Goal: Task Accomplishment & Management: Manage account settings

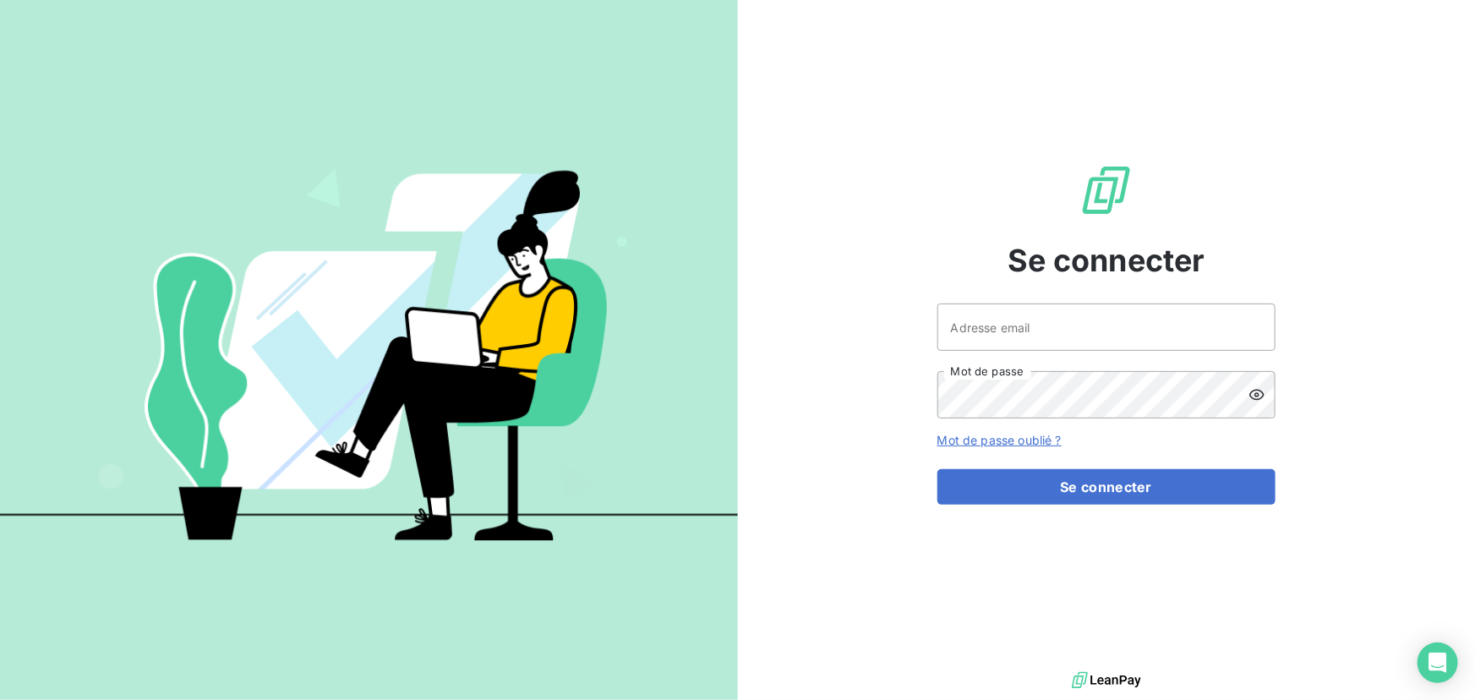
click at [1250, 331] on keeper-lock "Open Keeper Popup" at bounding box center [1252, 327] width 20 height 20
type input "contact@ipco.bet"
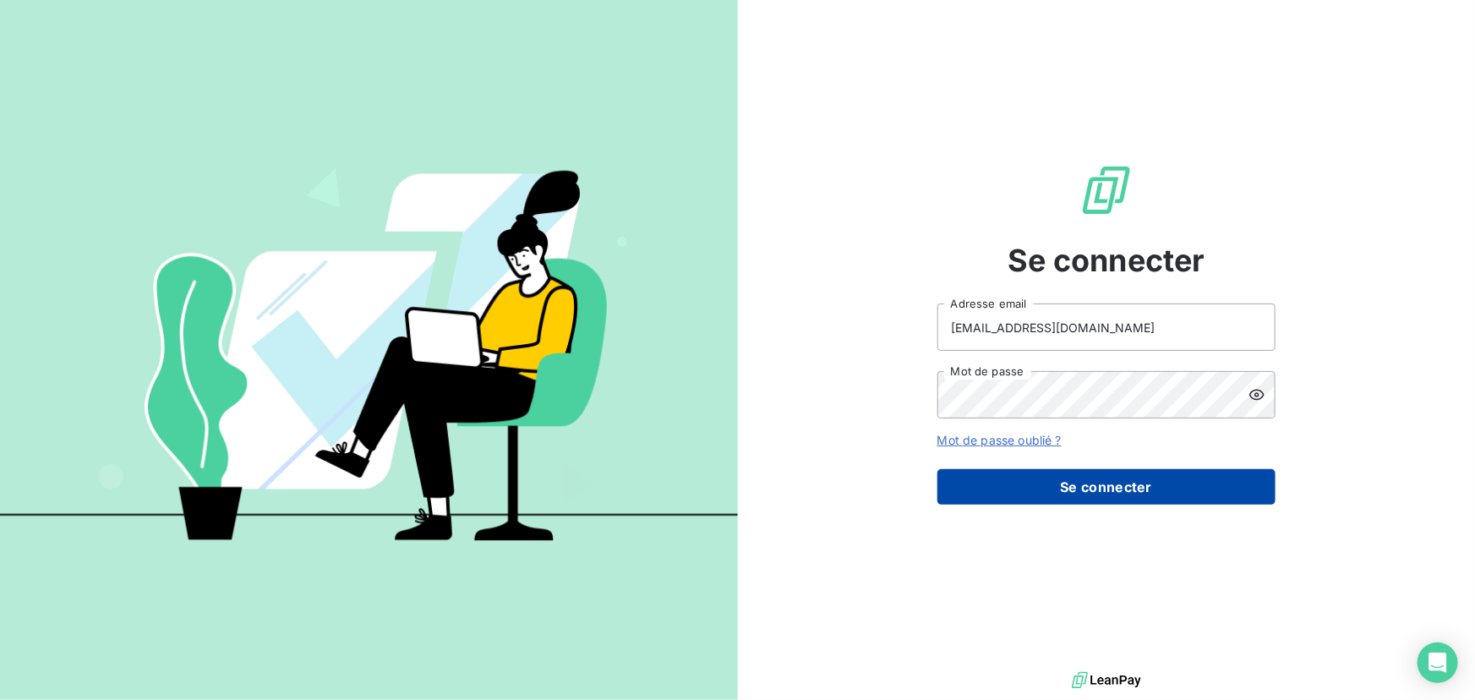
click at [1125, 488] on button "Se connecter" at bounding box center [1107, 487] width 338 height 36
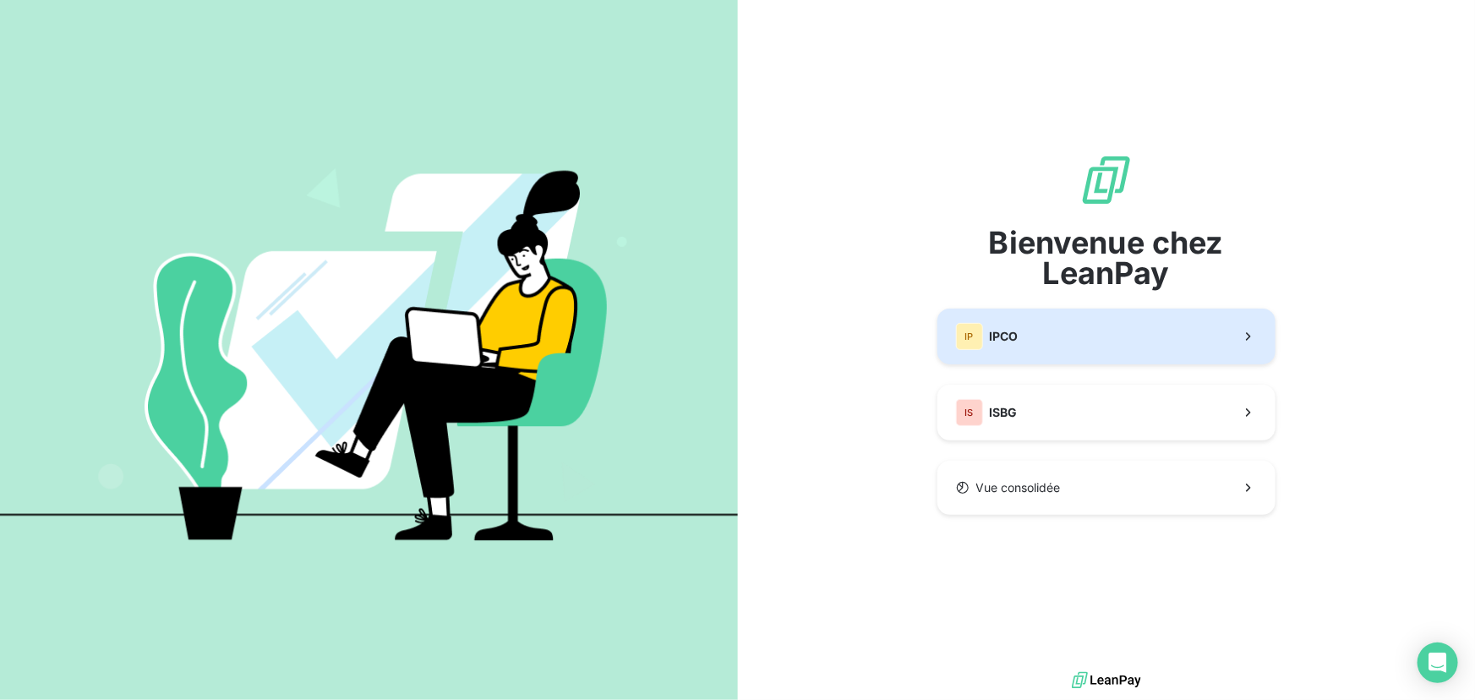
click at [1080, 347] on button "IP IPCO" at bounding box center [1107, 337] width 338 height 56
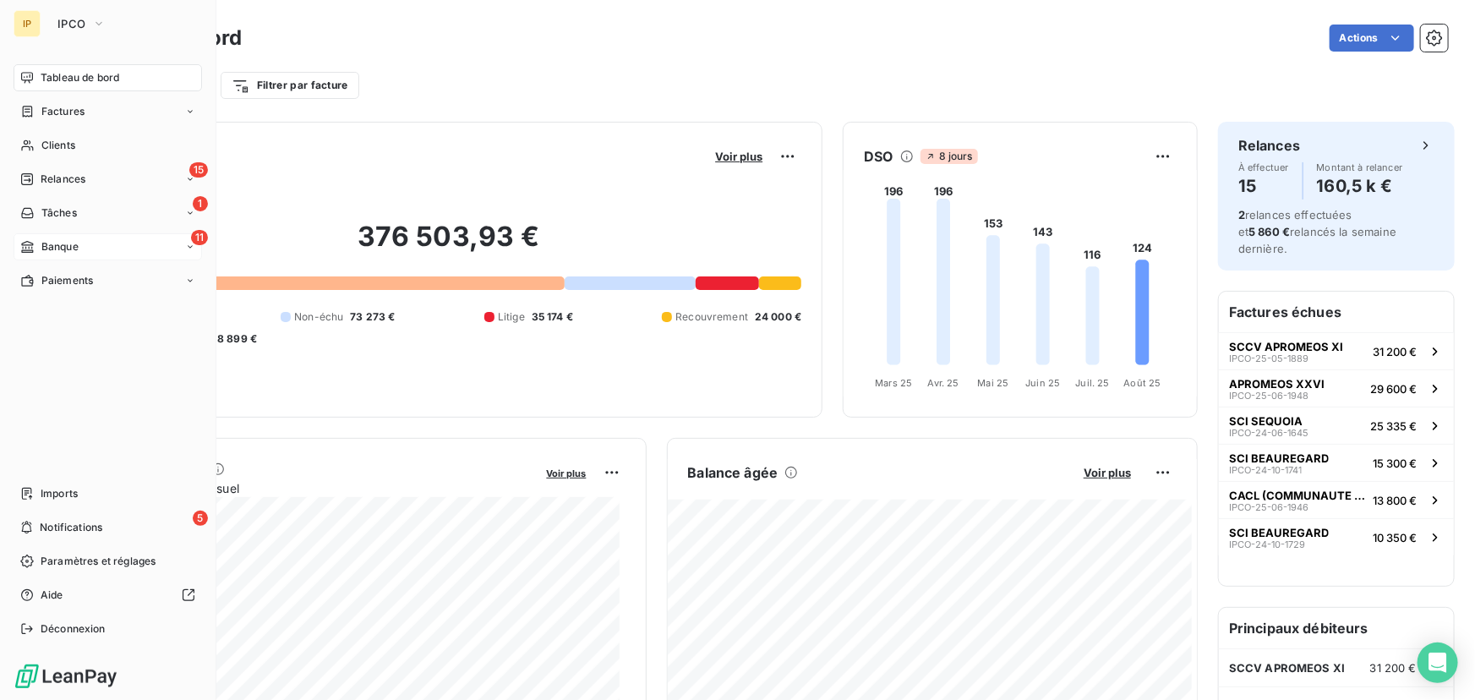
click at [74, 241] on span "Banque" at bounding box center [59, 246] width 37 height 15
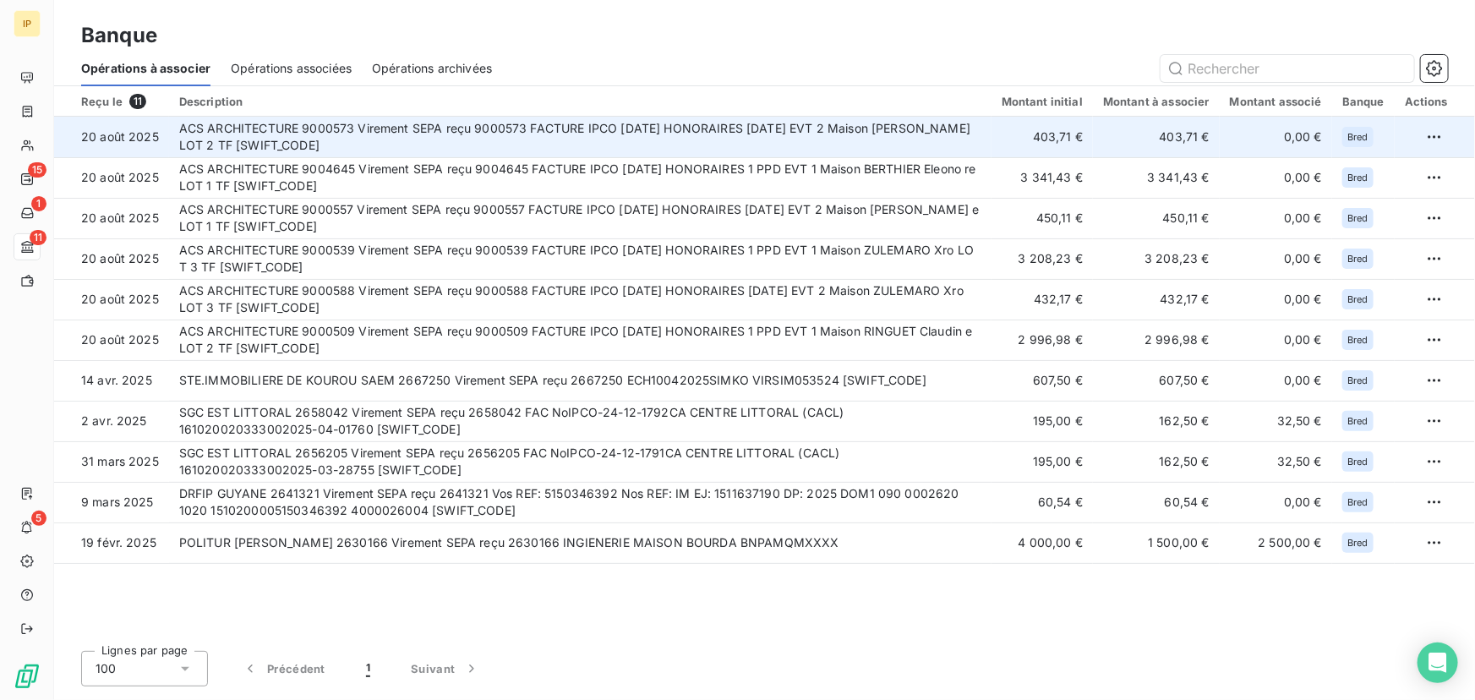
click at [604, 137] on td "ACS ARCHITECTURE 9000573 Virement SEPA reçu 9000573 FACTURE IPCO [DATE] HONORAI…" at bounding box center [580, 137] width 823 height 41
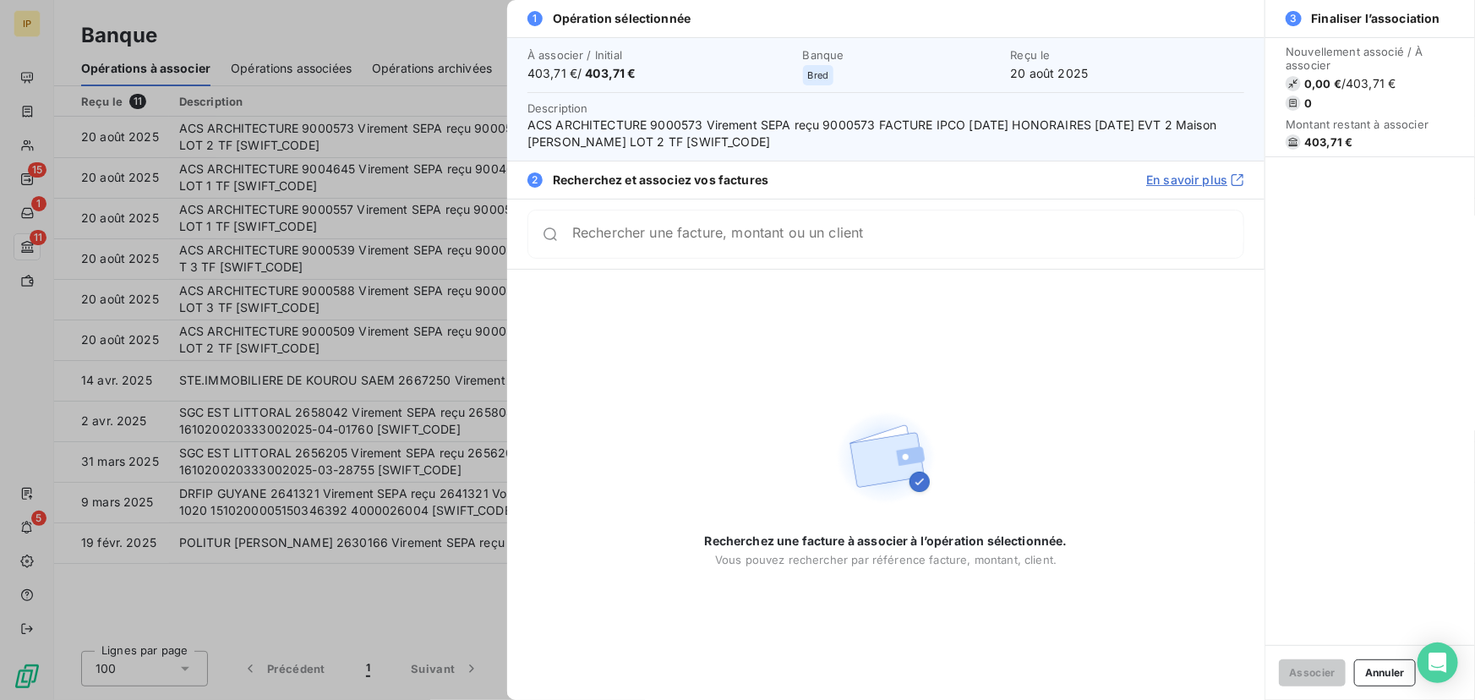
click at [411, 179] on div at bounding box center [737, 350] width 1475 height 700
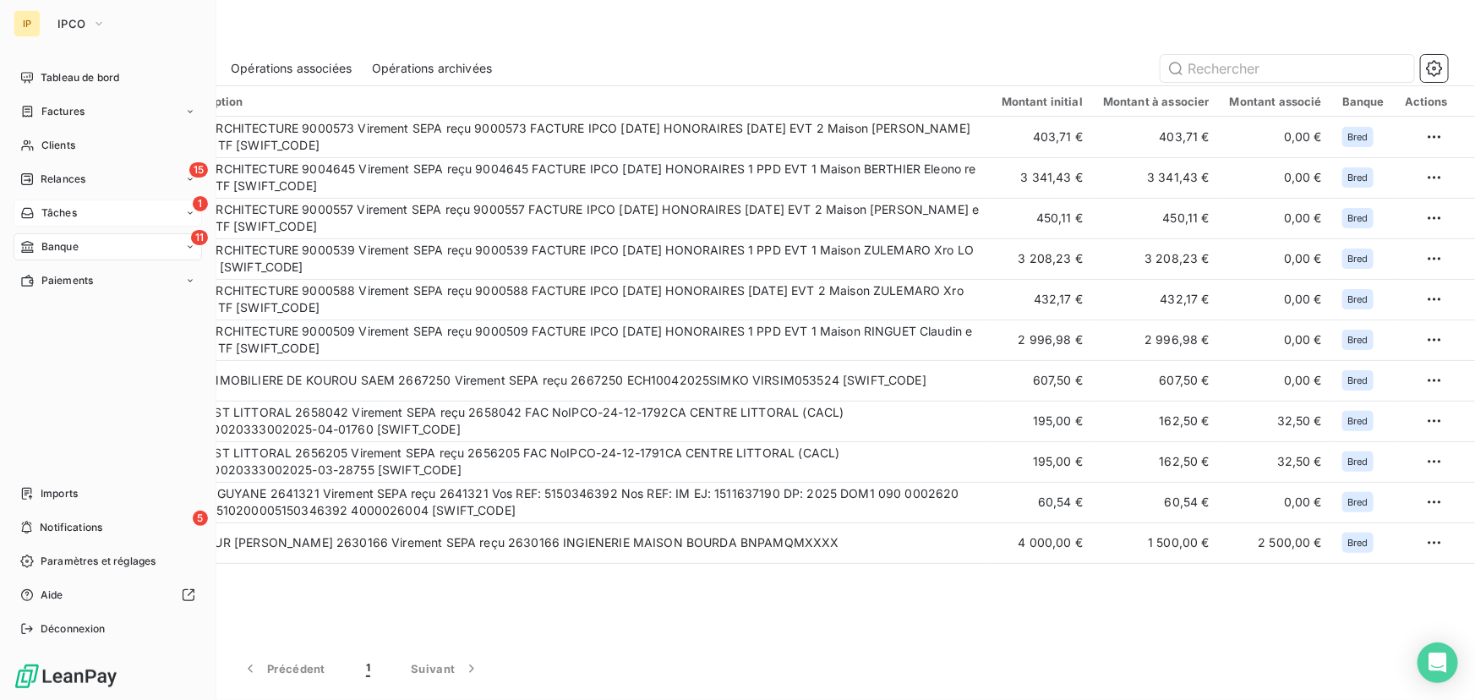
click at [71, 213] on span "Tâches" at bounding box center [59, 212] width 36 height 15
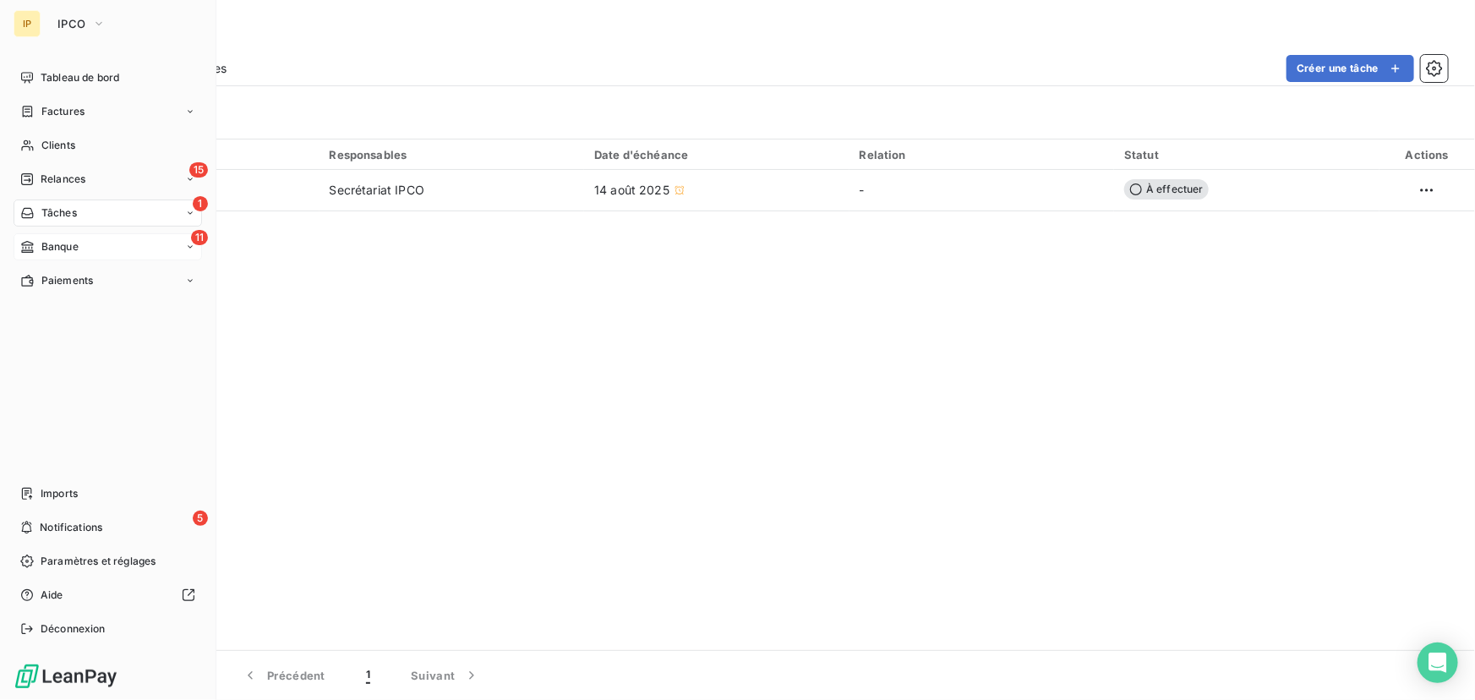
click at [56, 243] on span "Banque" at bounding box center [59, 246] width 37 height 15
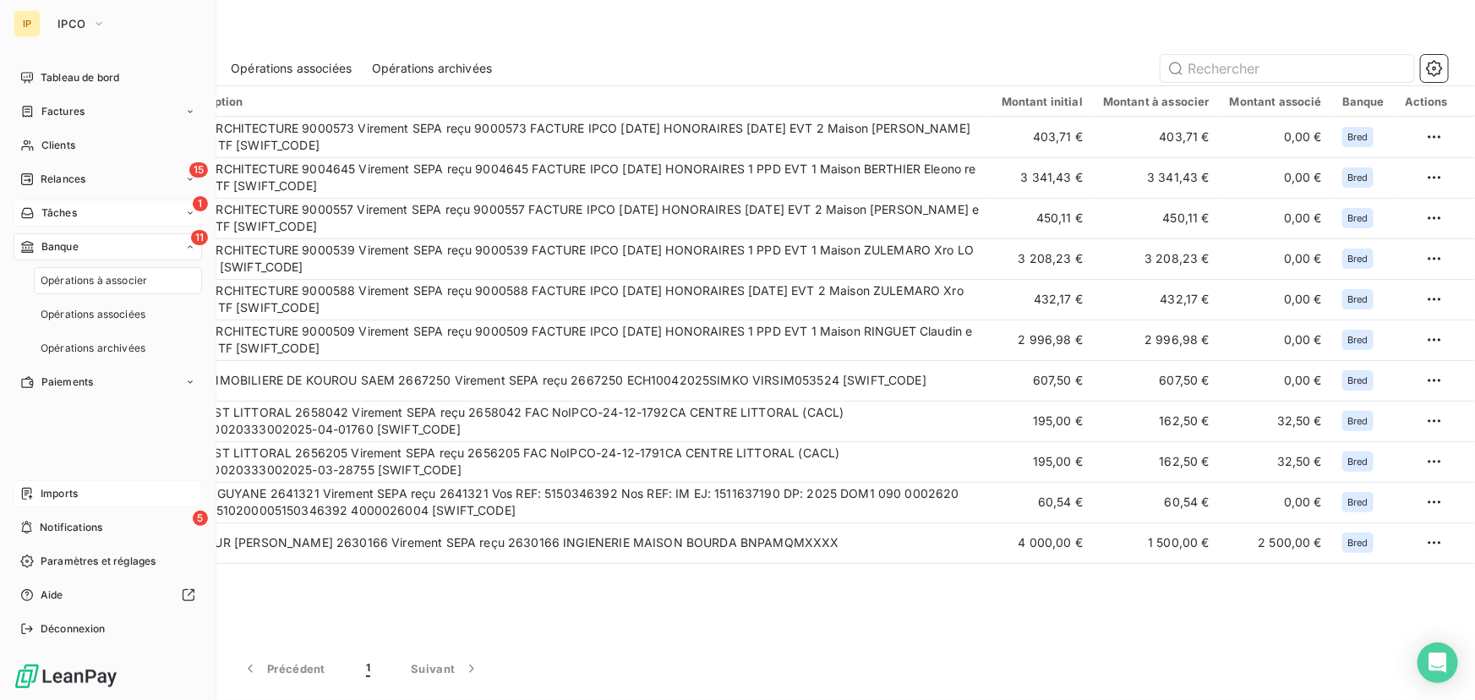
click at [106, 493] on div "Imports" at bounding box center [108, 493] width 189 height 27
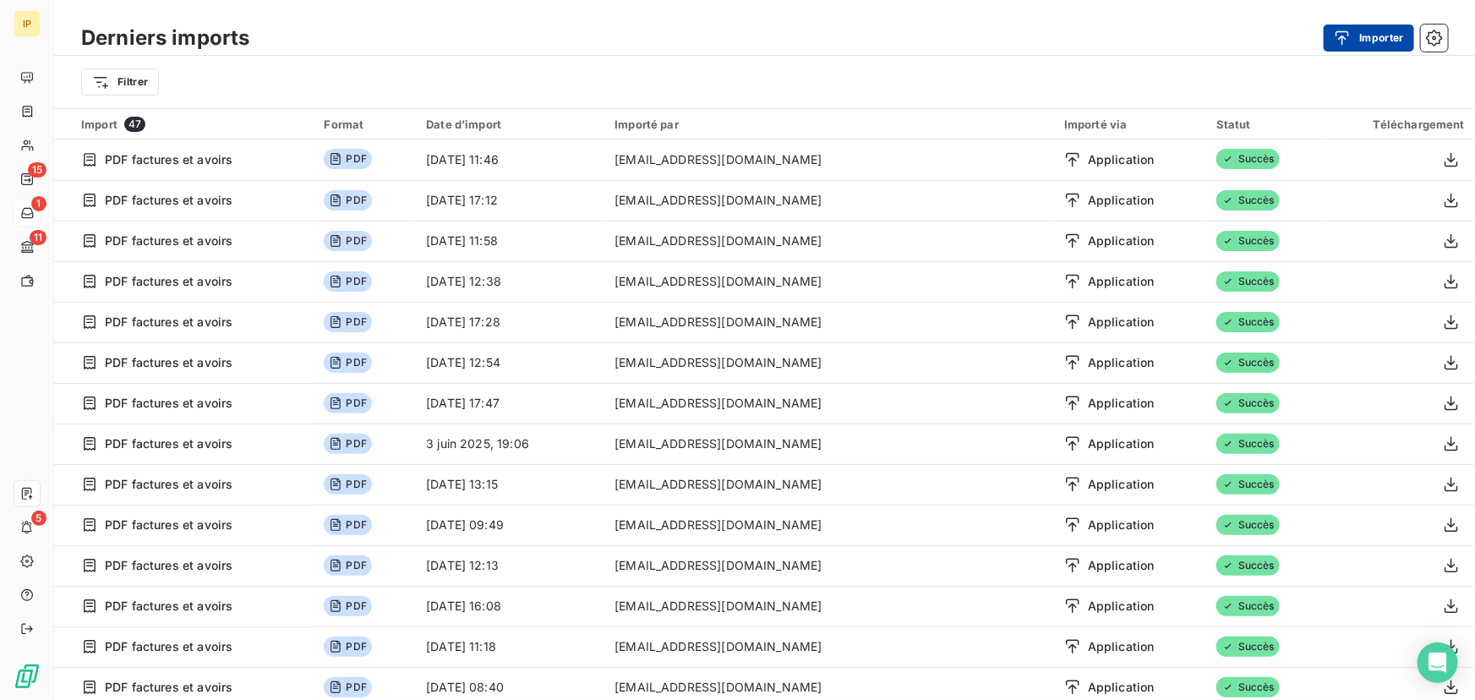
click at [1365, 36] on button "Importer" at bounding box center [1369, 38] width 90 height 27
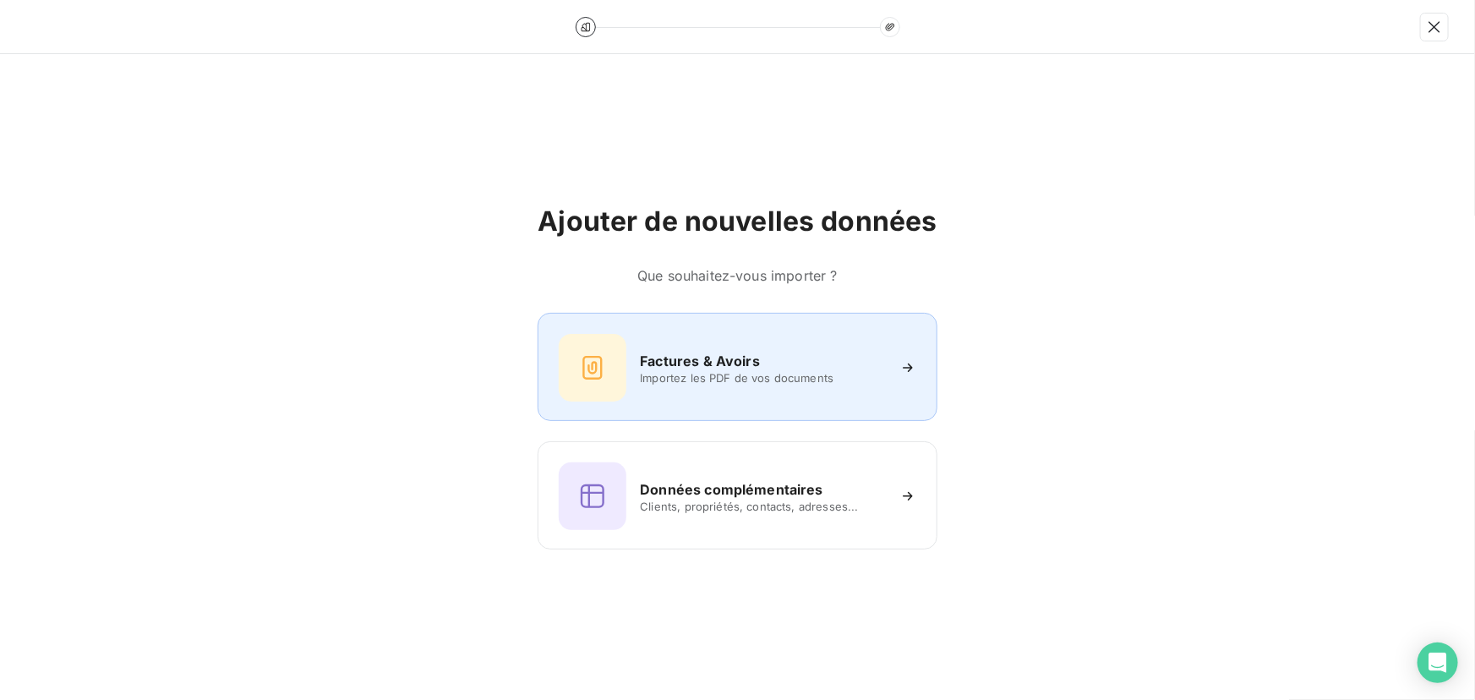
click at [706, 386] on div "Factures & Avoirs Importez les PDF de vos documents" at bounding box center [737, 368] width 357 height 68
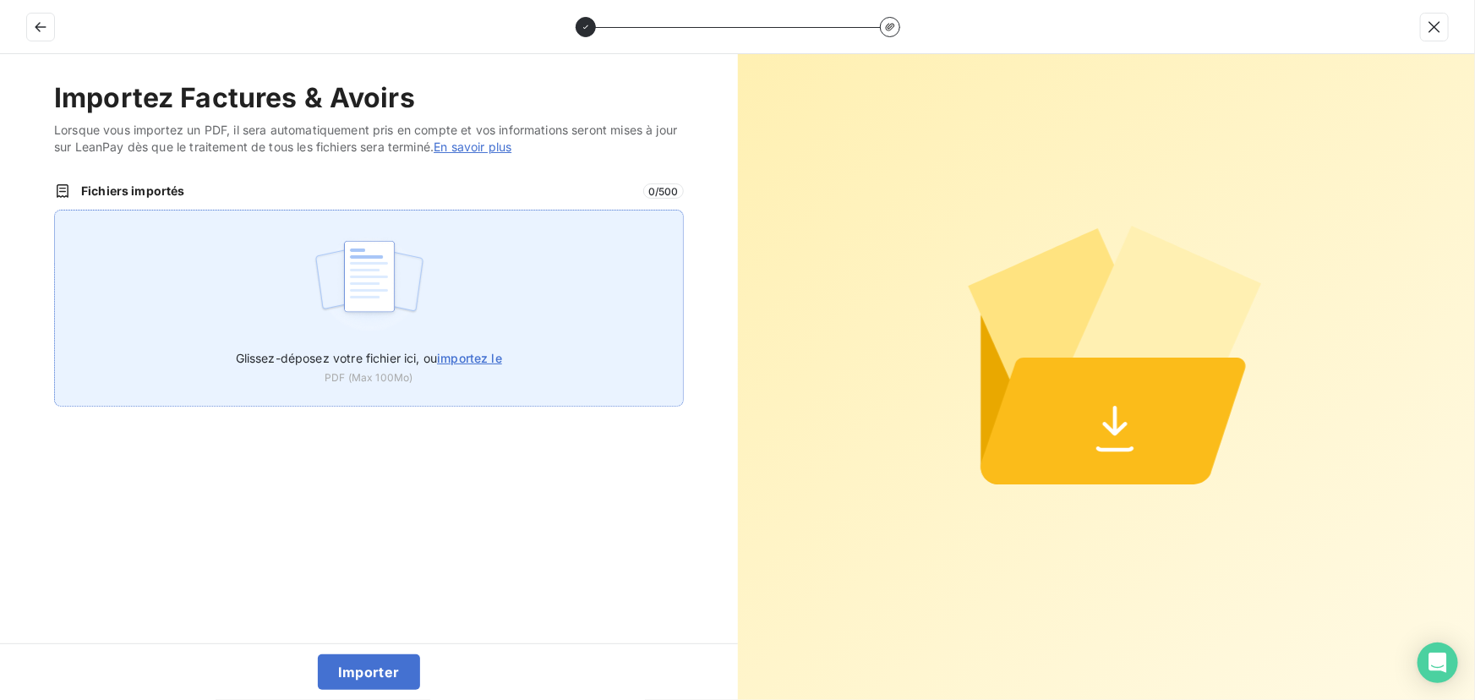
click at [467, 358] on span "importez le" at bounding box center [469, 358] width 65 height 14
click at [55, 211] on input "Glissez-déposez votre fichier ici, ou importez le" at bounding box center [54, 210] width 1 height 1
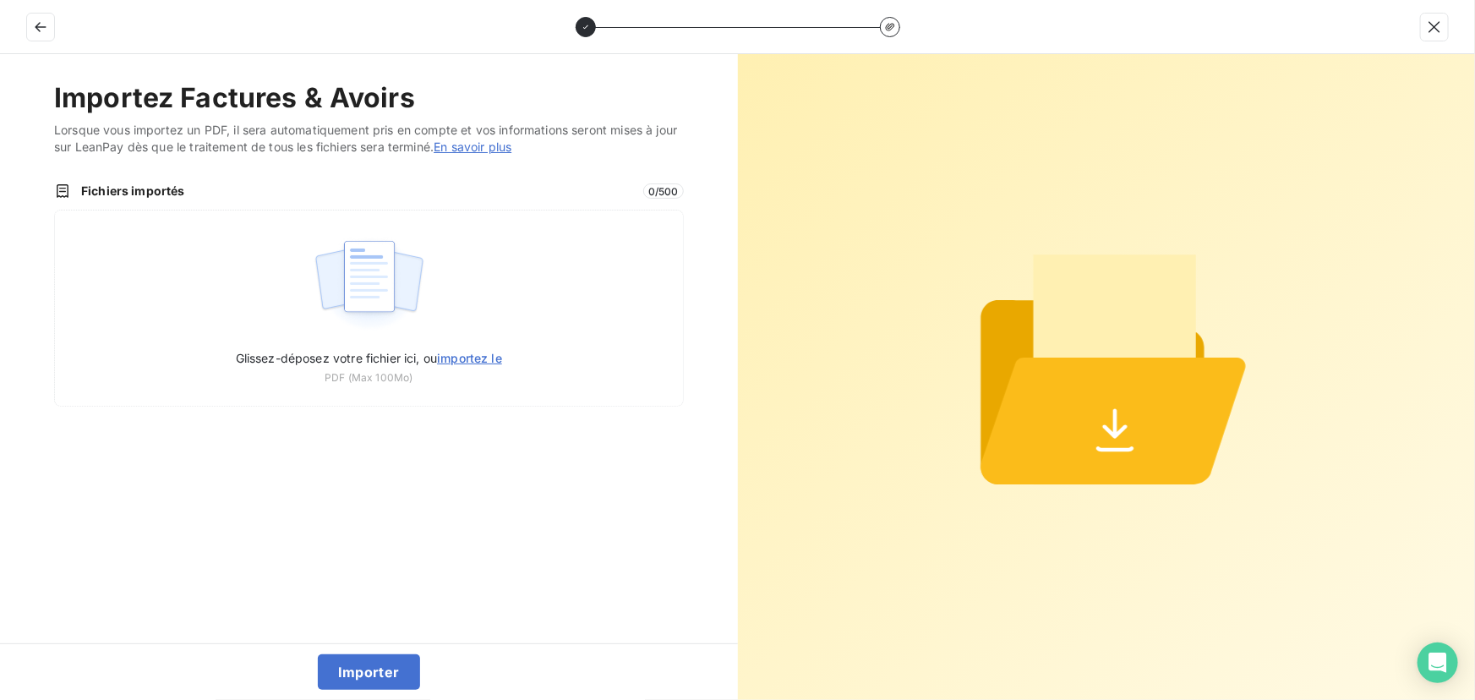
type input "C:\fakepath\Facture IPCO-25-08-1974 ACS ARCHITECTURE - ZULEMARO AC EVT 2.pdf"
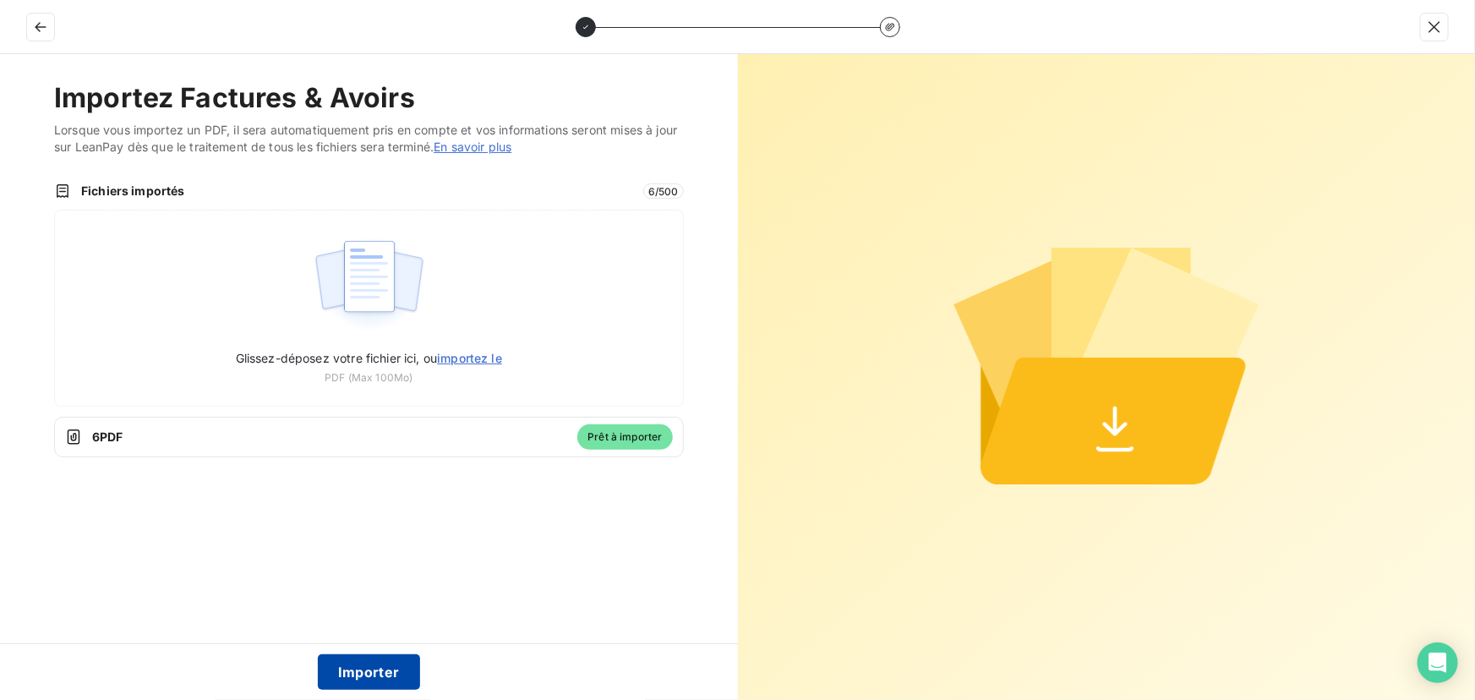
click at [380, 670] on button "Importer" at bounding box center [369, 672] width 102 height 36
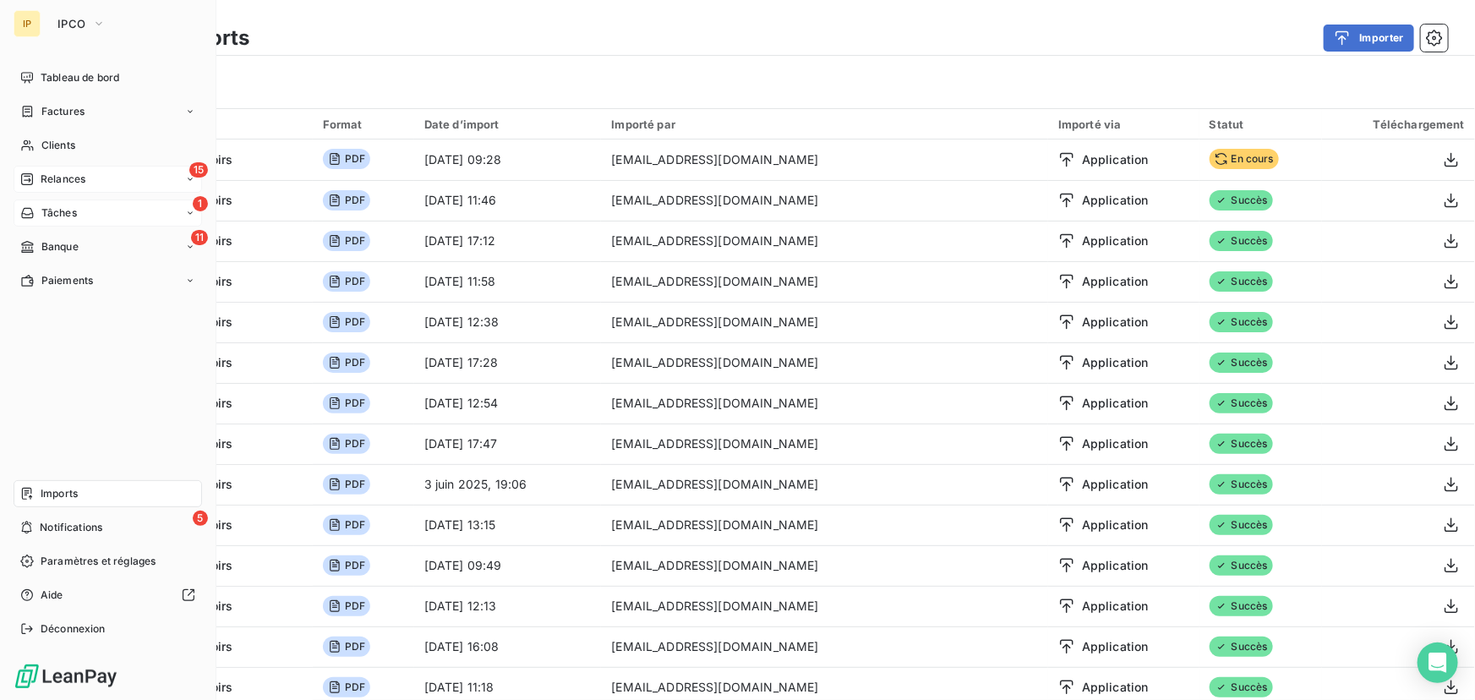
click at [68, 172] on span "Relances" at bounding box center [63, 179] width 45 height 15
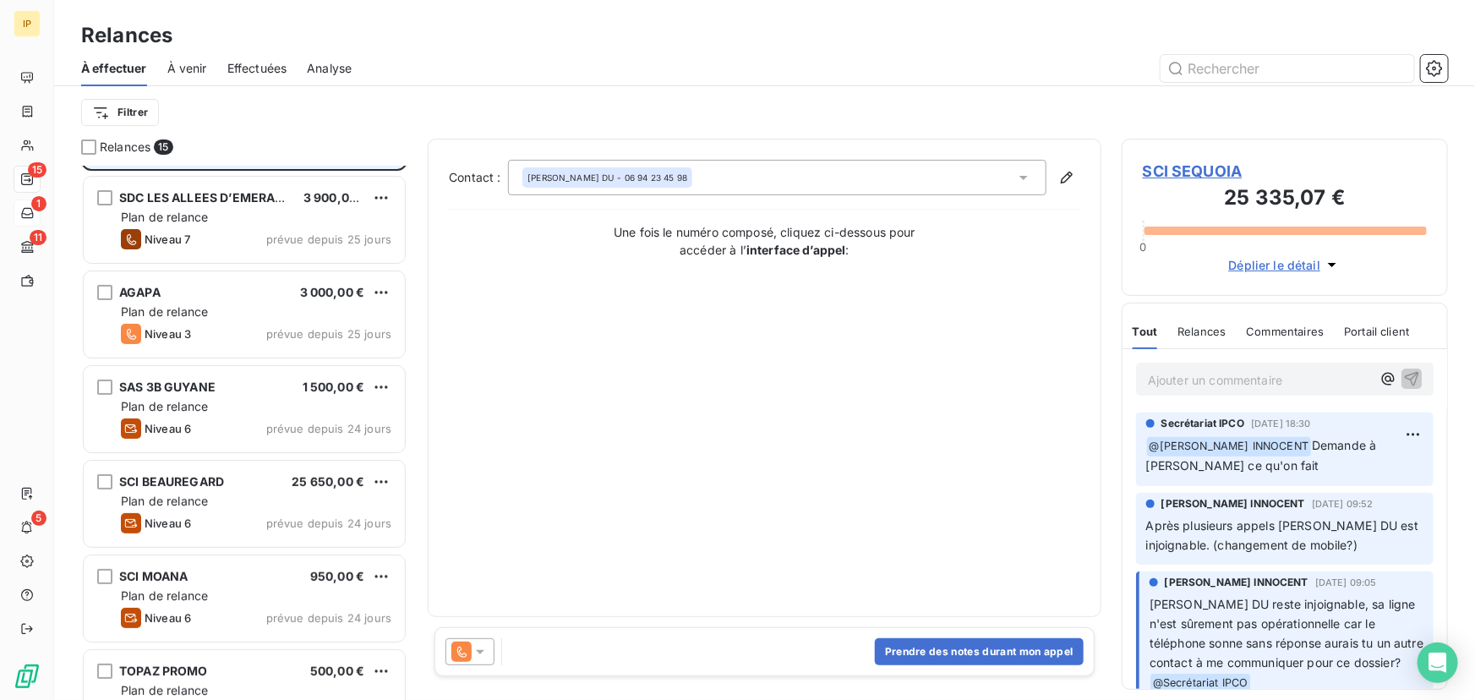
scroll to position [102, 0]
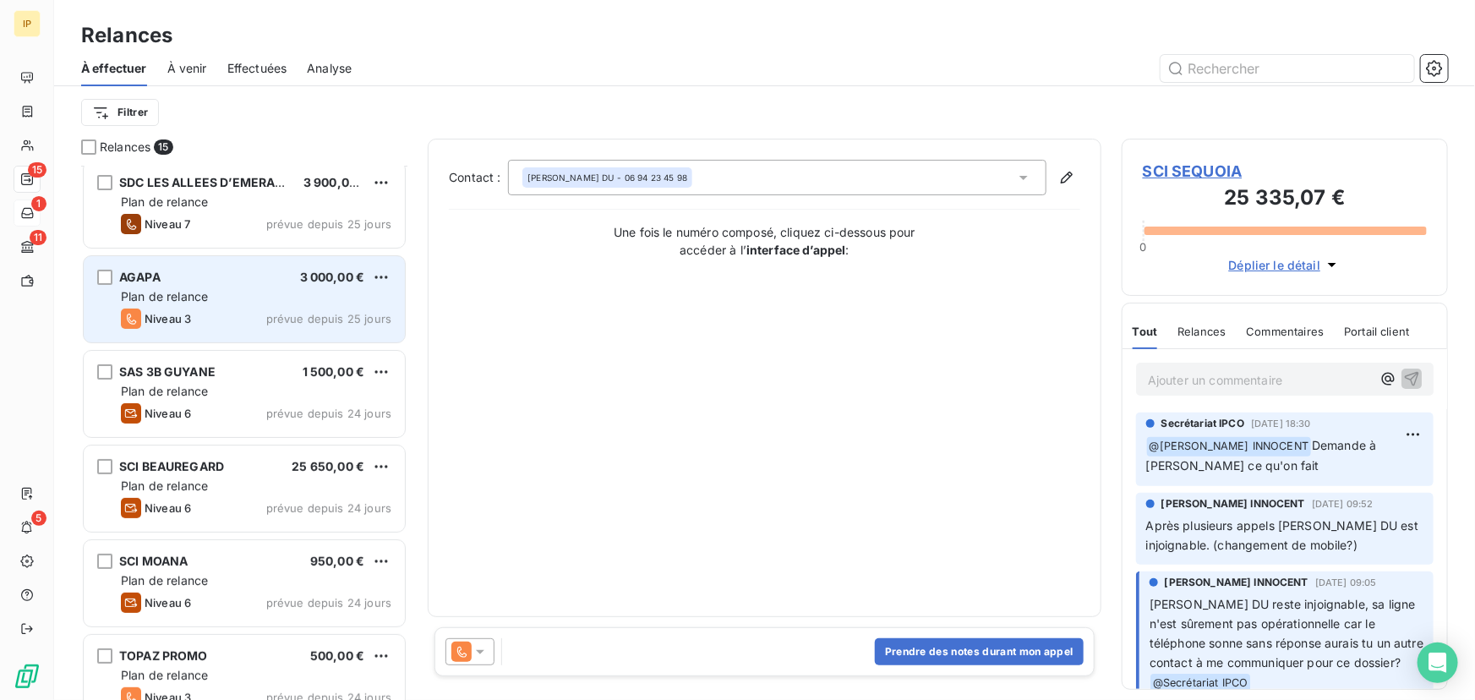
click at [237, 304] on div "Plan de relance" at bounding box center [256, 296] width 271 height 17
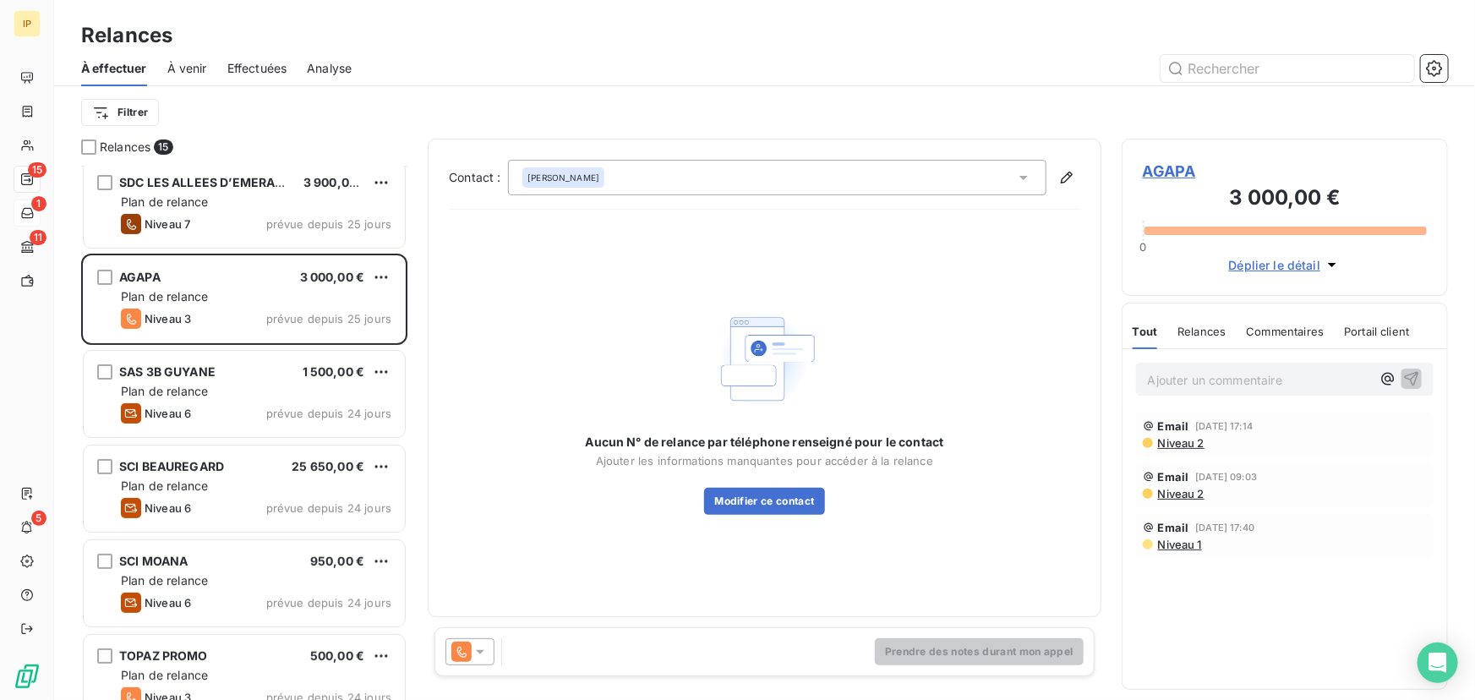
click at [474, 653] on icon at bounding box center [480, 651] width 17 height 17
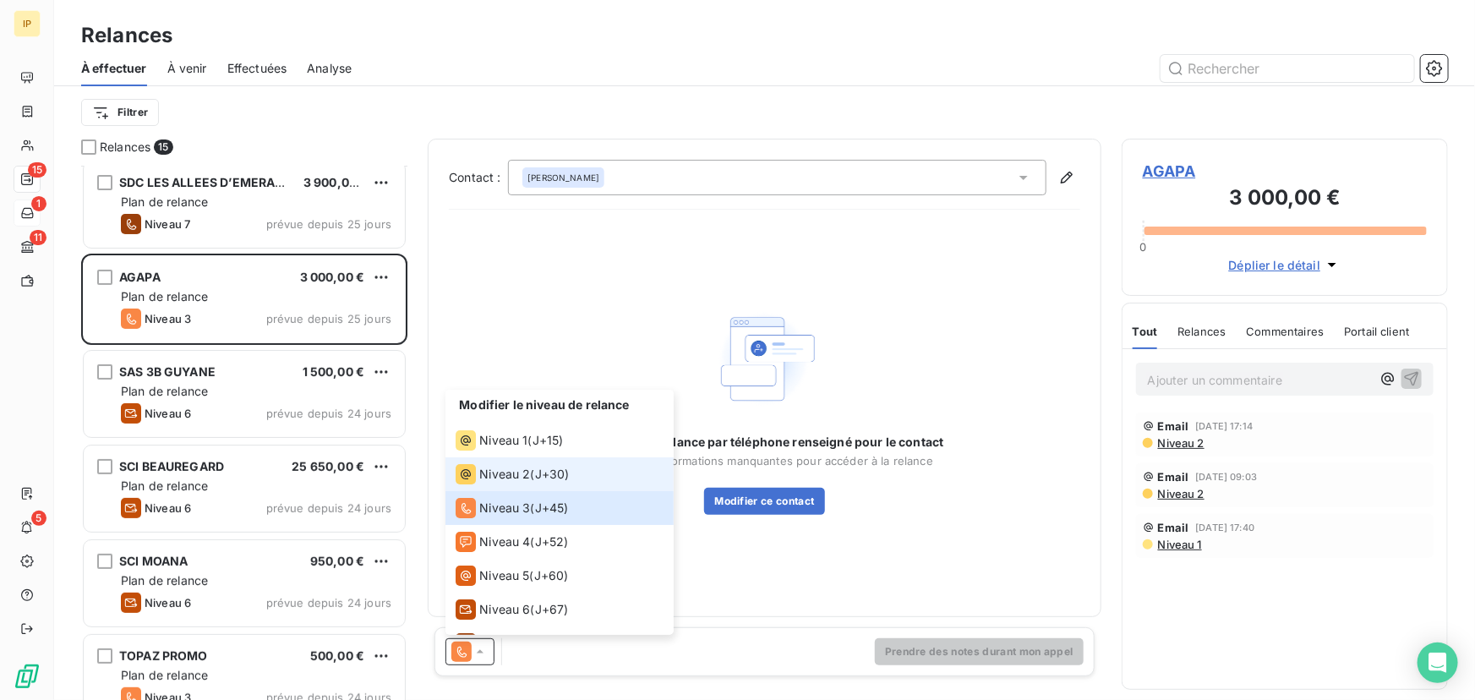
click at [530, 474] on div "Niveau 2 ( J+30 )" at bounding box center [512, 474] width 113 height 20
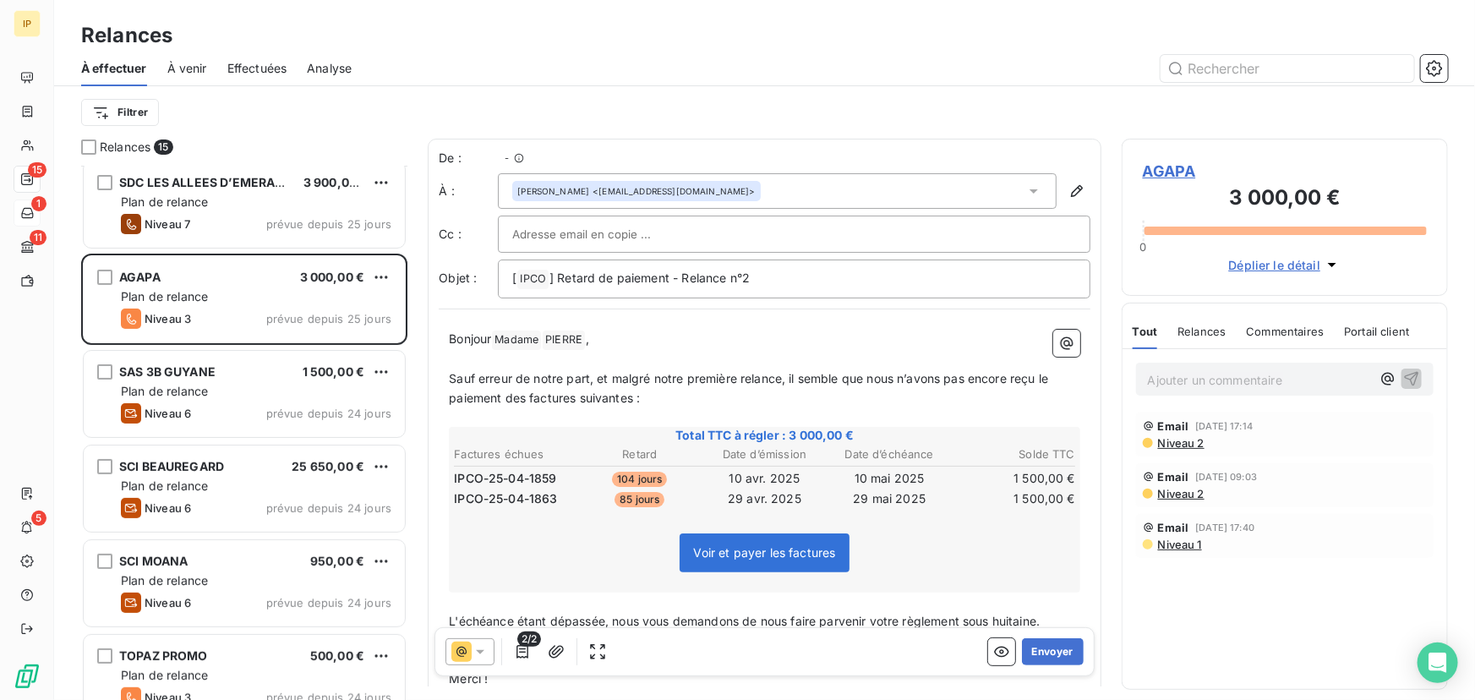
scroll to position [523, 315]
click at [696, 227] on div at bounding box center [794, 234] width 564 height 25
click at [550, 227] on input "text" at bounding box center [794, 234] width 564 height 25
click at [531, 238] on input "text" at bounding box center [603, 234] width 182 height 25
click at [1026, 189] on icon at bounding box center [1034, 191] width 17 height 17
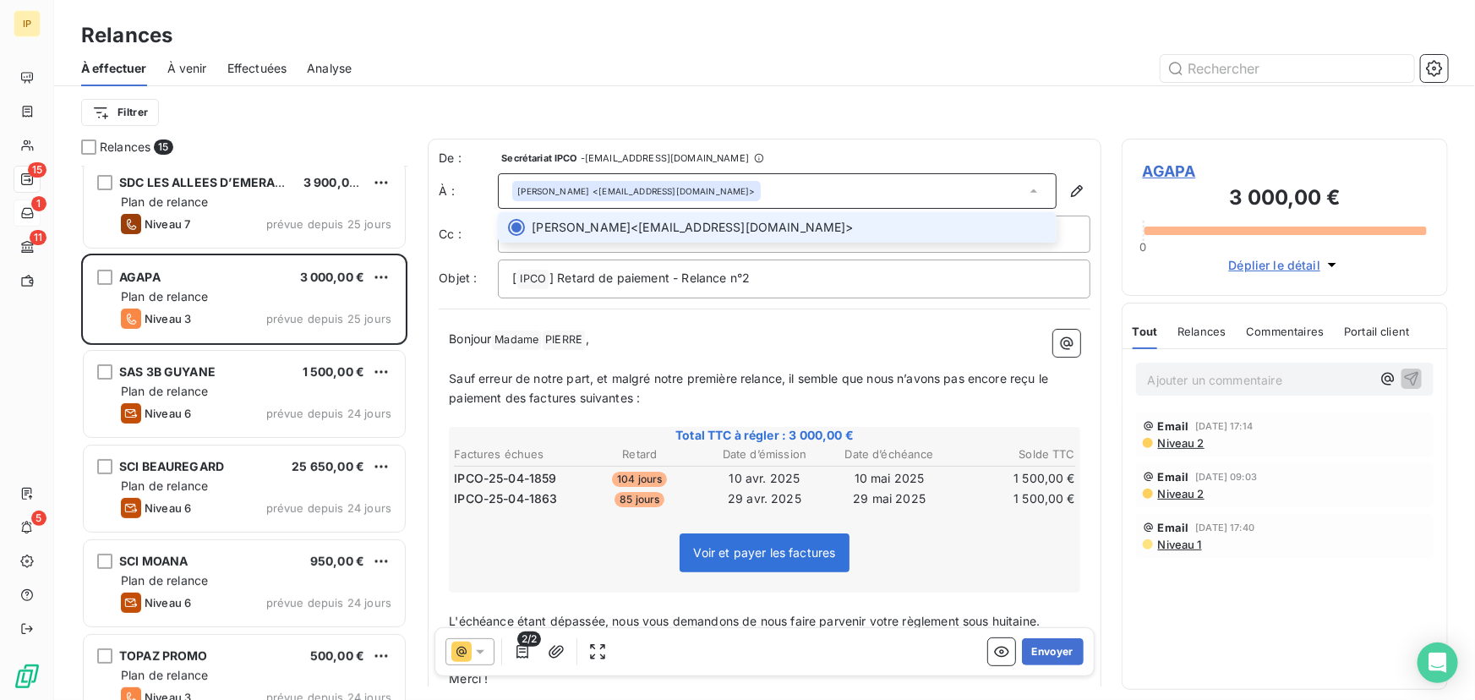
click at [1026, 189] on icon at bounding box center [1034, 191] width 17 height 17
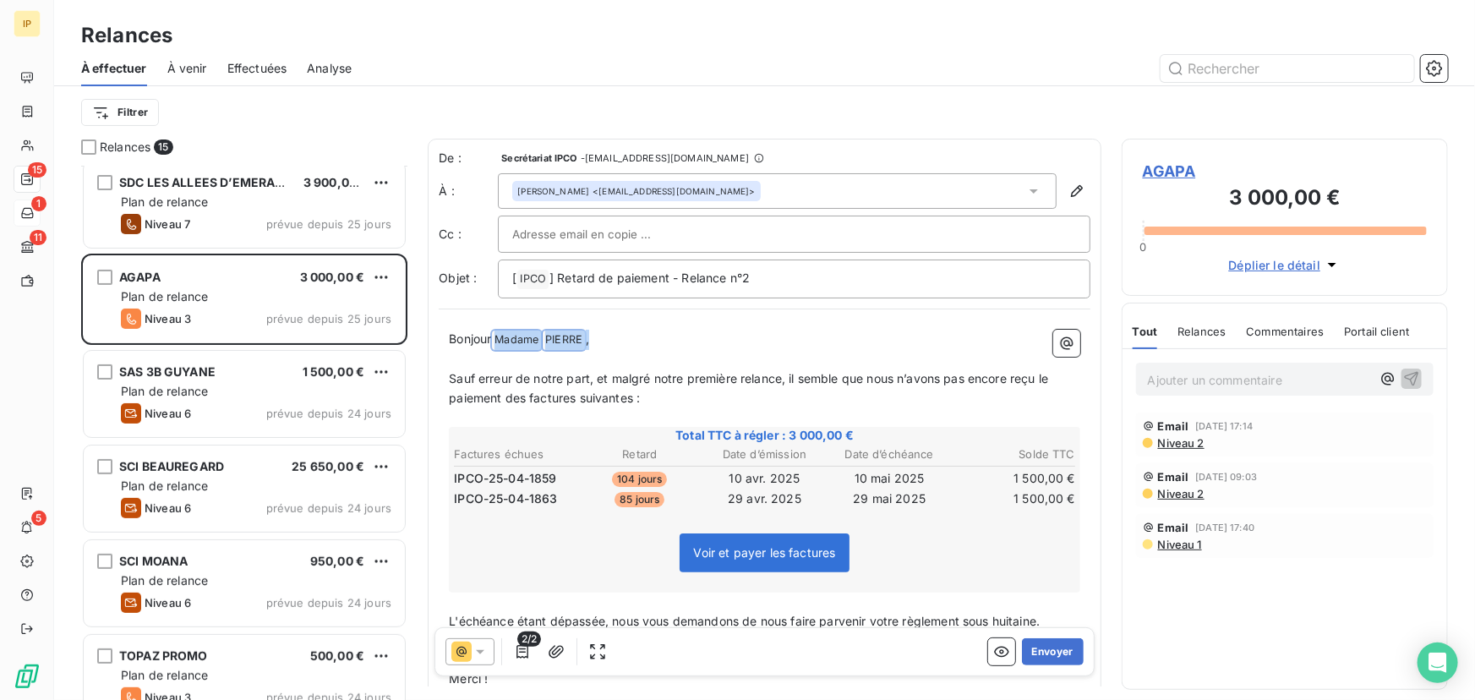
drag, startPoint x: 652, startPoint y: 337, endPoint x: 491, endPoint y: 338, distance: 160.7
click at [491, 338] on p "Bonjour Madame ﻿ ﻿ [PERSON_NAME] ﻿ ," at bounding box center [765, 340] width 632 height 20
click at [763, 190] on div "[PERSON_NAME] <[EMAIL_ADDRESS][DOMAIN_NAME]>" at bounding box center [777, 191] width 559 height 36
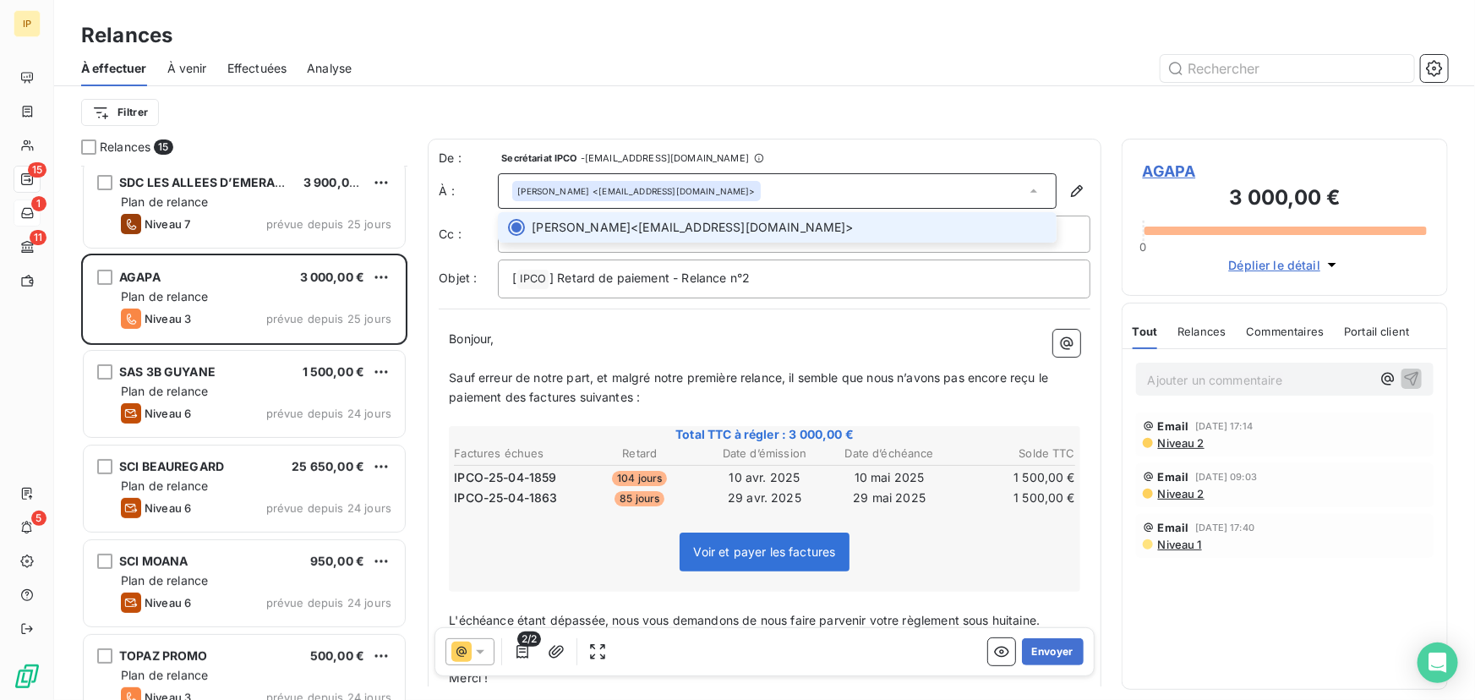
click at [763, 190] on div "[PERSON_NAME] <[EMAIL_ADDRESS][DOMAIN_NAME]>" at bounding box center [777, 191] width 559 height 36
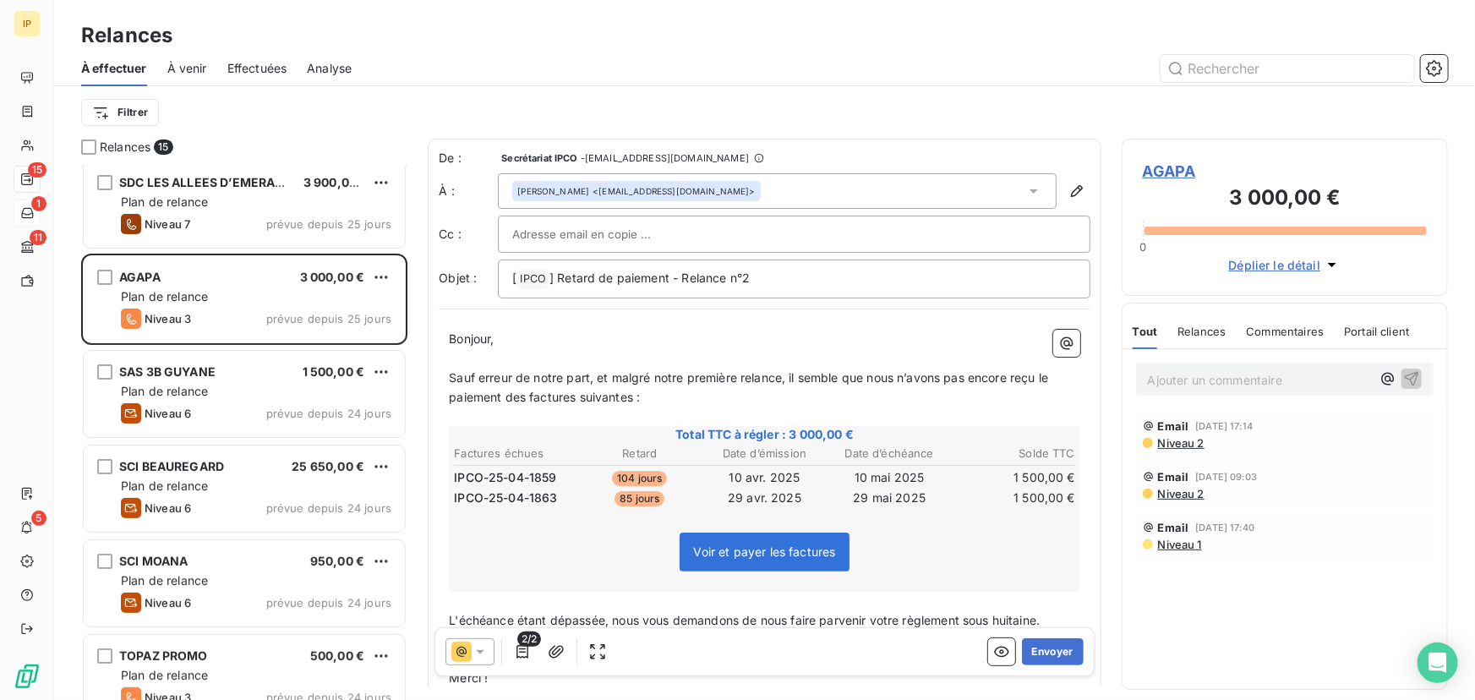
click at [1186, 172] on span "AGAPA" at bounding box center [1285, 171] width 284 height 23
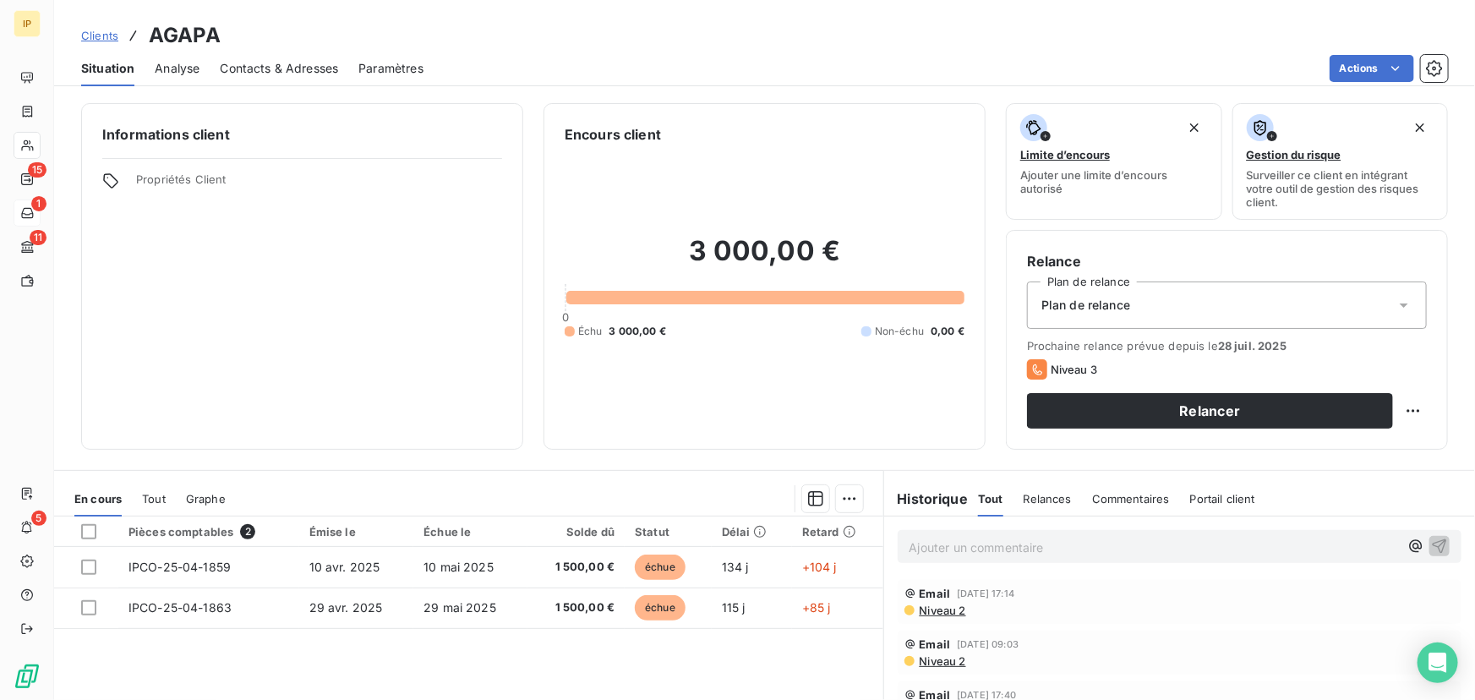
click at [301, 61] on span "Contacts & Adresses" at bounding box center [279, 68] width 118 height 17
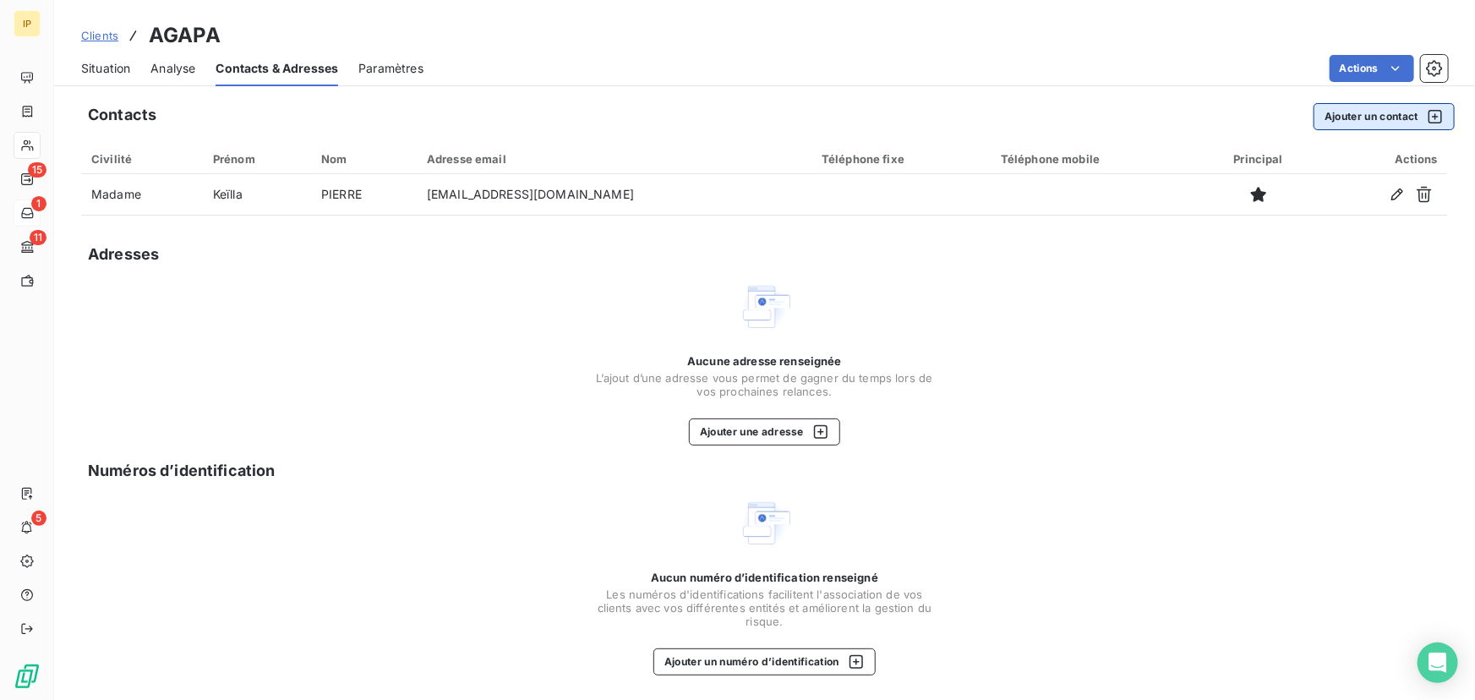
click at [1350, 112] on button "Ajouter un contact" at bounding box center [1384, 116] width 141 height 27
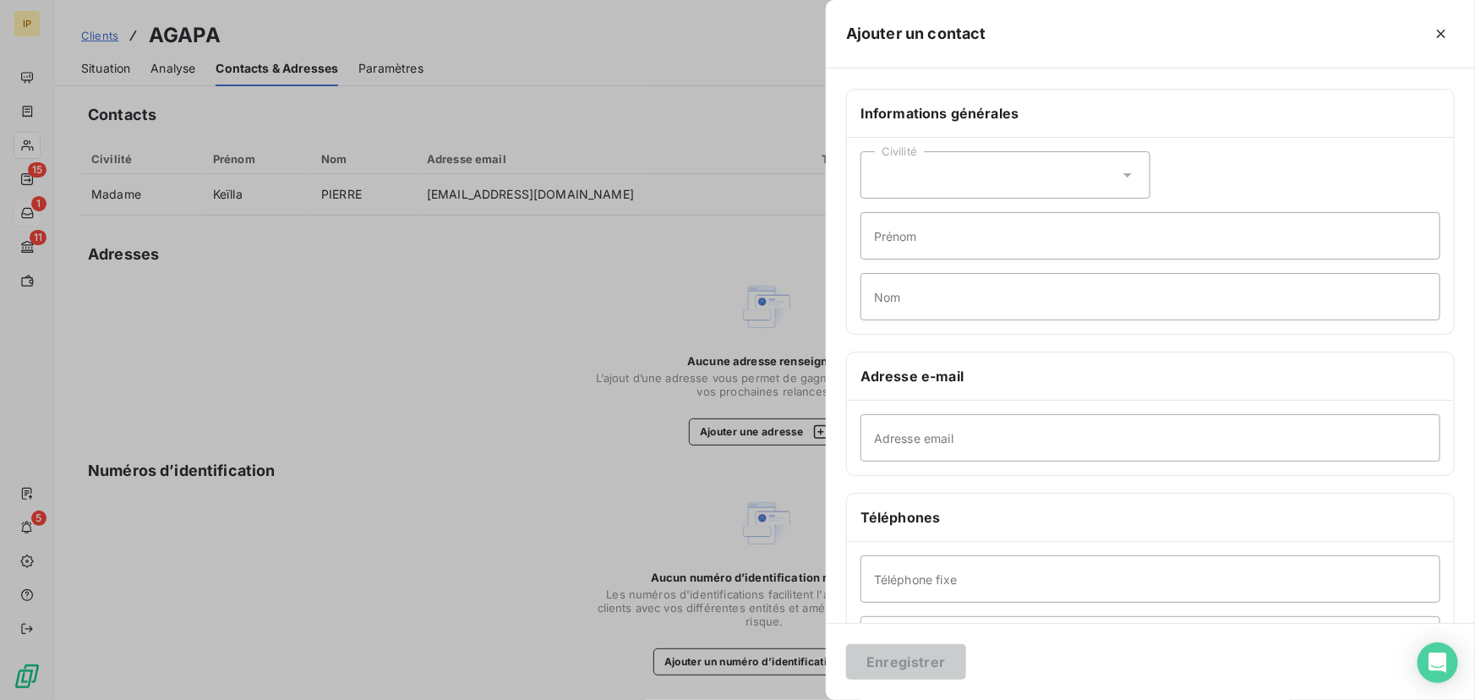
click at [1012, 185] on div "Civilité" at bounding box center [1006, 174] width 290 height 47
click at [961, 238] on li "Monsieur" at bounding box center [1006, 248] width 290 height 30
click at [952, 239] on input "Prénom" at bounding box center [1151, 235] width 580 height 47
type input "[PERSON_NAME]"
type input "BARRAT"
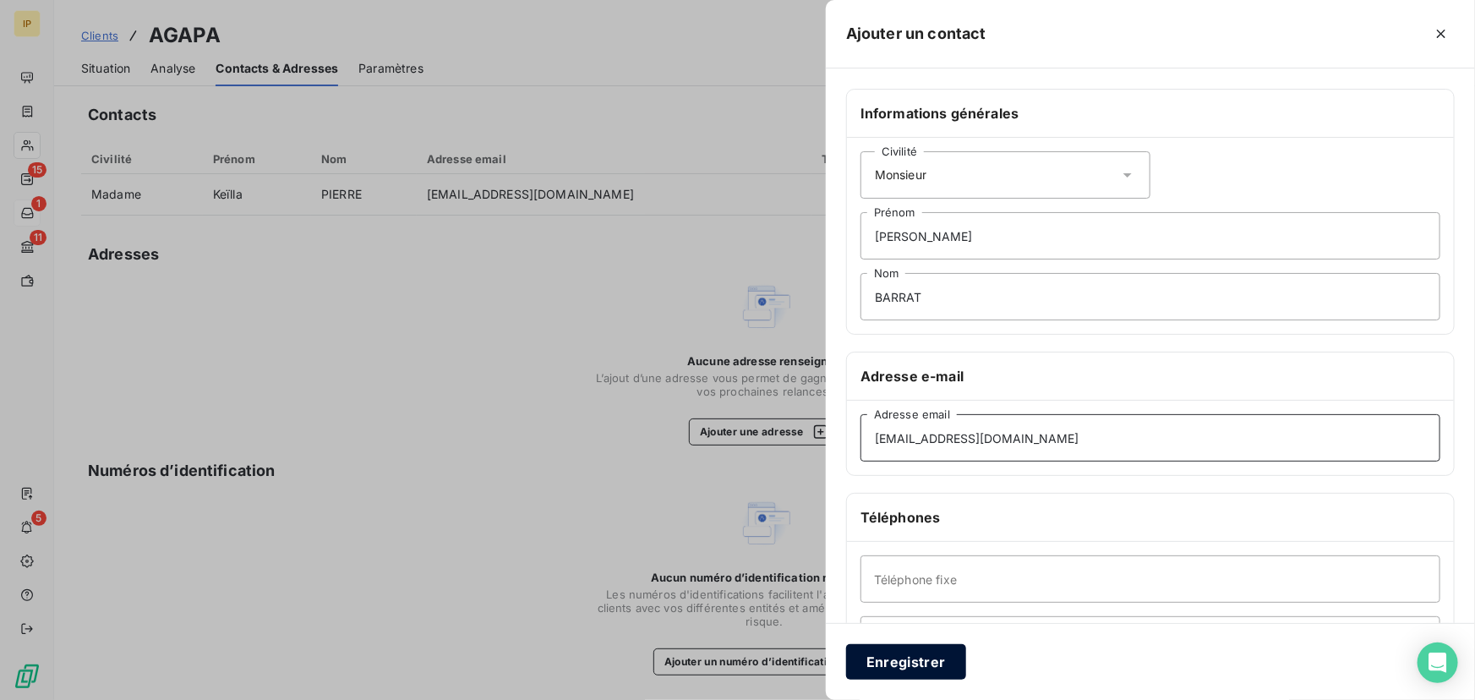
type input "[EMAIL_ADDRESS][DOMAIN_NAME]"
click at [917, 663] on button "Enregistrer" at bounding box center [906, 662] width 120 height 36
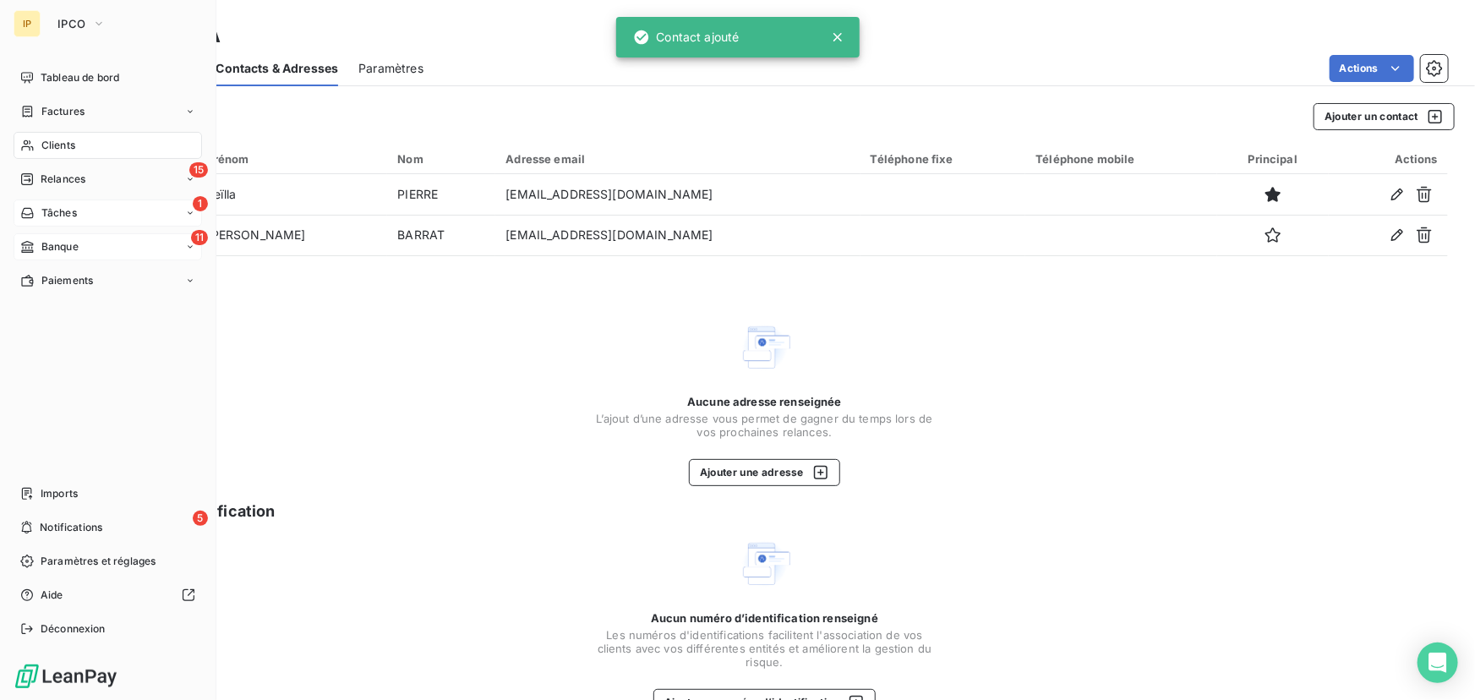
click at [53, 241] on span "Banque" at bounding box center [59, 246] width 37 height 15
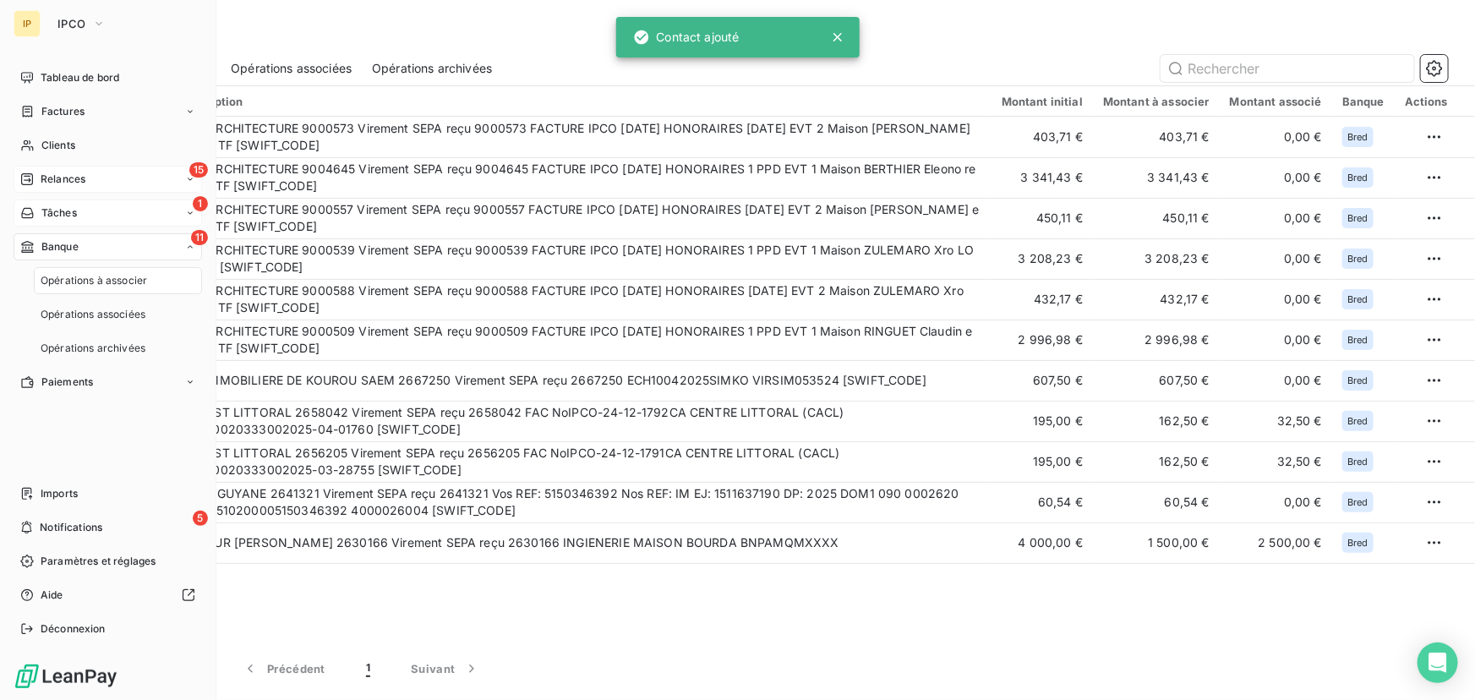
click at [77, 183] on span "Relances" at bounding box center [63, 179] width 45 height 15
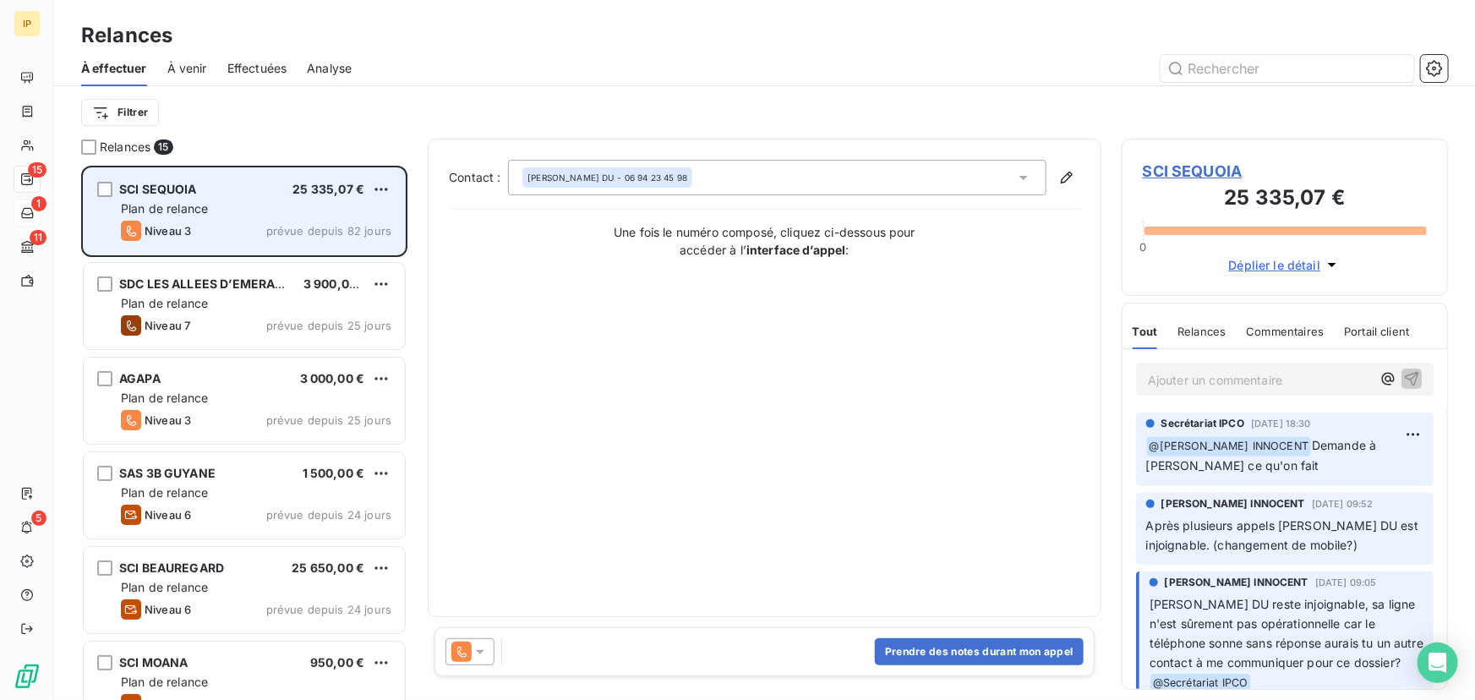
scroll to position [523, 315]
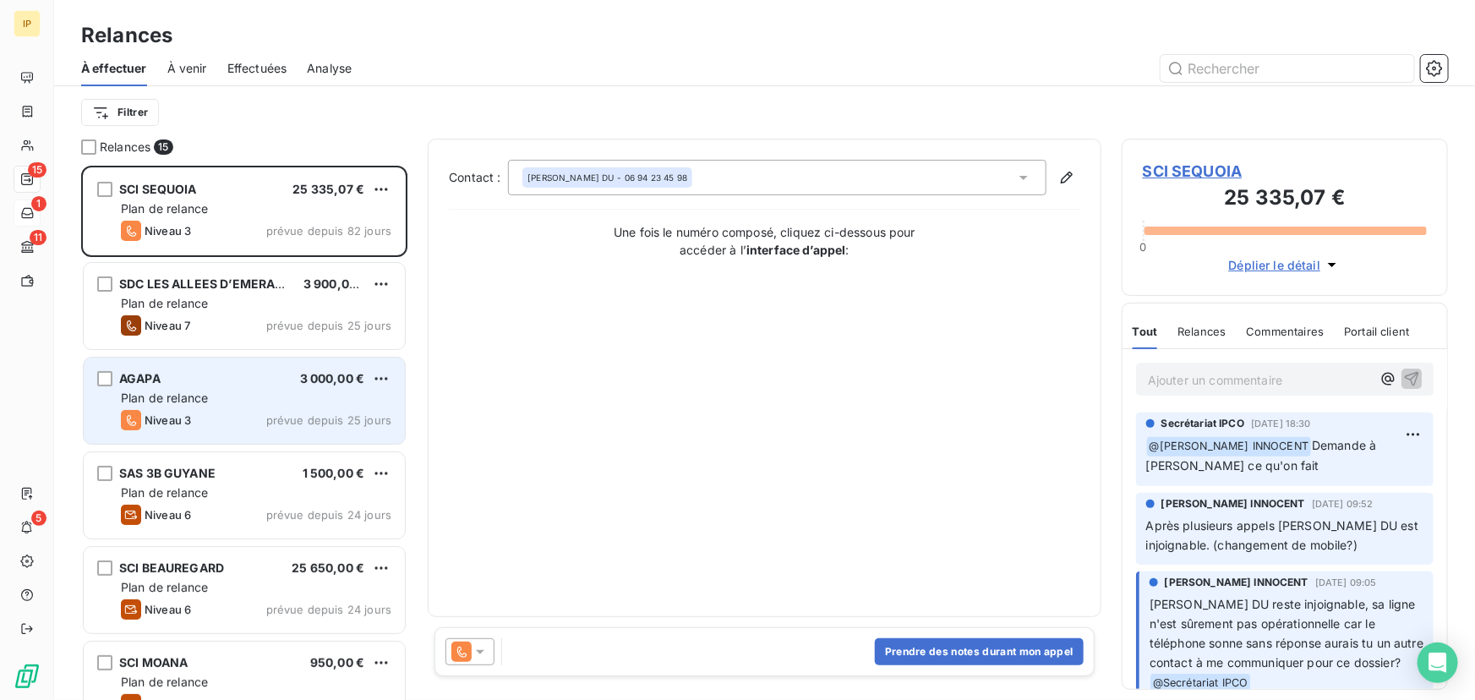
click at [231, 379] on div "AGAPA 3 000,00 €" at bounding box center [256, 378] width 271 height 15
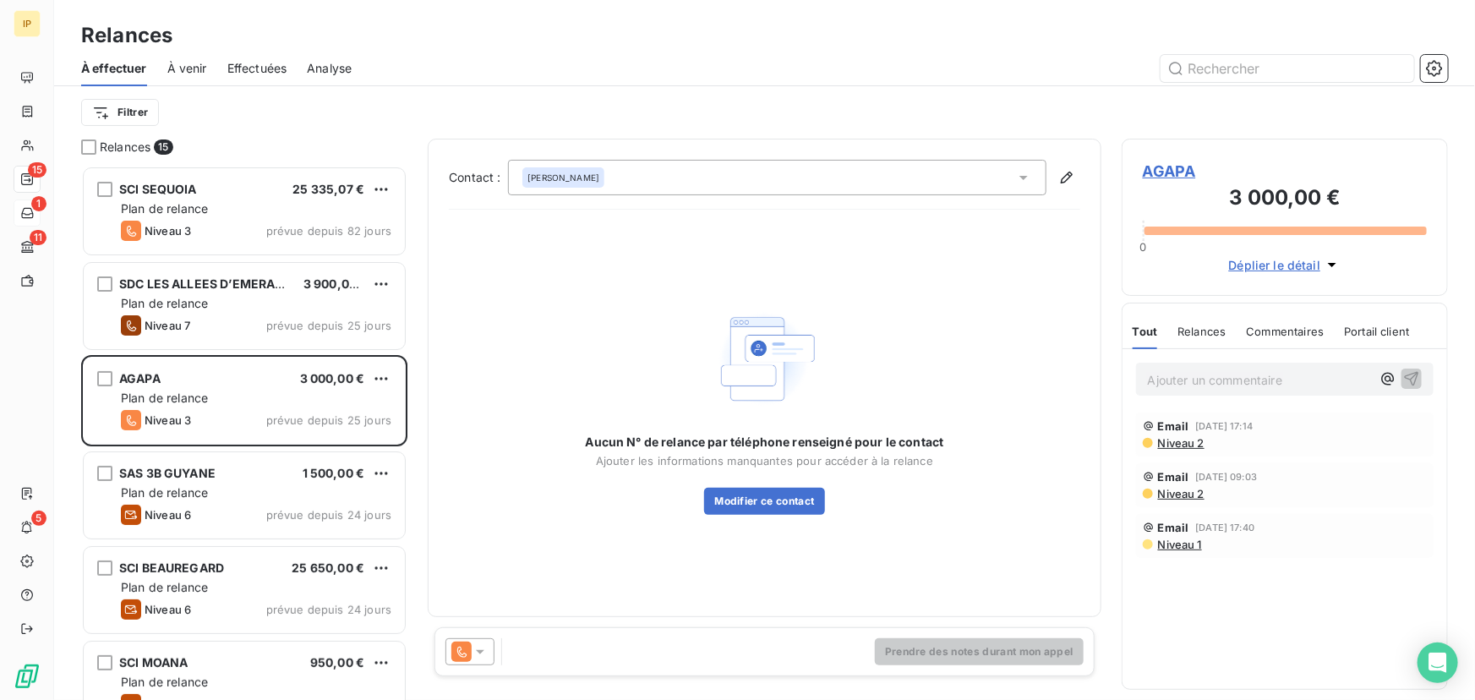
click at [1026, 170] on icon at bounding box center [1023, 177] width 17 height 17
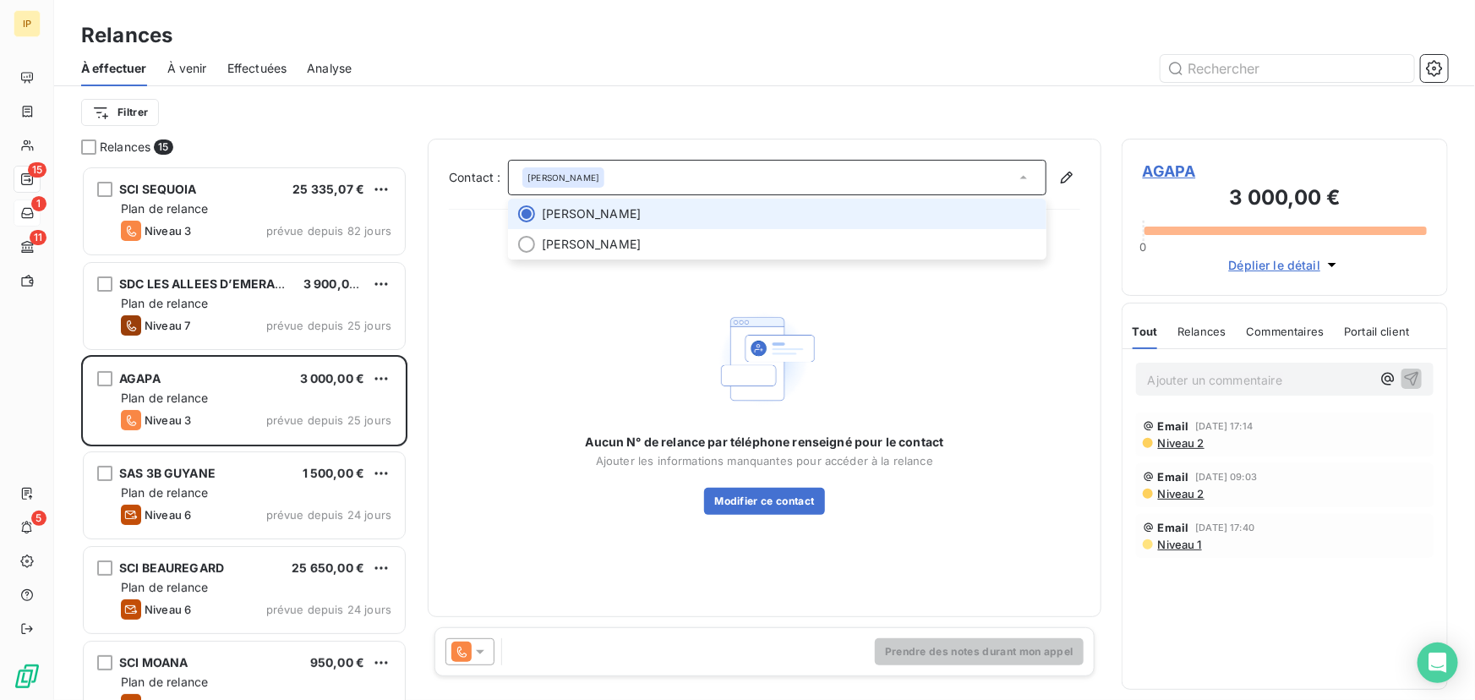
click at [617, 221] on span "[PERSON_NAME]" at bounding box center [789, 213] width 495 height 17
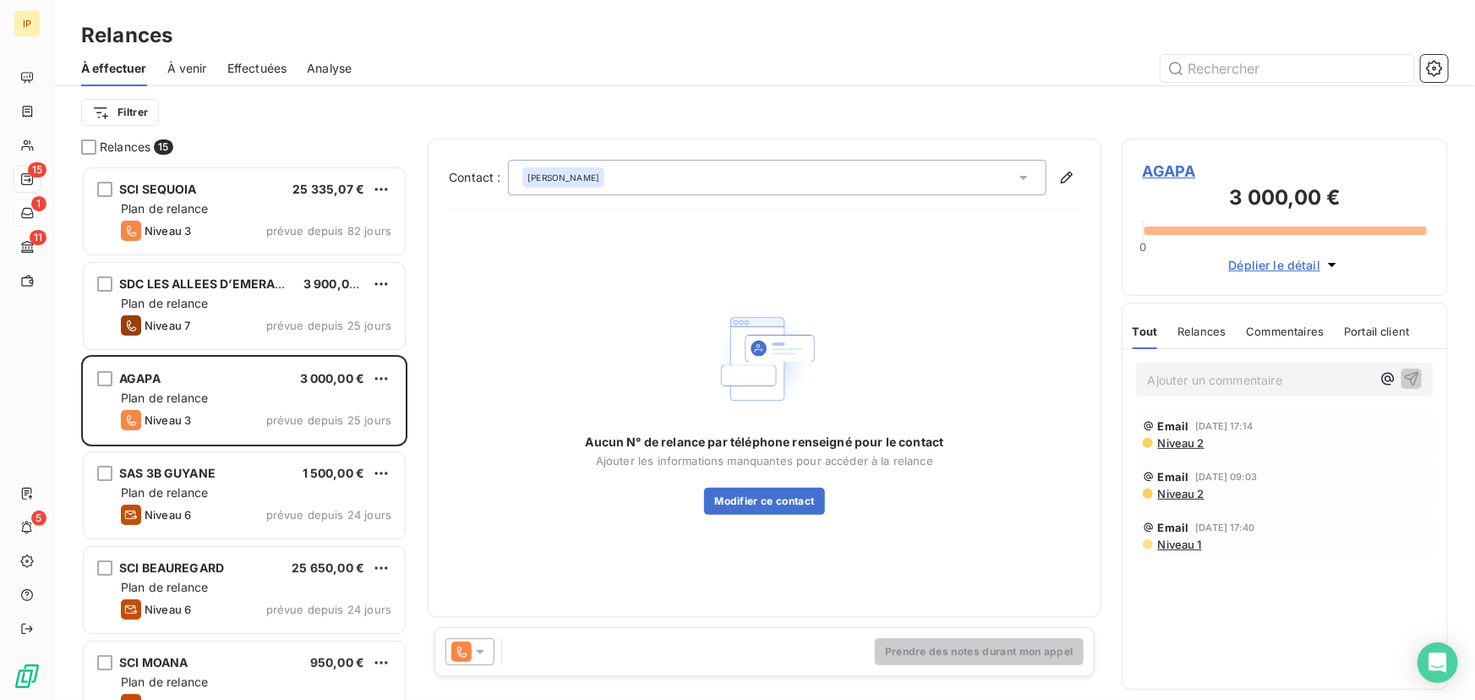
click at [479, 646] on icon at bounding box center [480, 651] width 17 height 17
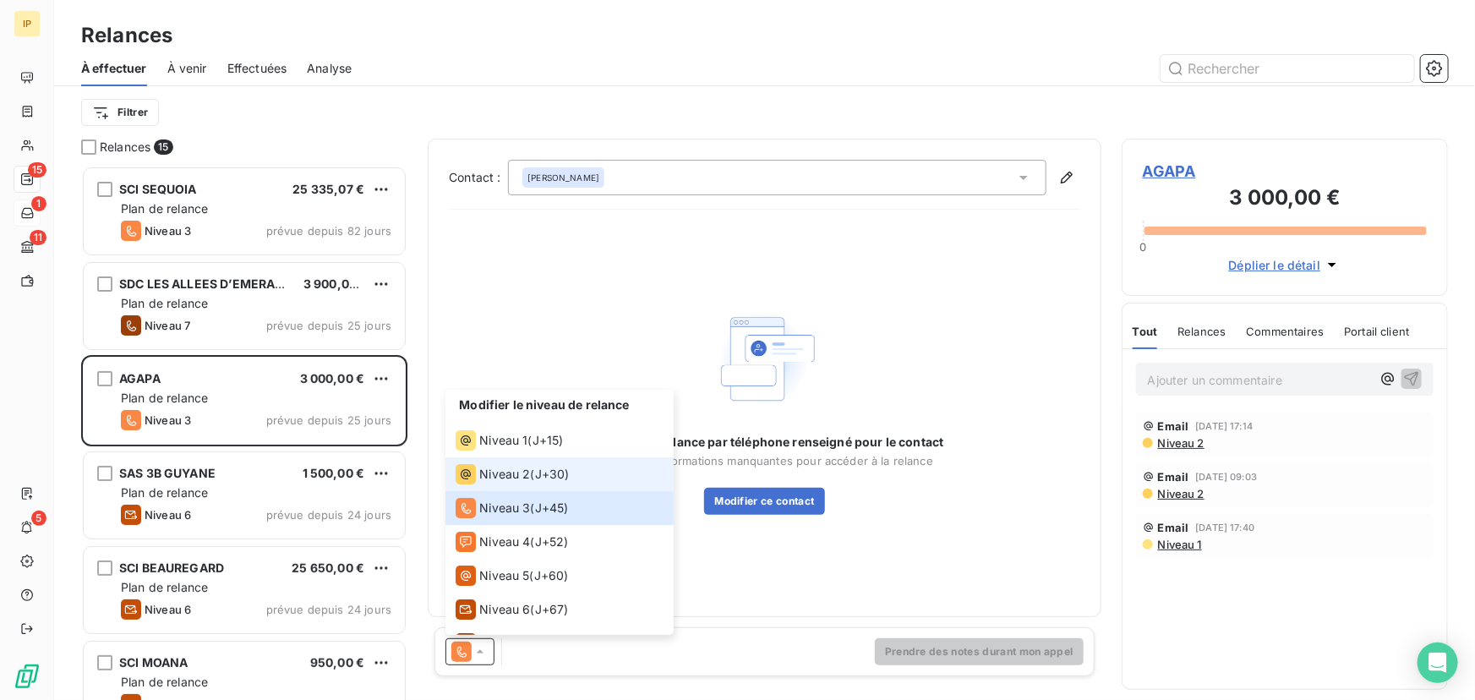
click at [529, 477] on div "Niveau 2 ( J+30 )" at bounding box center [512, 474] width 113 height 20
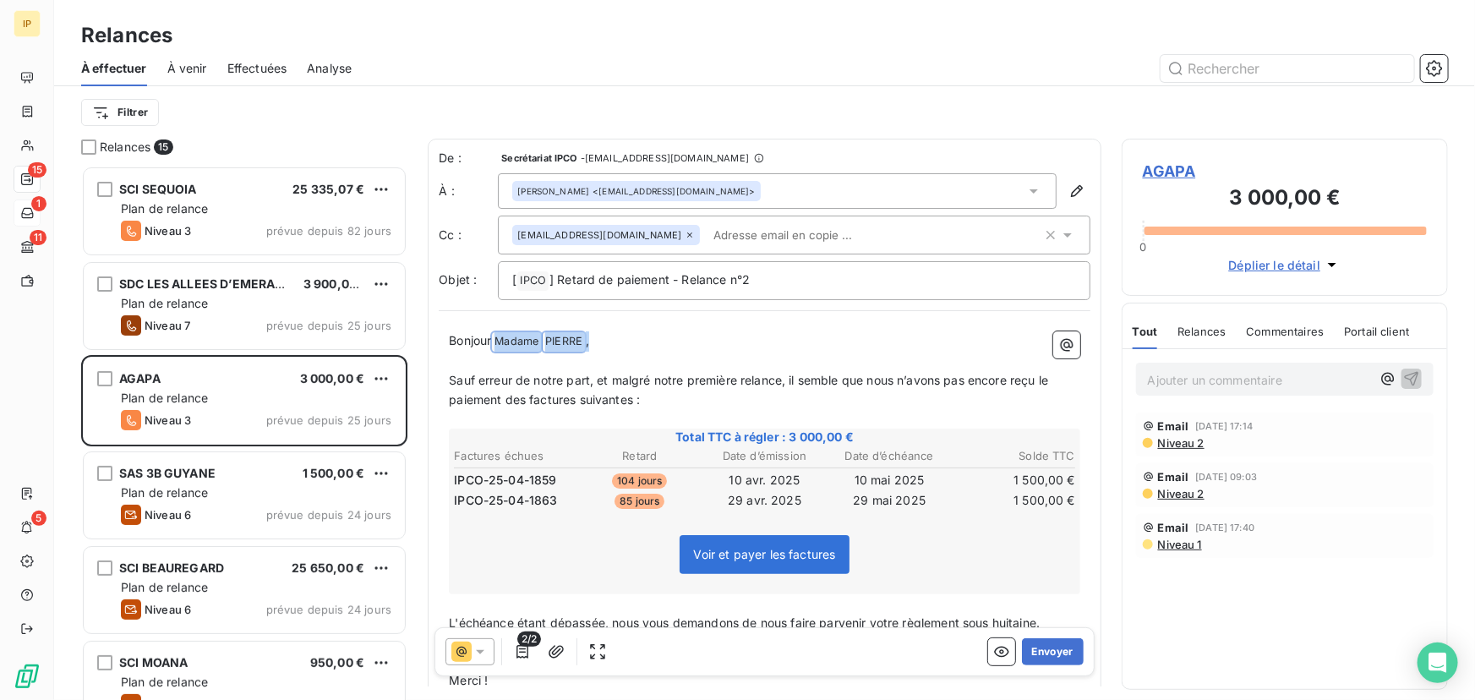
drag, startPoint x: 614, startPoint y: 338, endPoint x: 493, endPoint y: 330, distance: 121.2
click at [493, 331] on p "Bonjour Madame ﻿ ﻿ [PERSON_NAME] ﻿ ," at bounding box center [765, 341] width 632 height 20
click at [759, 279] on p "[ IPCO ﻿ ] Retard de paiement - Relance n°2" at bounding box center [794, 281] width 564 height 20
drag, startPoint x: 654, startPoint y: 379, endPoint x: 783, endPoint y: 373, distance: 128.7
click at [783, 373] on span "Sauf erreur de notre part, et malgré notre première relance, il semble que nous…" at bounding box center [750, 389] width 603 height 34
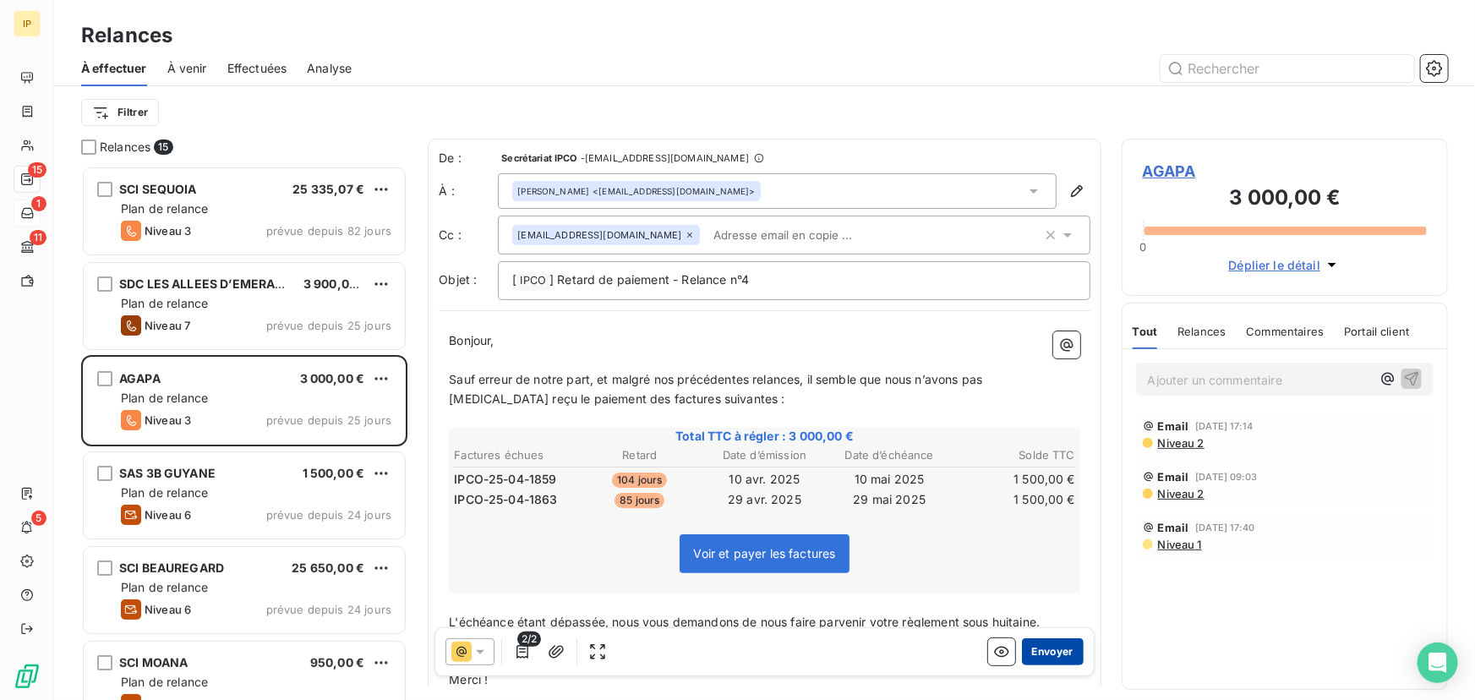
click at [1041, 647] on button "Envoyer" at bounding box center [1053, 651] width 62 height 27
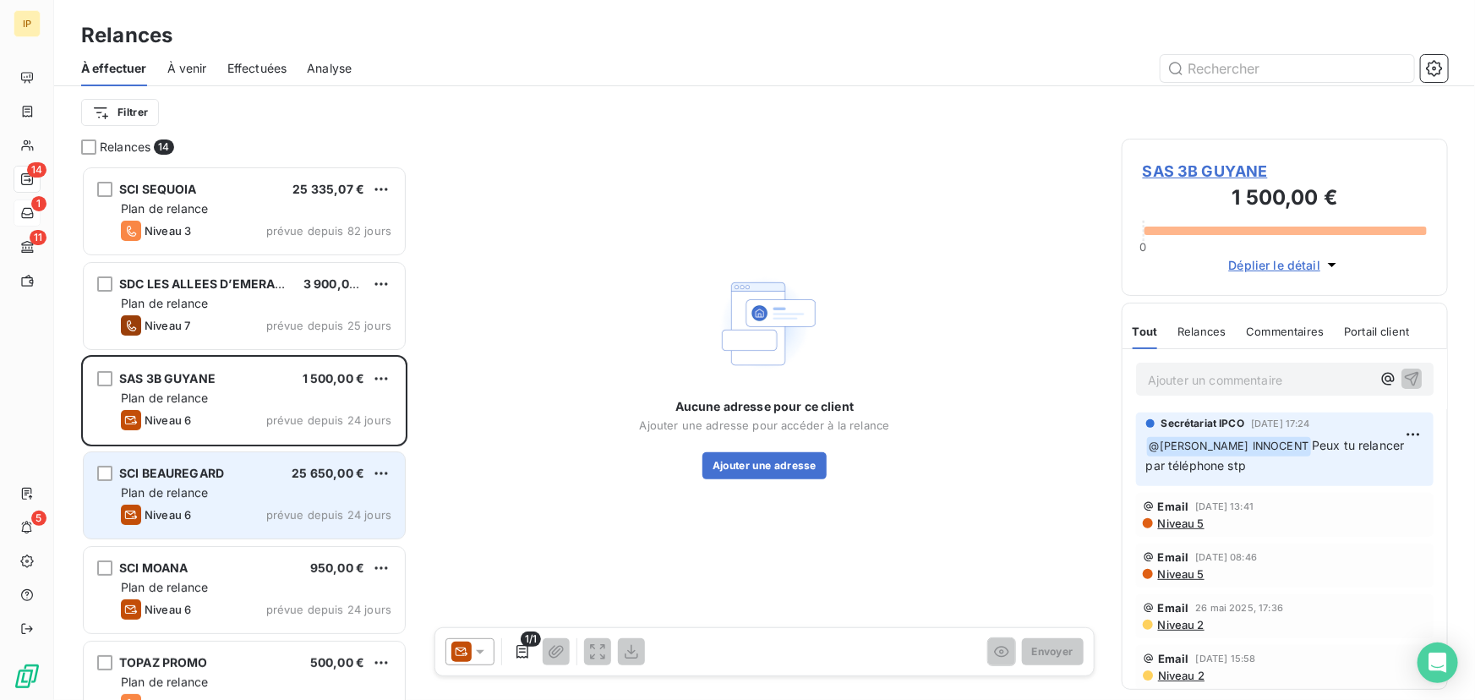
click at [237, 485] on div "Plan de relance" at bounding box center [256, 492] width 271 height 17
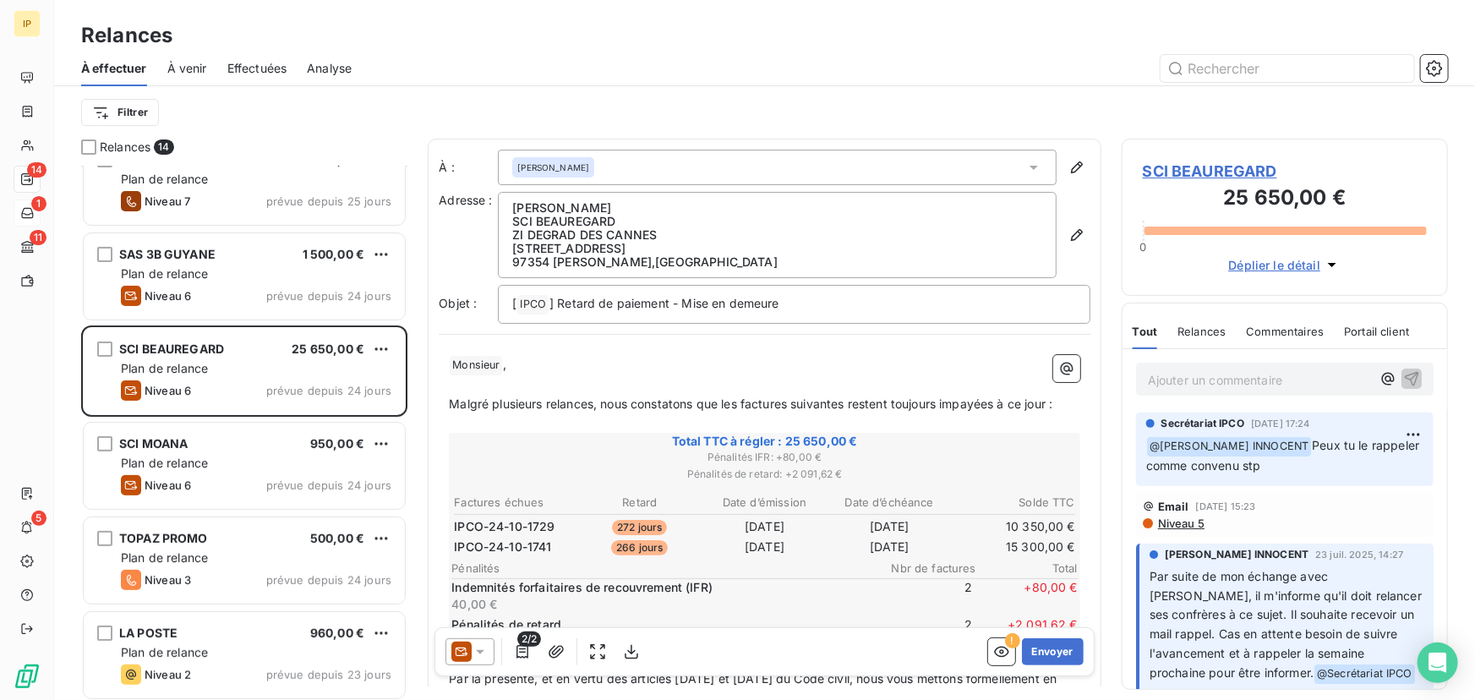
scroll to position [256, 0]
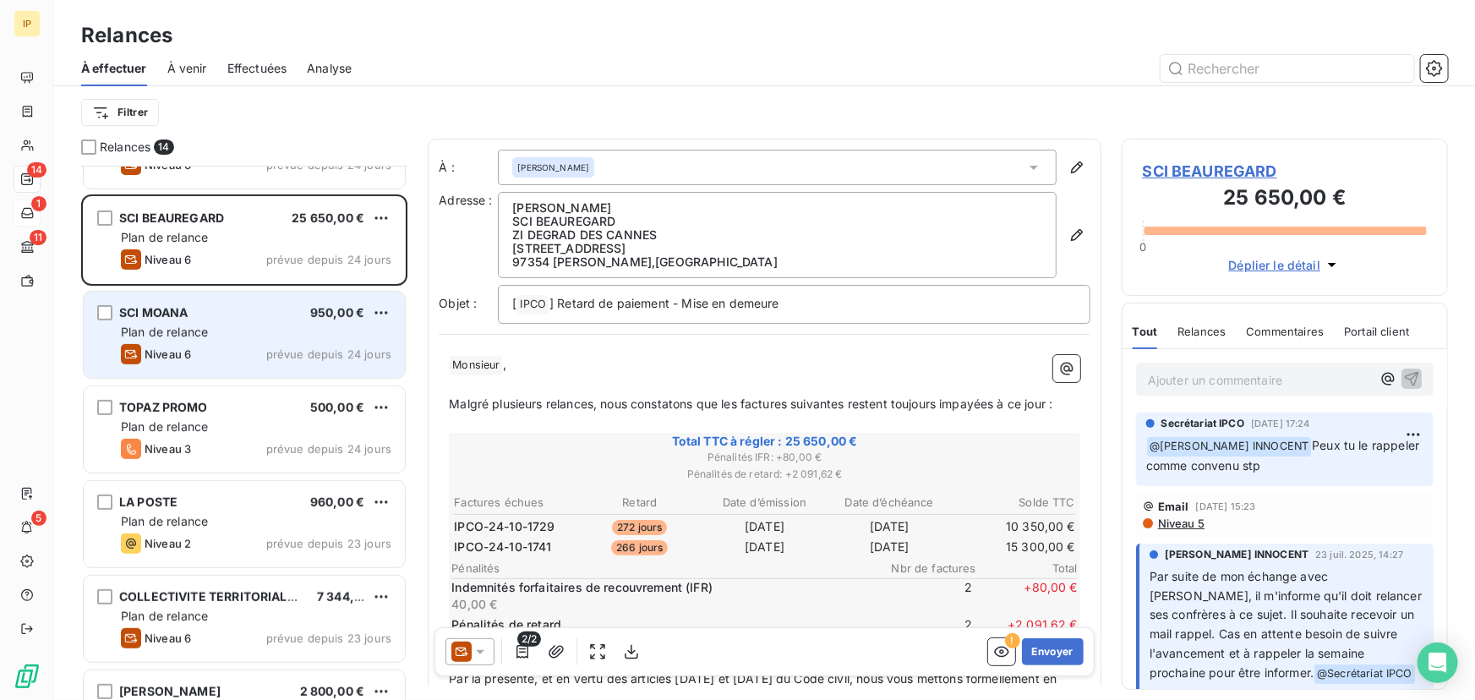
click at [263, 320] on div "SCI MOANA 950,00 € Plan de relance Niveau 6 prévue depuis 24 jours" at bounding box center [244, 335] width 321 height 86
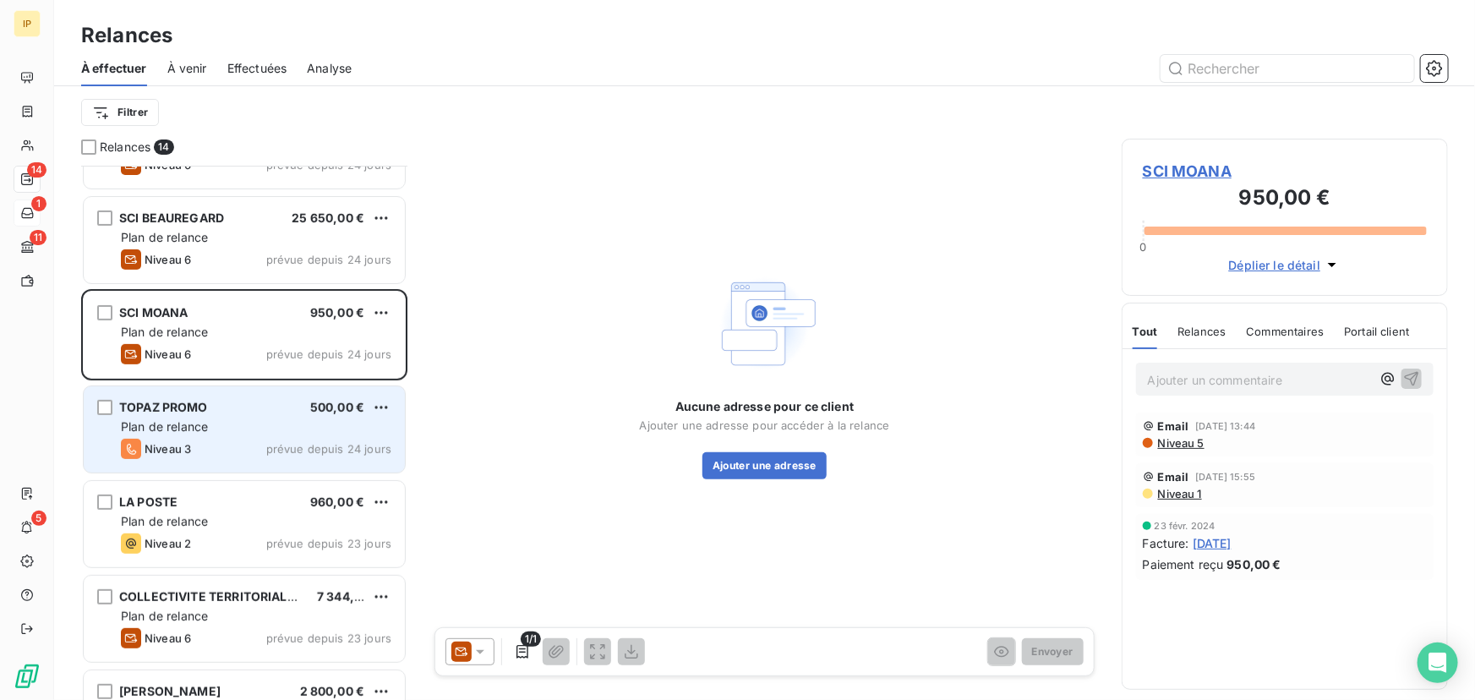
click at [251, 427] on div "Plan de relance" at bounding box center [256, 427] width 271 height 17
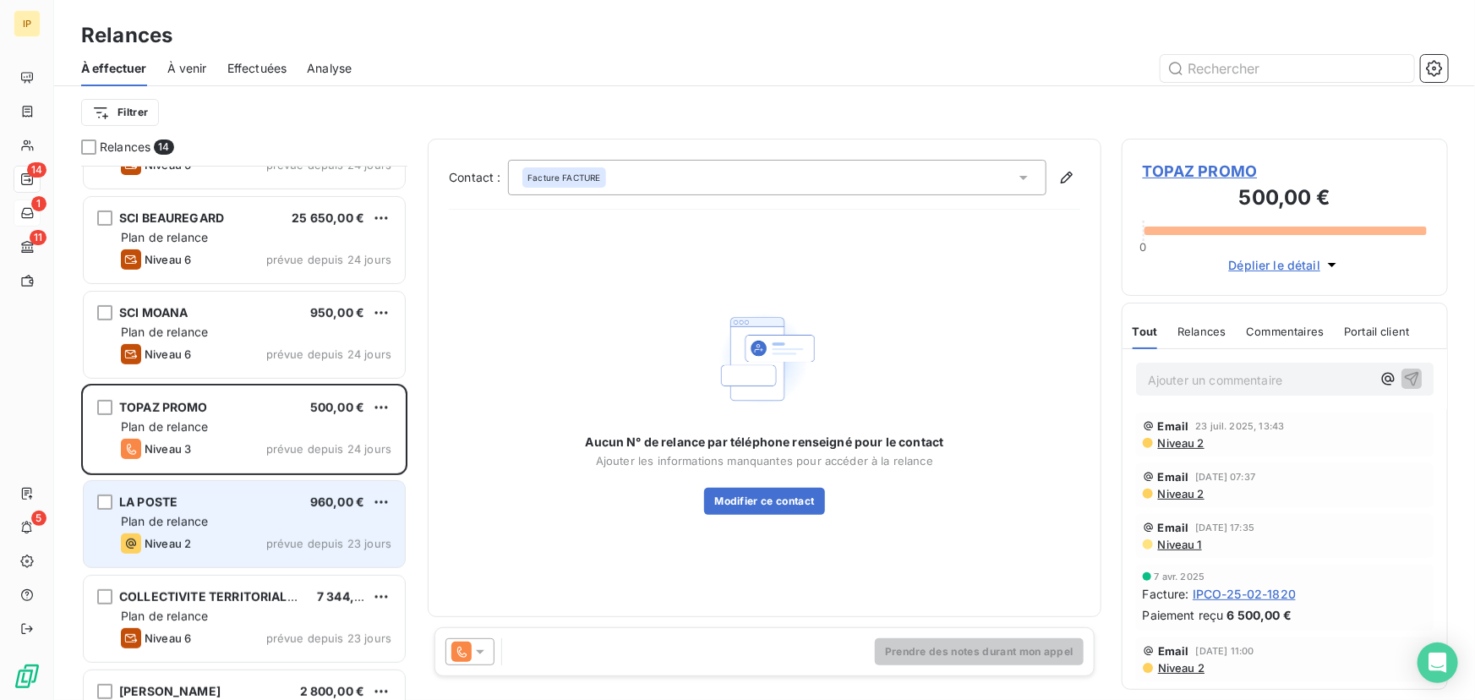
click at [241, 511] on div "LA POSTE 960,00 € Plan de relance Niveau 2 prévue depuis 23 jours" at bounding box center [244, 524] width 321 height 86
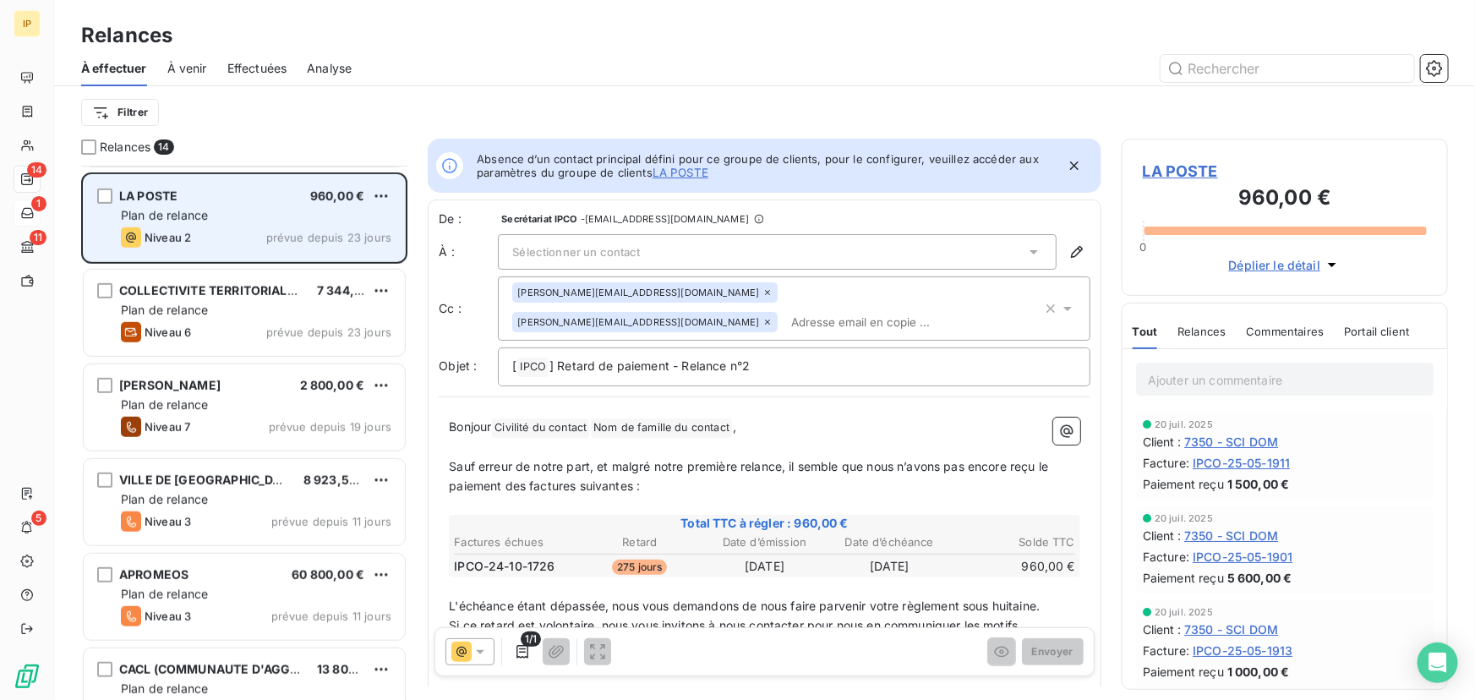
scroll to position [616, 0]
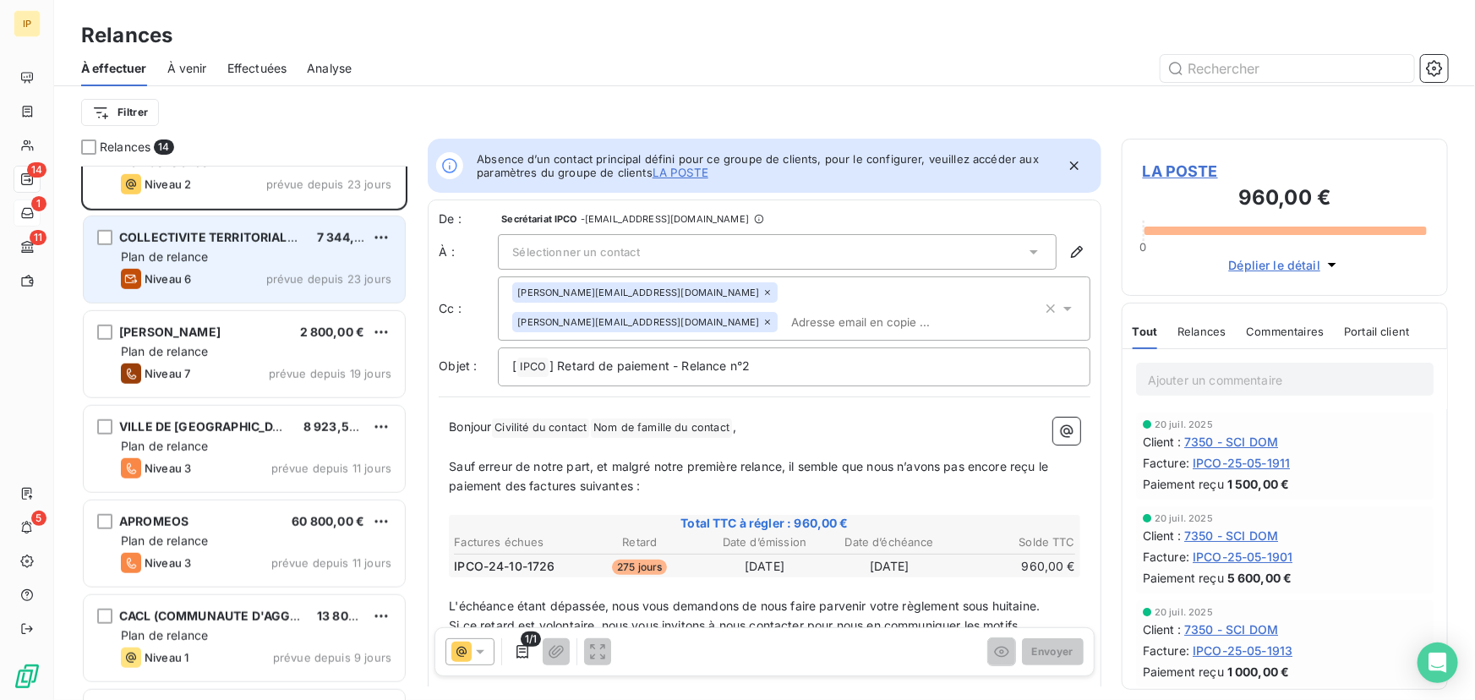
click at [251, 269] on div "Niveau 6 prévue depuis 23 jours" at bounding box center [256, 279] width 271 height 20
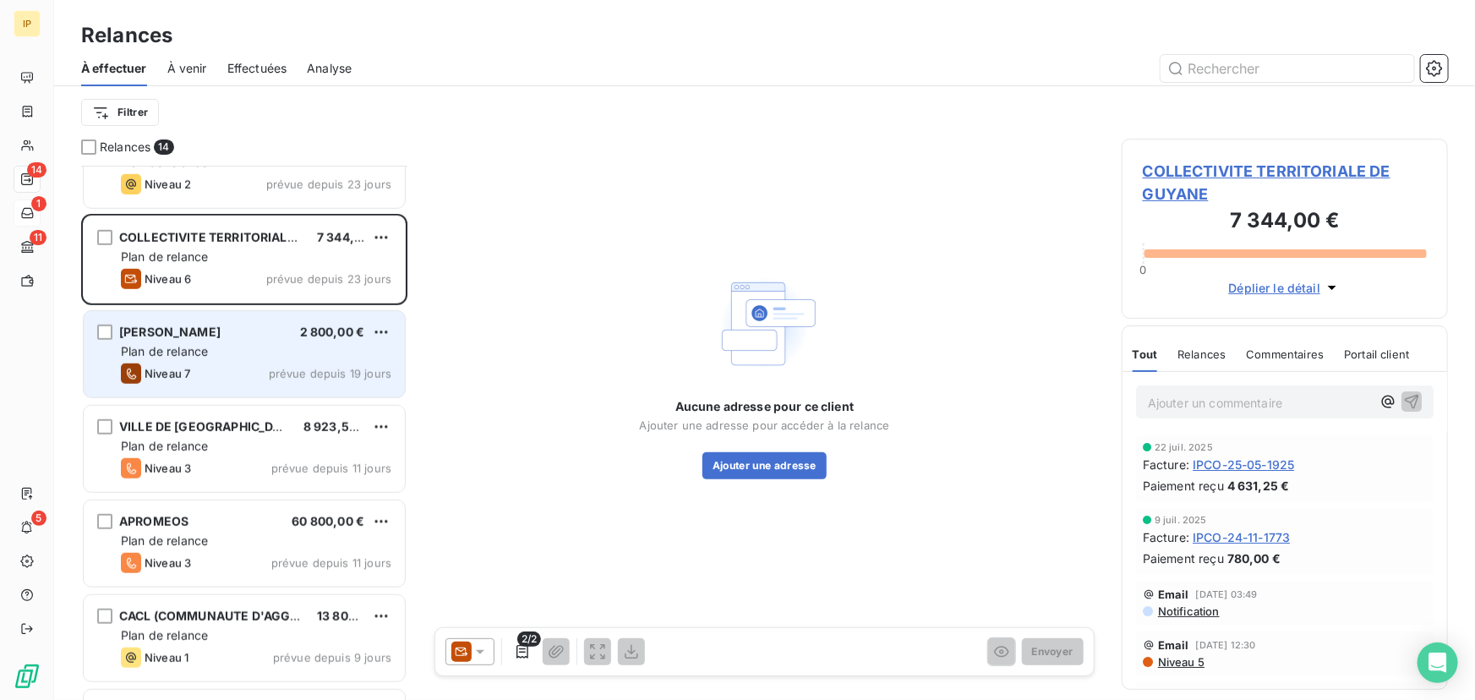
click at [257, 335] on div "[PERSON_NAME] 2 800,00 €" at bounding box center [256, 332] width 271 height 15
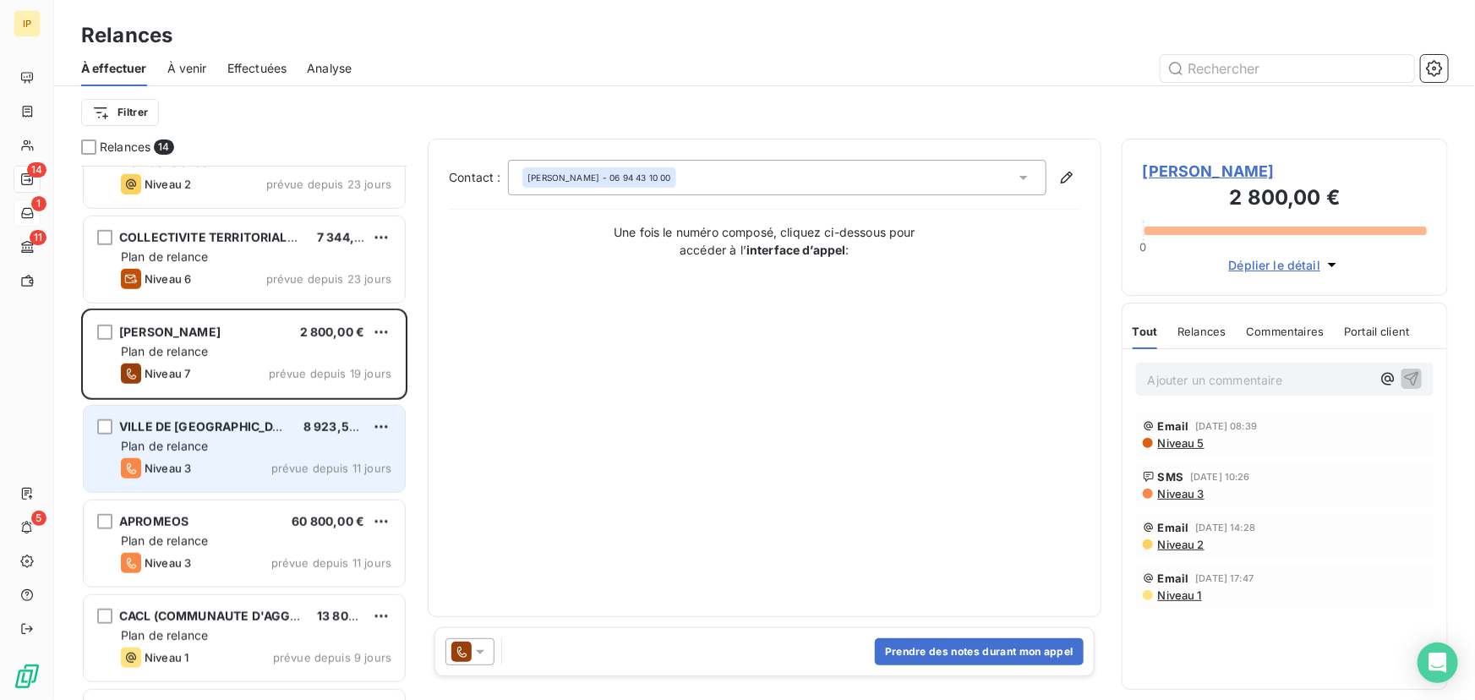
click at [250, 425] on div "VILLE DE MACOURIA 8 923,58 €" at bounding box center [256, 426] width 271 height 15
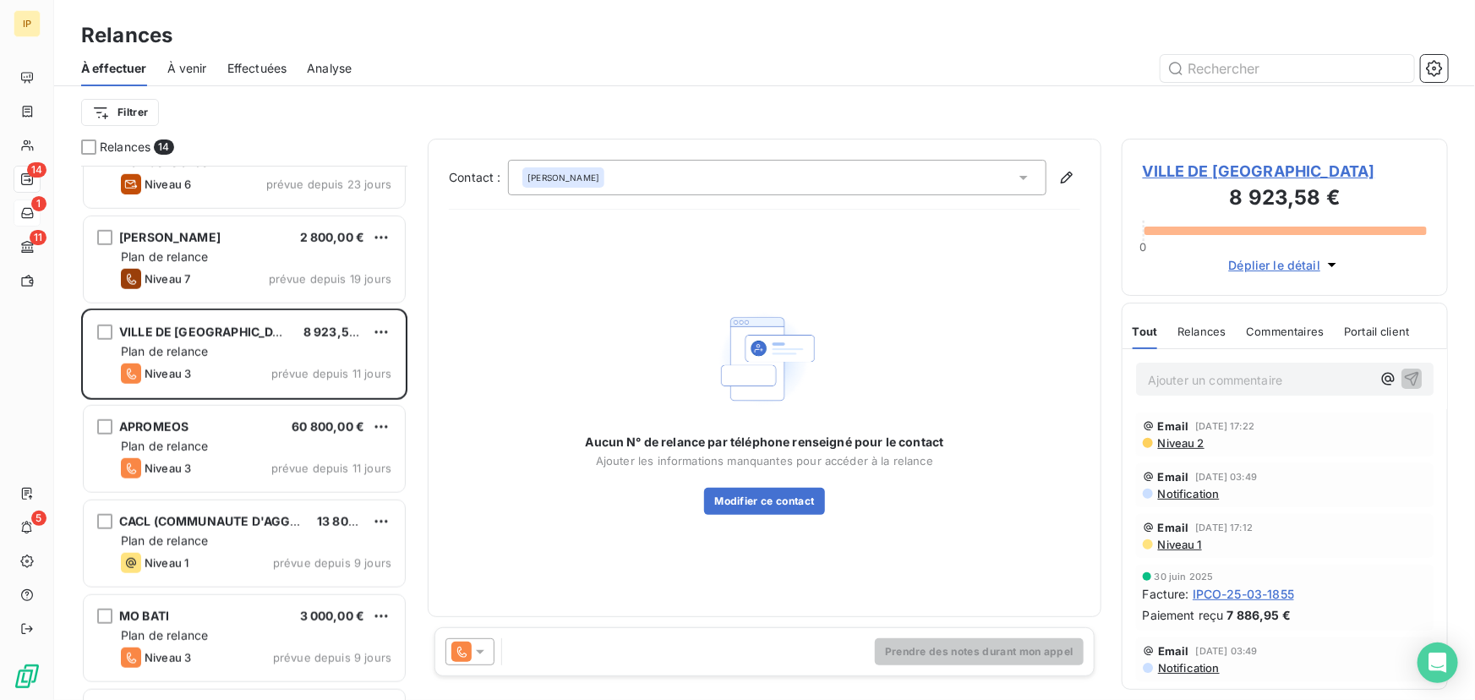
scroll to position [718, 0]
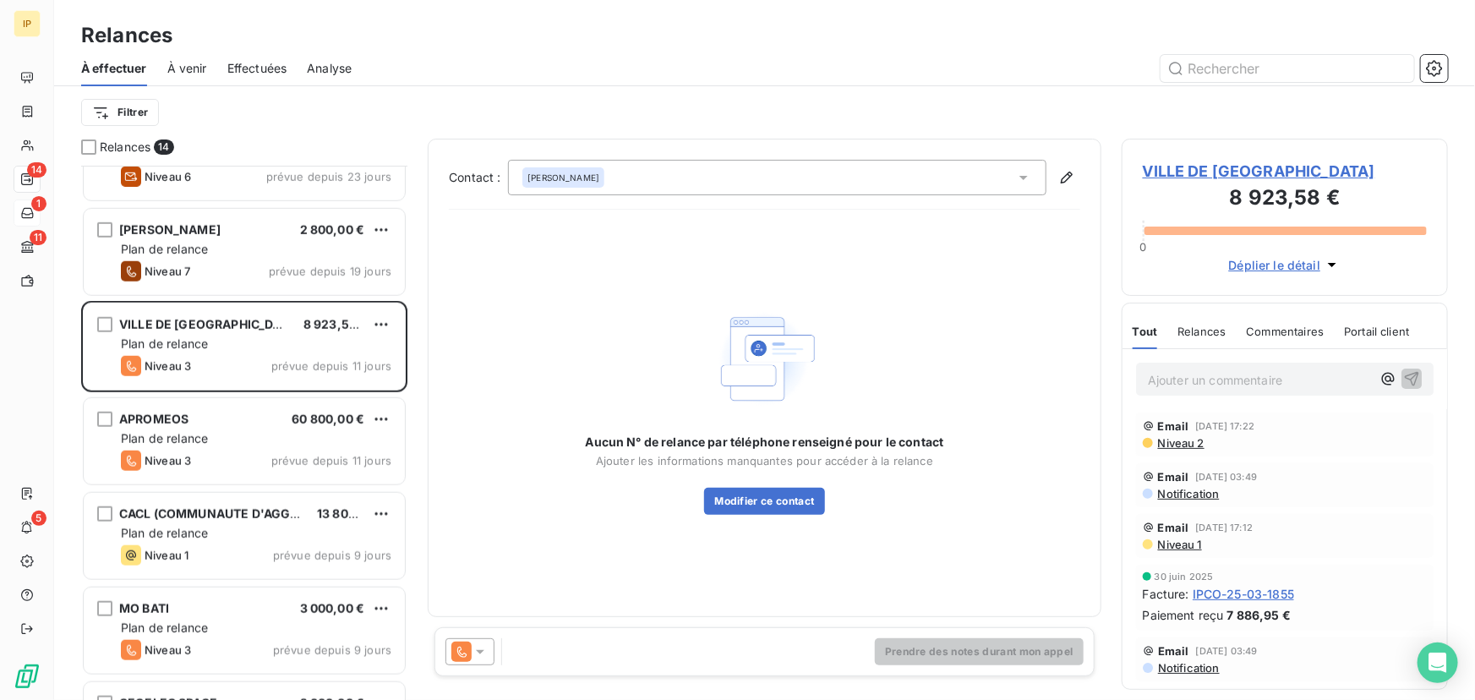
click at [479, 641] on div at bounding box center [470, 651] width 49 height 27
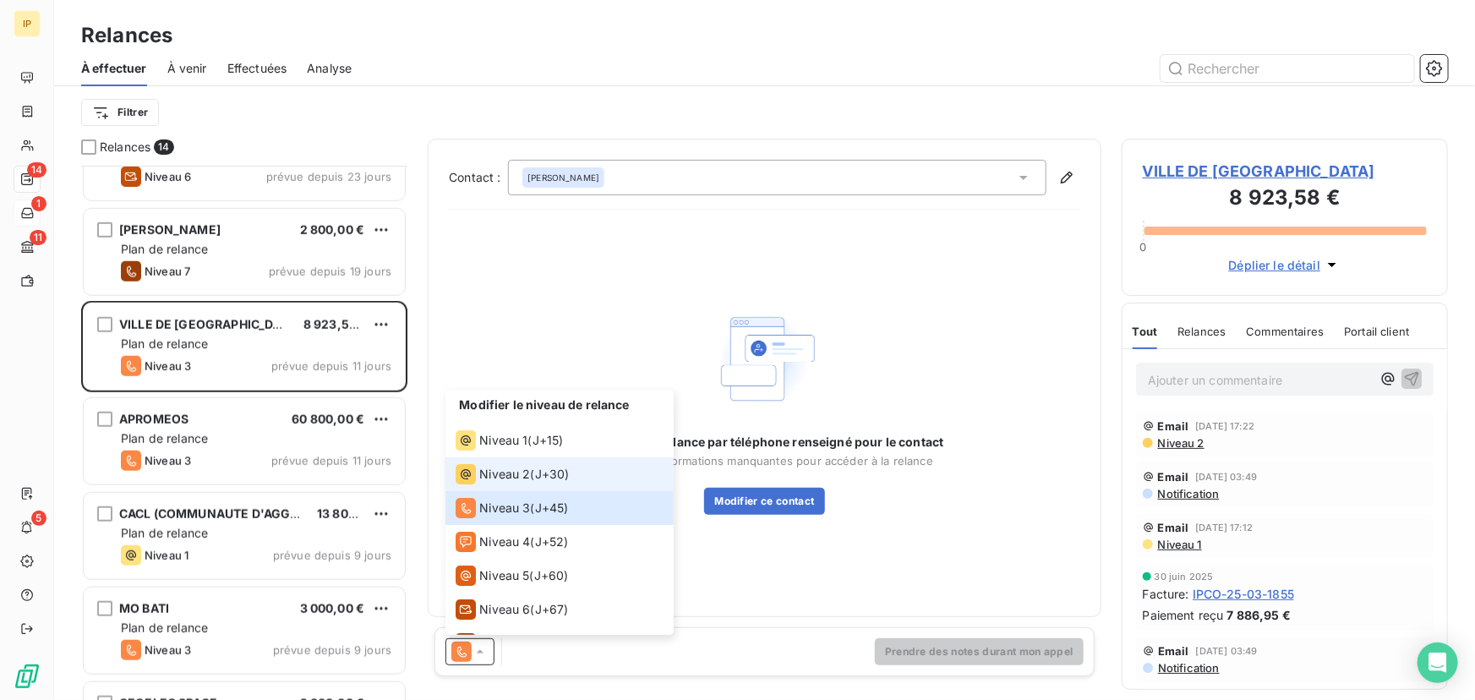
click at [507, 473] on span "Niveau 2" at bounding box center [504, 474] width 51 height 17
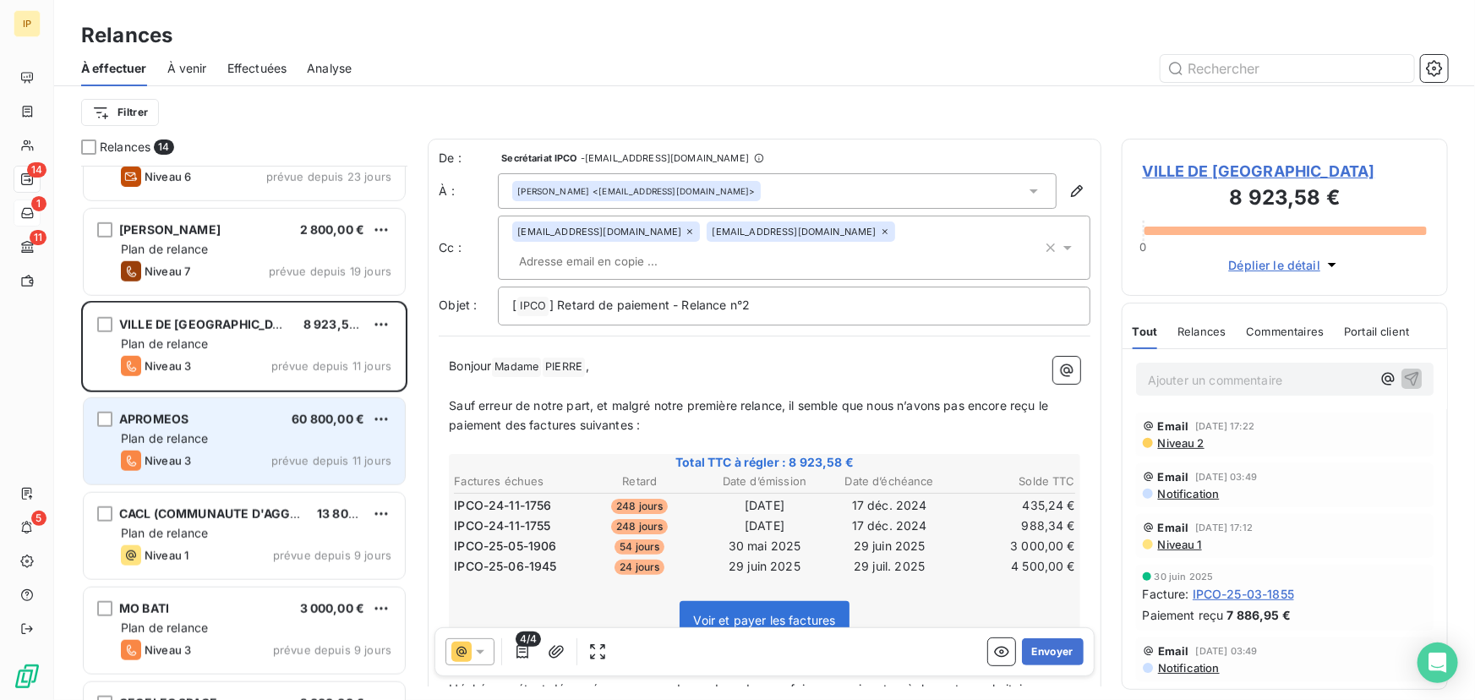
click at [248, 455] on div "Niveau 3 prévue depuis 11 jours" at bounding box center [256, 461] width 271 height 20
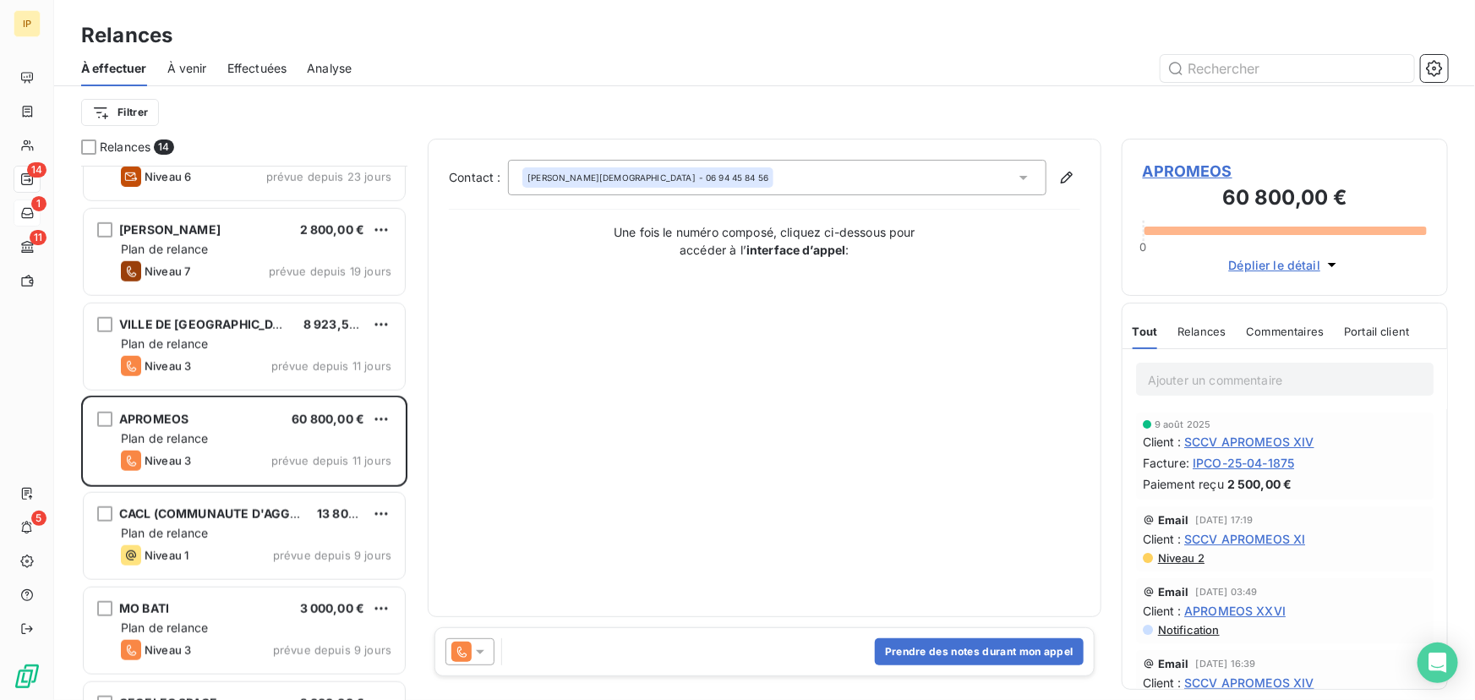
click at [476, 654] on icon at bounding box center [480, 651] width 17 height 17
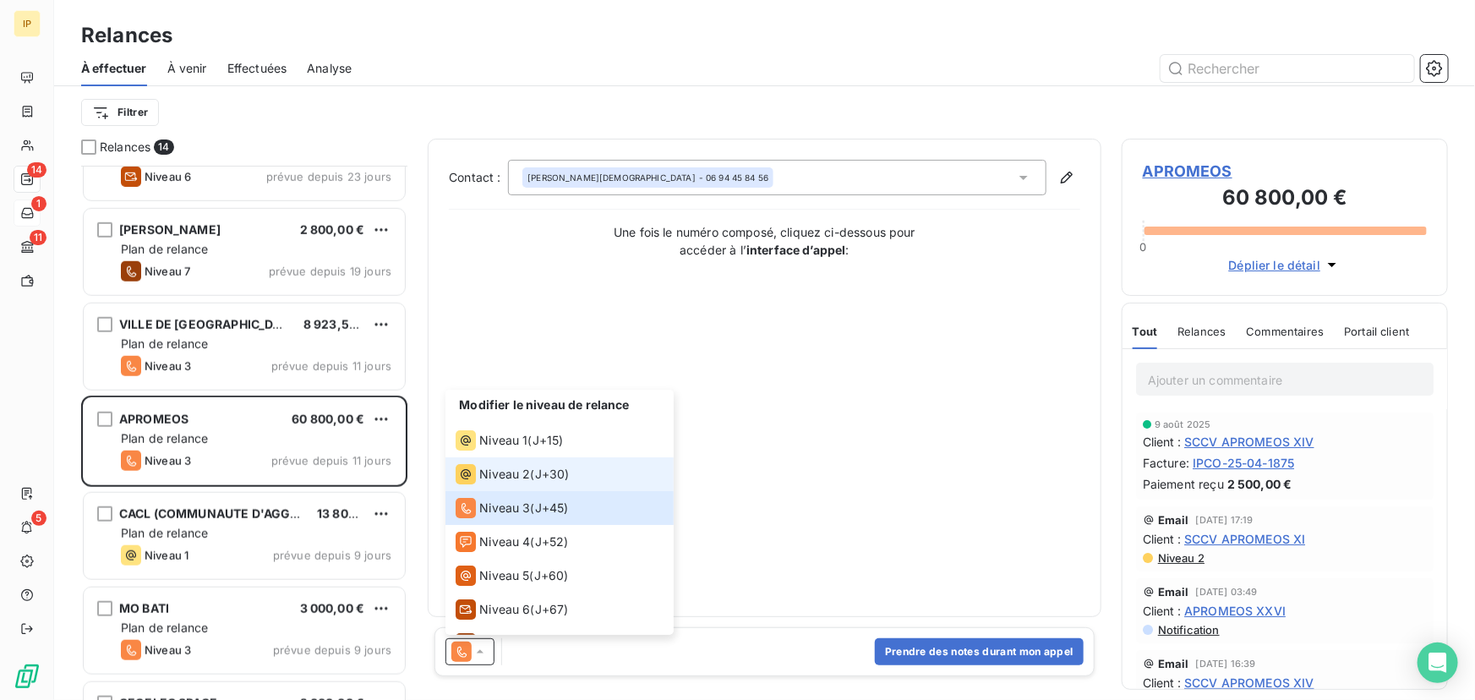
click at [516, 479] on span "Niveau 2" at bounding box center [504, 474] width 51 height 17
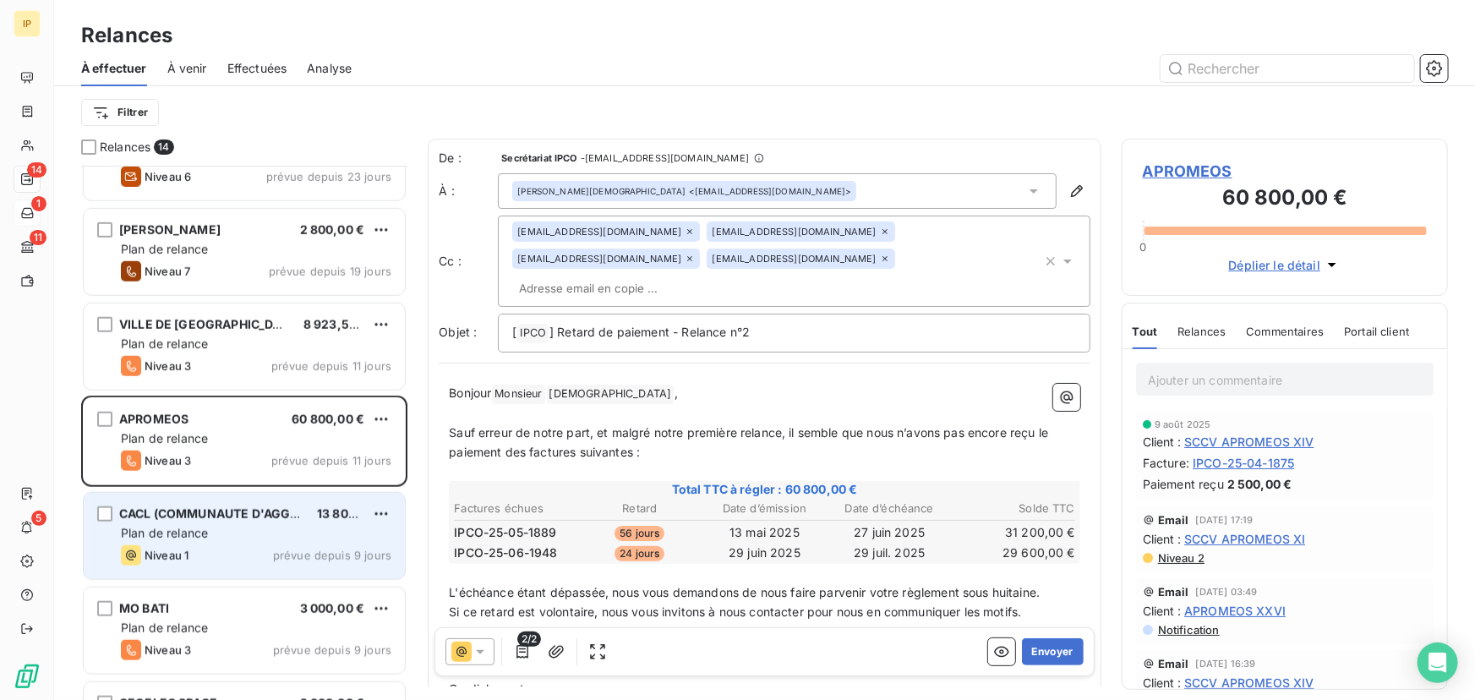
click at [321, 541] on div "Plan de relance" at bounding box center [256, 533] width 271 height 17
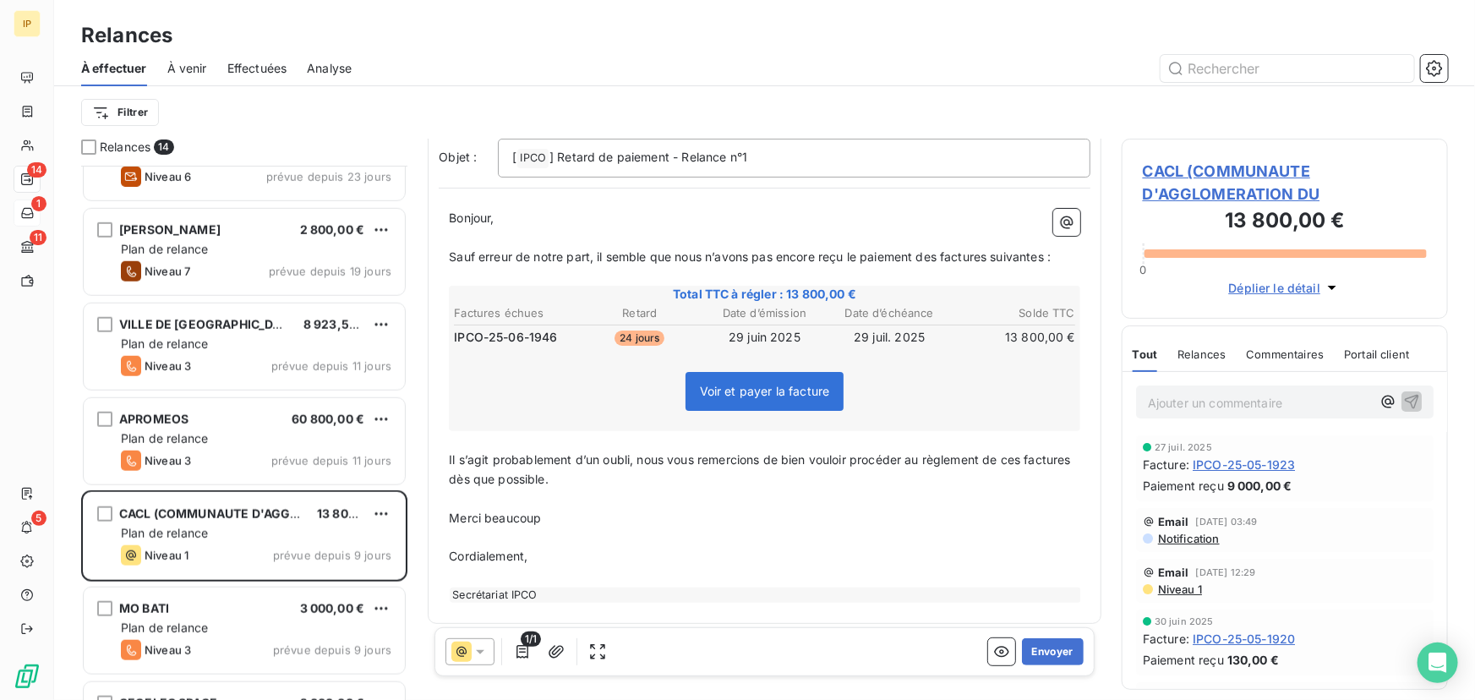
scroll to position [127, 0]
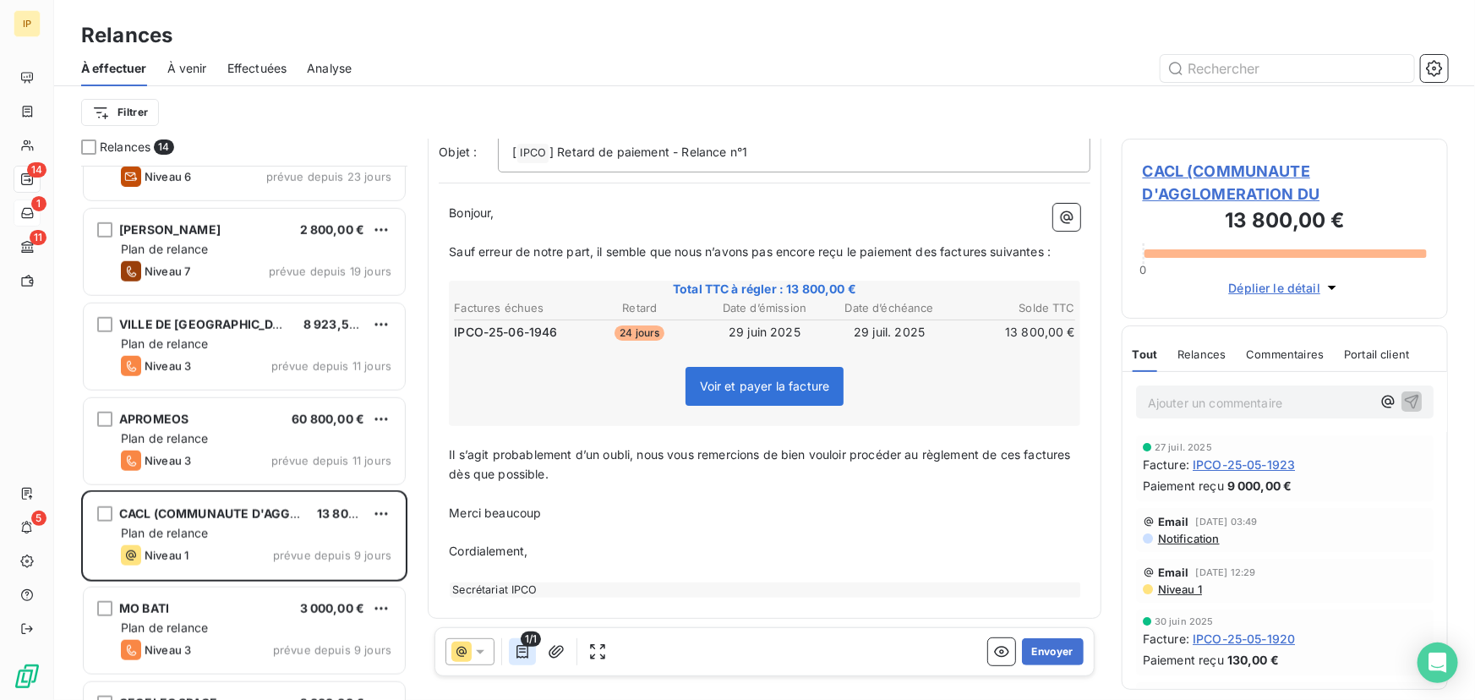
click at [524, 655] on icon "button" at bounding box center [522, 651] width 17 height 17
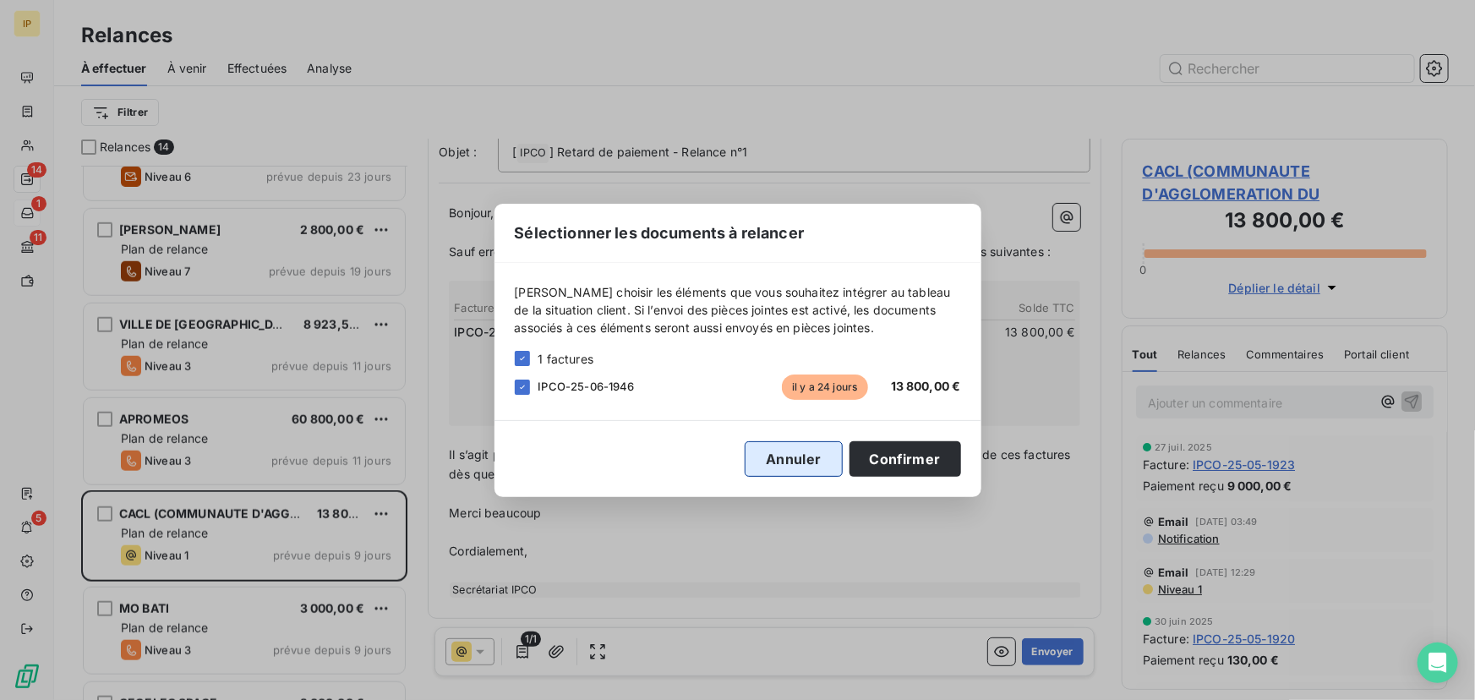
click at [783, 461] on button "Annuler" at bounding box center [793, 459] width 97 height 36
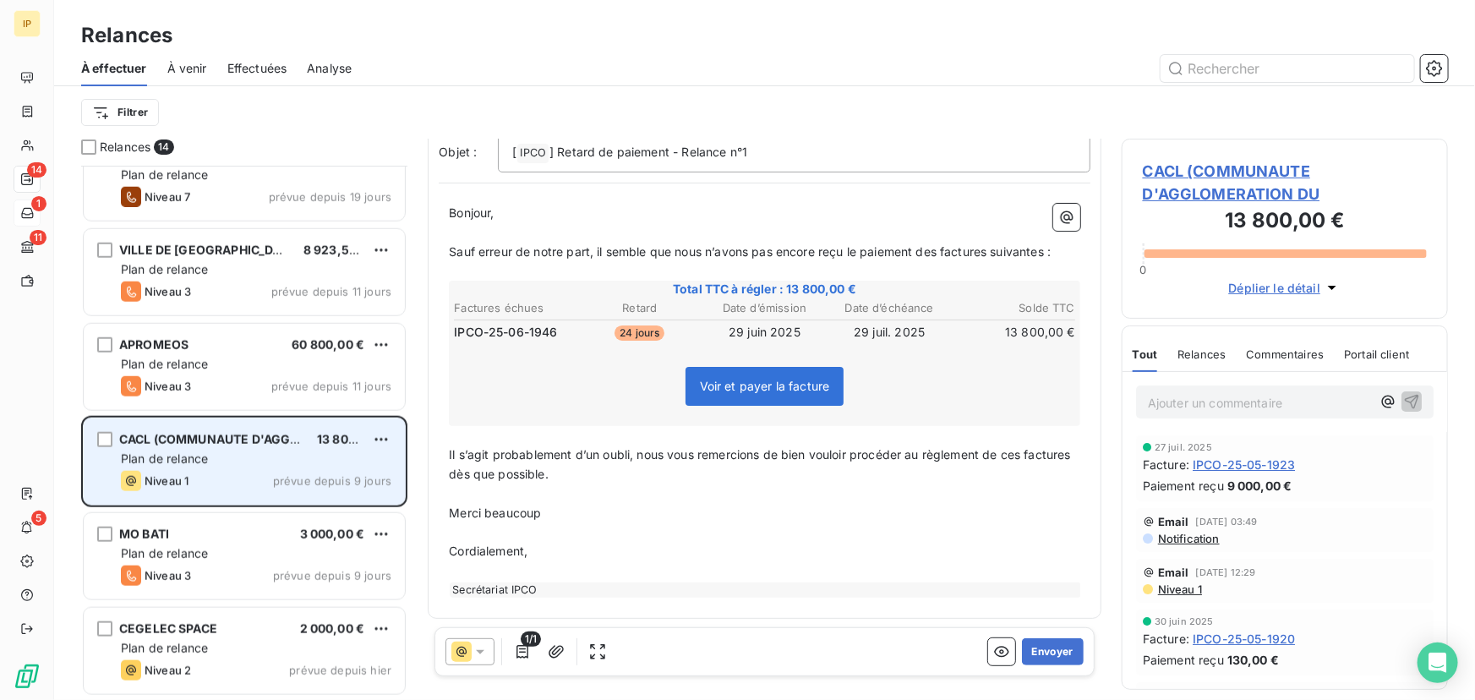
scroll to position [741, 0]
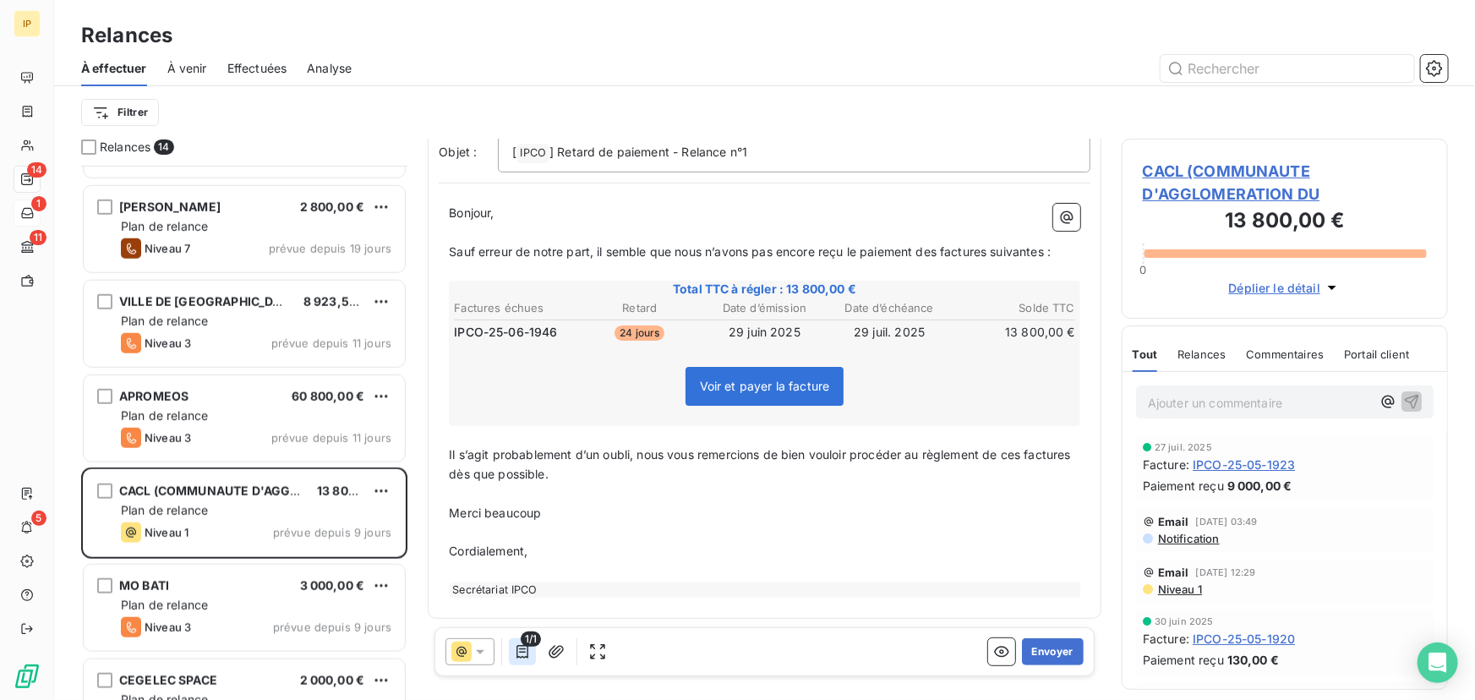
click at [521, 651] on icon "button" at bounding box center [522, 651] width 17 height 17
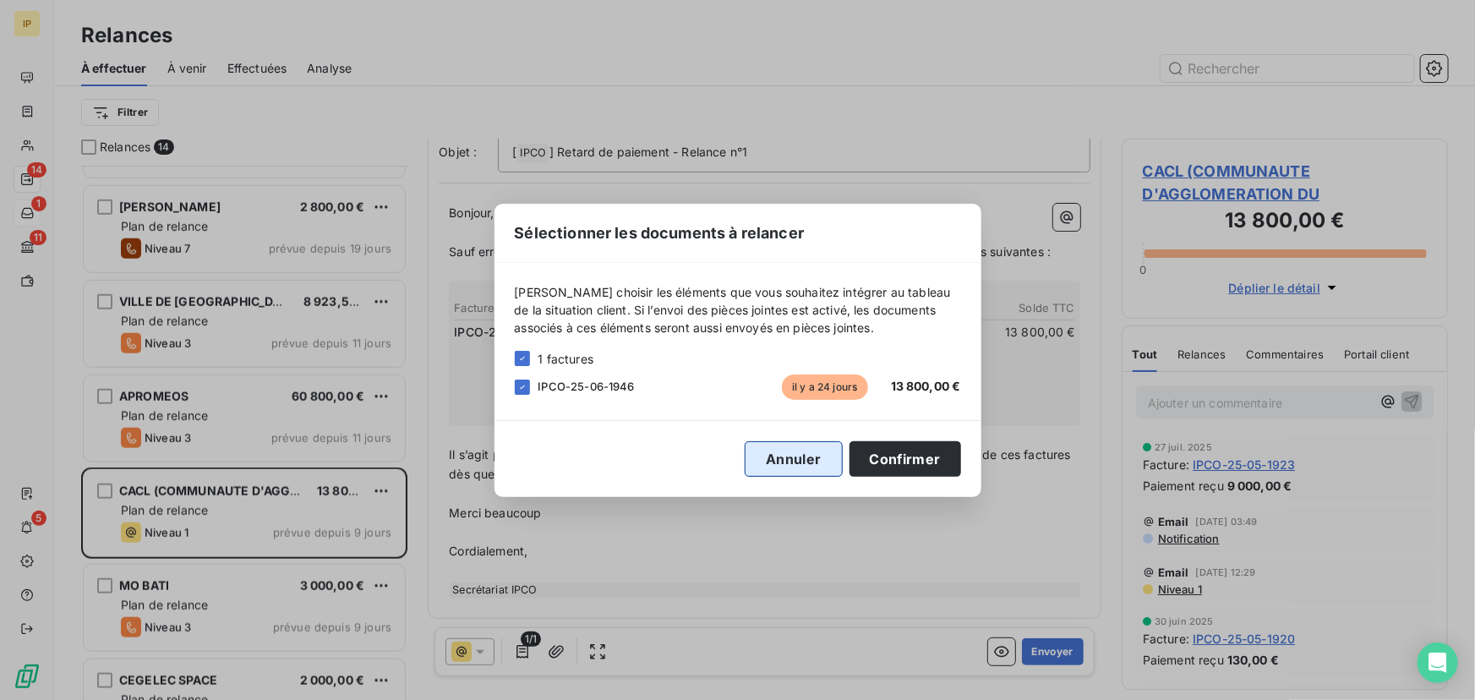
click at [811, 451] on button "Annuler" at bounding box center [793, 459] width 97 height 36
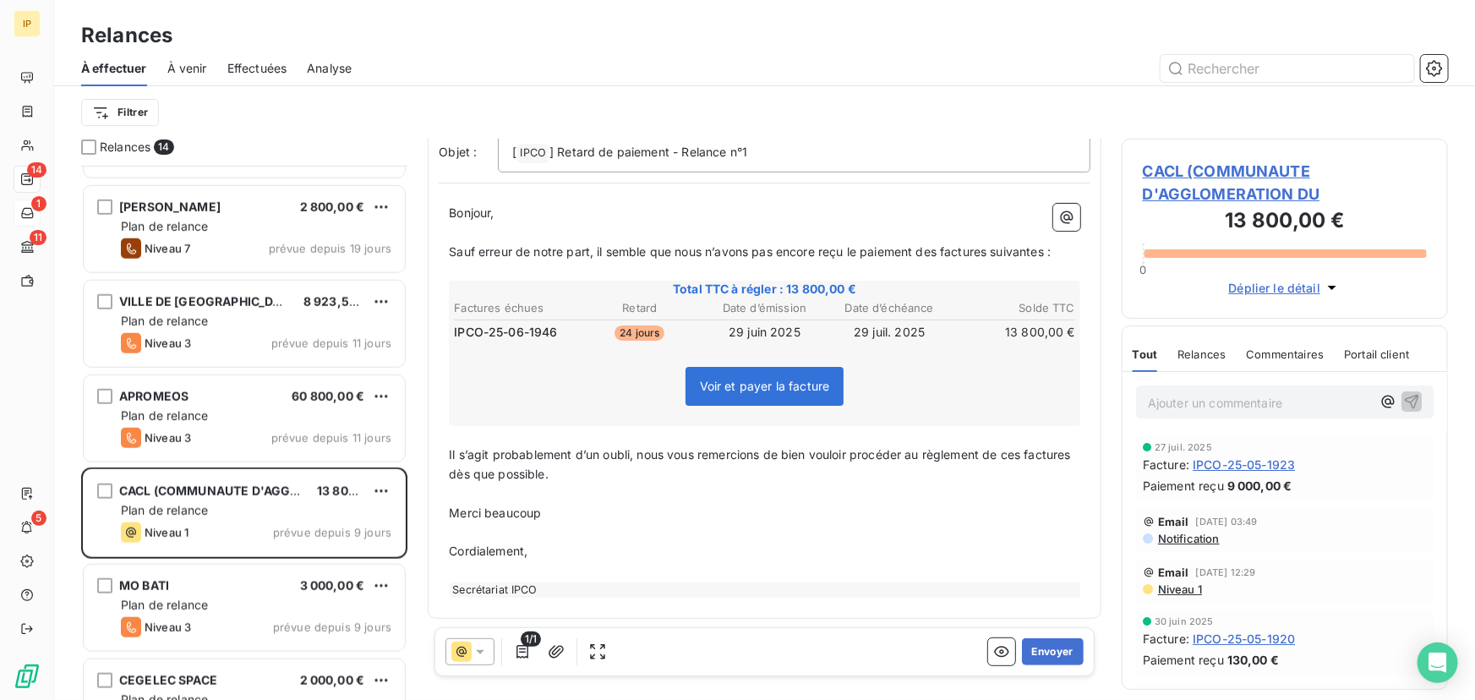
click at [1255, 193] on span "CACL (COMMUNAUTE D'AGGLOMERATION DU" at bounding box center [1285, 183] width 284 height 46
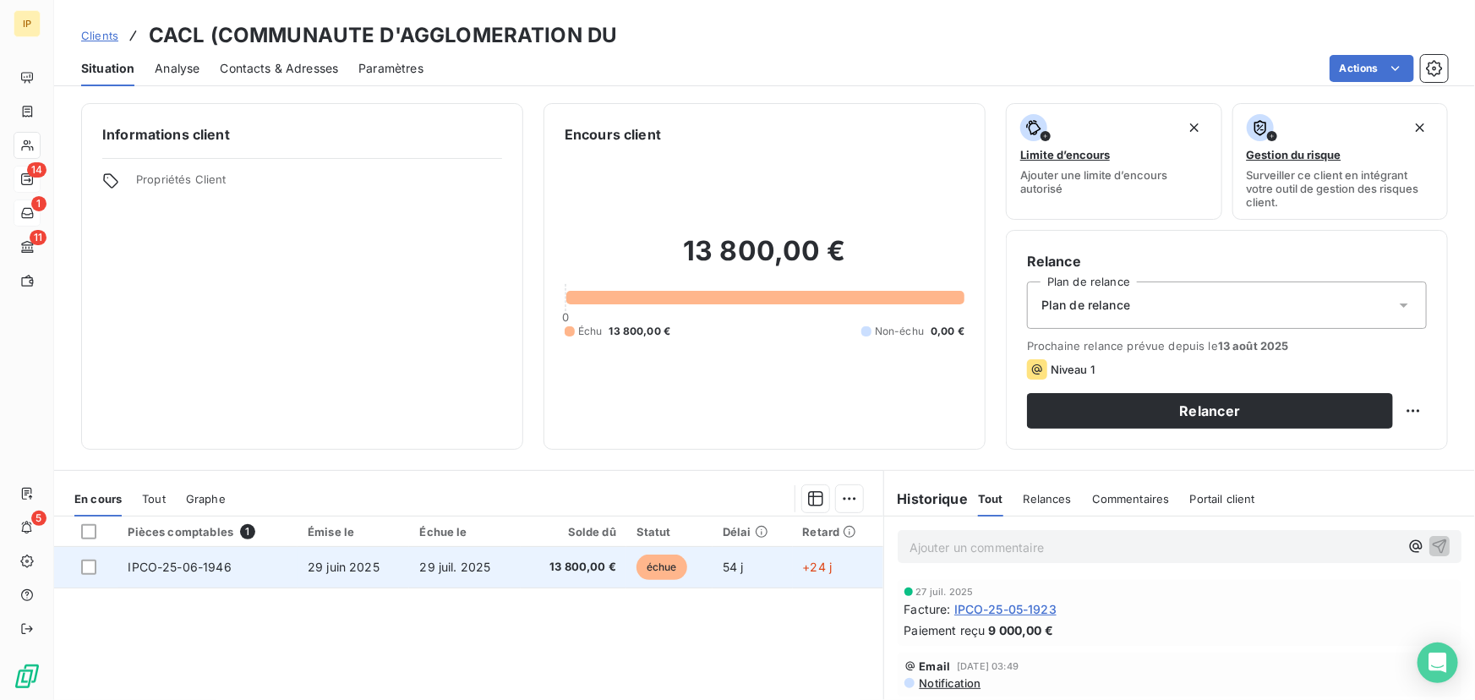
click at [386, 572] on td "29 juin 2025" at bounding box center [354, 567] width 112 height 41
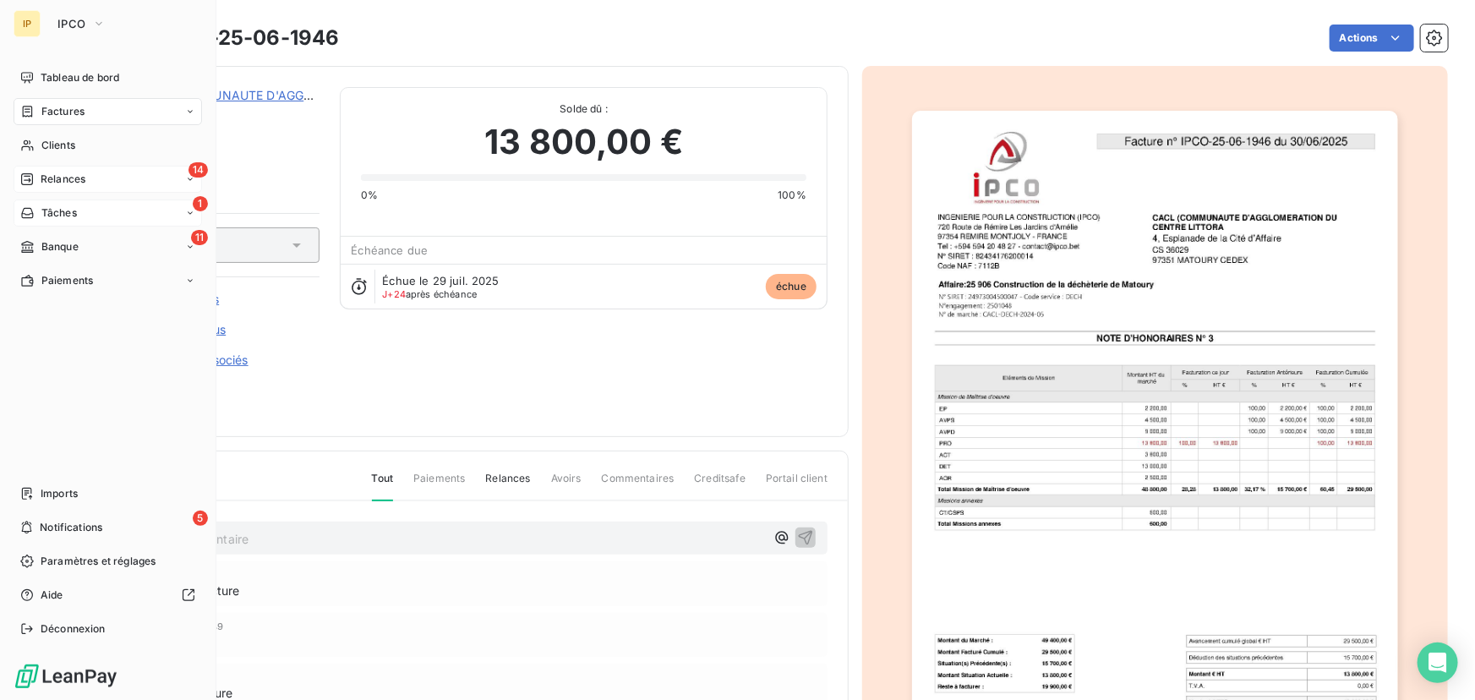
drag, startPoint x: 68, startPoint y: 76, endPoint x: 157, endPoint y: 56, distance: 91.1
click at [68, 76] on span "Tableau de bord" at bounding box center [80, 77] width 79 height 15
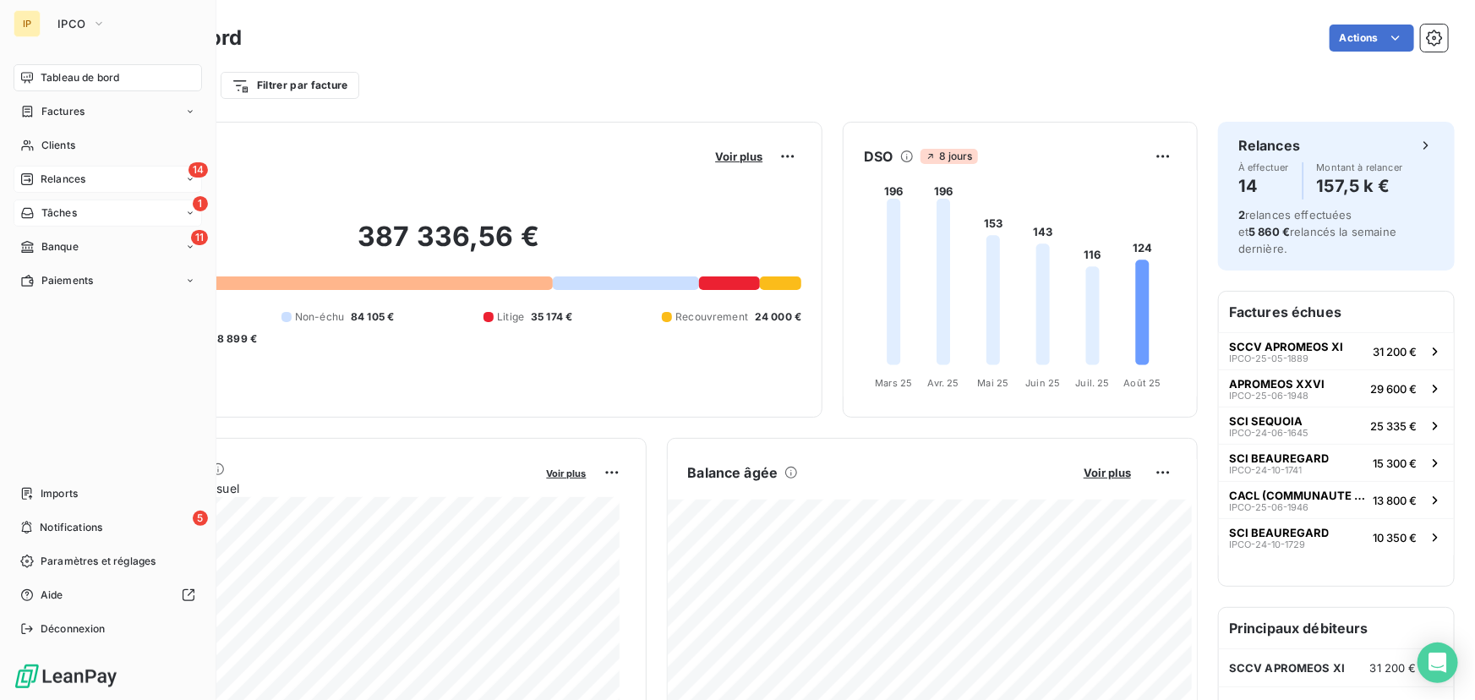
click at [57, 176] on span "Relances" at bounding box center [63, 179] width 45 height 15
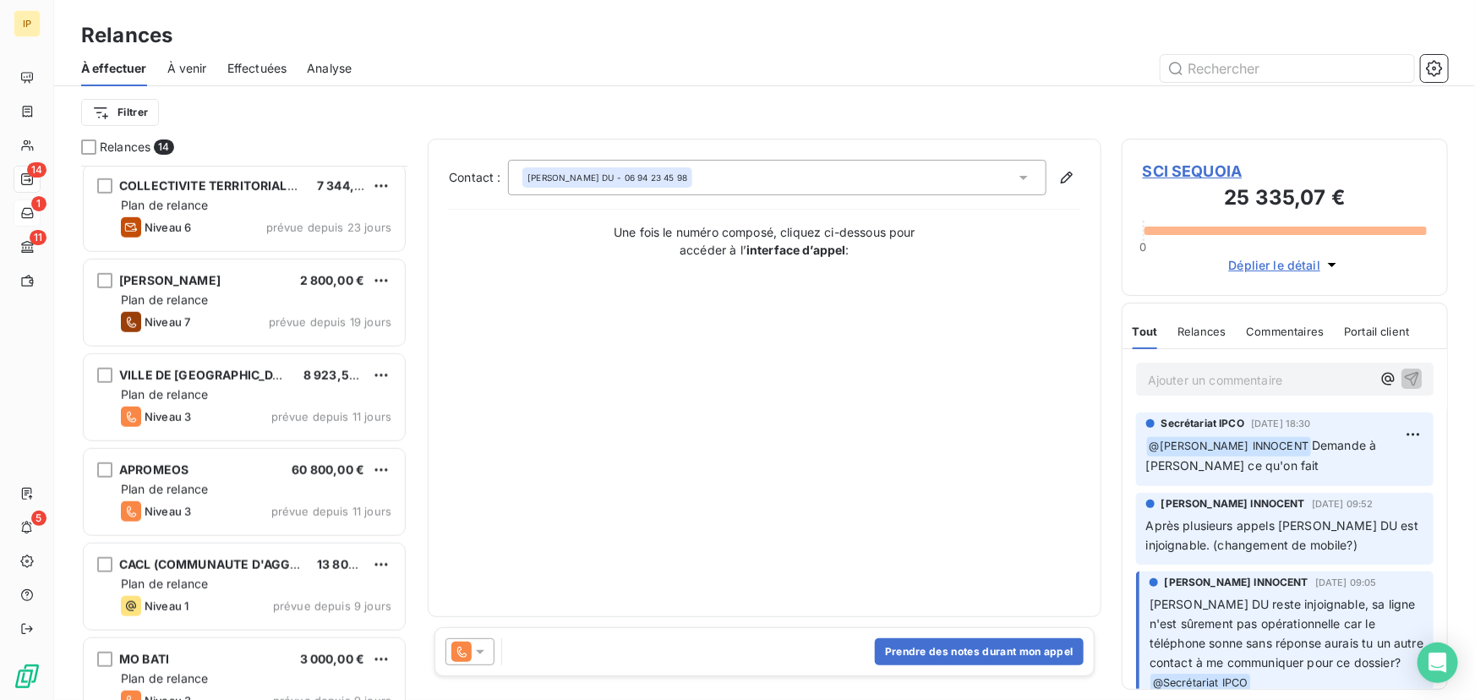
scroll to position [792, 0]
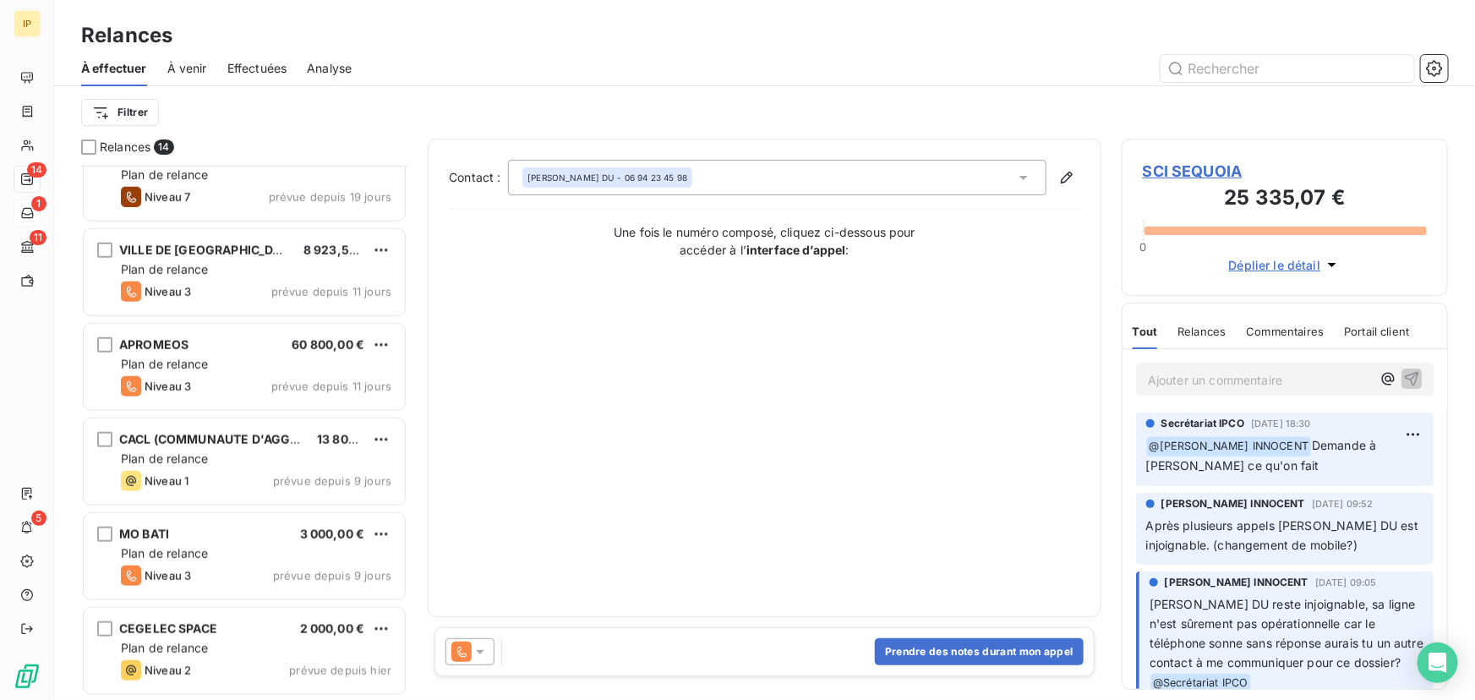
drag, startPoint x: 272, startPoint y: 464, endPoint x: 1115, endPoint y: 311, distance: 856.8
click at [272, 464] on div "Plan de relance" at bounding box center [256, 459] width 271 height 17
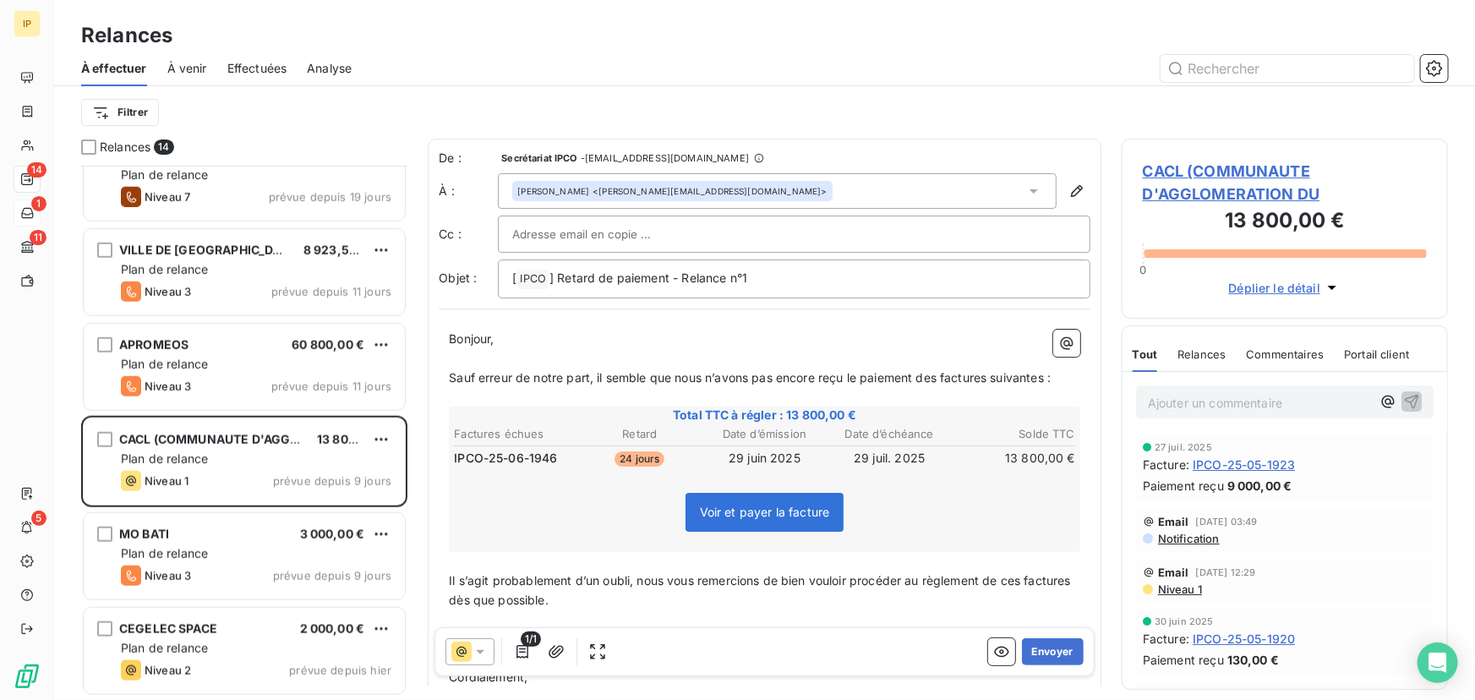
click at [1195, 194] on span "CACL (COMMUNAUTE D'AGGLOMERATION DU" at bounding box center [1285, 183] width 284 height 46
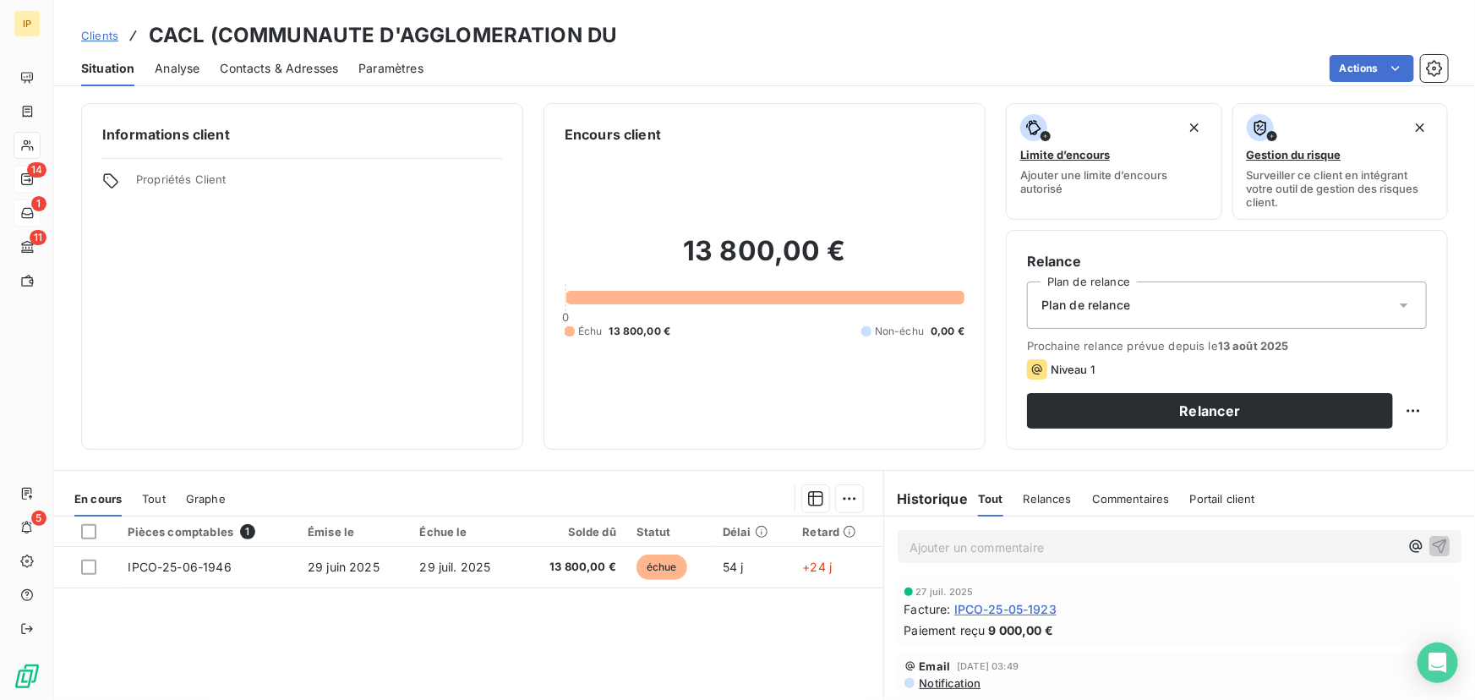
click at [287, 62] on span "Contacts & Adresses" at bounding box center [279, 68] width 118 height 17
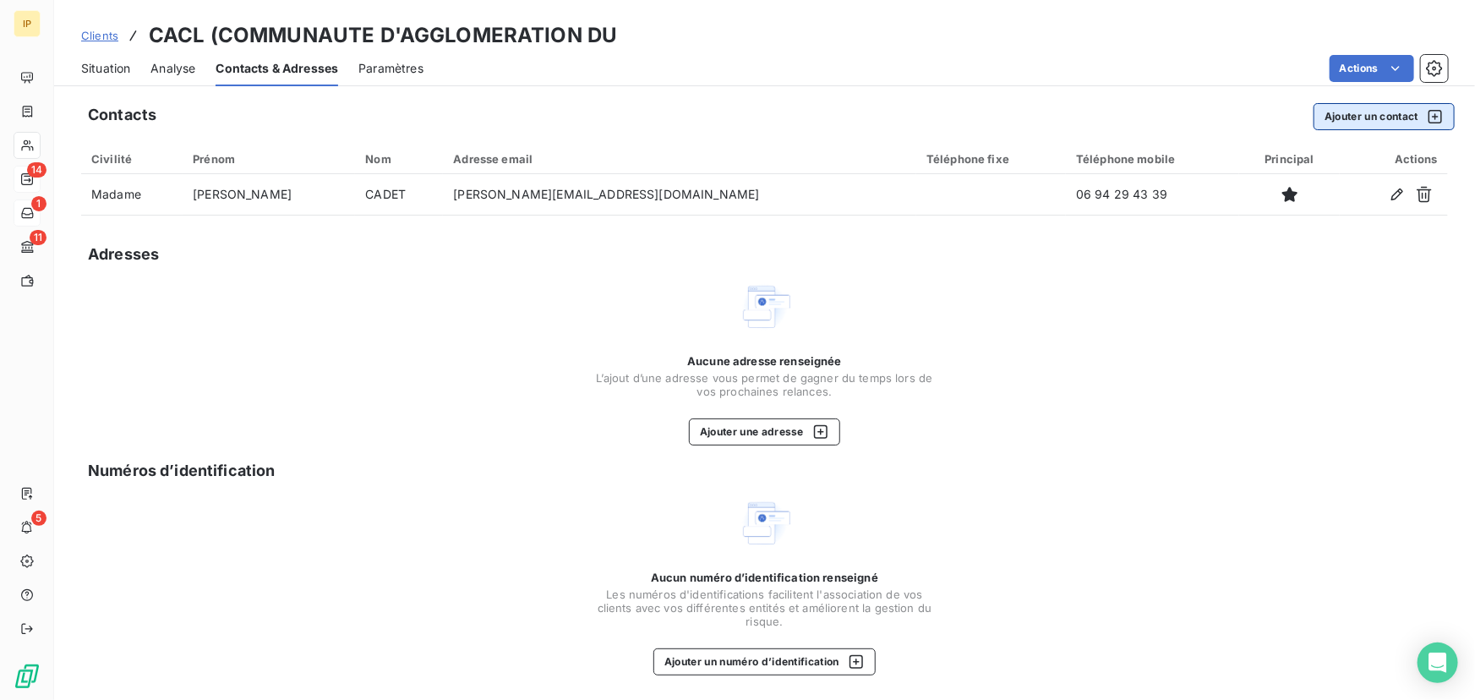
click at [1349, 118] on button "Ajouter un contact" at bounding box center [1384, 116] width 141 height 27
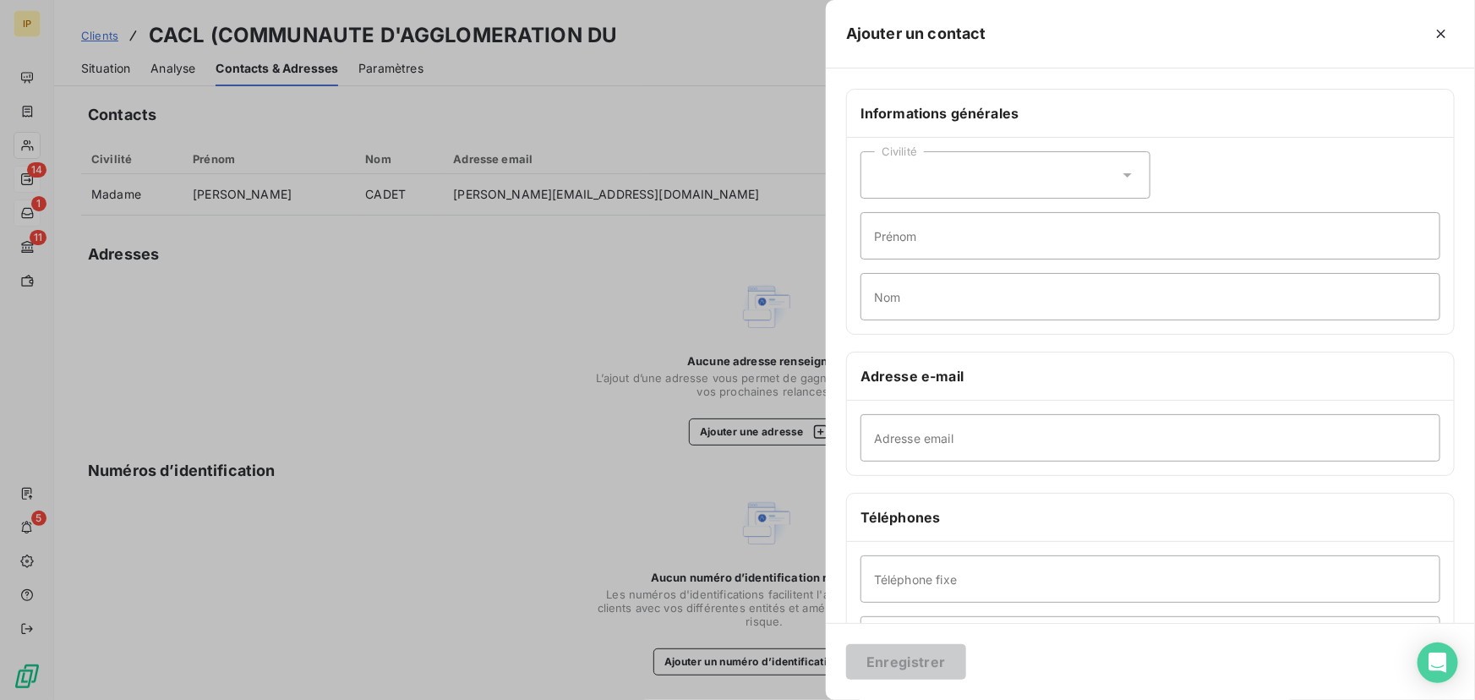
click at [996, 161] on div "Civilité" at bounding box center [1006, 174] width 290 height 47
click at [922, 243] on span "Monsieur" at bounding box center [920, 248] width 51 height 16
click at [960, 232] on input "Prénom" at bounding box center [1151, 235] width 580 height 47
click at [909, 290] on input "Nom" at bounding box center [1151, 296] width 580 height 47
click at [914, 244] on input "Prénom" at bounding box center [1151, 235] width 580 height 47
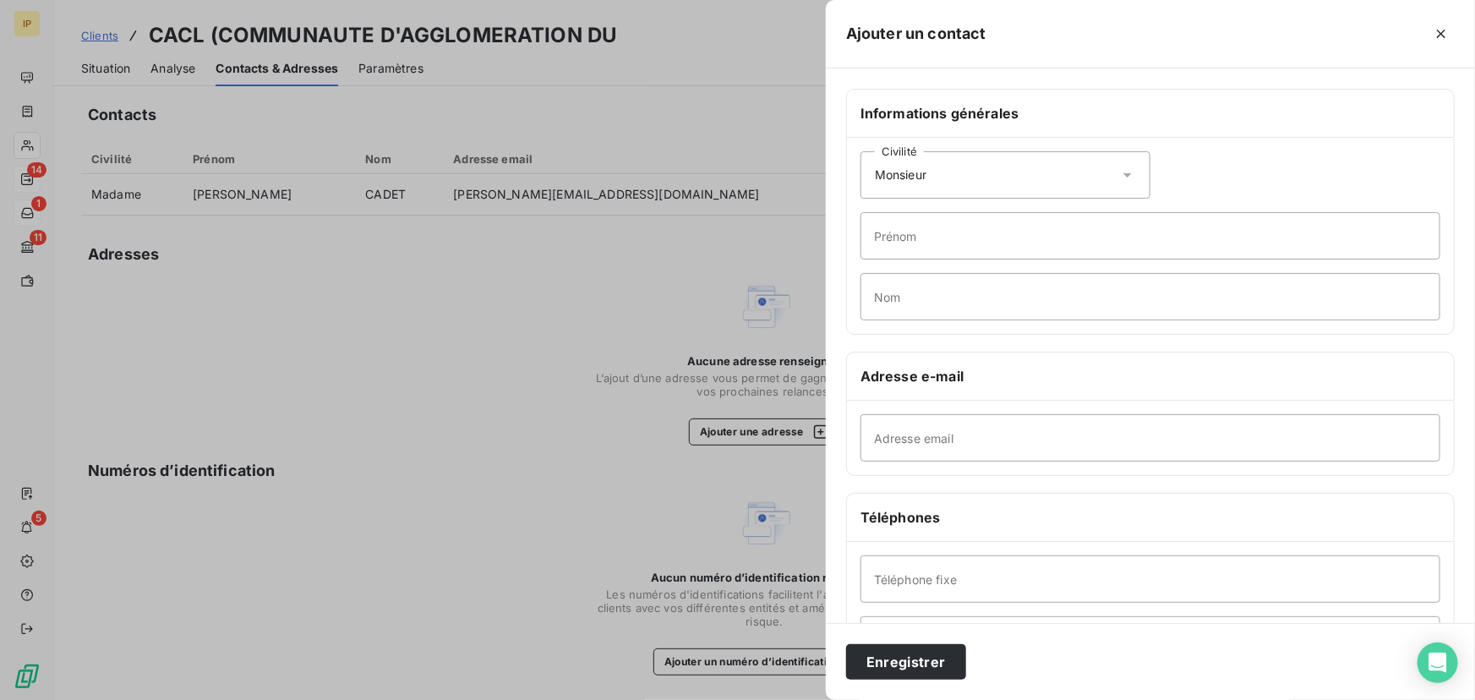
click at [914, 174] on span "Monsieur" at bounding box center [901, 175] width 52 height 17
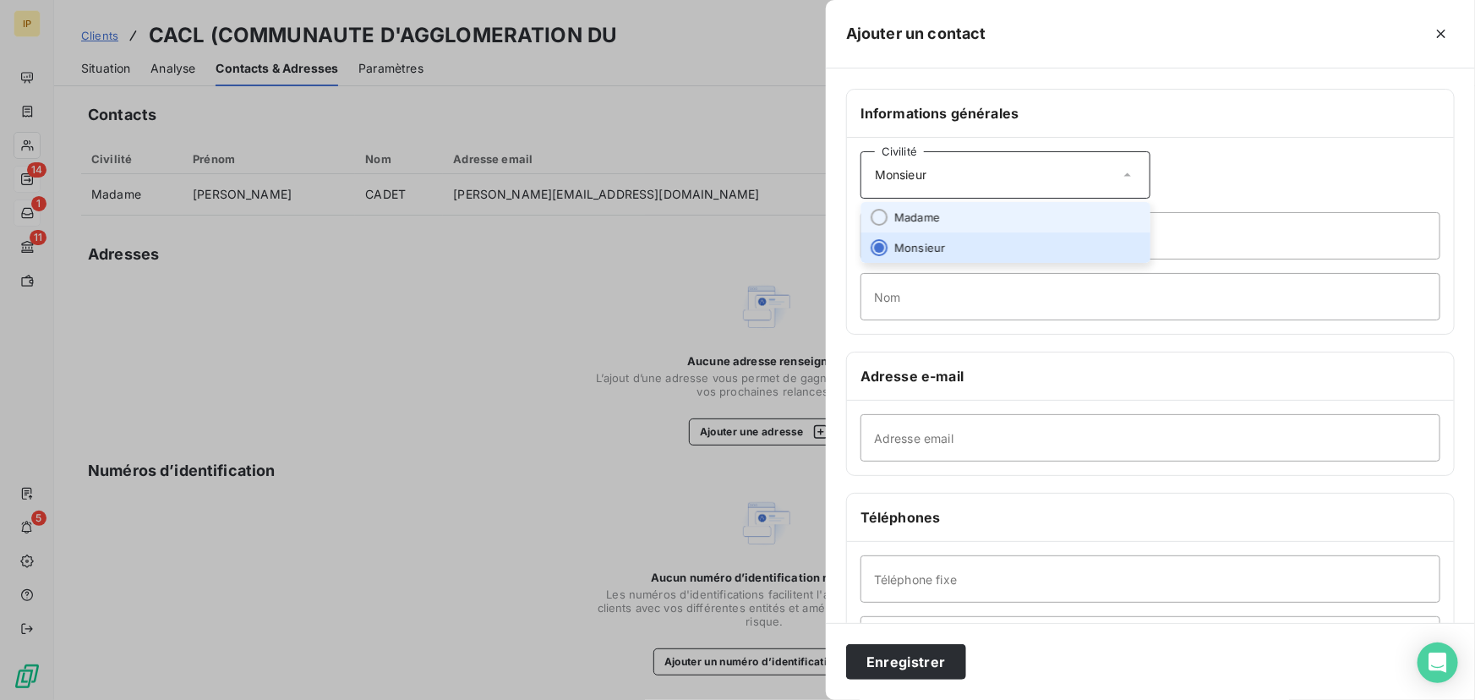
click at [905, 216] on span "Madame" at bounding box center [918, 218] width 46 height 16
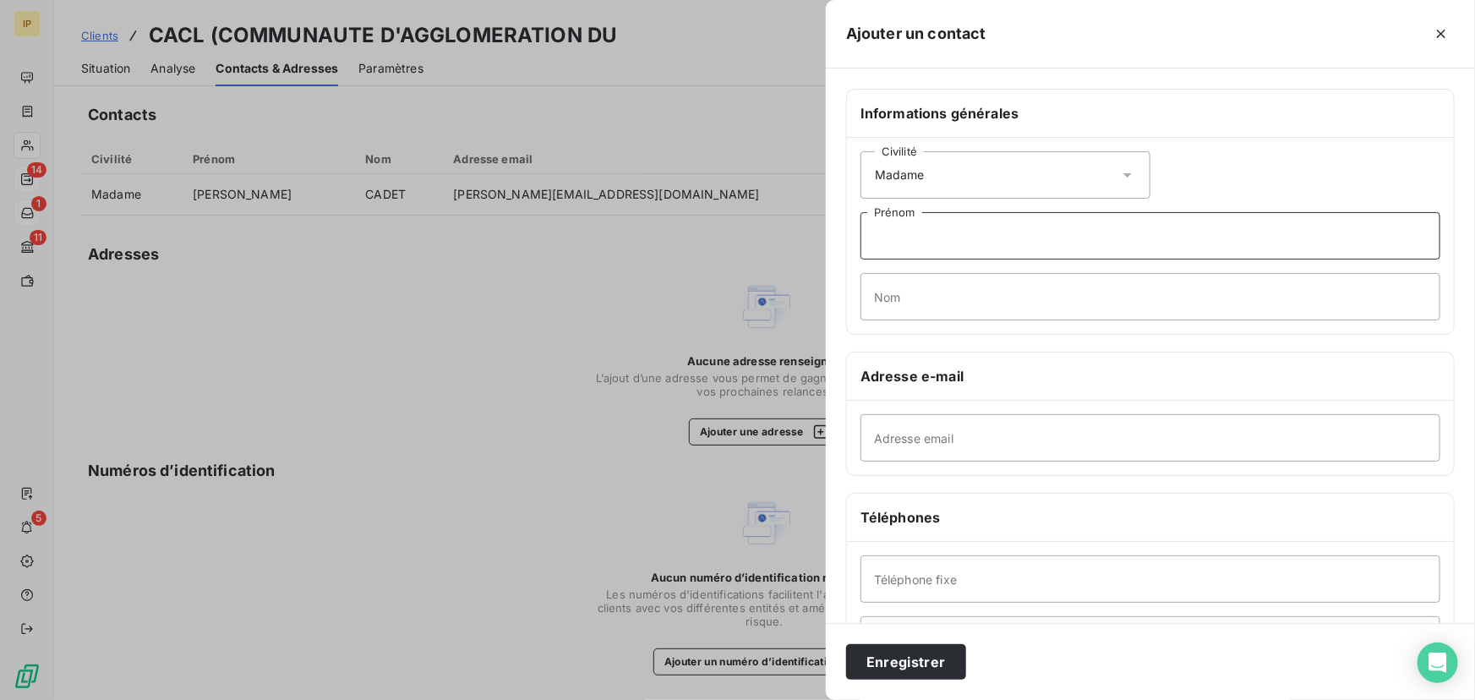
click at [910, 228] on input "Prénom" at bounding box center [1151, 235] width 580 height 47
type input "[PERSON_NAME]"
type input "LEONIL"
click at [906, 435] on input "Adresse email" at bounding box center [1151, 437] width 580 height 47
click at [920, 439] on input "Adresse email" at bounding box center [1151, 437] width 580 height 47
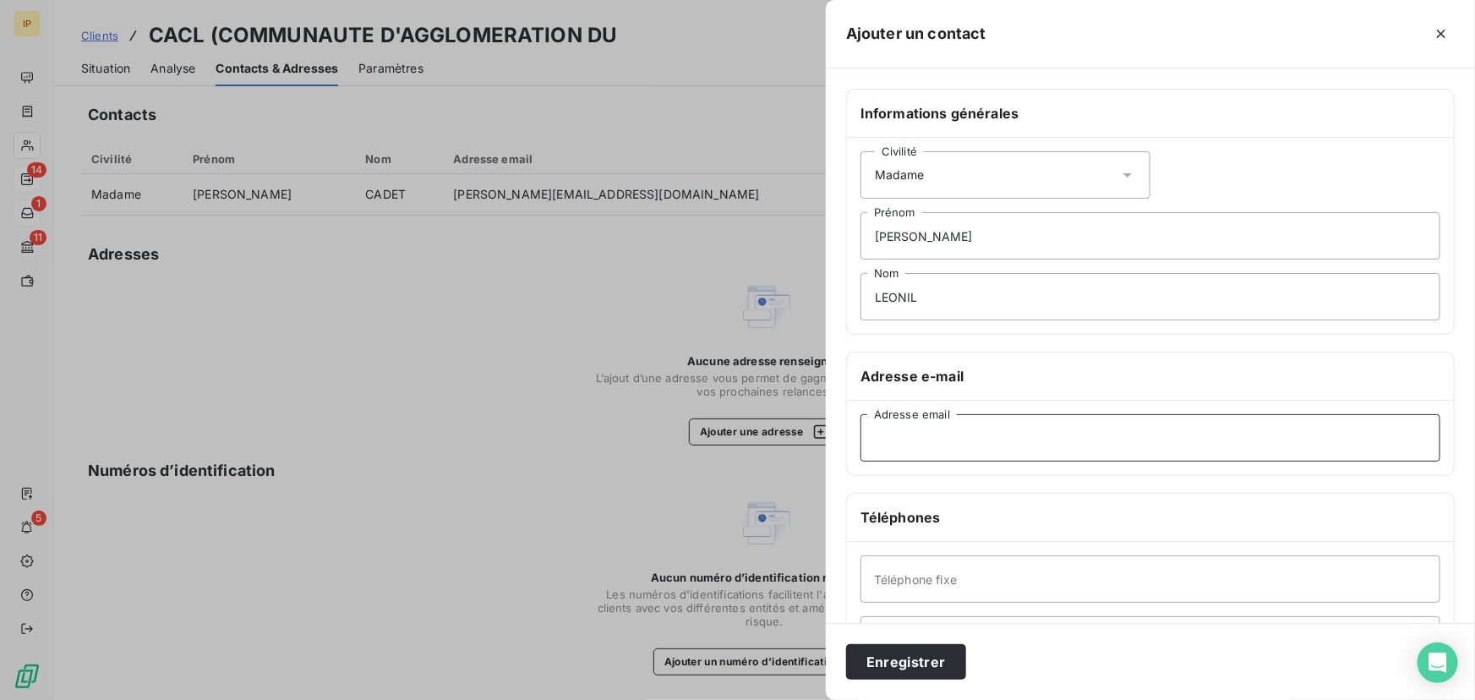
paste input "[PERSON_NAME][EMAIL_ADDRESS][DOMAIN_NAME]"
type input "[PERSON_NAME][EMAIL_ADDRESS][DOMAIN_NAME]"
click at [913, 663] on button "Enregistrer" at bounding box center [906, 662] width 120 height 36
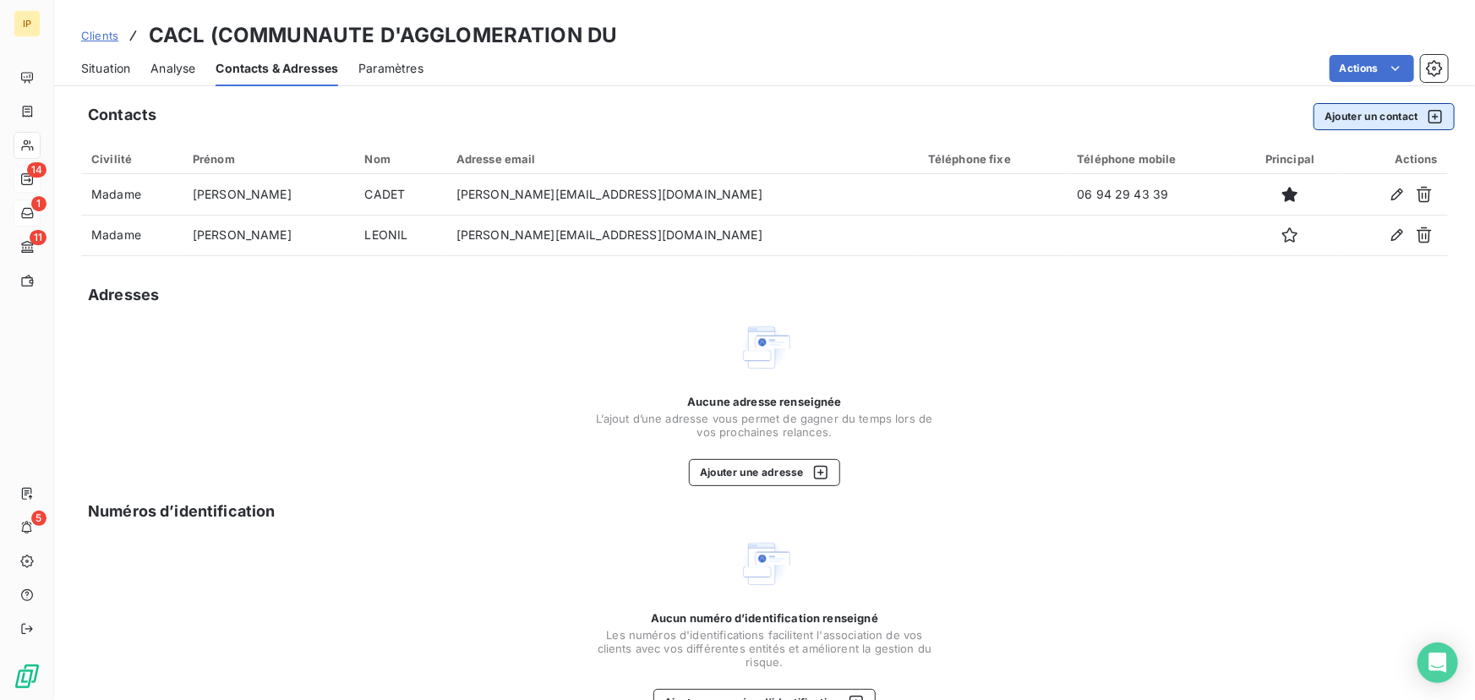
click at [1340, 112] on button "Ajouter un contact" at bounding box center [1384, 116] width 141 height 27
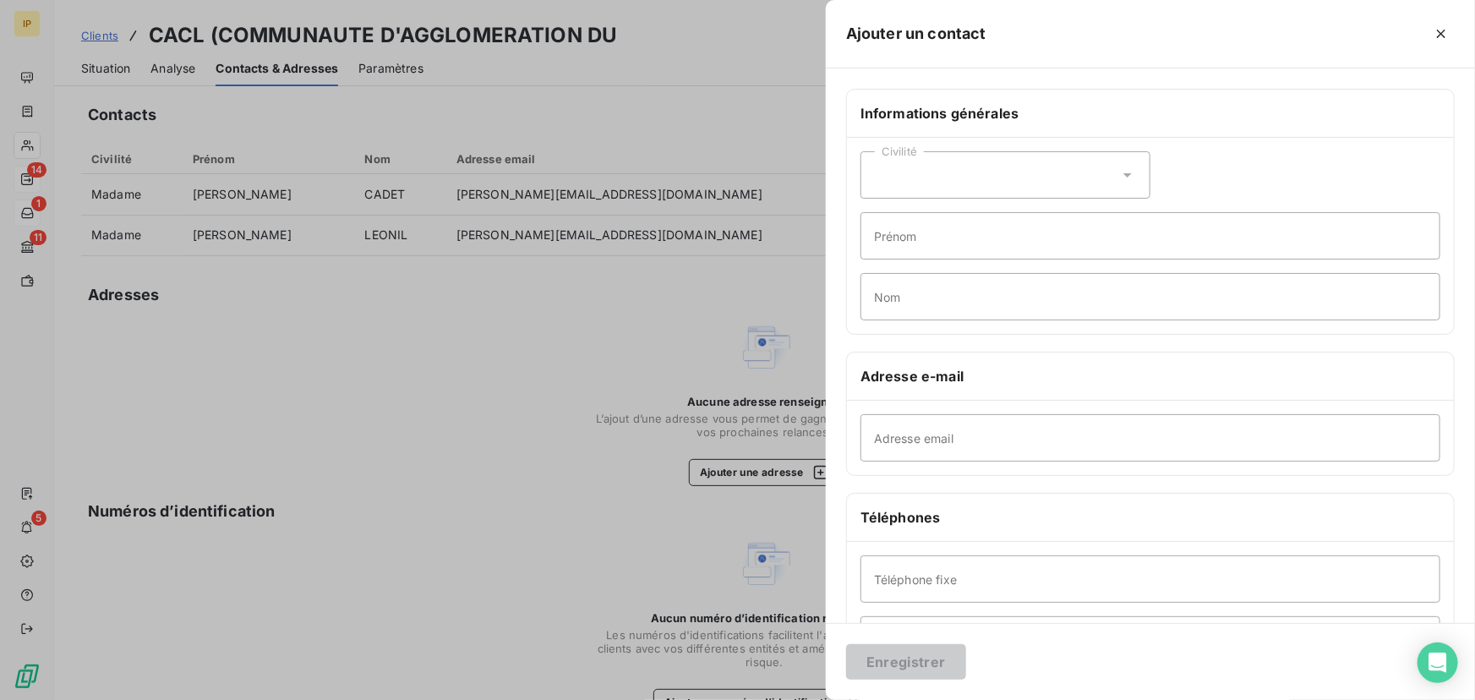
click at [878, 169] on div "Civilité" at bounding box center [1006, 174] width 290 height 47
click at [923, 221] on span "Madame" at bounding box center [918, 218] width 46 height 16
click at [919, 233] on input "Prénom" at bounding box center [1151, 235] width 580 height 47
type input "[PERSON_NAME]"
click at [924, 301] on input "Nom" at bounding box center [1151, 296] width 580 height 47
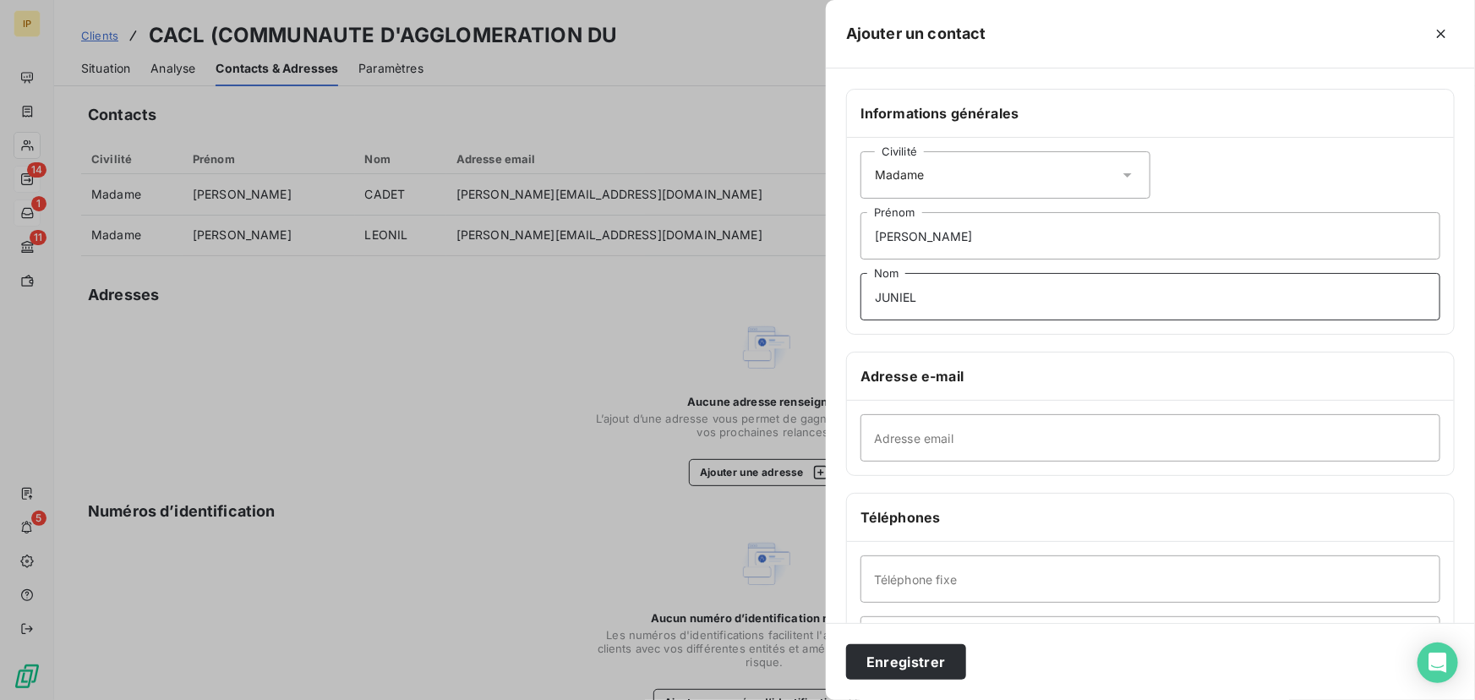
type input "JUNIEL"
click at [867, 439] on input "Adresse email" at bounding box center [1151, 437] width 580 height 47
paste input "[PERSON_NAME][EMAIL_ADDRESS][DOMAIN_NAME]"
type input "[PERSON_NAME][EMAIL_ADDRESS][DOMAIN_NAME]"
click at [930, 665] on button "Enregistrer" at bounding box center [906, 662] width 120 height 36
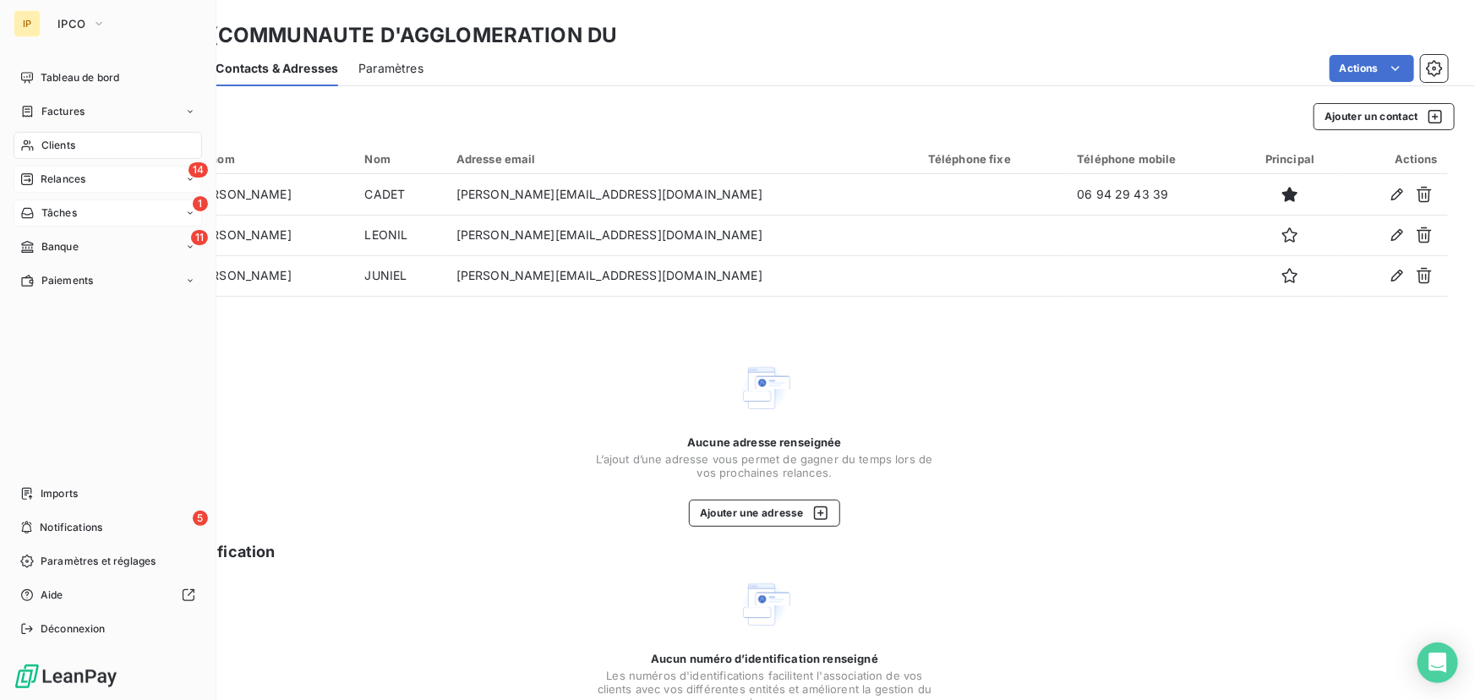
drag, startPoint x: 72, startPoint y: 178, endPoint x: 98, endPoint y: 188, distance: 27.8
click at [72, 178] on span "Relances" at bounding box center [63, 179] width 45 height 15
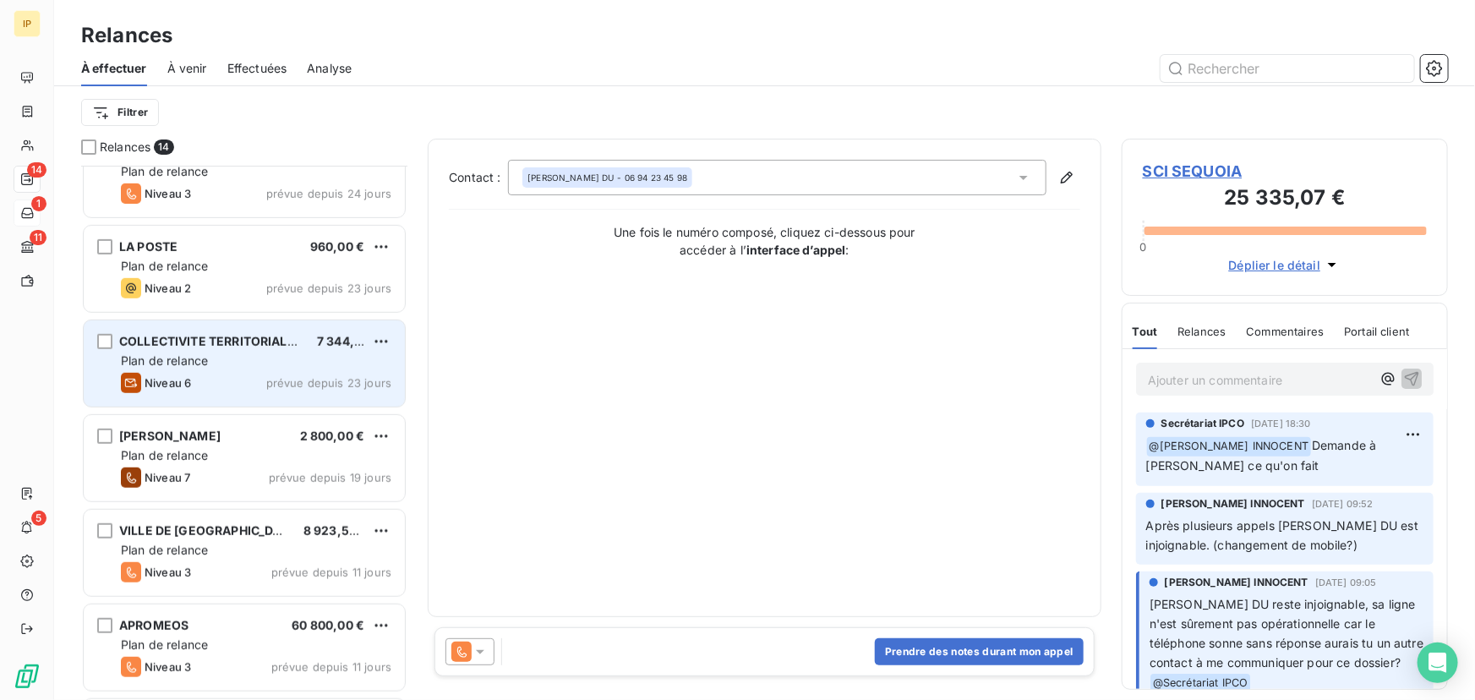
scroll to position [513, 0]
click at [244, 363] on div "Plan de relance" at bounding box center [256, 359] width 271 height 17
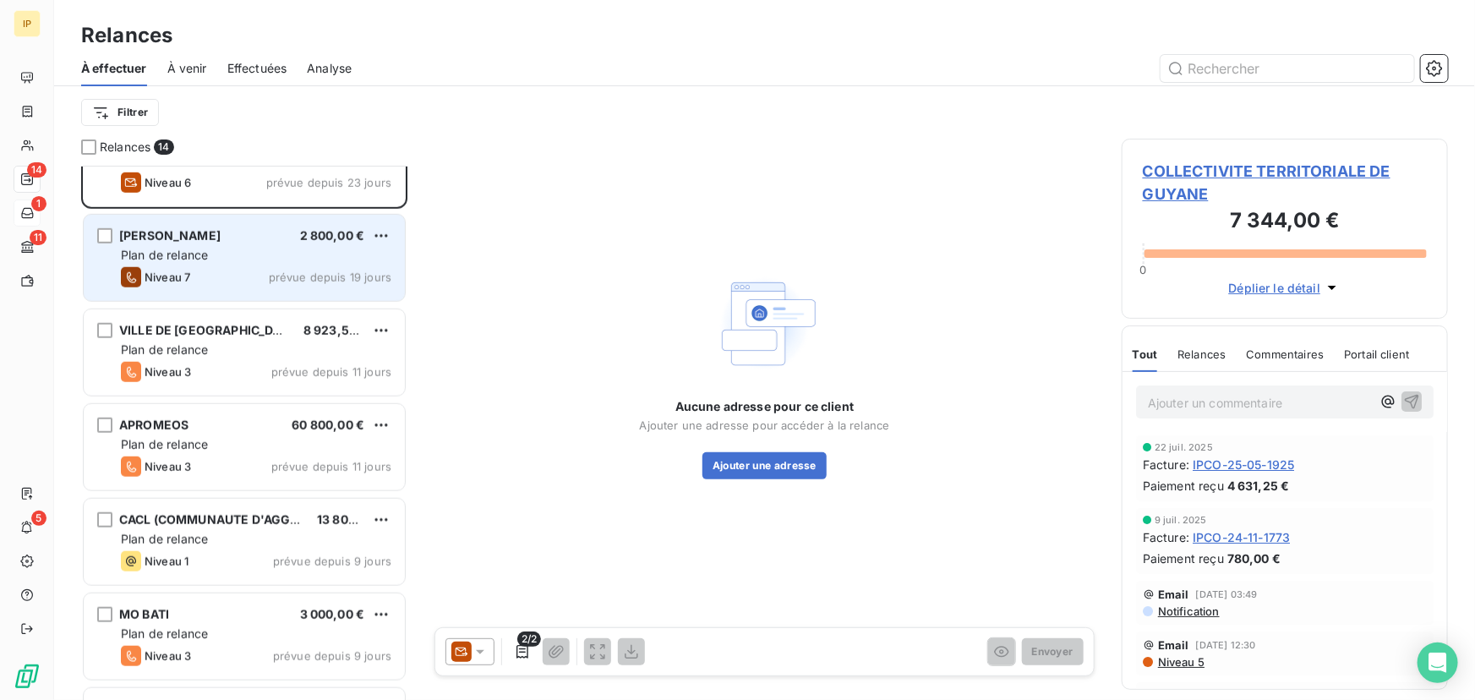
scroll to position [792, 0]
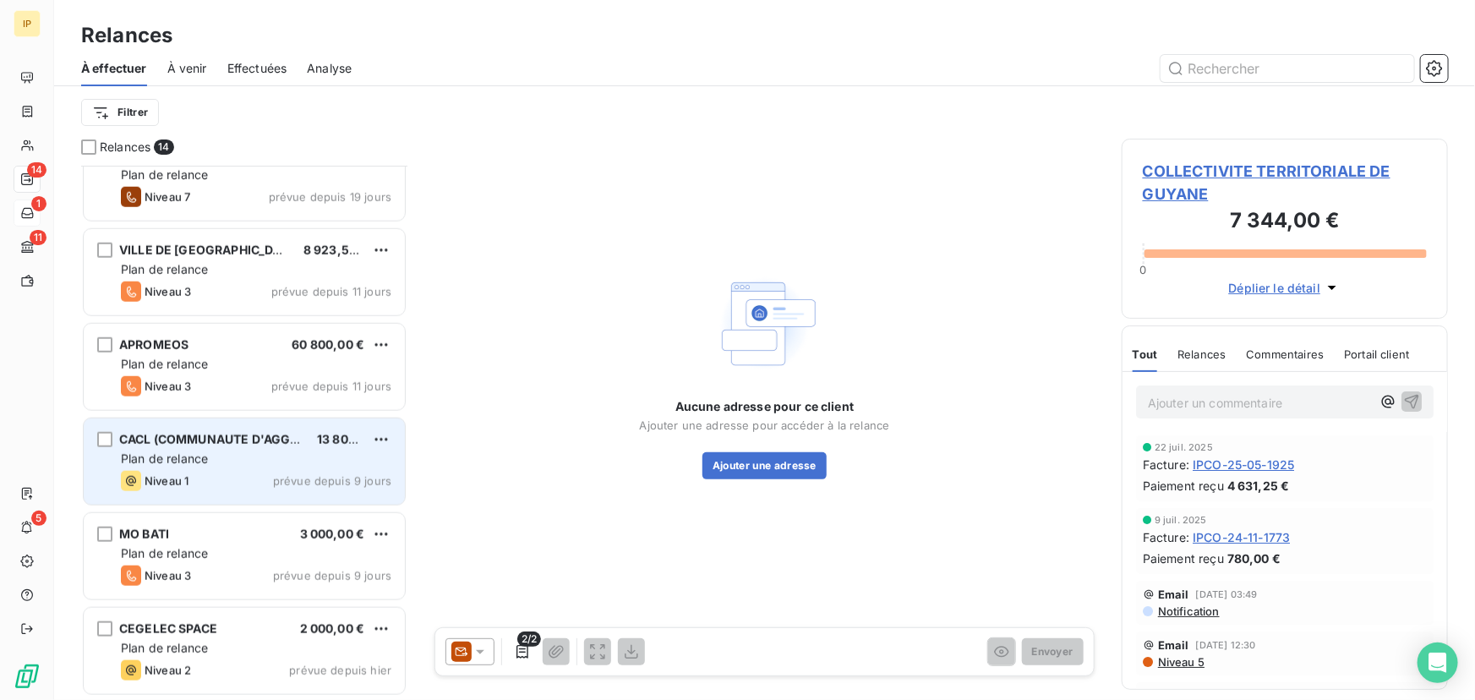
click at [262, 446] on div "CACL (COMMUNAUTE D'AGGLOMERATION DU" at bounding box center [211, 439] width 184 height 17
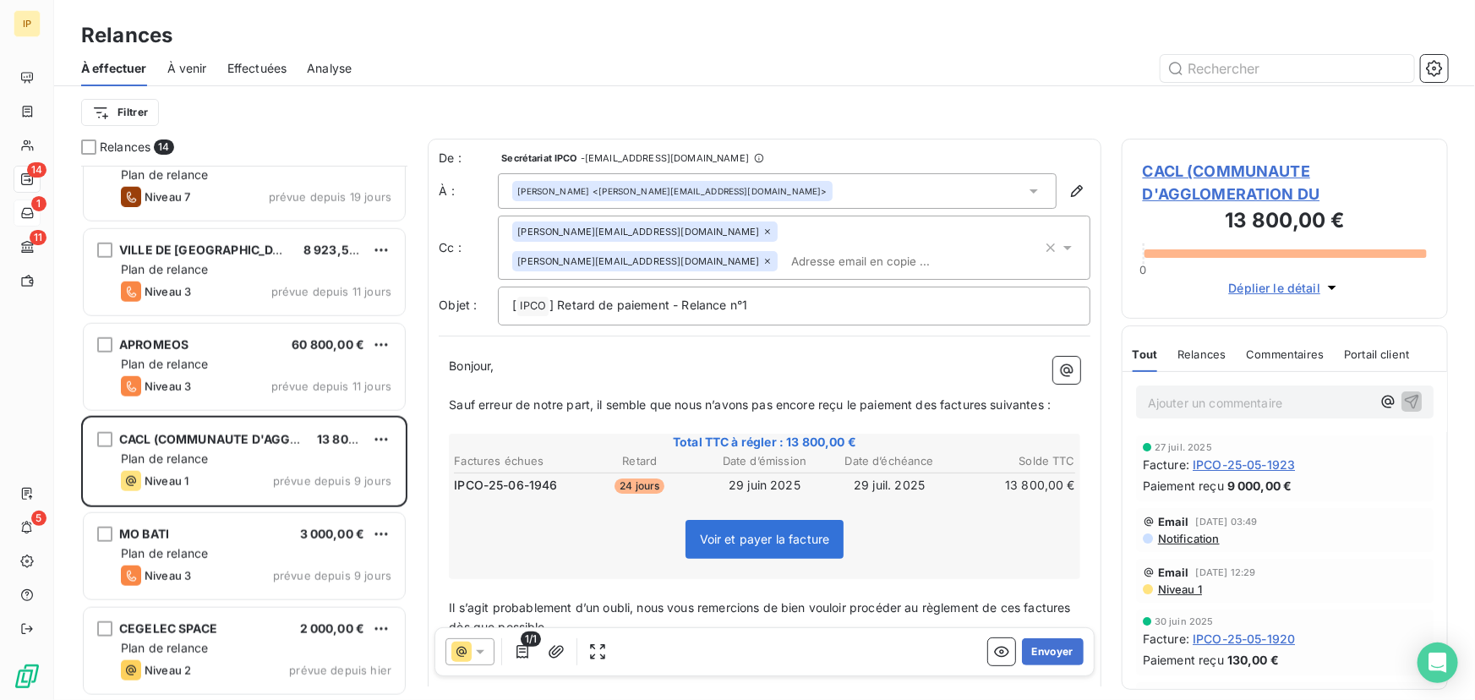
click at [1026, 192] on icon at bounding box center [1034, 191] width 17 height 17
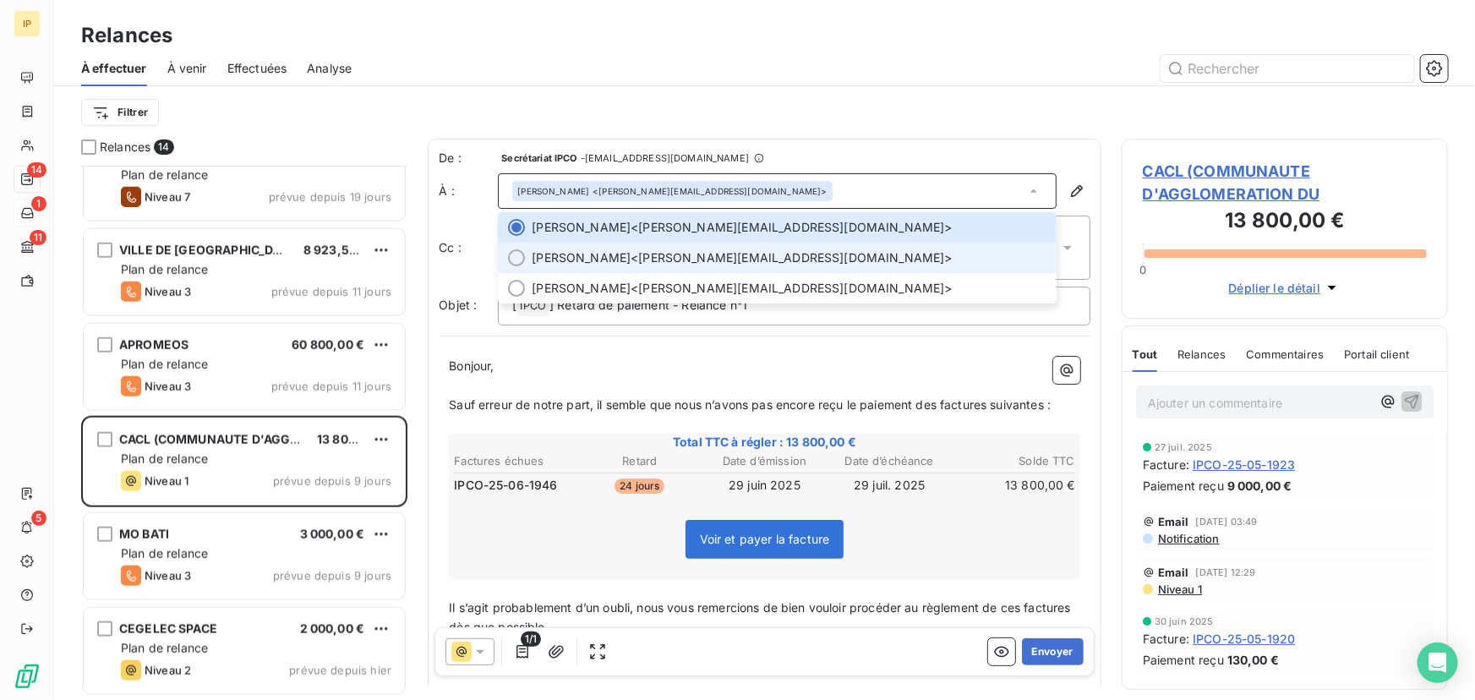
click at [759, 254] on span "[PERSON_NAME] <[PERSON_NAME][EMAIL_ADDRESS][DOMAIN_NAME]>" at bounding box center [789, 257] width 515 height 17
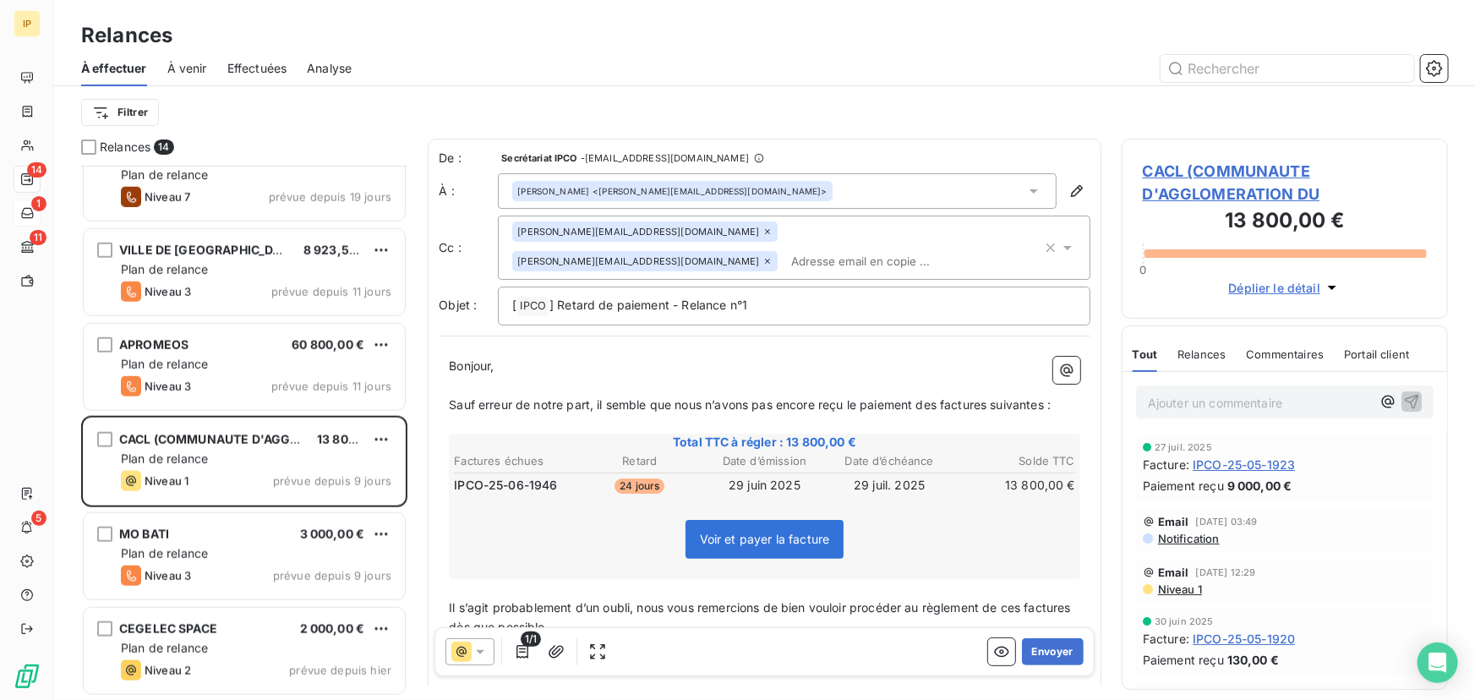
click at [763, 230] on icon at bounding box center [768, 232] width 10 height 10
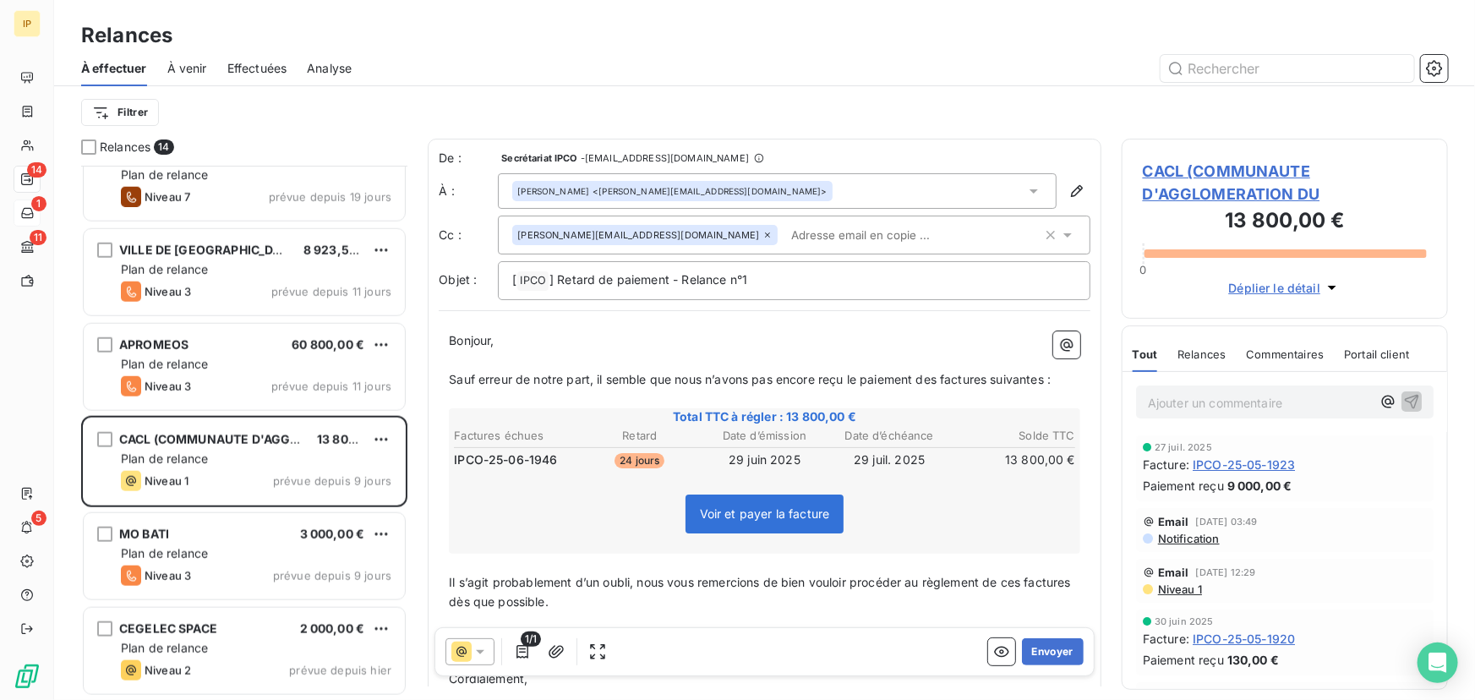
click at [785, 93] on div "Filtrer" at bounding box center [764, 112] width 1367 height 52
click at [1037, 655] on button "Envoyer" at bounding box center [1053, 651] width 62 height 27
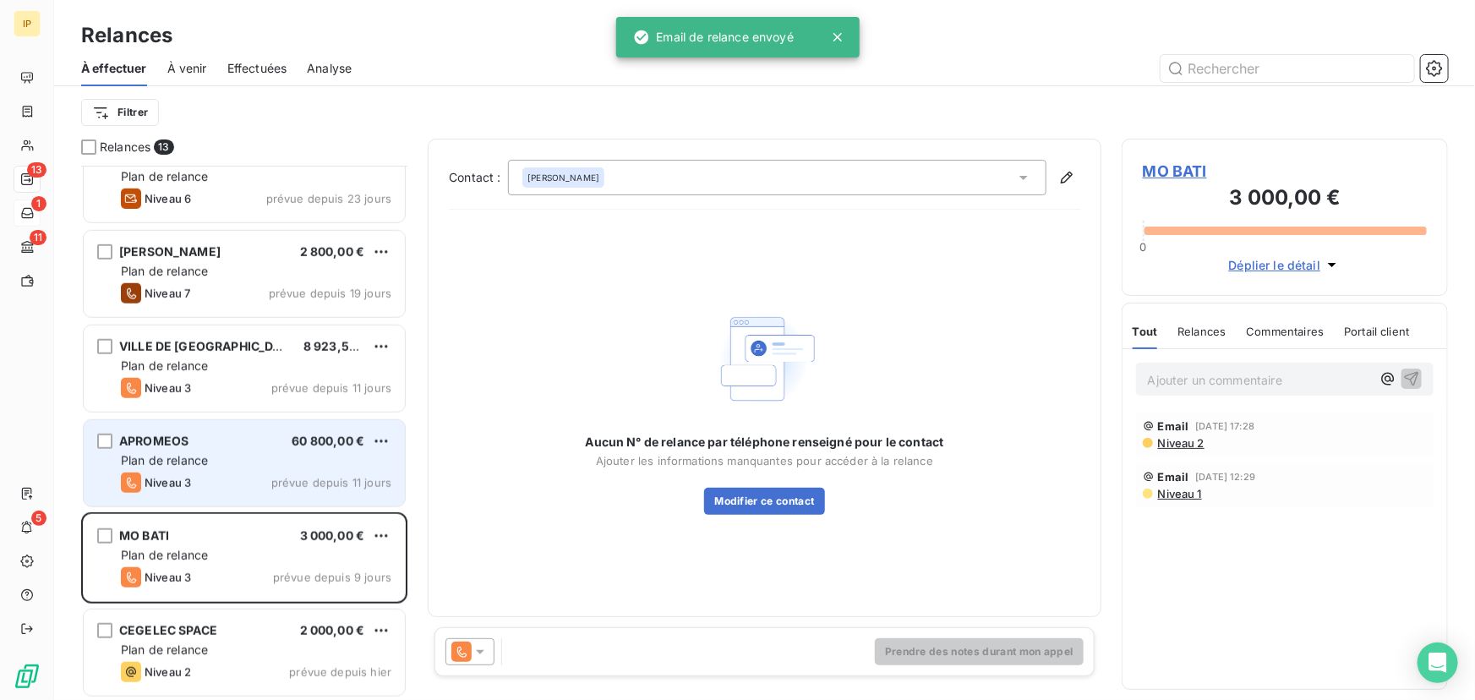
scroll to position [698, 0]
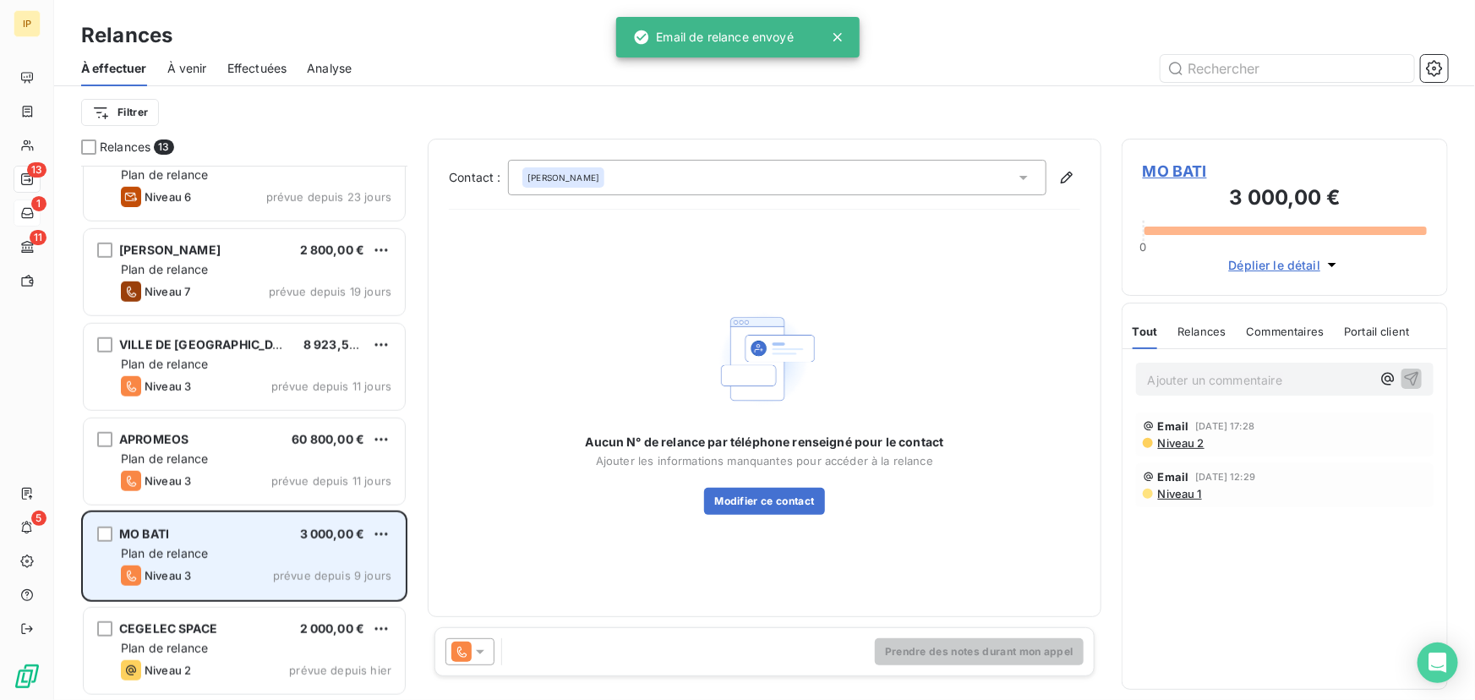
click at [280, 554] on div "Plan de relance" at bounding box center [256, 553] width 271 height 17
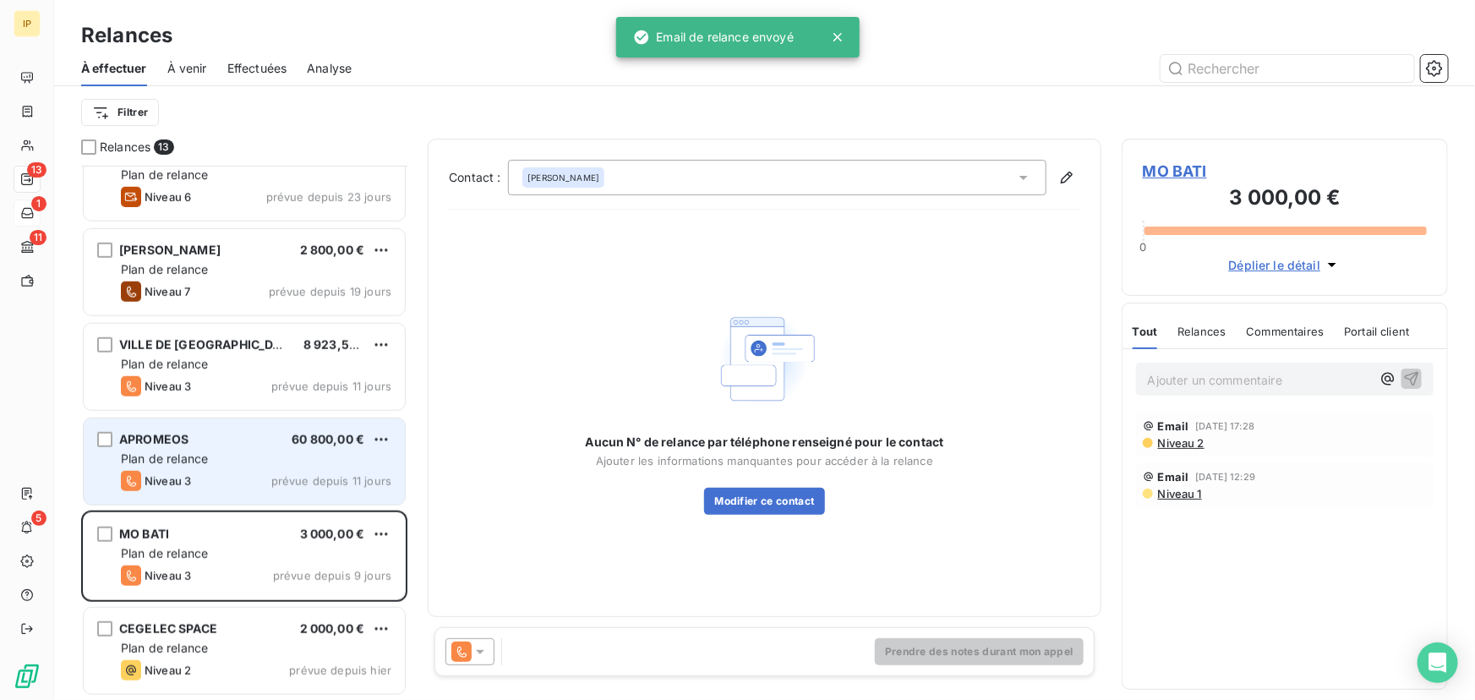
click at [270, 480] on div "Niveau 3 prévue depuis 11 jours" at bounding box center [256, 481] width 271 height 20
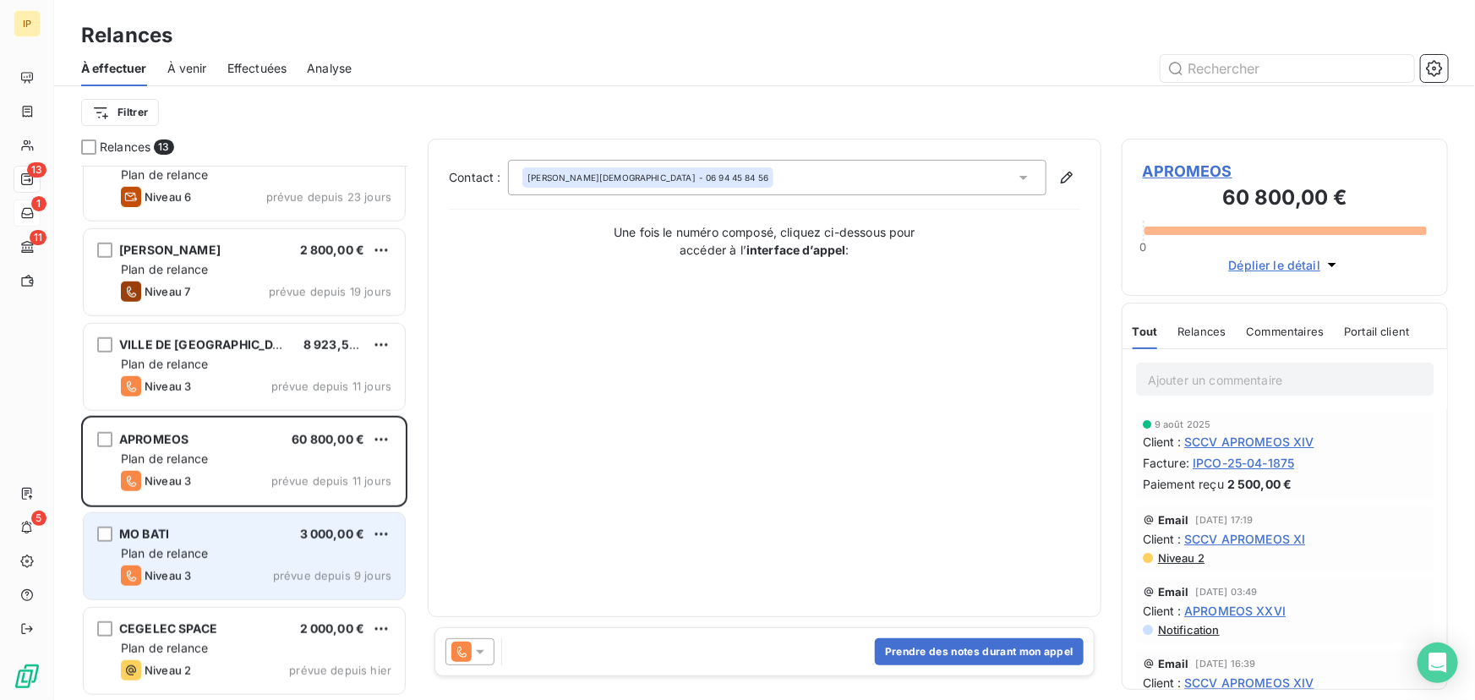
click at [277, 542] on div "MO BATI 3 000,00 € Plan de relance Niveau 3 prévue depuis 9 jours" at bounding box center [244, 556] width 321 height 86
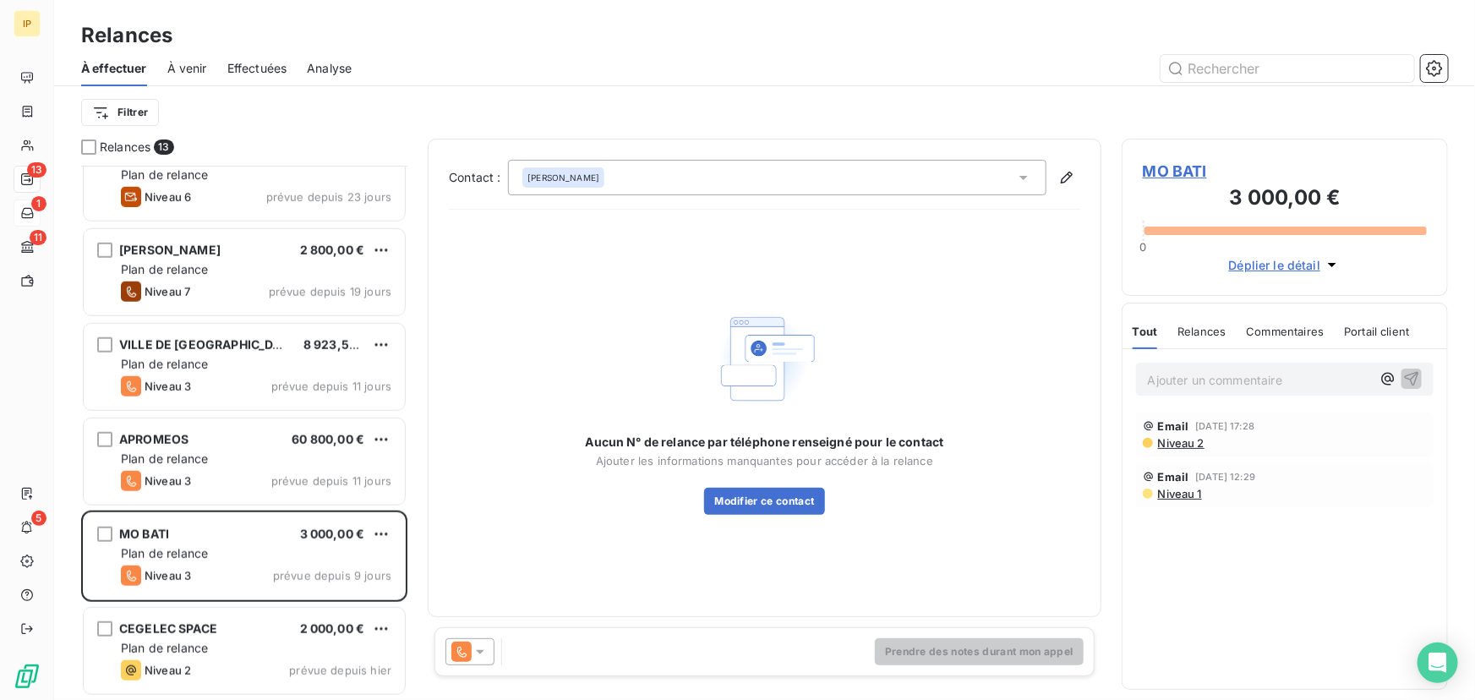
click at [474, 656] on icon at bounding box center [480, 651] width 17 height 17
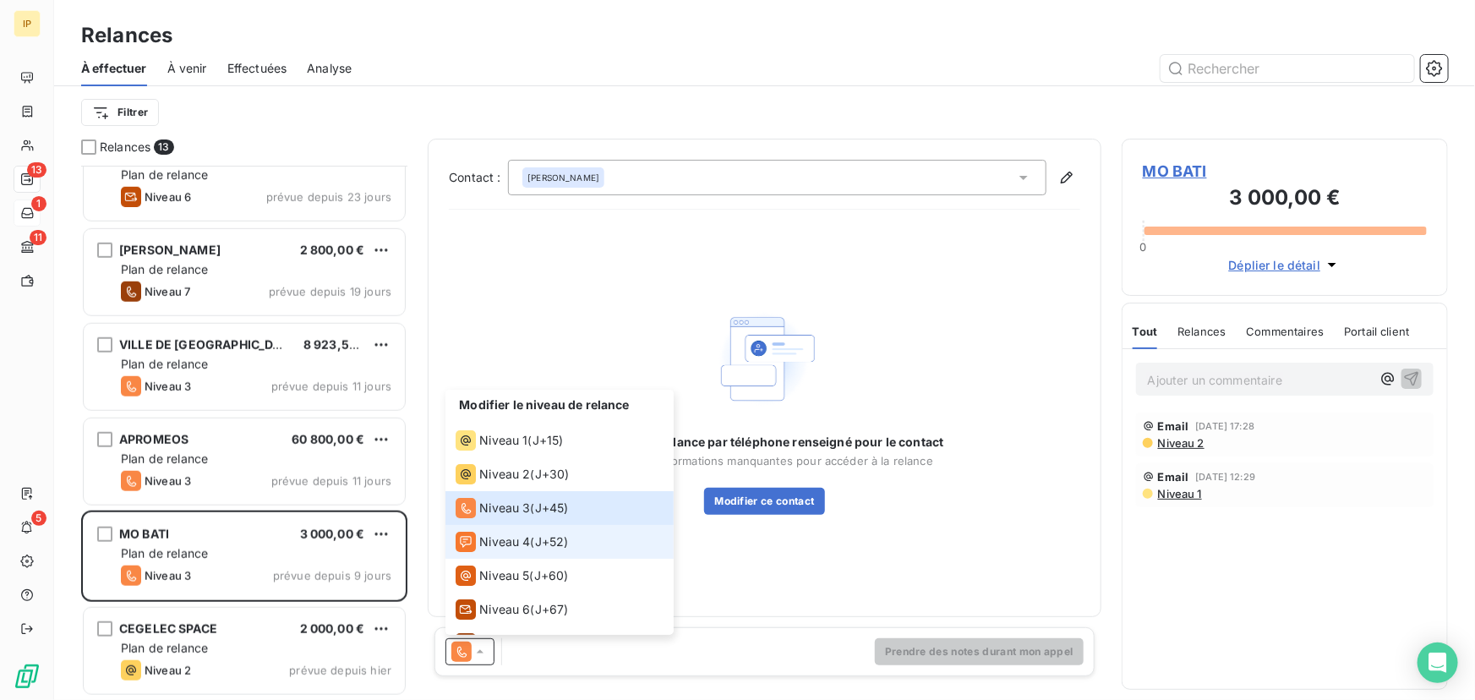
click at [506, 543] on span "Niveau 4" at bounding box center [504, 542] width 51 height 17
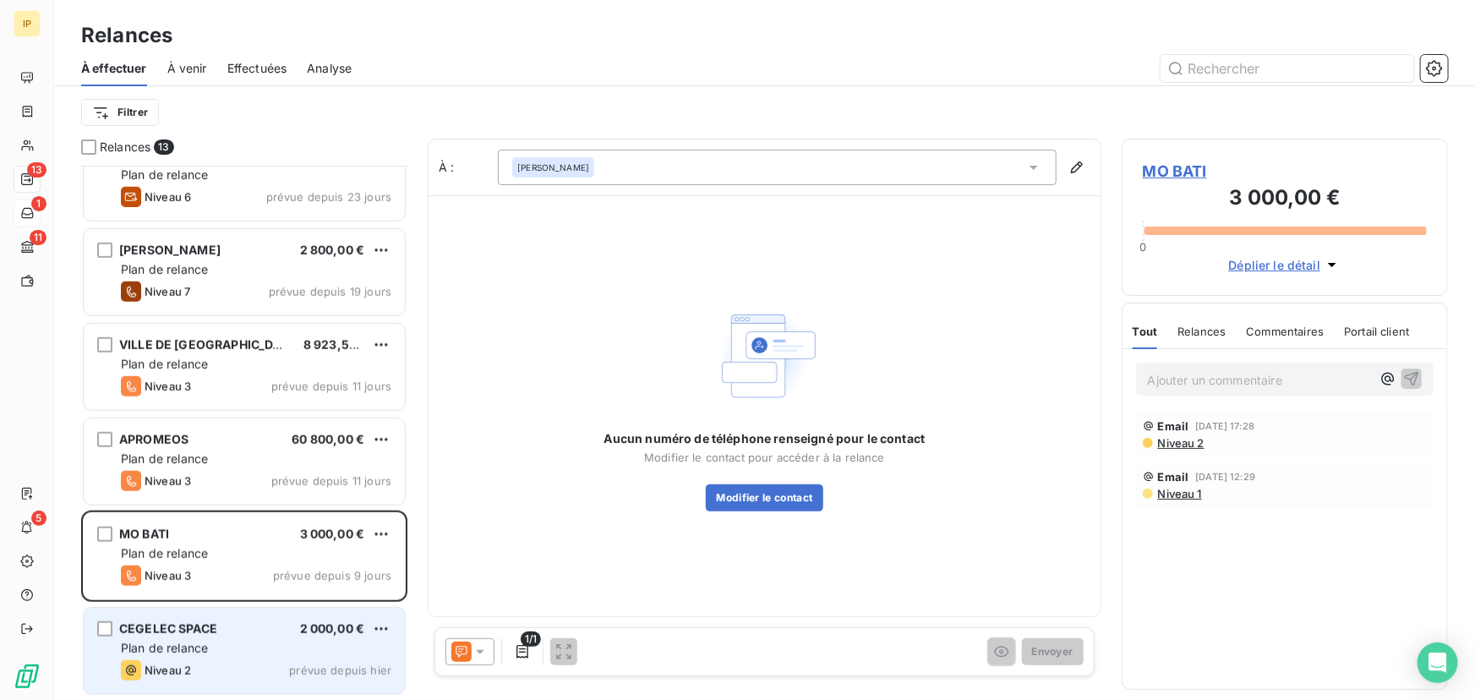
click at [304, 634] on span "2 000,00 €" at bounding box center [332, 628] width 65 height 14
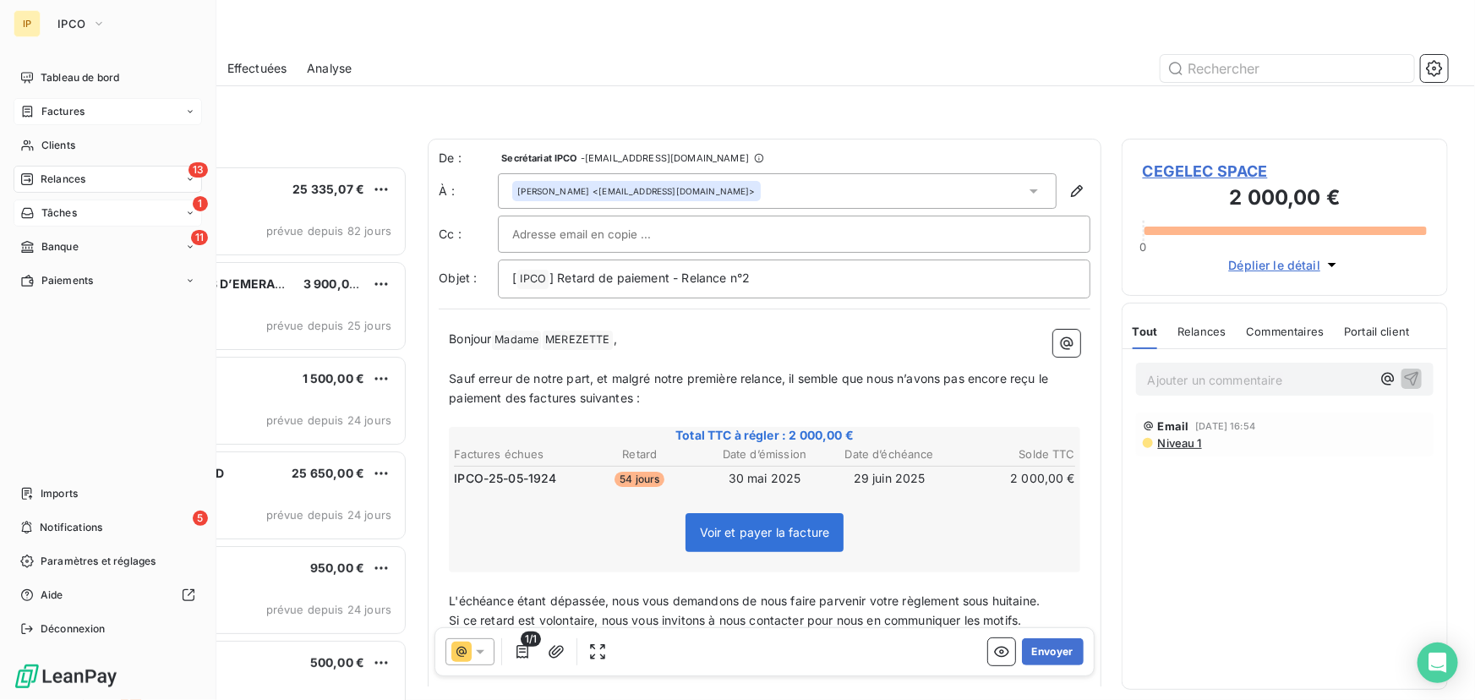
click at [74, 104] on span "Factures" at bounding box center [62, 111] width 43 height 15
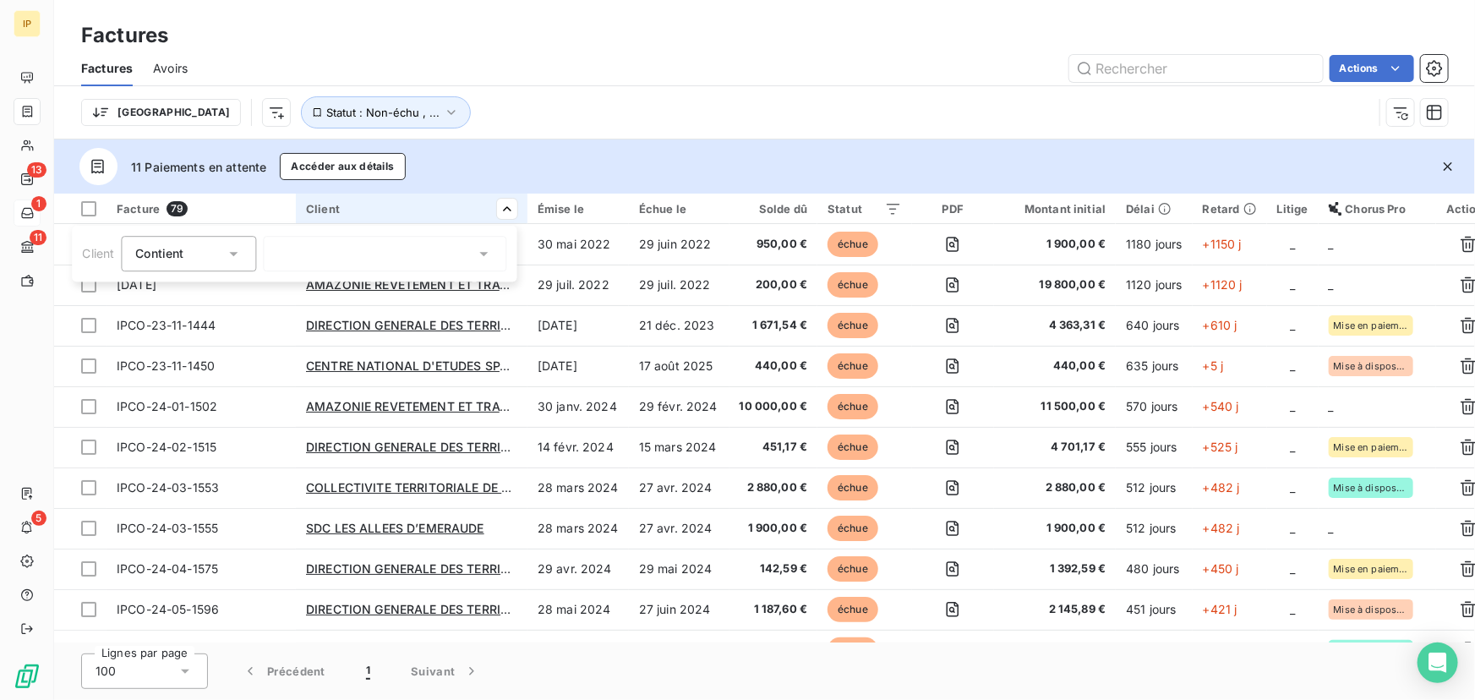
click at [420, 244] on div at bounding box center [385, 254] width 244 height 36
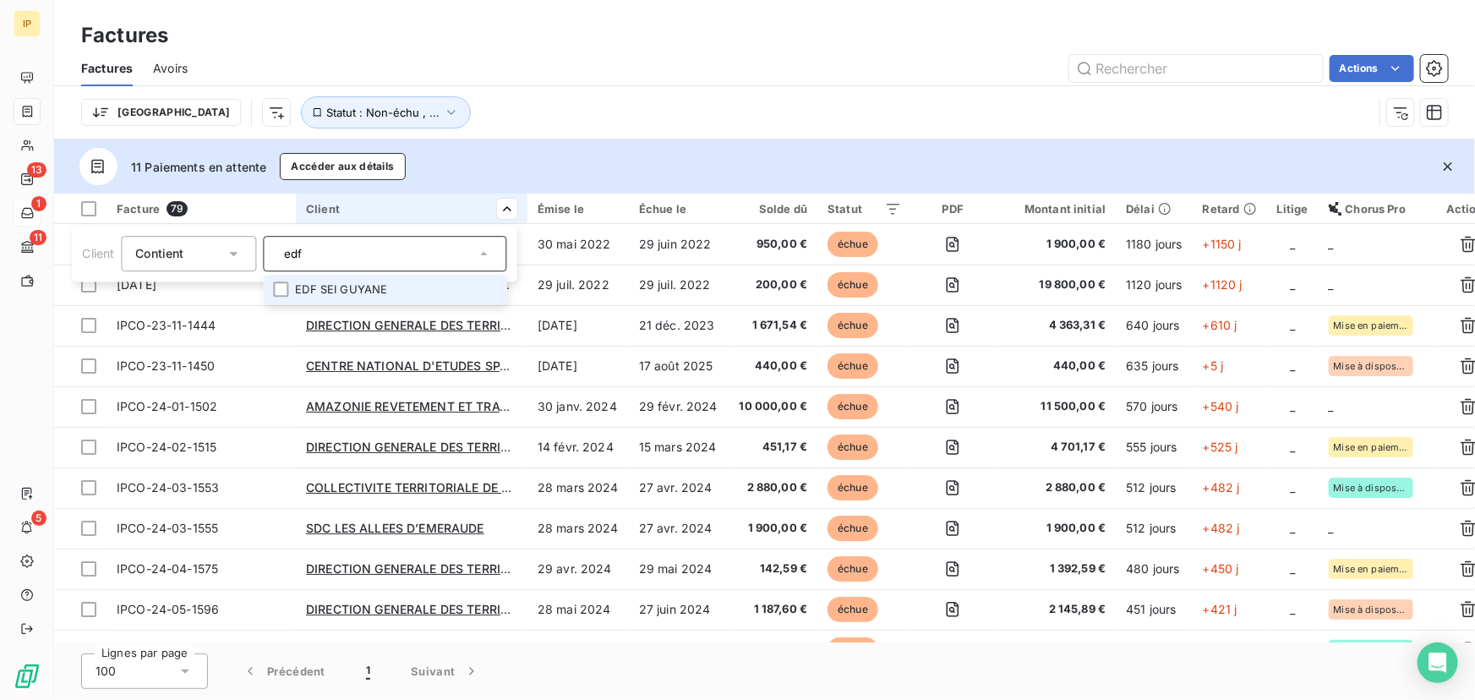
type input "edf"
click at [329, 283] on li "EDF SEI GUYANE" at bounding box center [385, 290] width 244 height 30
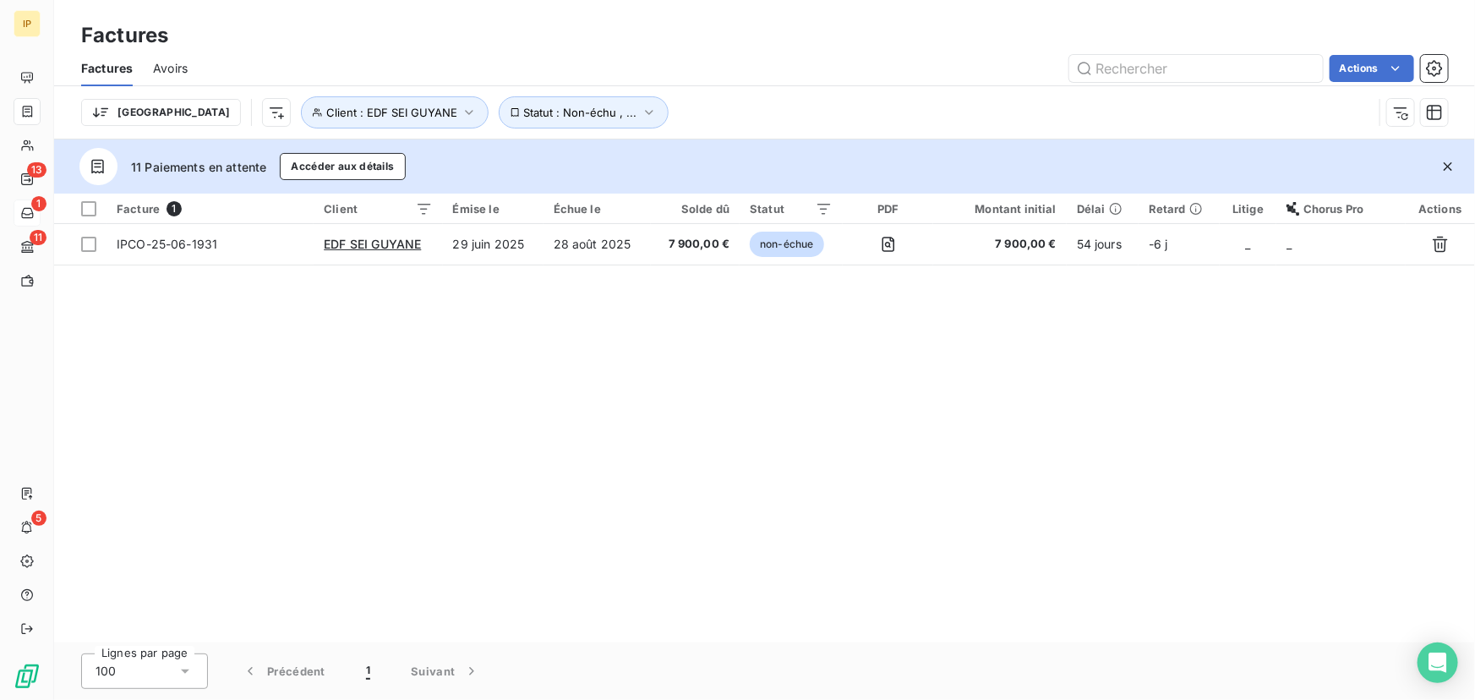
click at [678, 52] on html "IP 13 1 11 5 Factures Factures Avoirs Actions Trier Client : EDF SEI GUYANE Sta…" at bounding box center [737, 350] width 1475 height 700
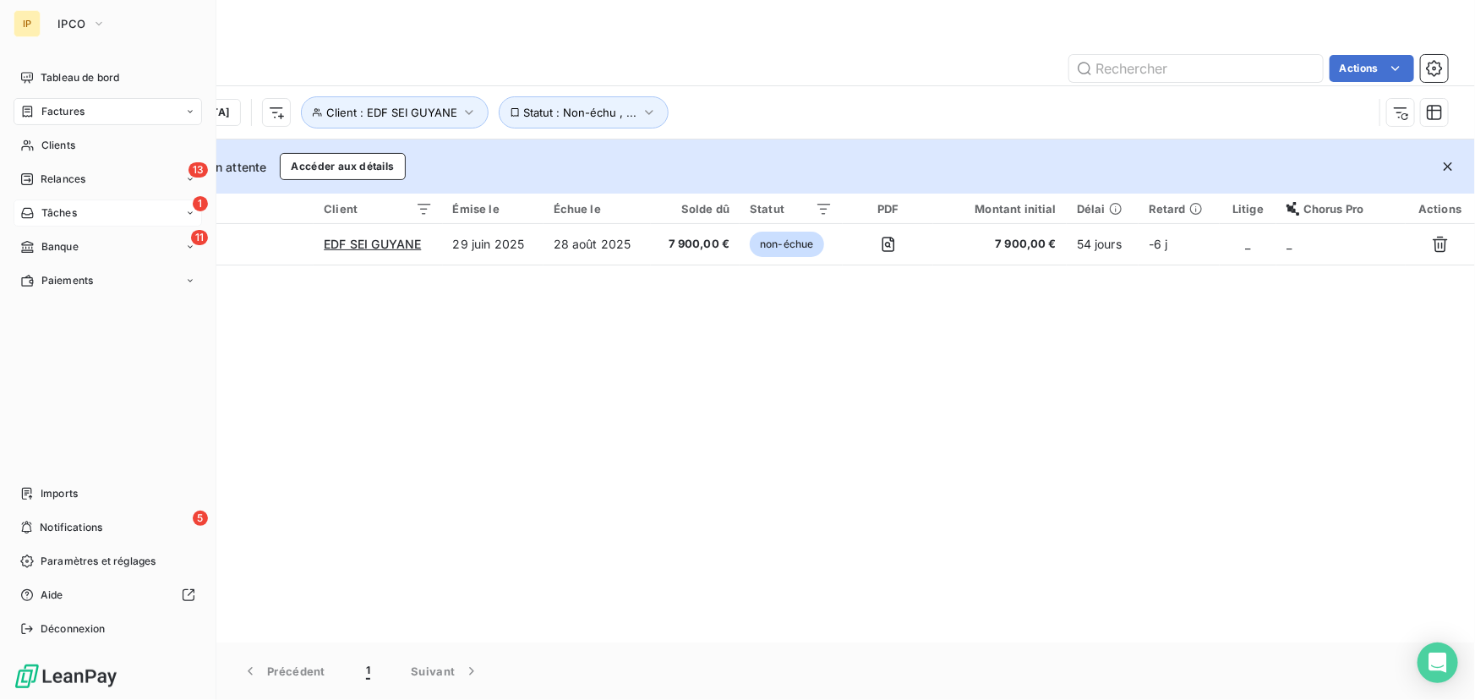
drag, startPoint x: 55, startPoint y: 76, endPoint x: 150, endPoint y: 107, distance: 99.5
click at [55, 76] on span "Tableau de bord" at bounding box center [80, 77] width 79 height 15
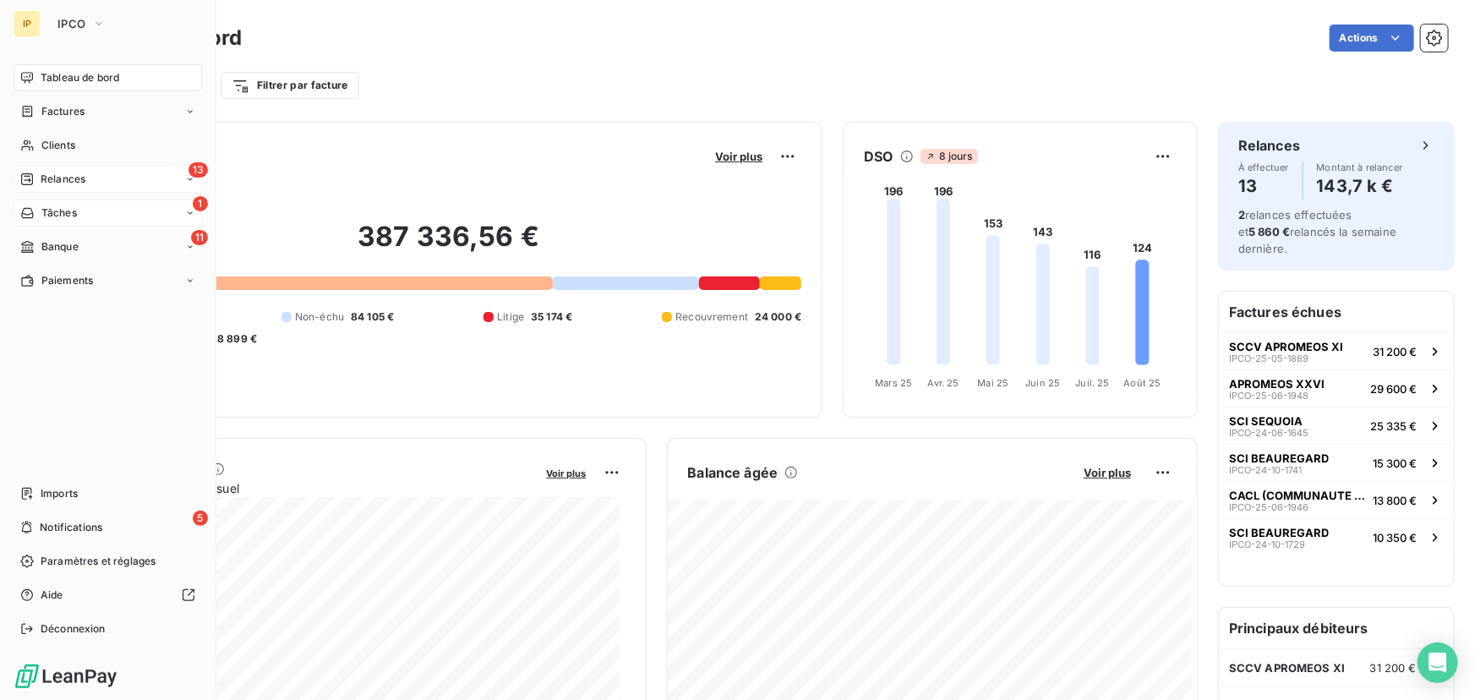
click at [87, 180] on div "13 Relances" at bounding box center [108, 179] width 189 height 27
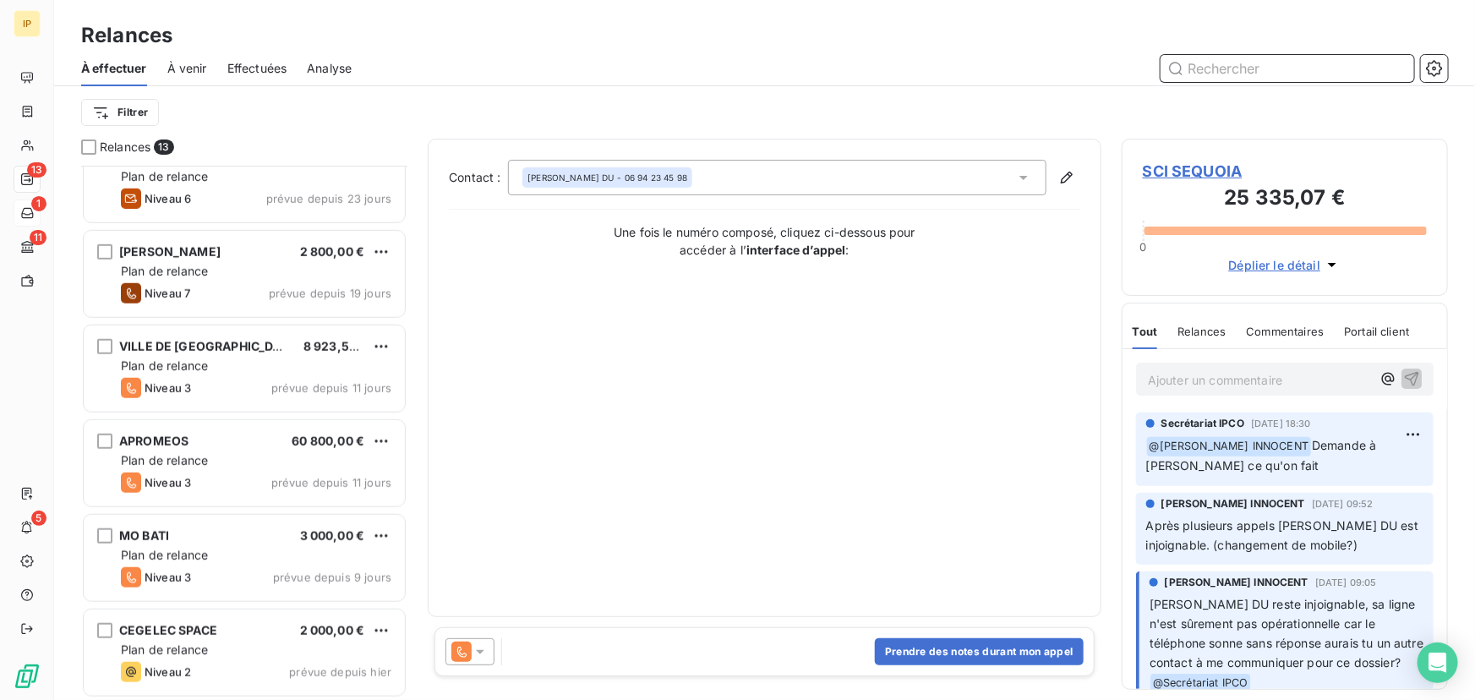
scroll to position [698, 0]
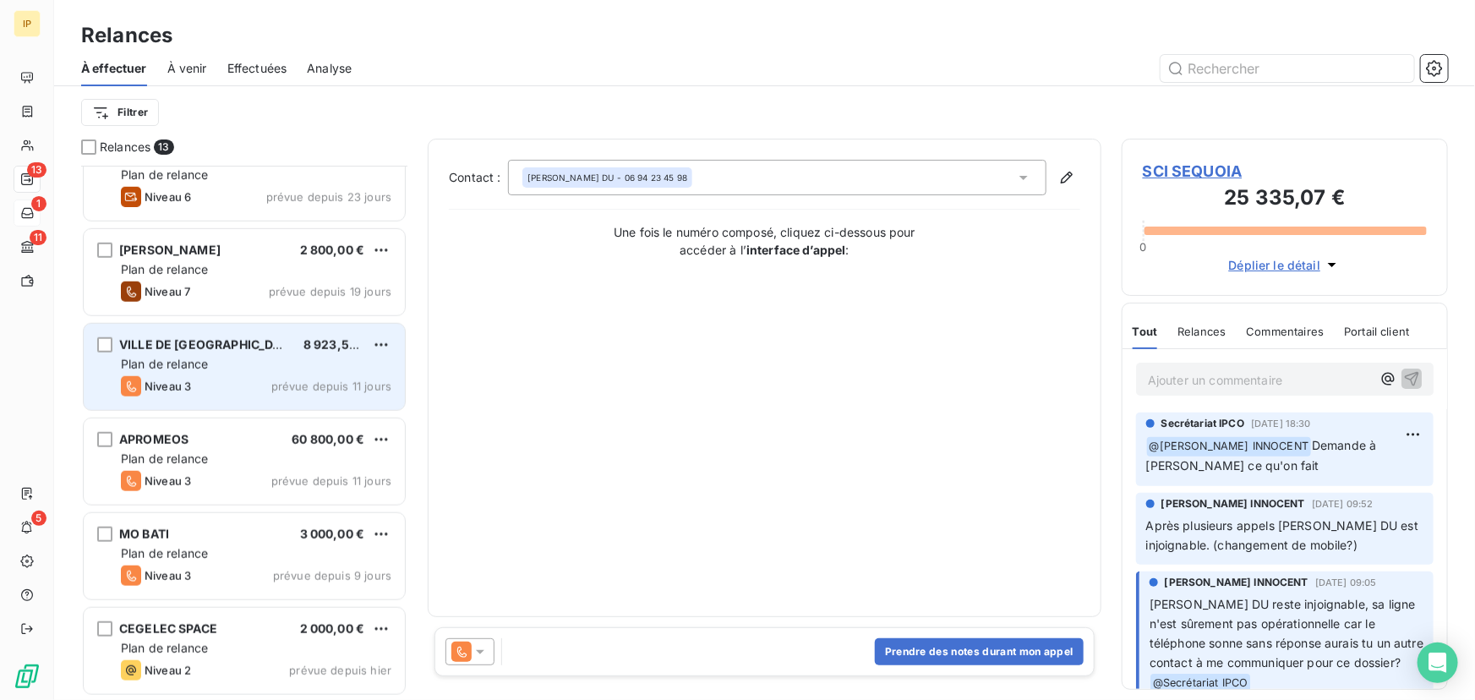
click at [272, 347] on div "VILLE DE MACOURIA 8 923,58 €" at bounding box center [256, 344] width 271 height 15
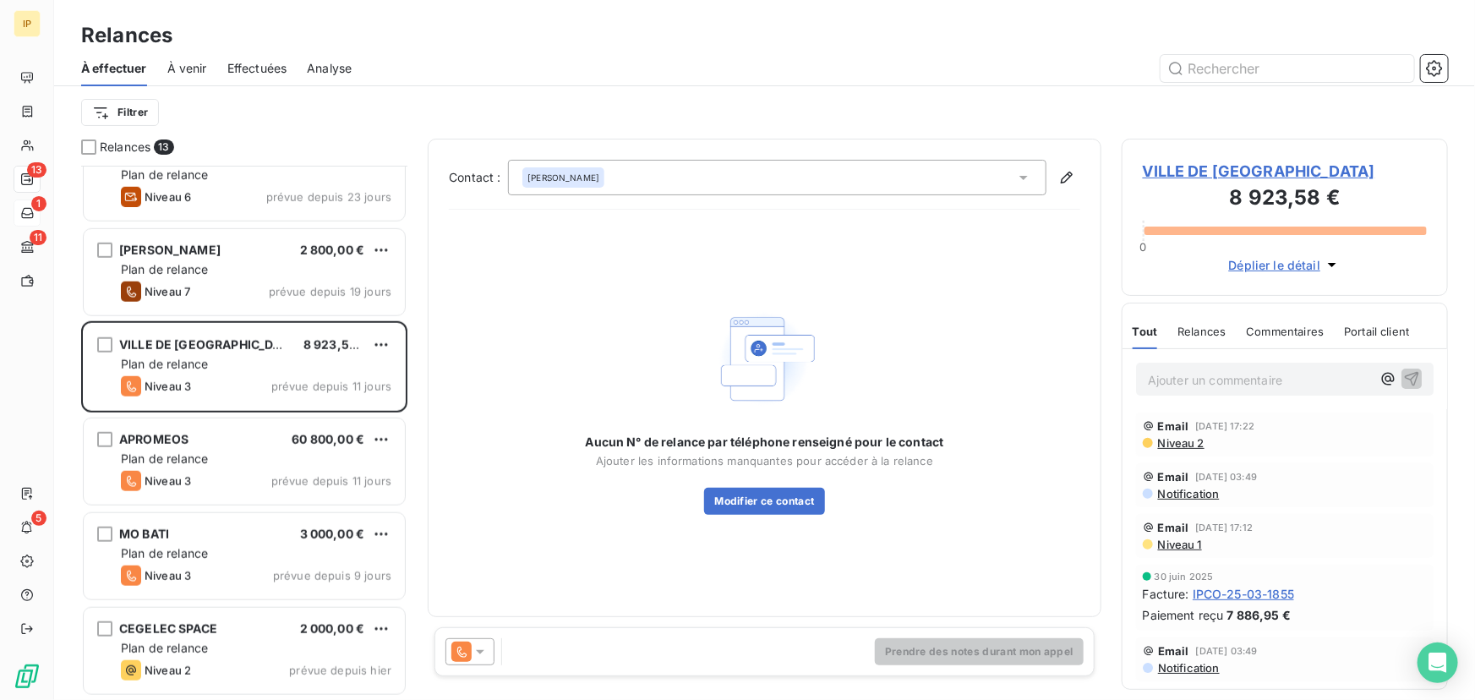
click at [1185, 442] on span "Niveau 2" at bounding box center [1181, 443] width 48 height 14
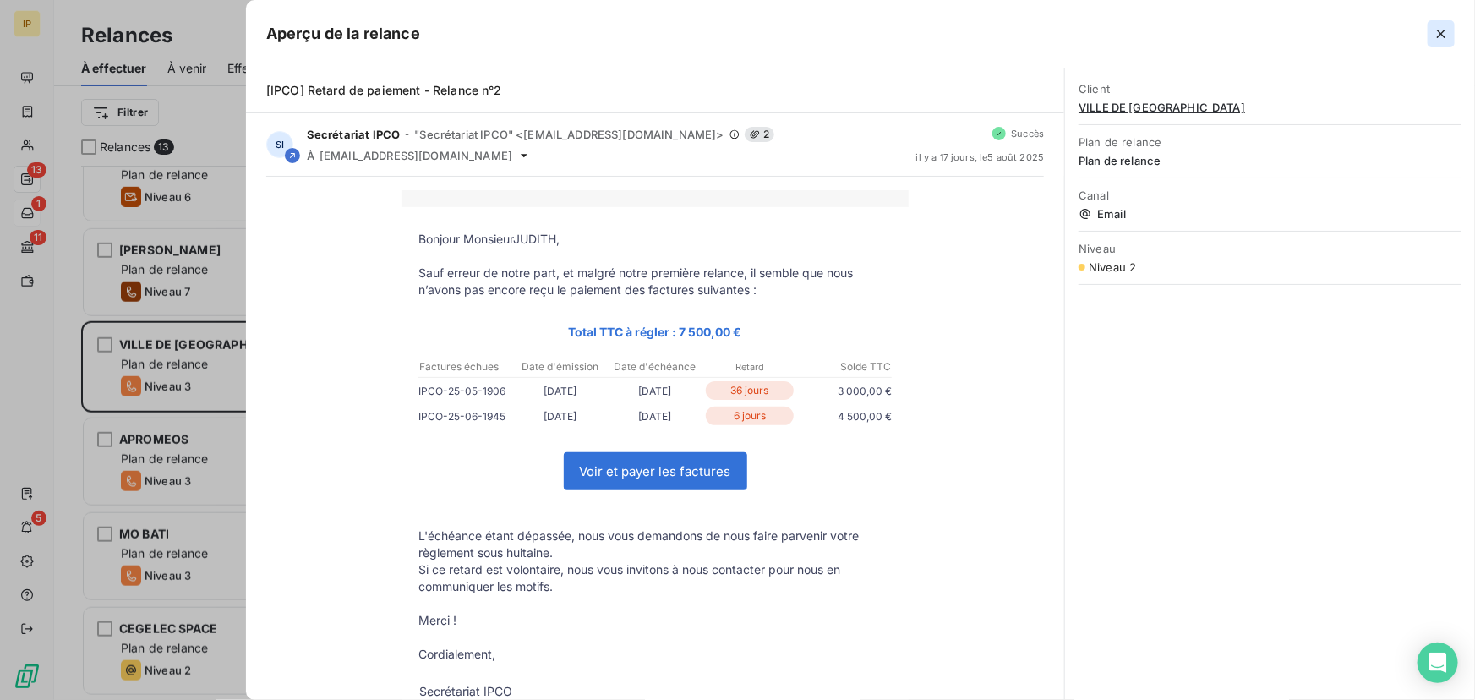
click at [1442, 28] on icon "button" at bounding box center [1441, 33] width 17 height 17
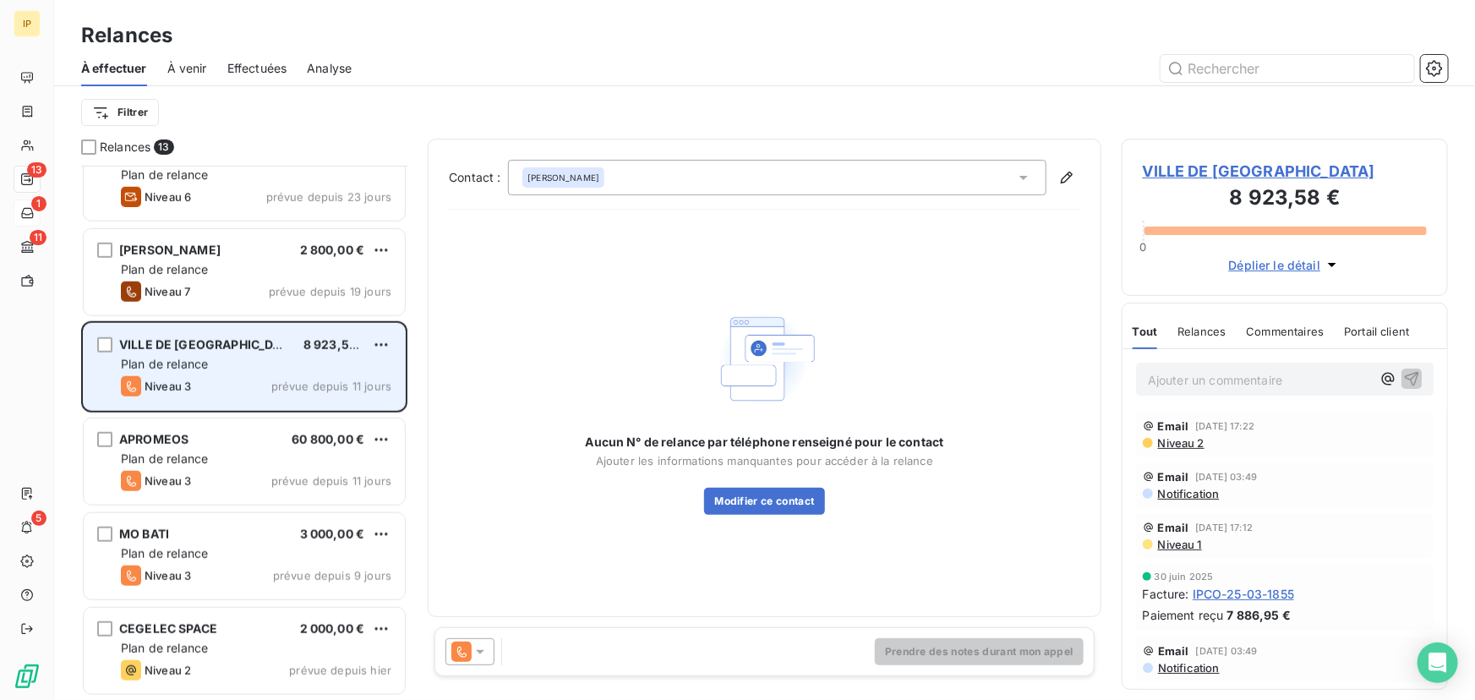
click at [271, 367] on div "Plan de relance" at bounding box center [256, 364] width 271 height 17
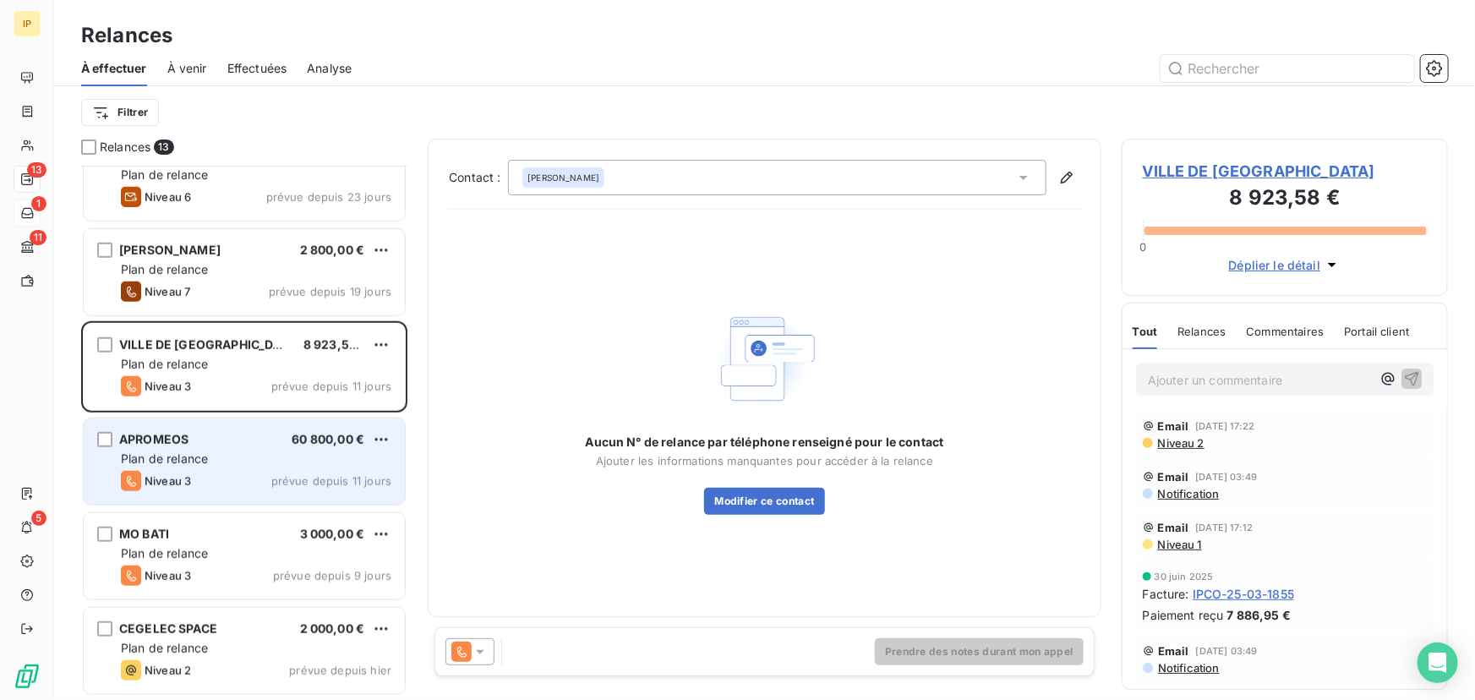
click at [242, 445] on div "APROMEOS 60 800,00 €" at bounding box center [256, 439] width 271 height 15
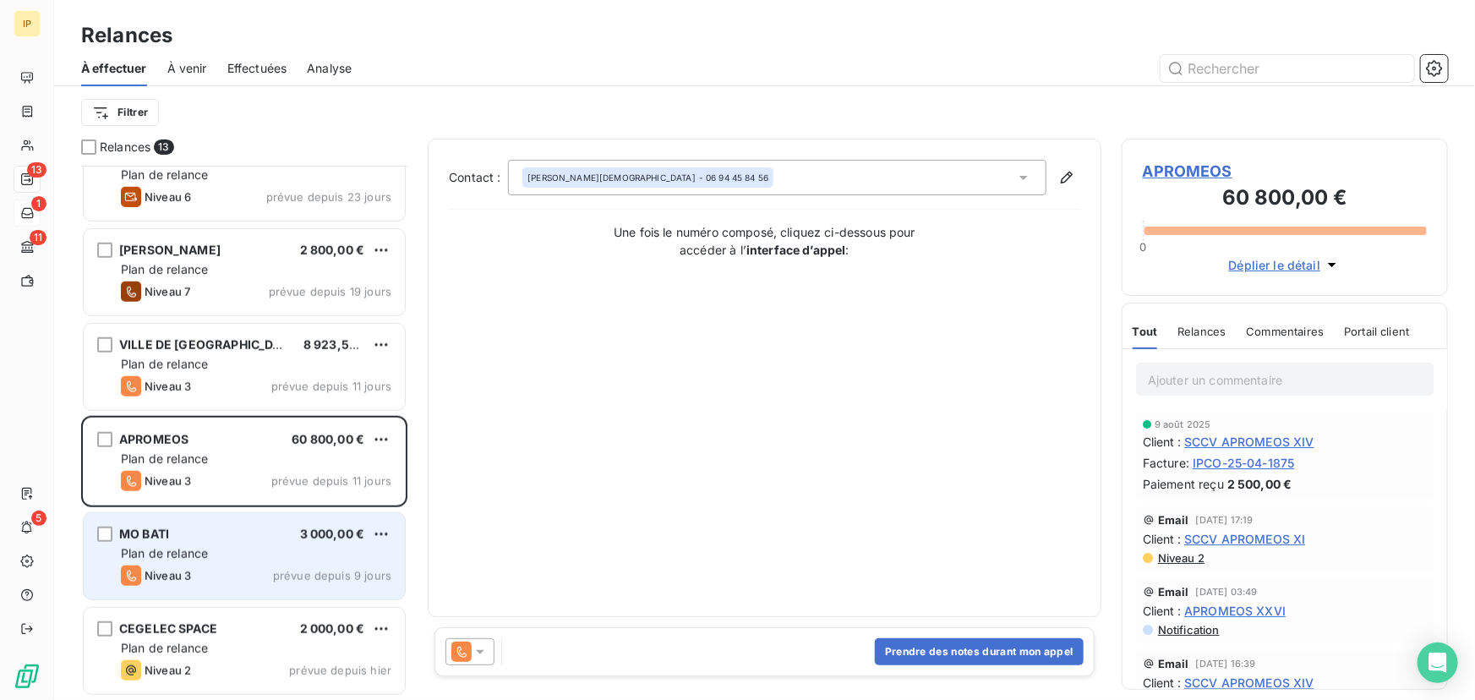
click at [268, 545] on div "Plan de relance" at bounding box center [256, 553] width 271 height 17
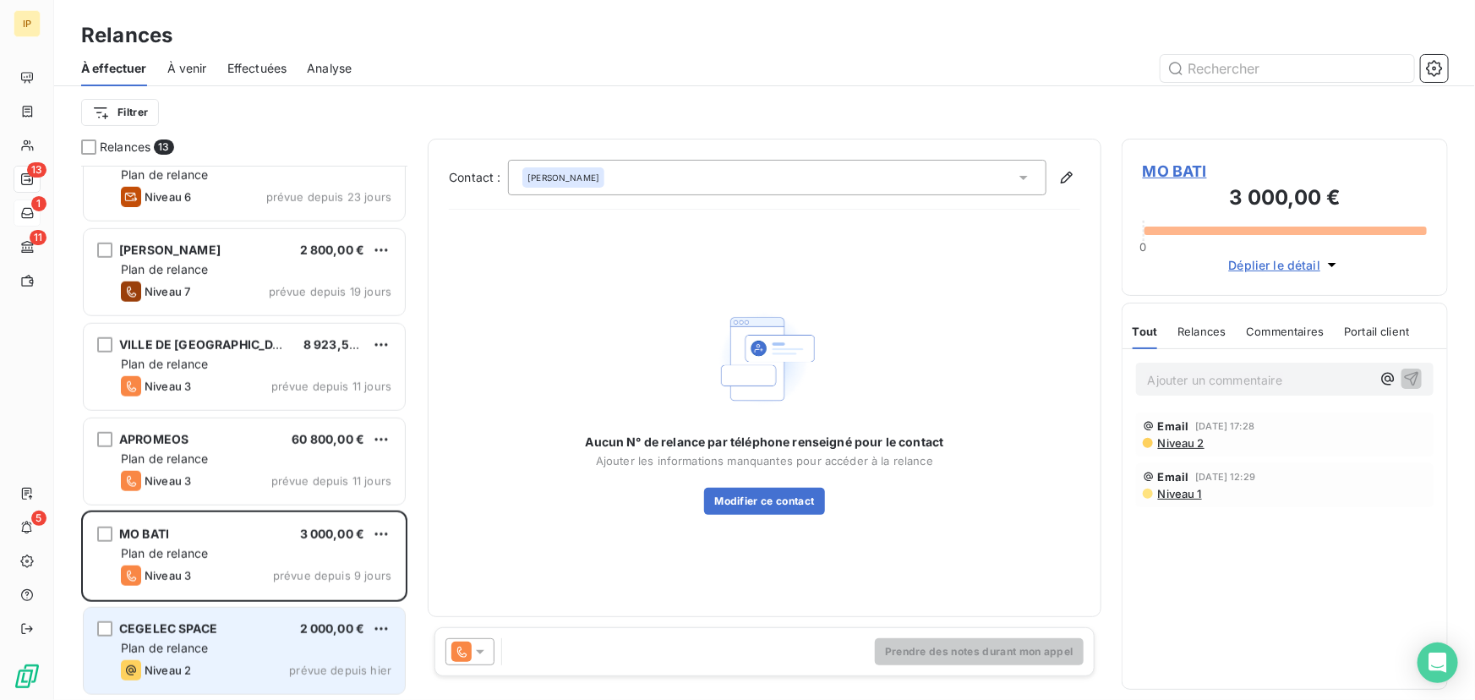
click at [315, 640] on div "Plan de relance" at bounding box center [256, 648] width 271 height 17
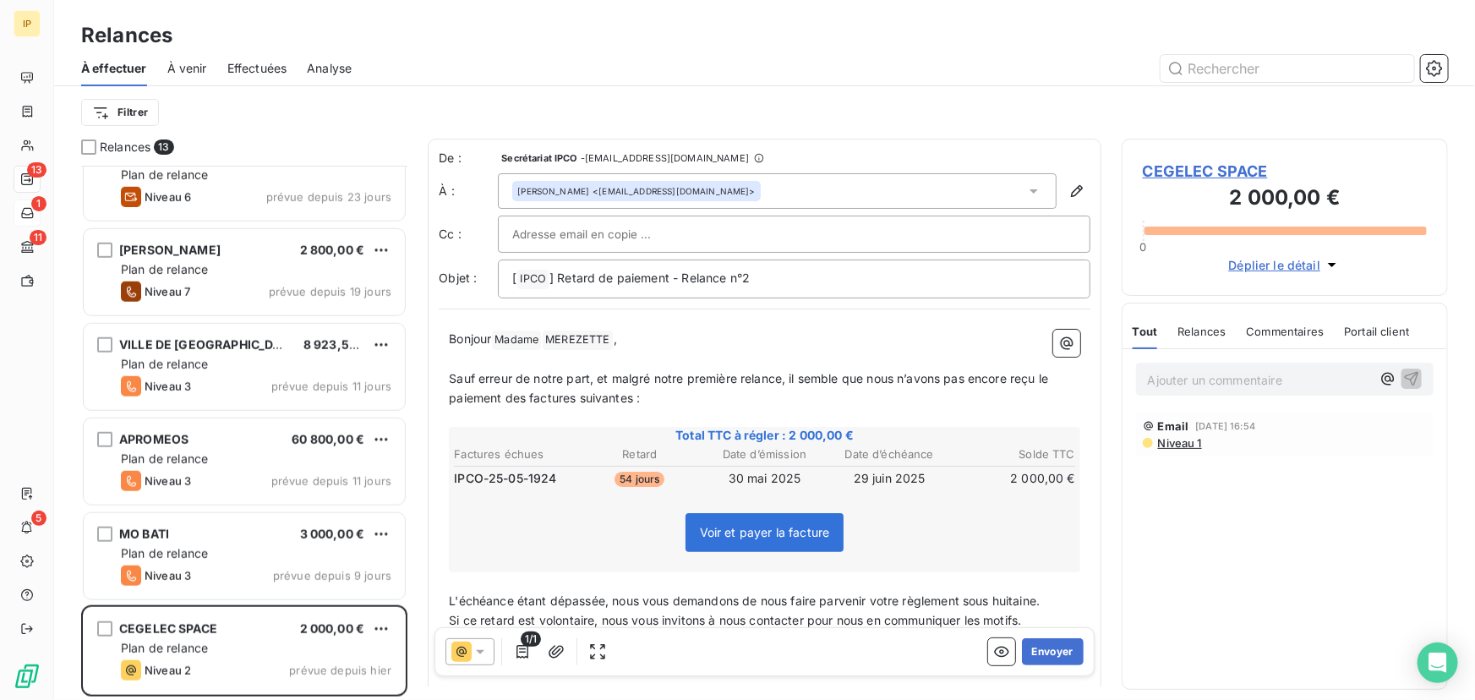
click at [481, 654] on icon at bounding box center [480, 651] width 17 height 17
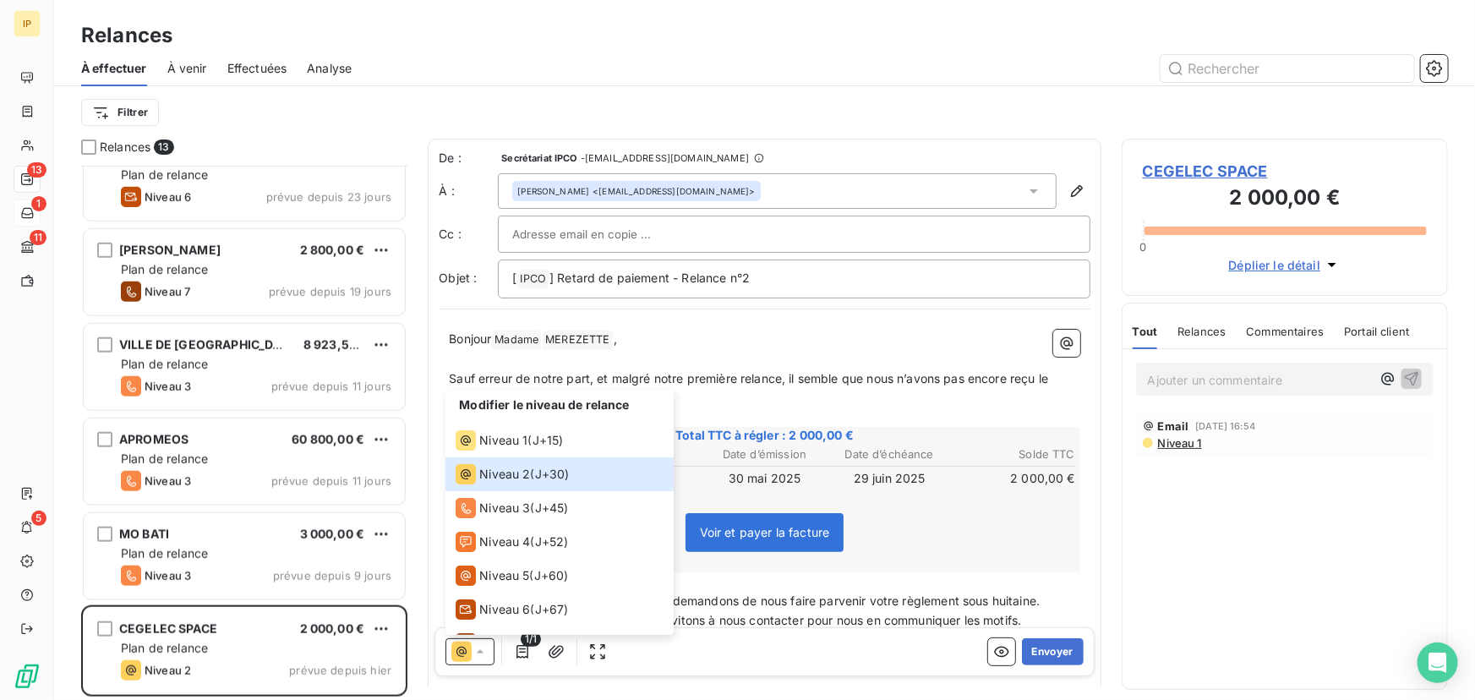
click at [803, 668] on div "Modifier le niveau de relance Niveau 1 ( J+15 ) Niveau 2 ( J+30 ) Niveau 3 ( J+…" at bounding box center [765, 651] width 660 height 49
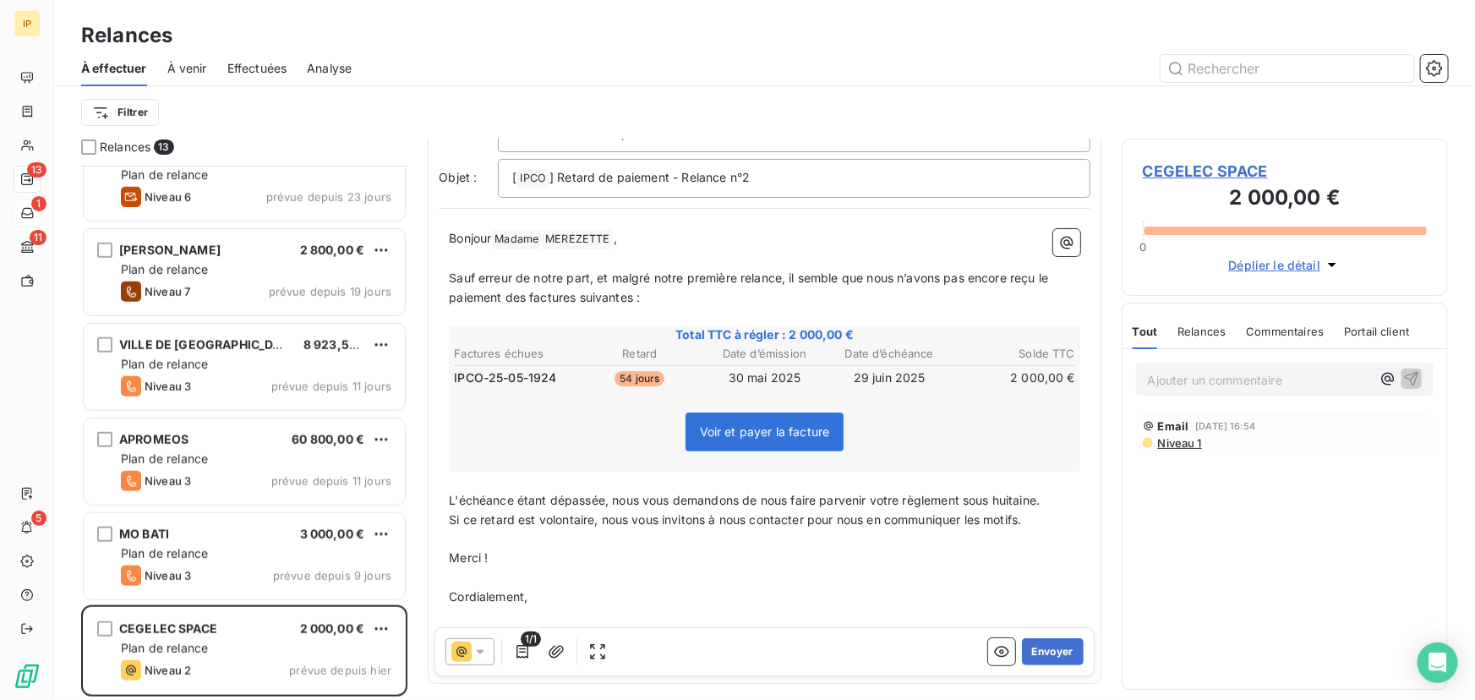
scroll to position [166, 0]
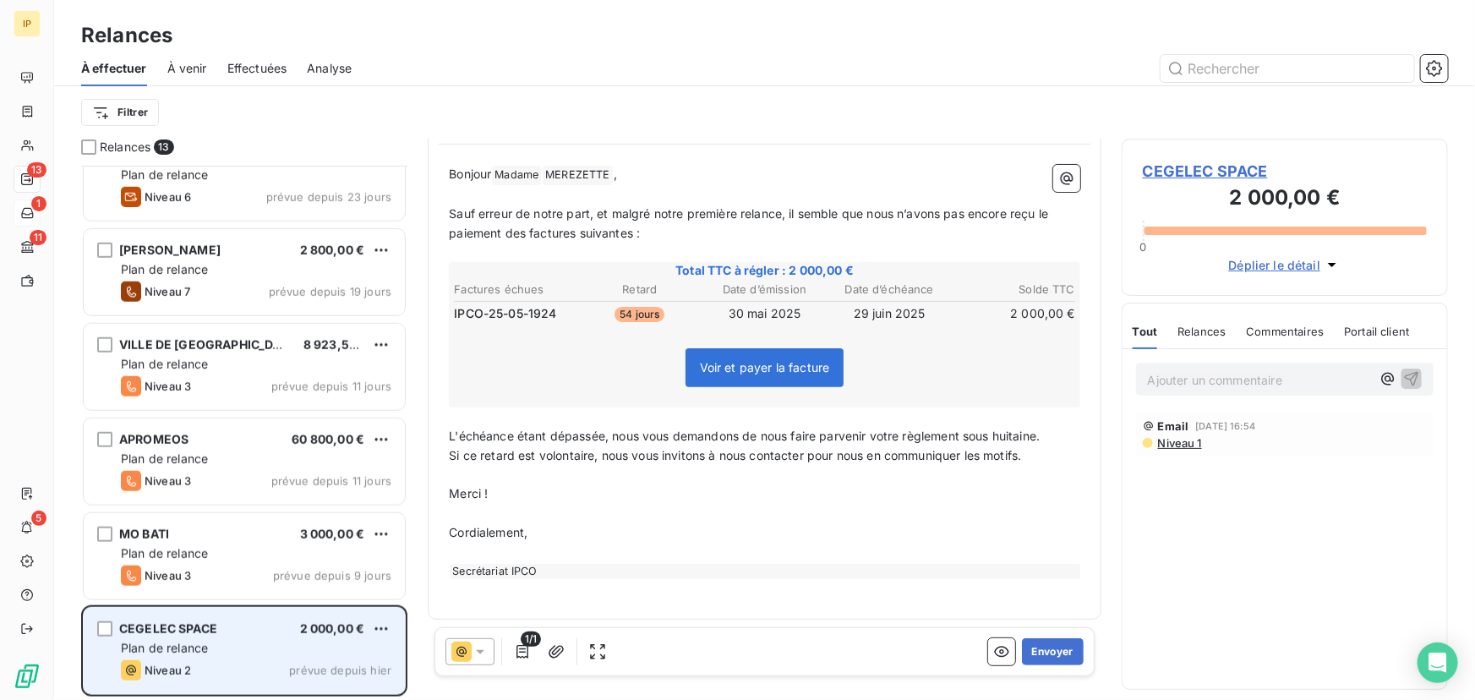
click at [364, 652] on div "Plan de relance" at bounding box center [256, 648] width 271 height 17
click at [377, 631] on html "IP 13 1 11 5 Relances À effectuer À venir Effectuées Analyse Filtrer Relances 1…" at bounding box center [737, 350] width 1475 height 700
click at [349, 562] on div "Replanifier cette action" at bounding box center [308, 564] width 151 height 27
select select "7"
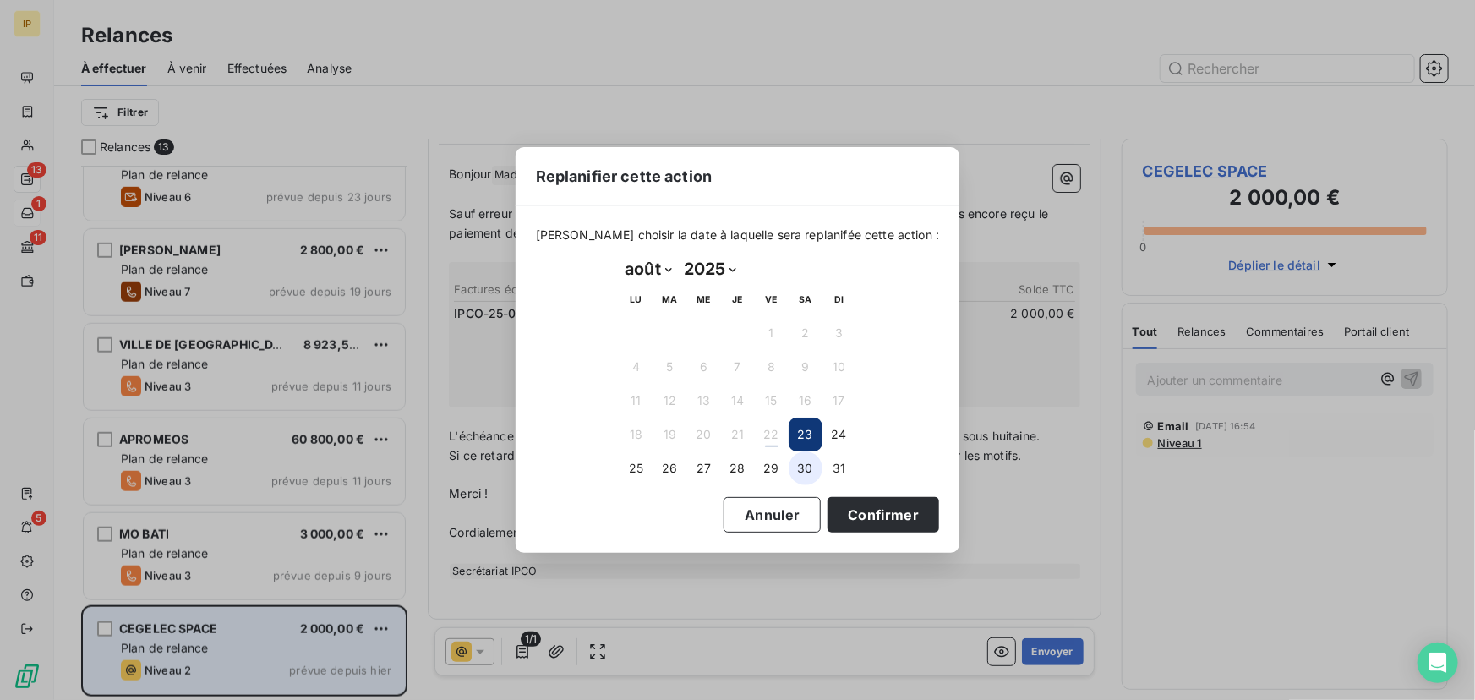
click at [811, 464] on button "30" at bounding box center [806, 469] width 34 height 34
click at [845, 506] on button "Confirmer" at bounding box center [884, 515] width 112 height 36
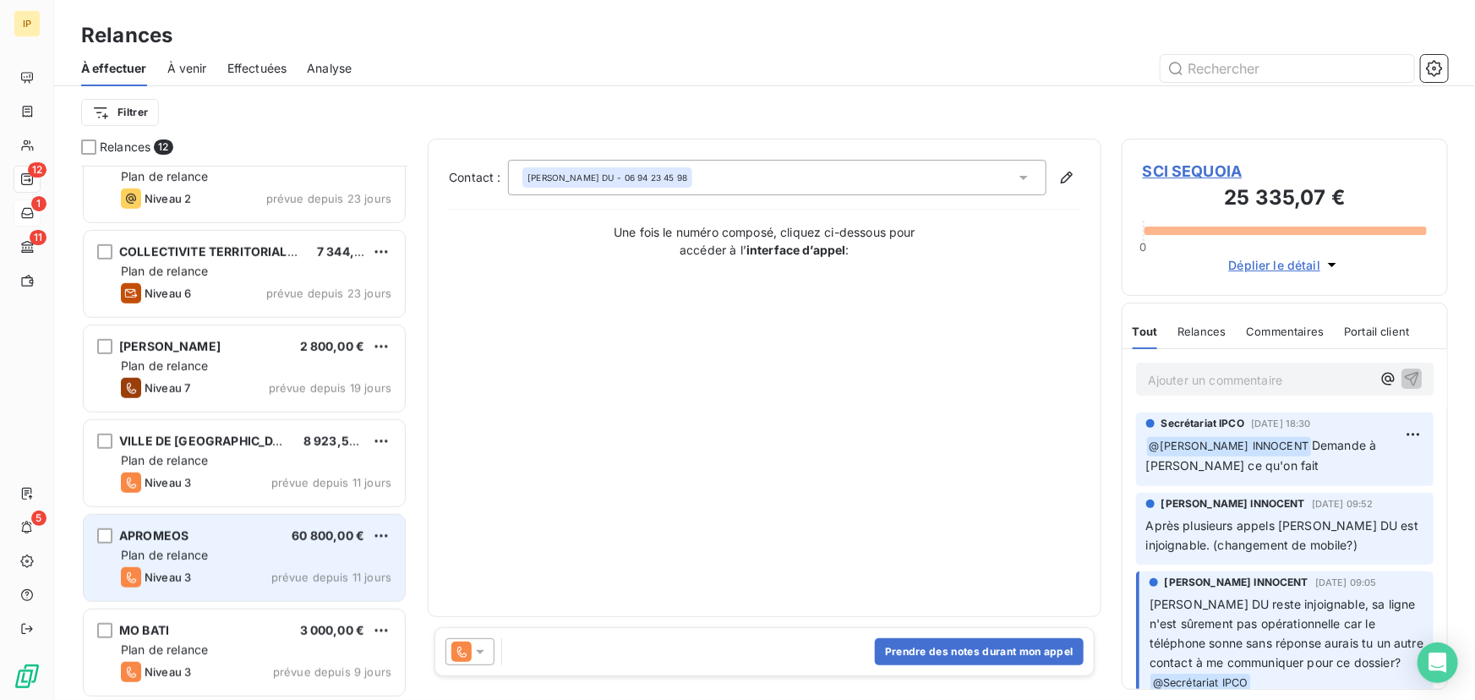
scroll to position [602, 0]
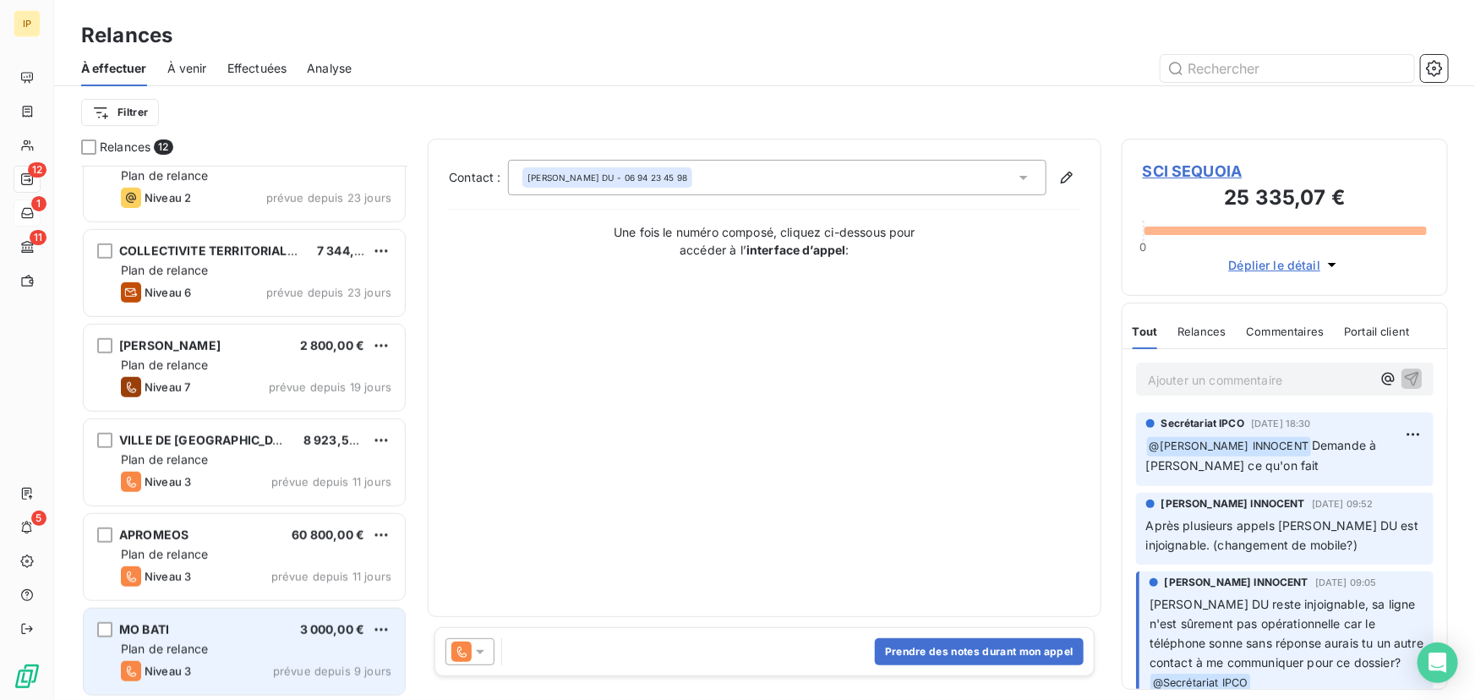
click at [265, 632] on div "MO BATI 3 000,00 €" at bounding box center [256, 629] width 271 height 15
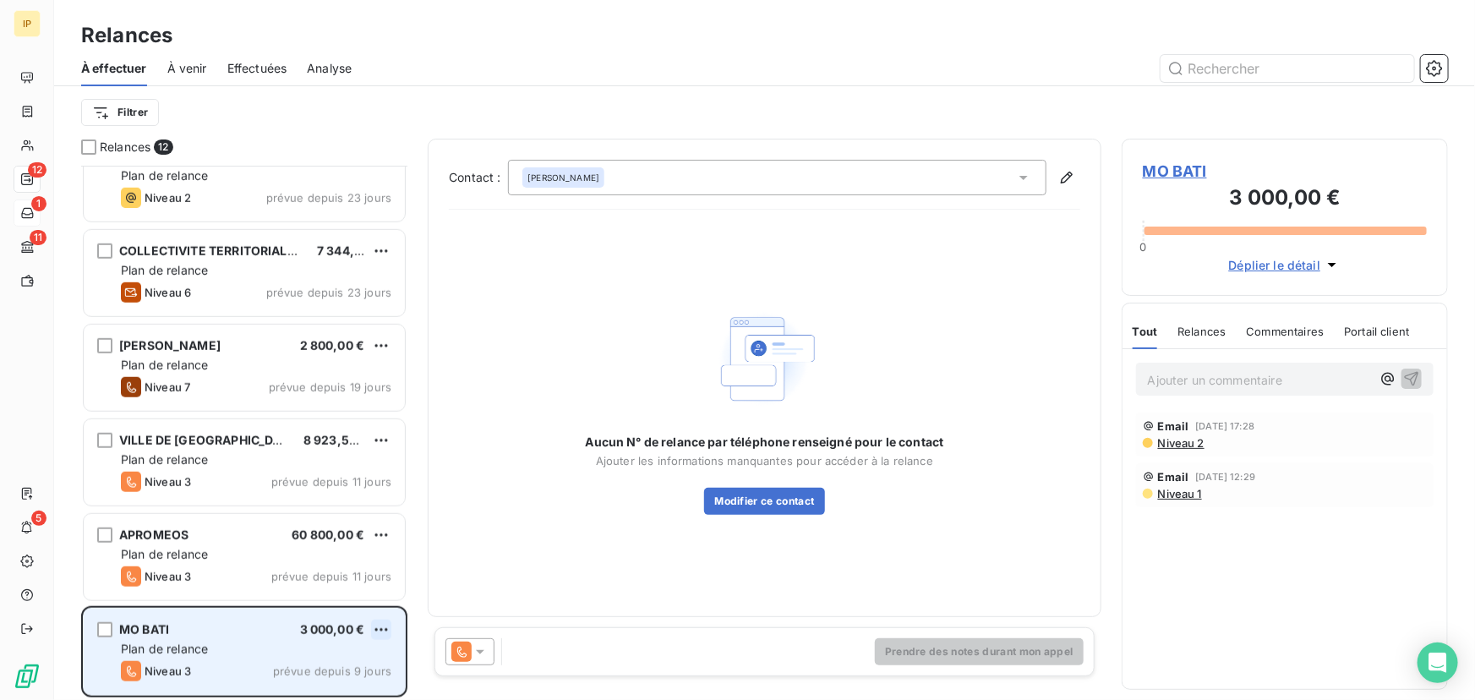
click at [378, 621] on html "IP 12 1 11 5 Relances À effectuer À venir Effectuées Analyse Filtrer Relances 1…" at bounding box center [737, 350] width 1475 height 700
click at [358, 566] on div "Replanifier cette action" at bounding box center [308, 565] width 151 height 27
select select "7"
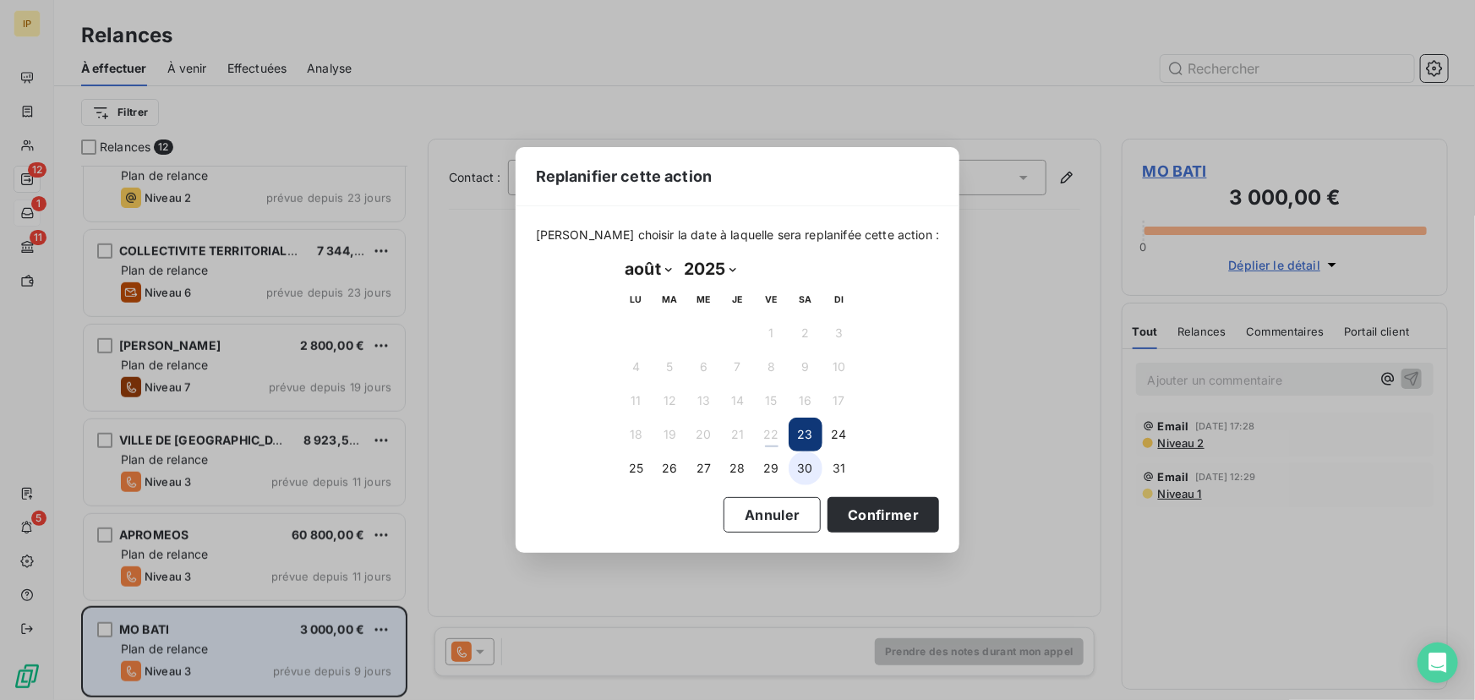
click at [802, 463] on button "30" at bounding box center [806, 469] width 34 height 34
click at [841, 508] on button "Confirmer" at bounding box center [884, 515] width 112 height 36
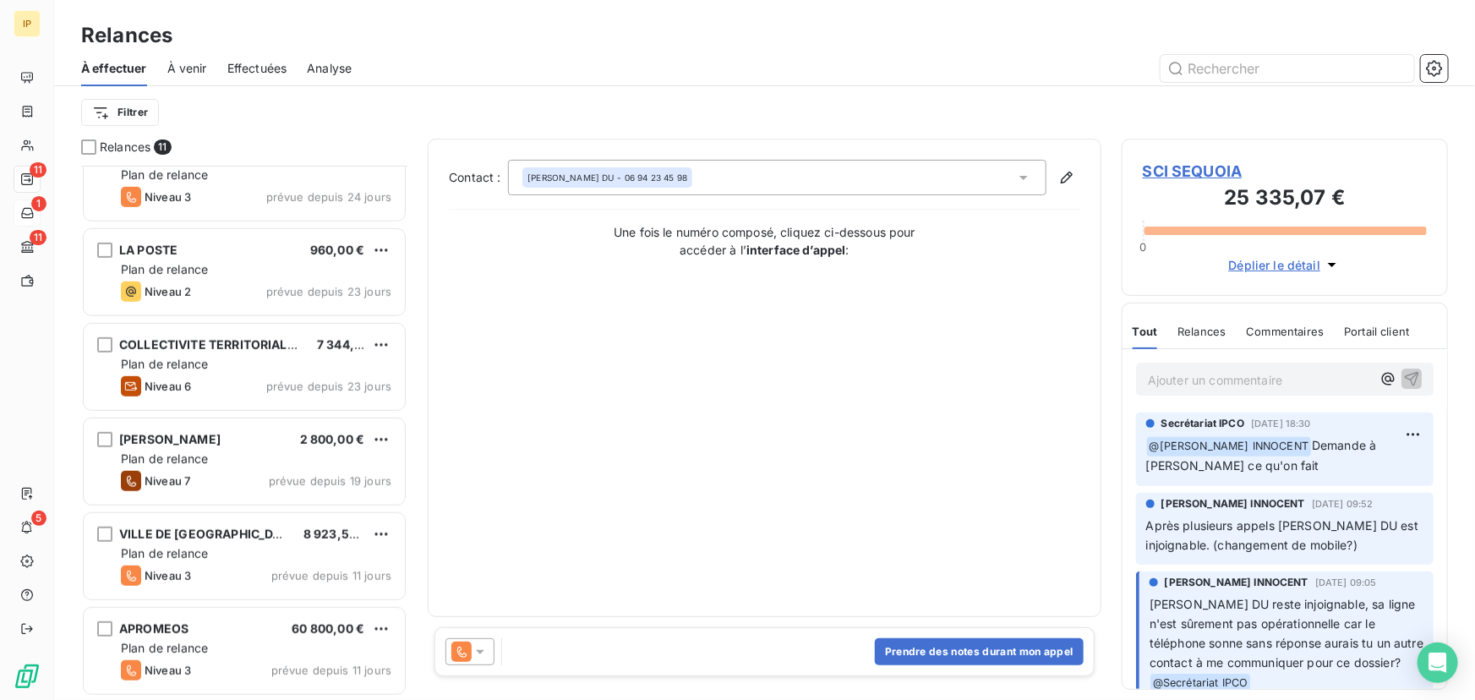
scroll to position [507, 0]
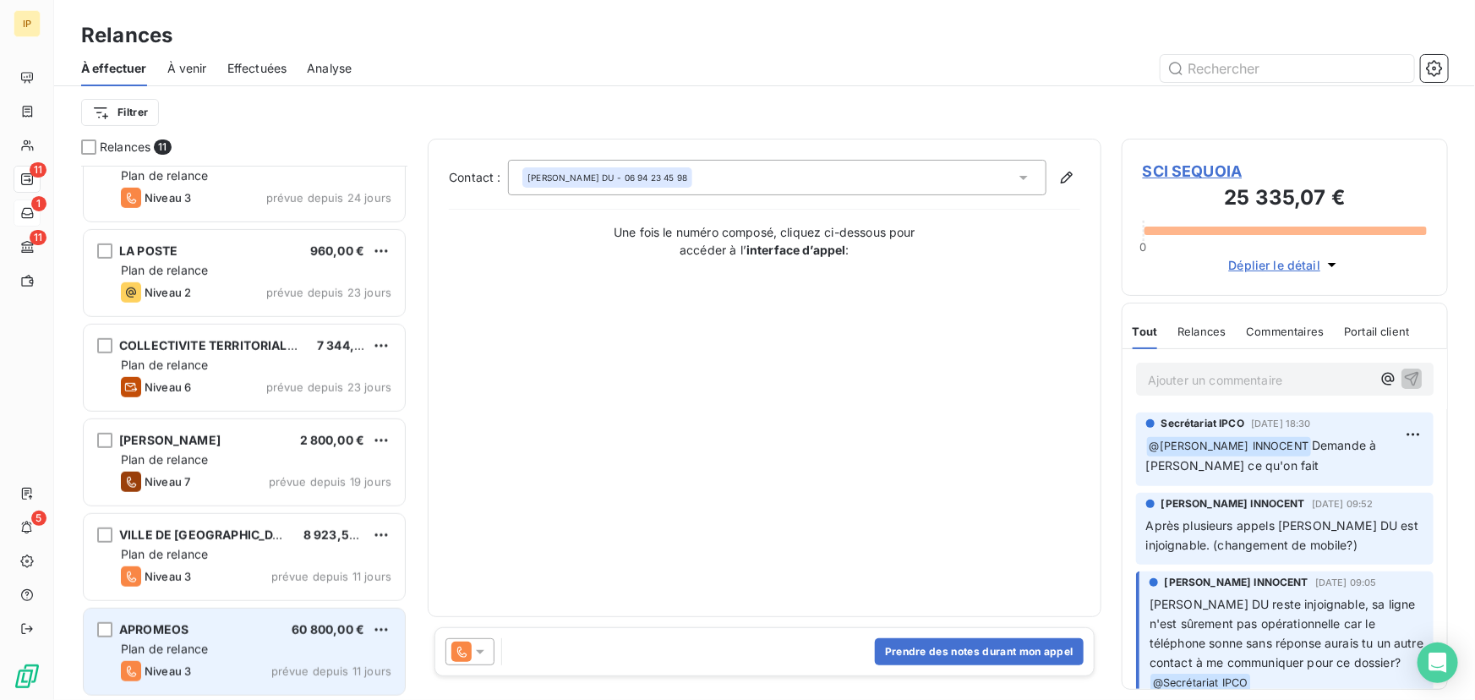
click at [243, 636] on div "APROMEOS 60 800,00 €" at bounding box center [256, 629] width 271 height 15
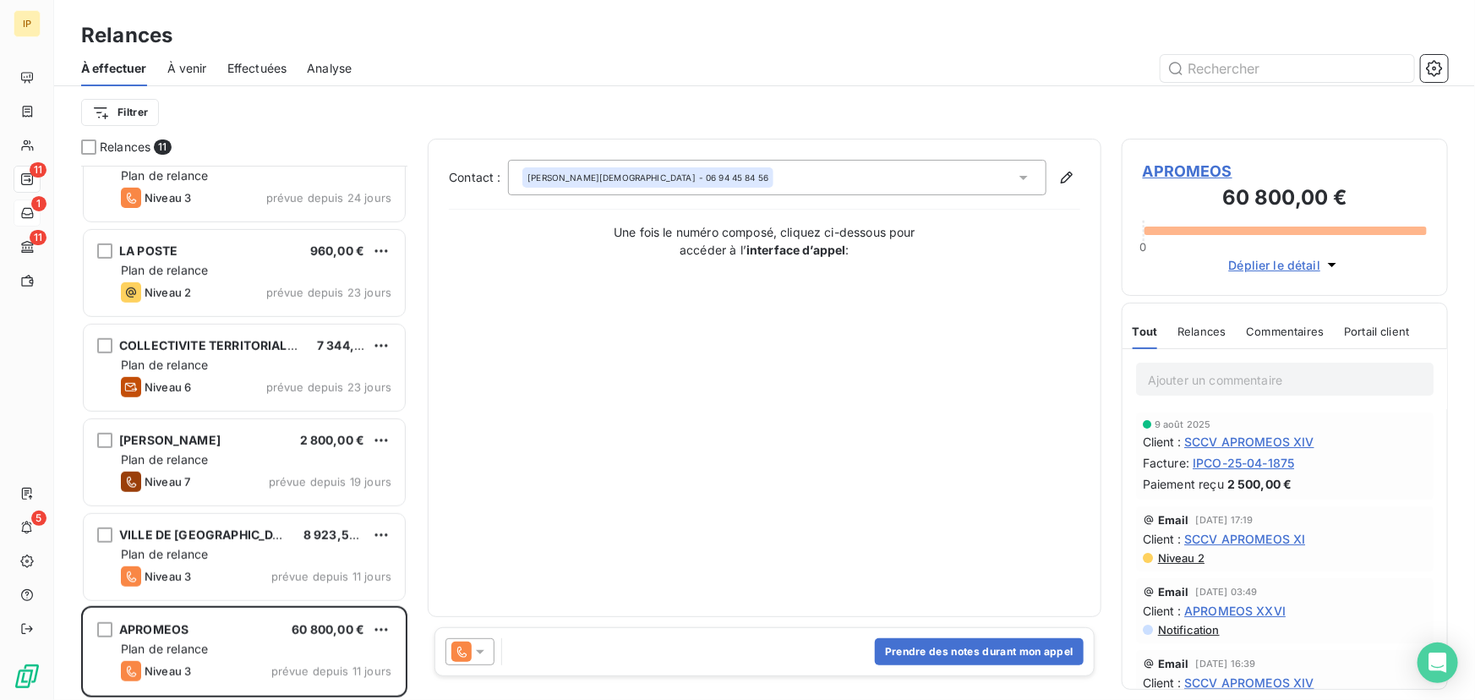
click at [476, 654] on icon at bounding box center [480, 651] width 17 height 17
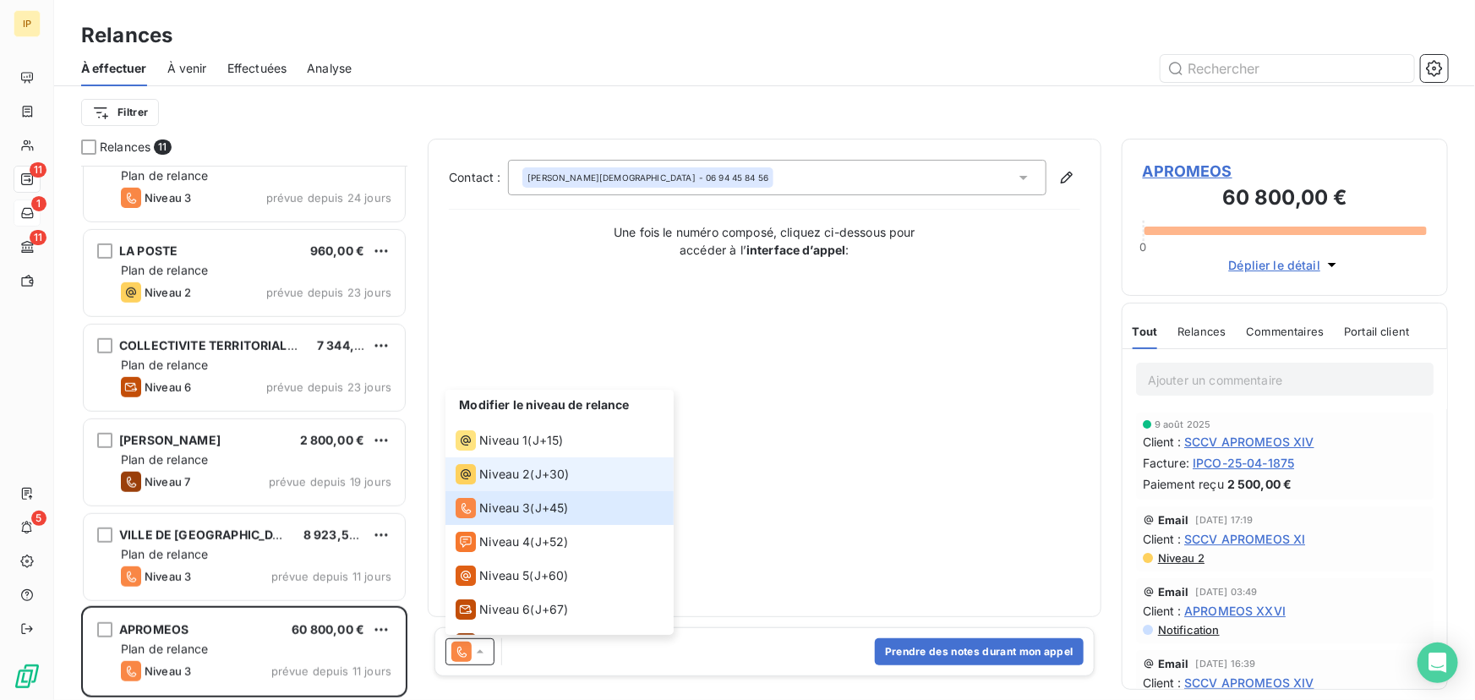
click at [521, 477] on span "Niveau 2" at bounding box center [504, 474] width 51 height 17
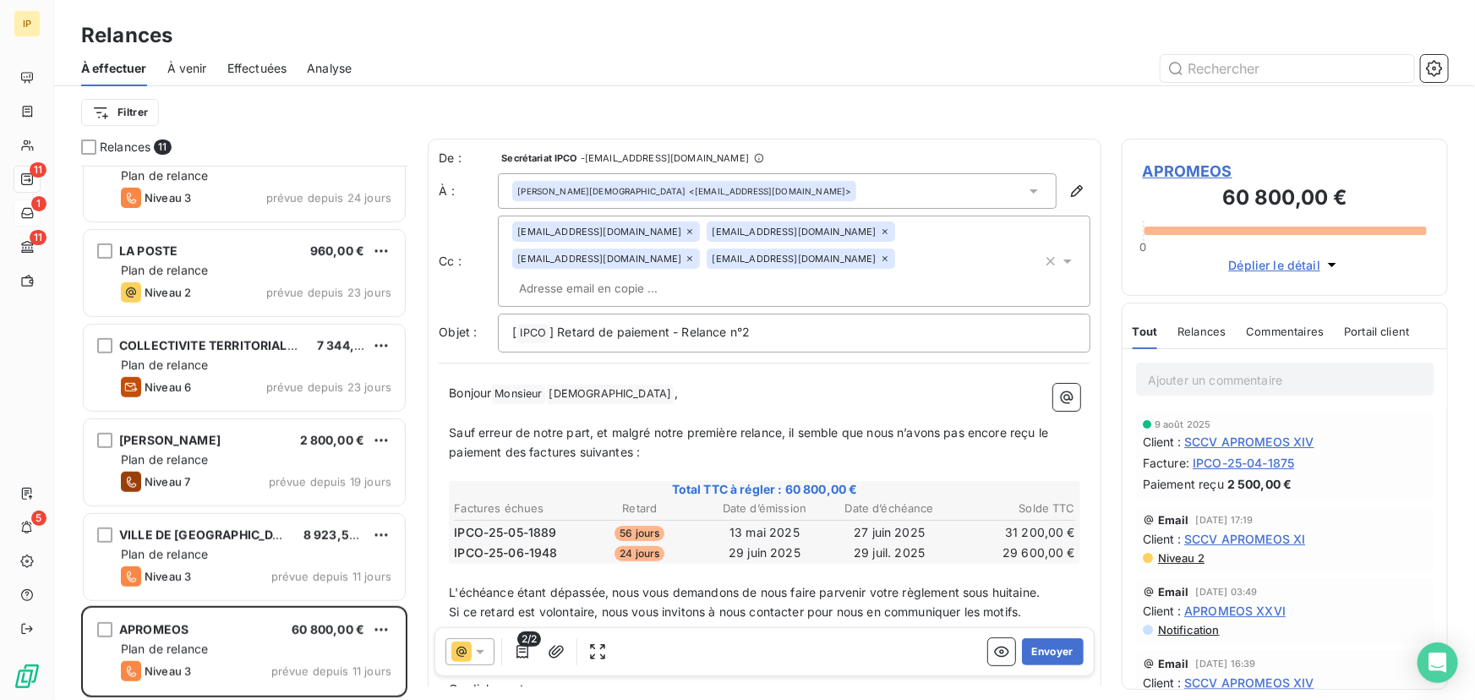
click at [880, 258] on icon at bounding box center [885, 259] width 10 height 10
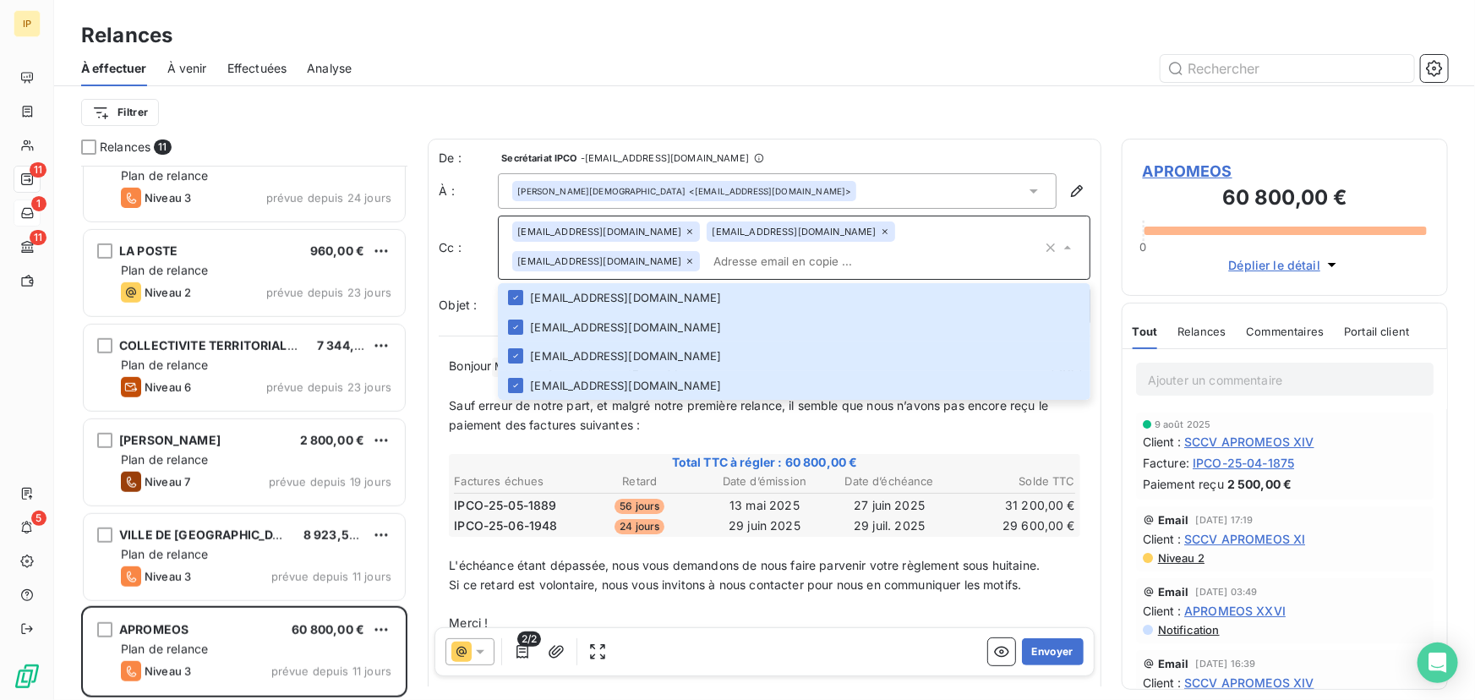
click at [618, 438] on p "﻿" at bounding box center [765, 444] width 632 height 19
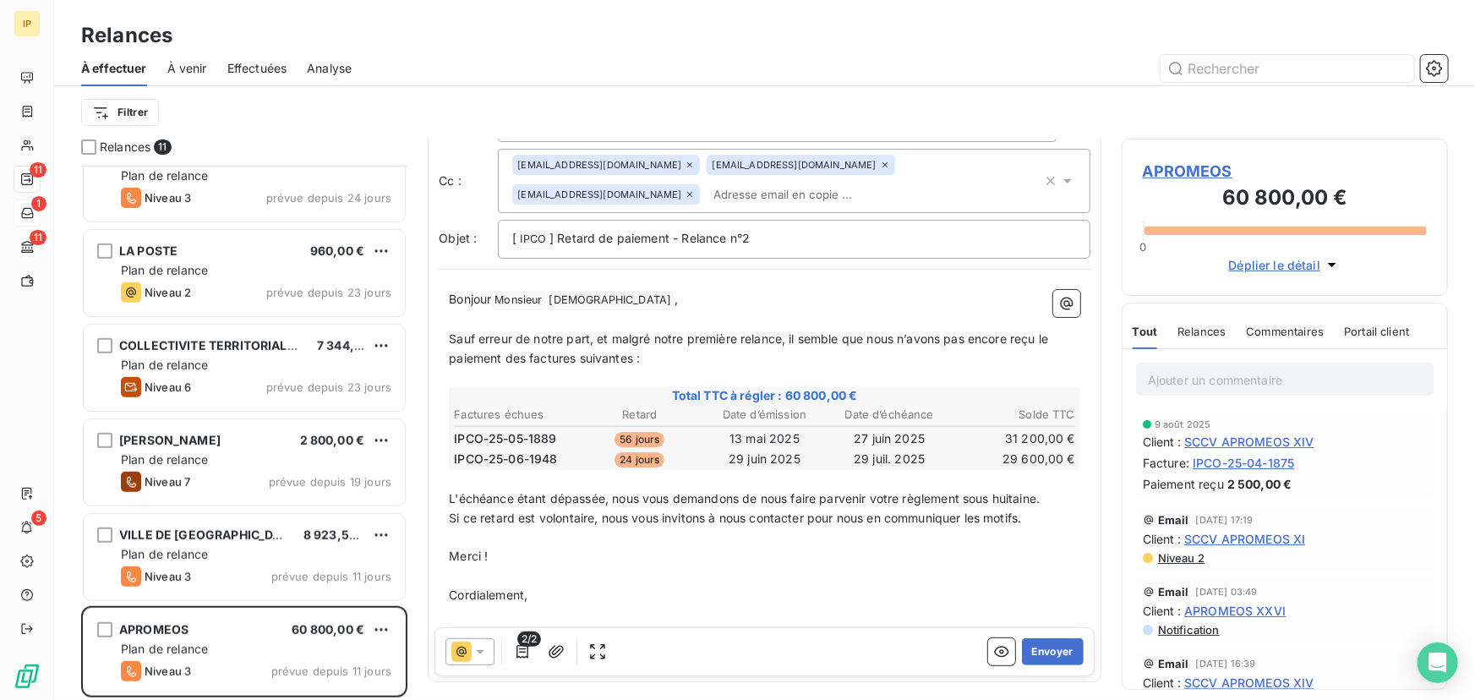
scroll to position [102, 0]
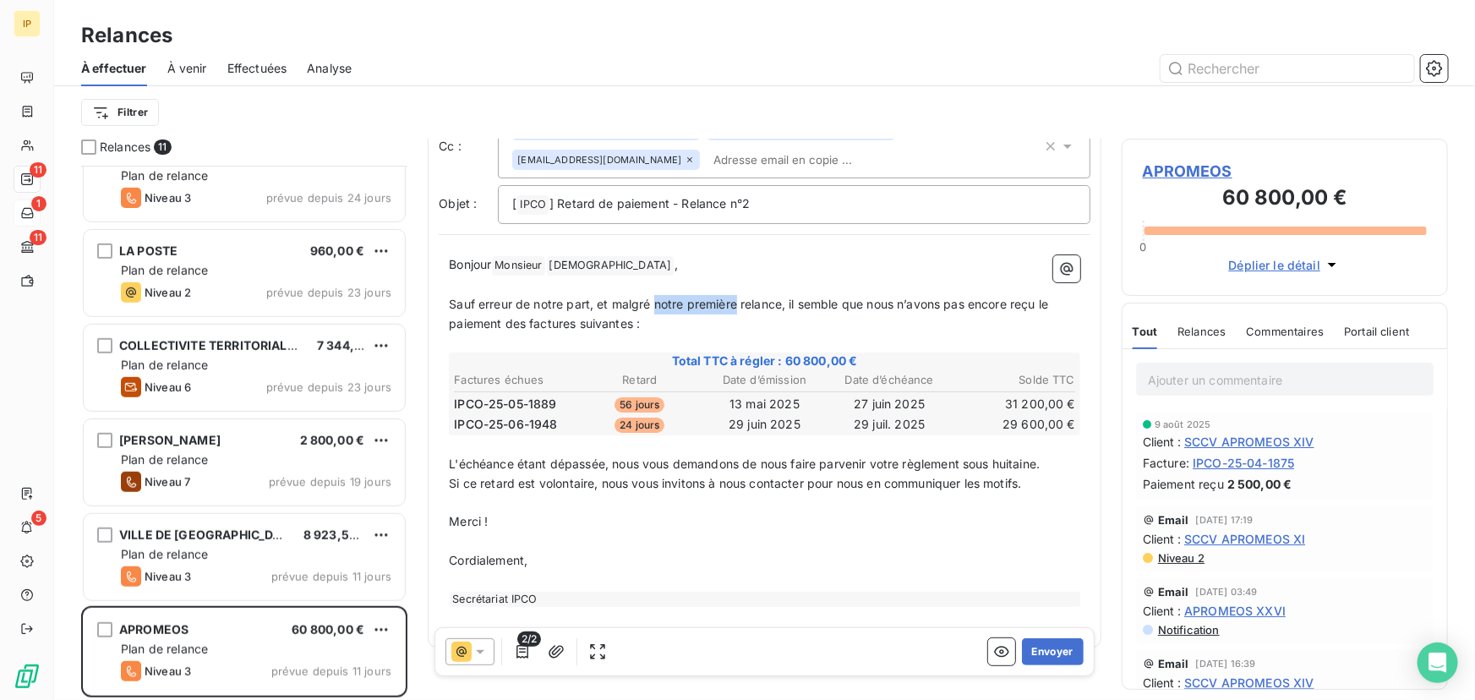
drag, startPoint x: 655, startPoint y: 305, endPoint x: 736, endPoint y: 303, distance: 81.2
click at [736, 303] on span "Sauf erreur de notre part, et malgré notre première relance, il semble que nous…" at bounding box center [750, 314] width 603 height 34
click at [790, 307] on span "Sauf erreur de notre part, et malgré nos précédentes relance, il semble que nou…" at bounding box center [756, 314] width 615 height 34
click at [795, 304] on span "Sauf erreur de notre part, et malgré nos précédentes relance, il semble que nou…" at bounding box center [756, 314] width 615 height 34
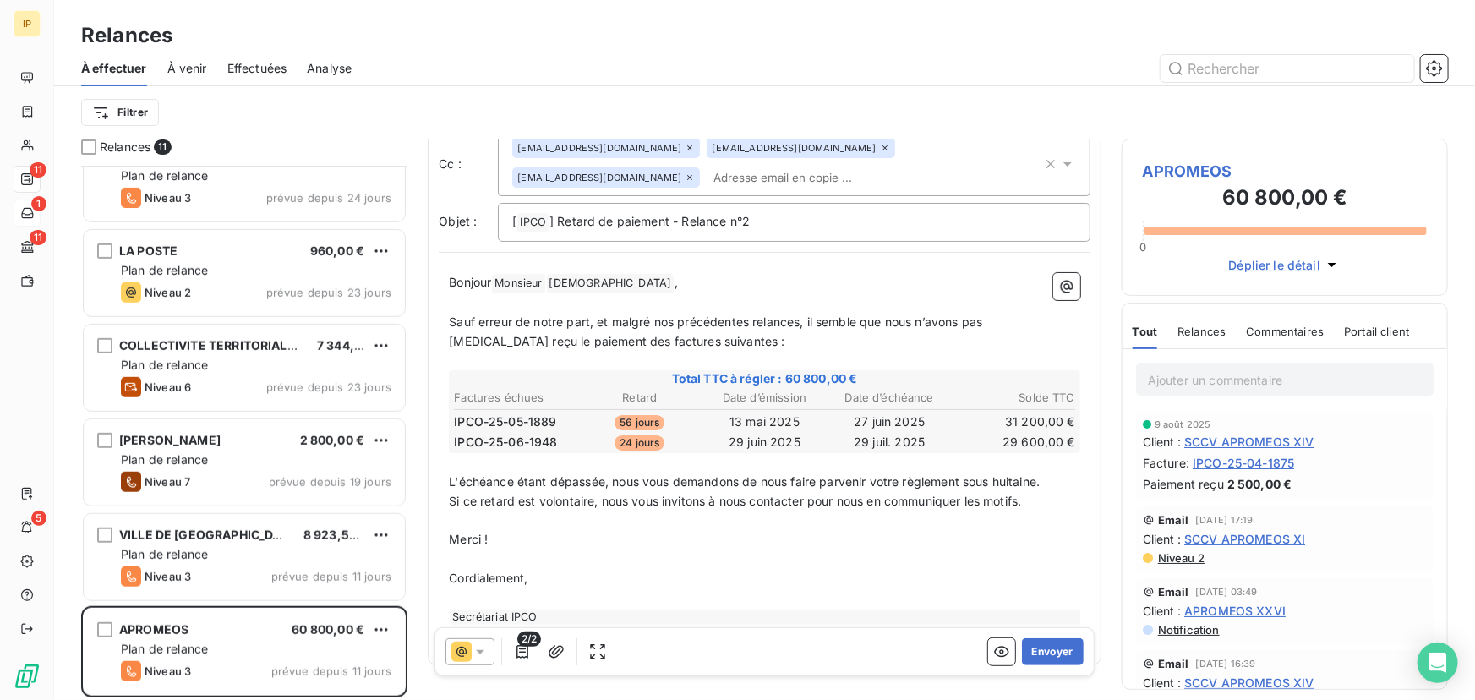
scroll to position [79, 0]
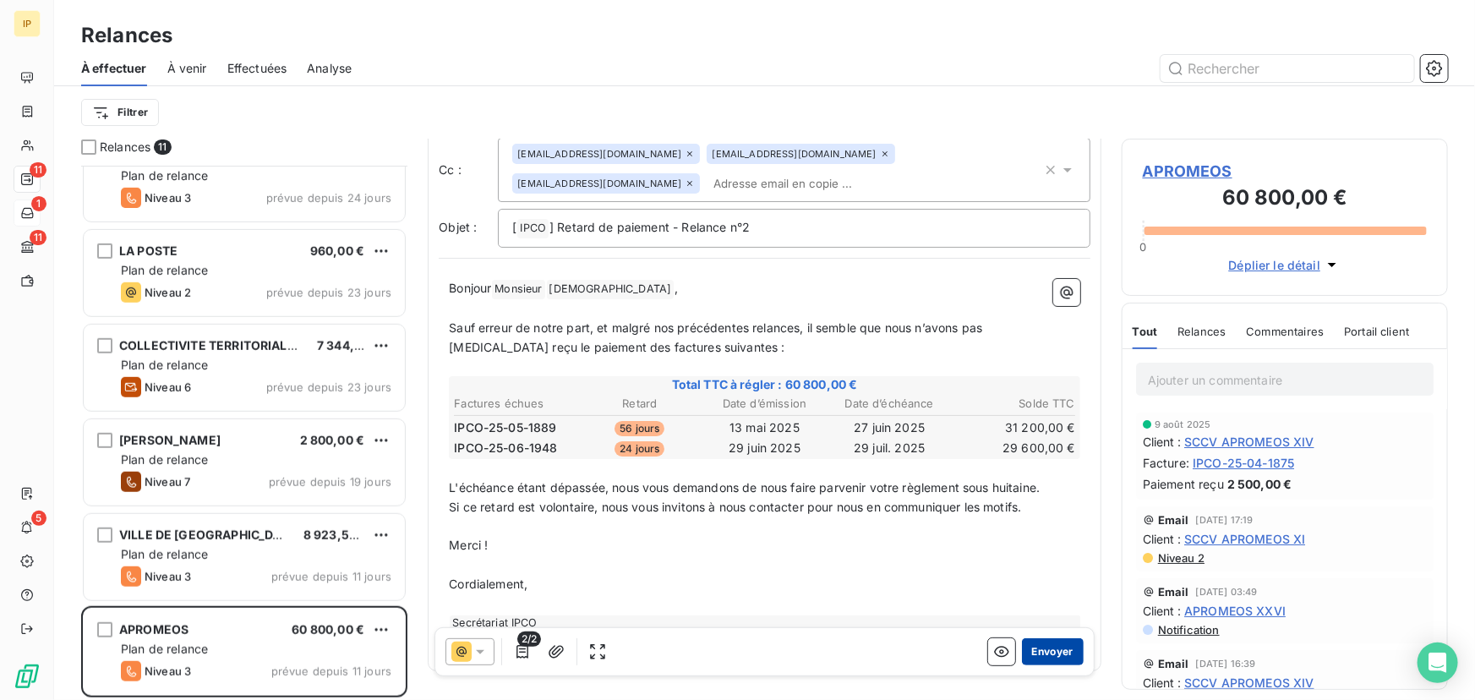
click at [1043, 653] on button "Envoyer" at bounding box center [1053, 651] width 62 height 27
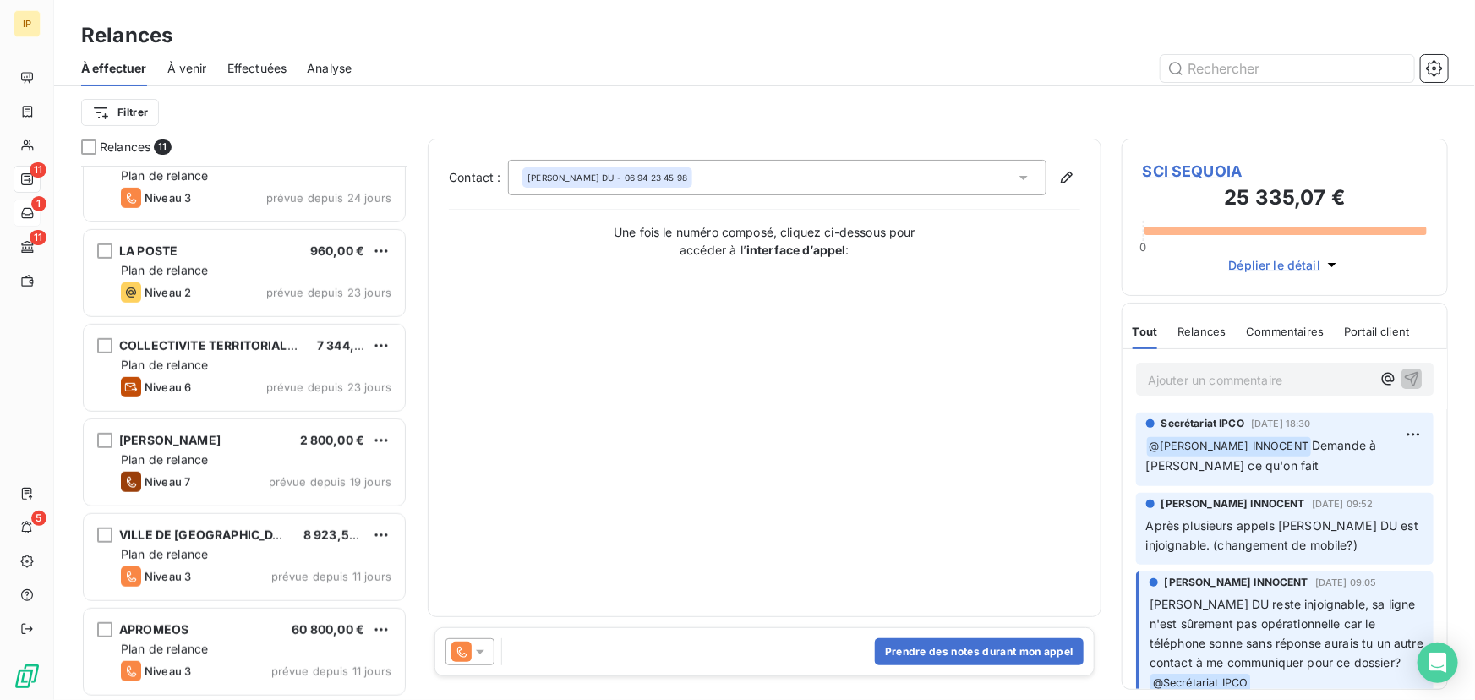
scroll to position [413, 0]
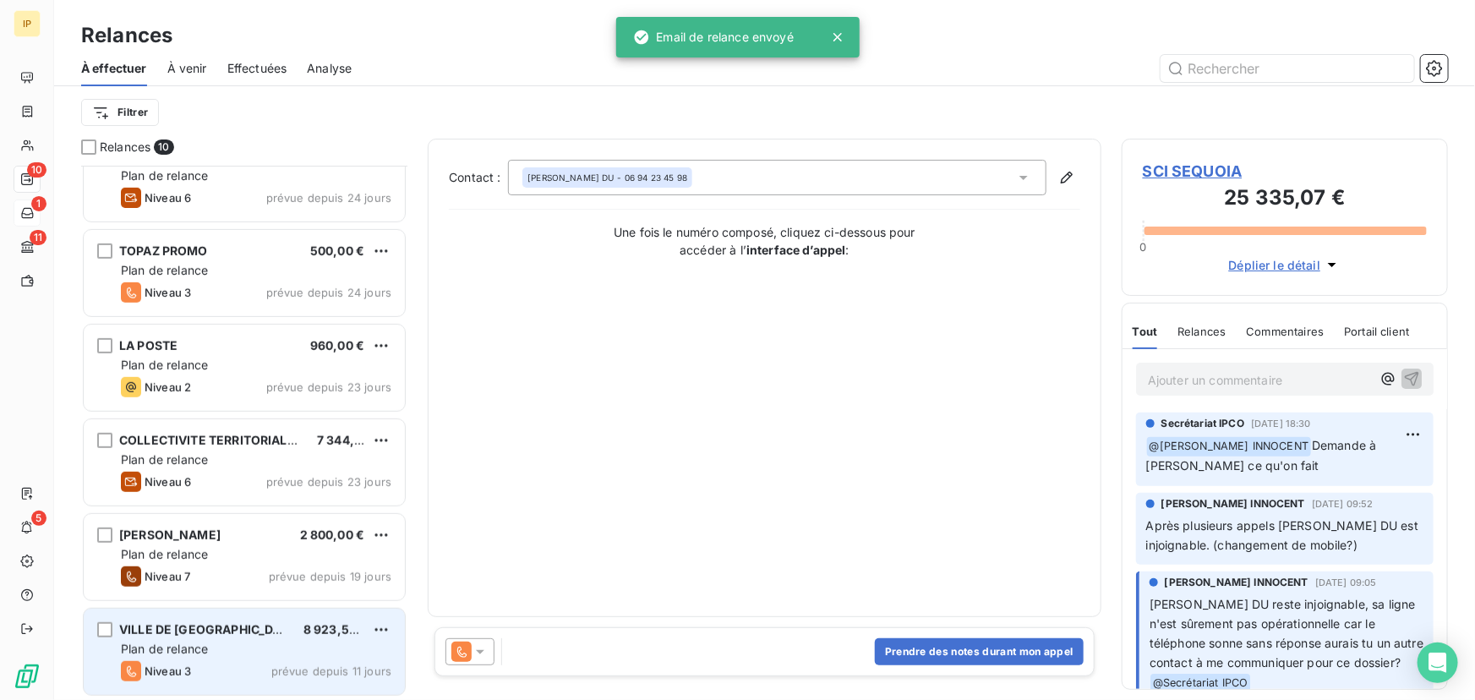
click at [271, 634] on div "VILLE DE MACOURIA 8 923,58 €" at bounding box center [256, 629] width 271 height 15
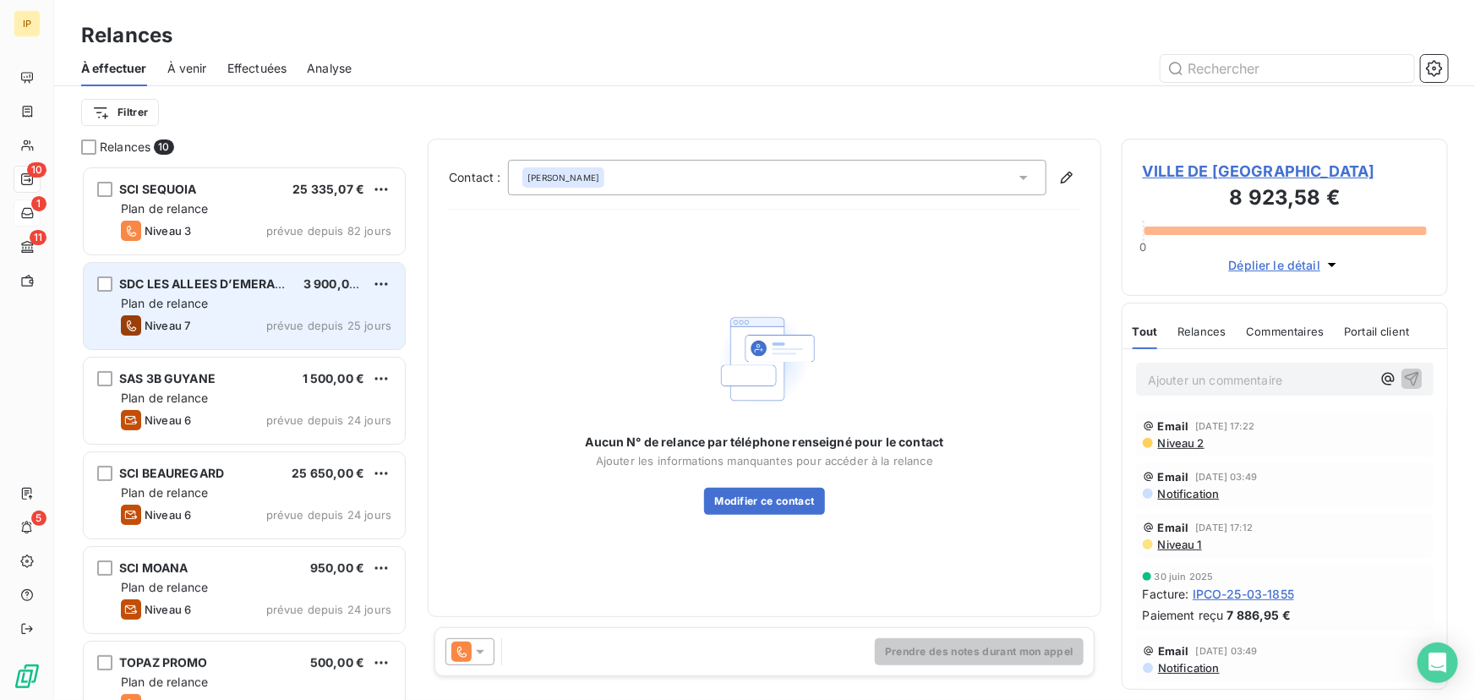
click at [290, 301] on div "Plan de relance" at bounding box center [256, 303] width 271 height 17
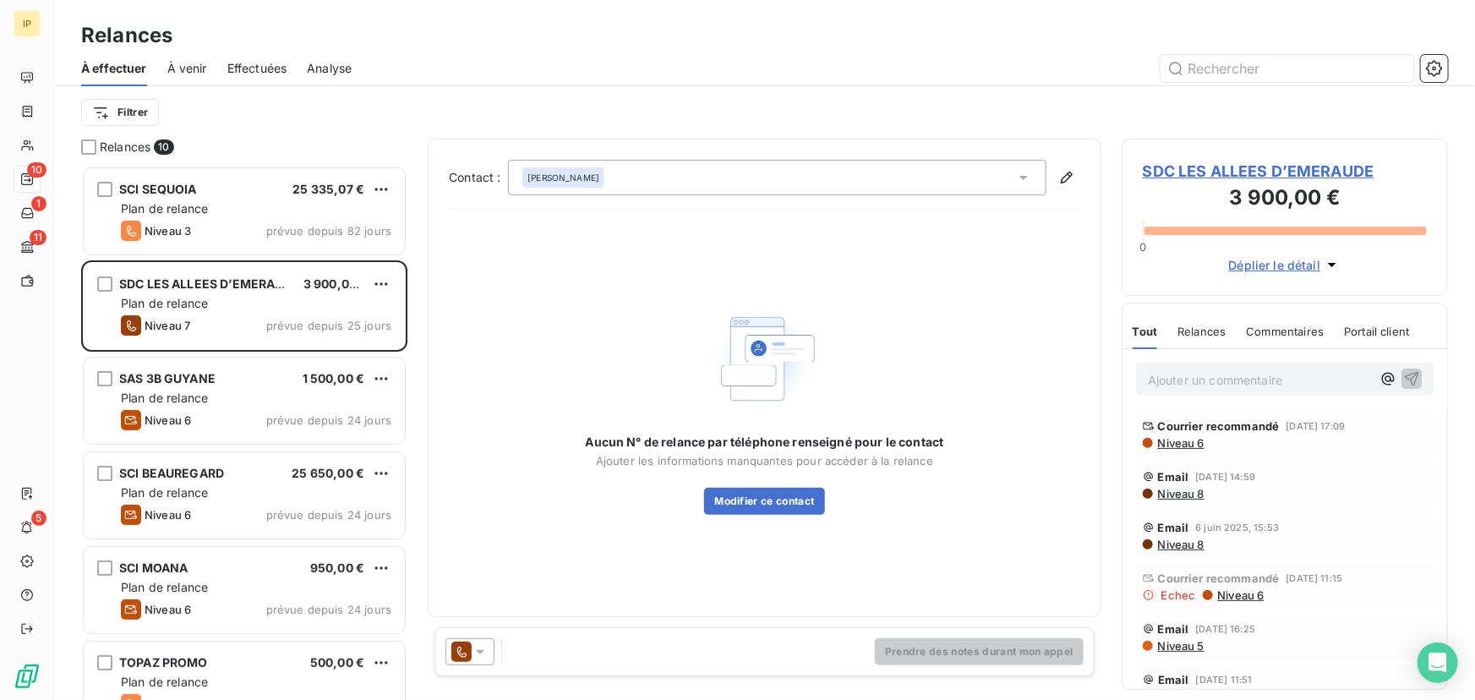
click at [1184, 444] on span "Niveau 6" at bounding box center [1181, 443] width 48 height 14
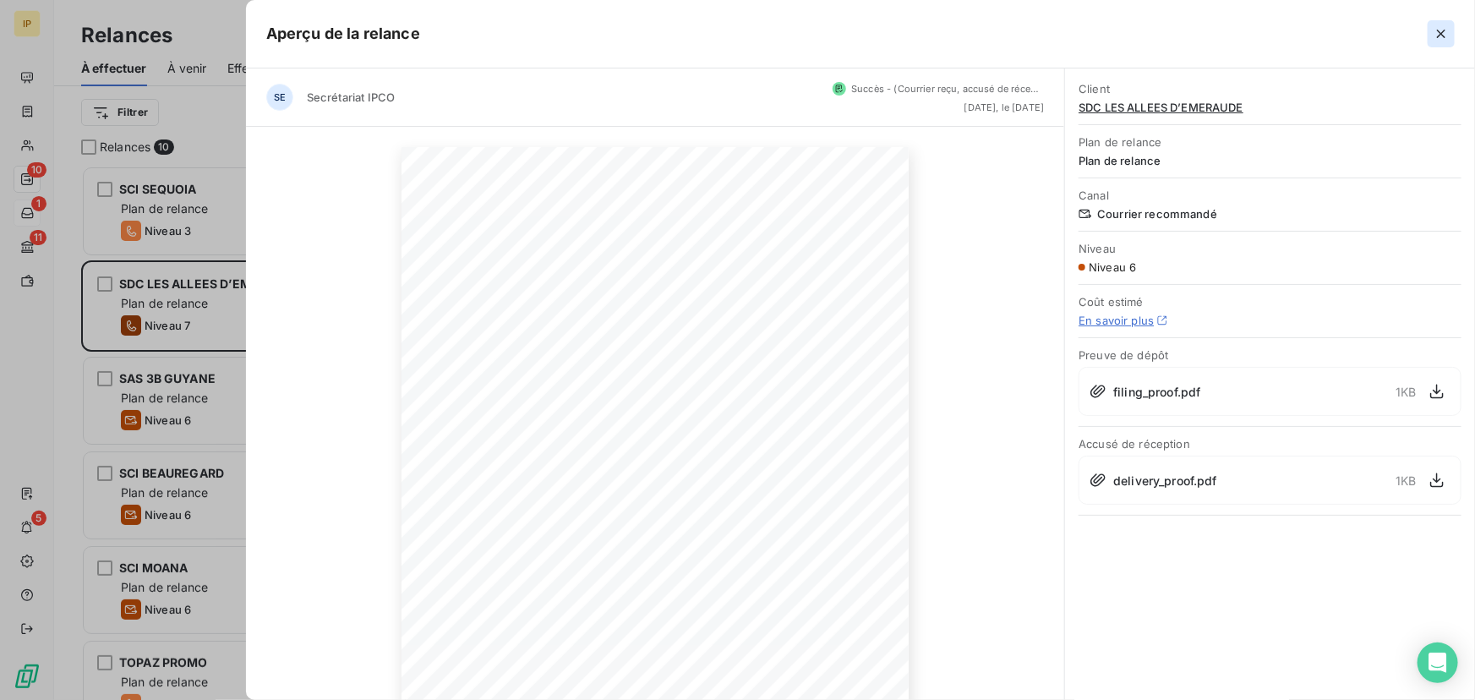
click at [1443, 34] on icon "button" at bounding box center [1441, 34] width 8 height 8
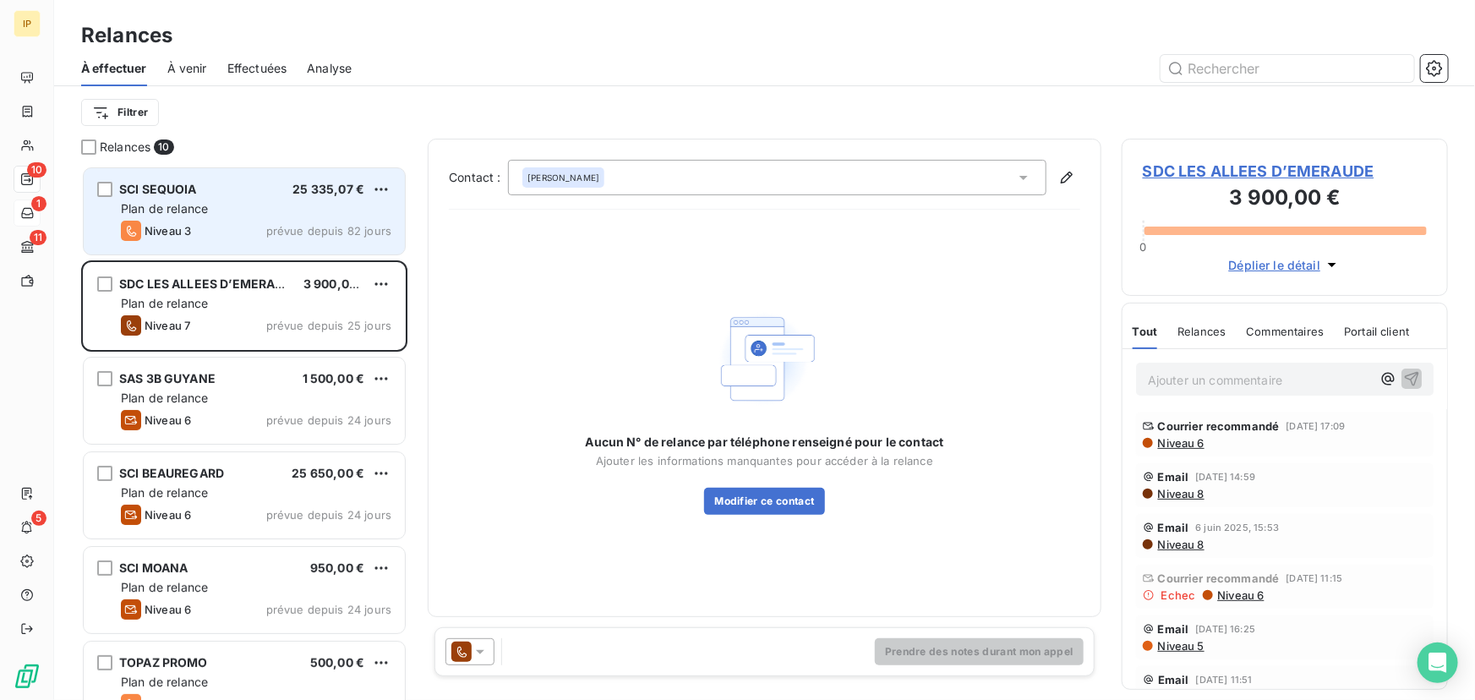
click at [257, 199] on div "SCI SEQUOIA 25 335,07 € Plan de relance Niveau 3 prévue depuis 82 jours" at bounding box center [244, 211] width 321 height 86
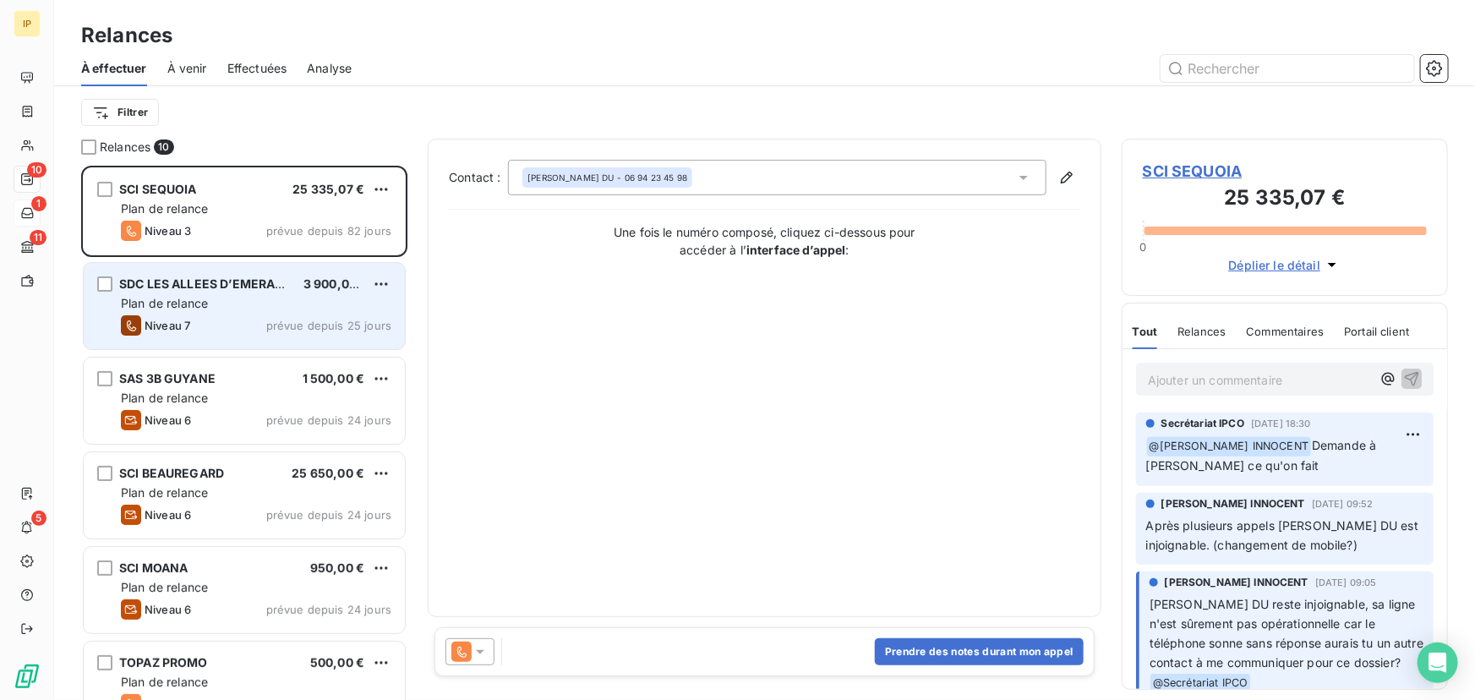
click at [246, 286] on span "SDC LES ALLEES D’EMERAUDE" at bounding box center [209, 283] width 181 height 14
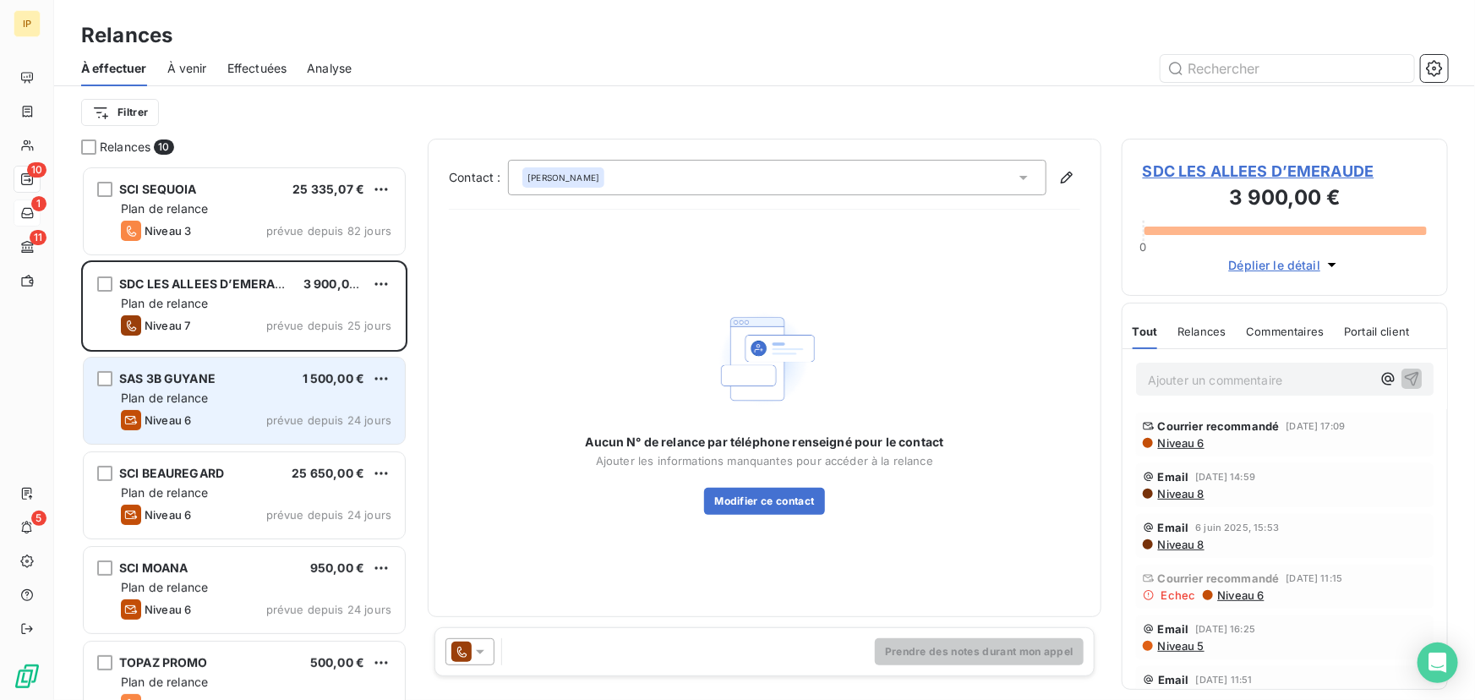
click at [271, 379] on div "SAS 3B GUYANE 1 500,00 €" at bounding box center [256, 378] width 271 height 15
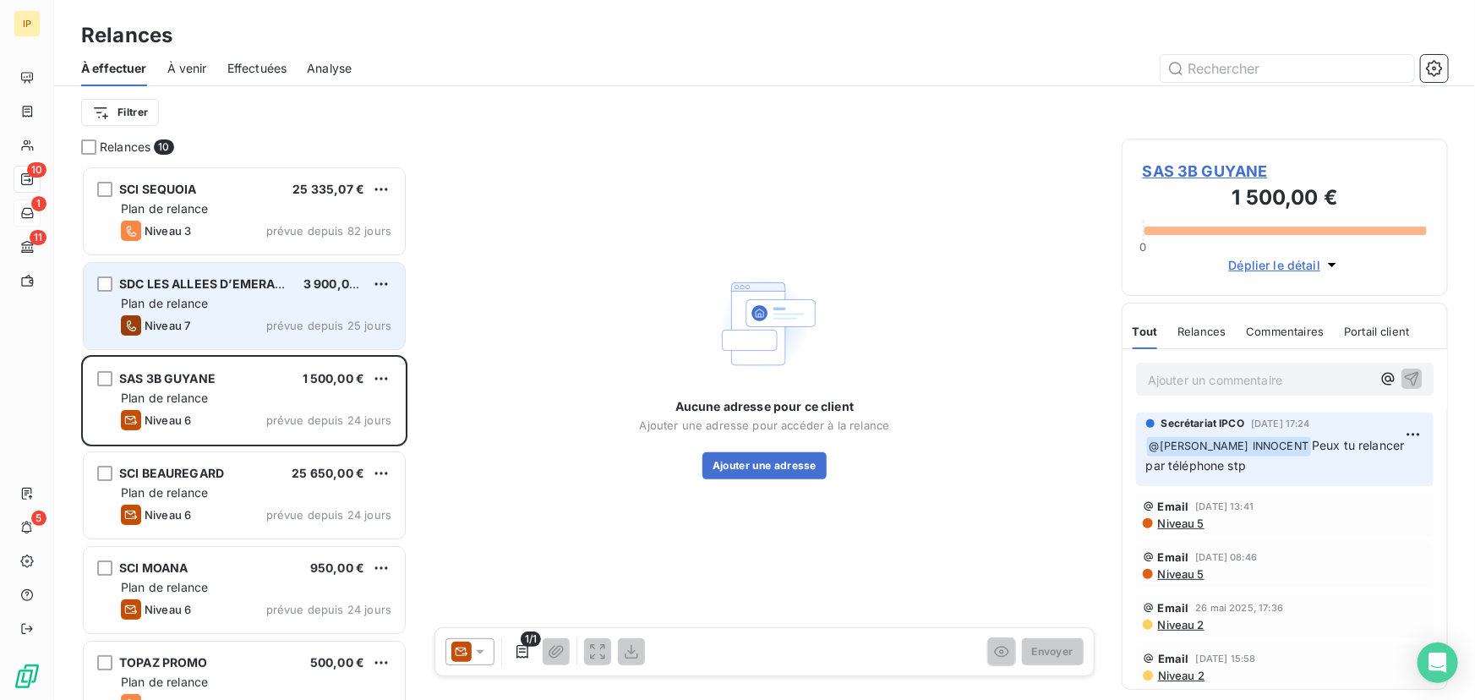
click at [267, 319] on div "Niveau 7 prévue depuis 25 jours" at bounding box center [256, 325] width 271 height 20
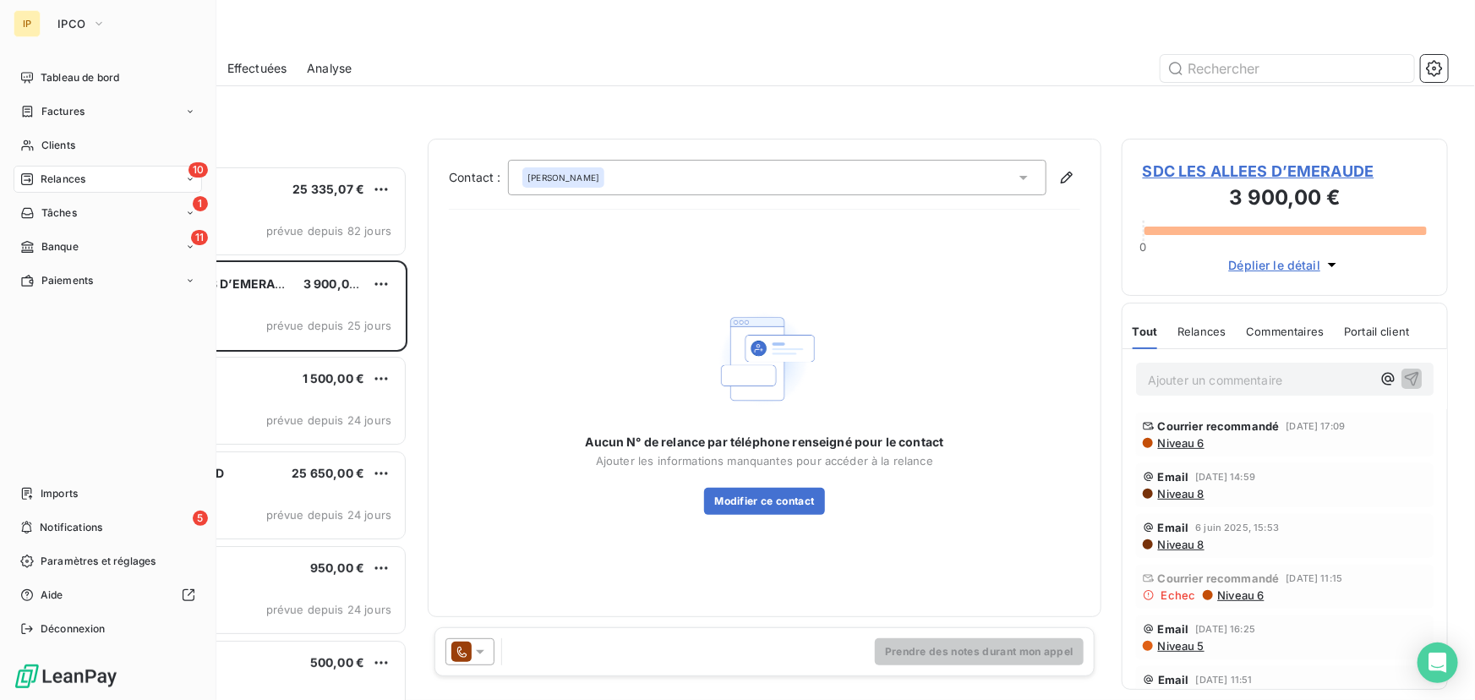
click at [41, 206] on span "Tâches" at bounding box center [59, 212] width 36 height 15
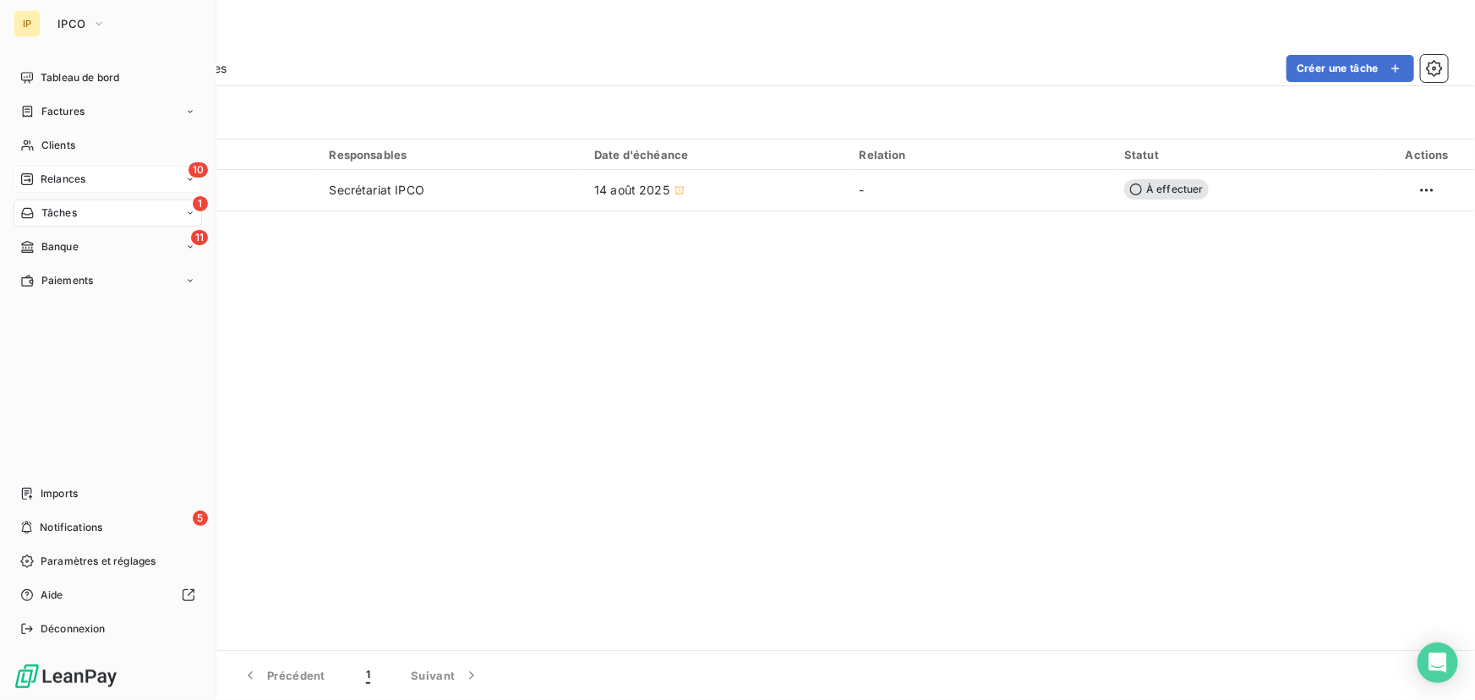
click at [47, 174] on span "Relances" at bounding box center [63, 179] width 45 height 15
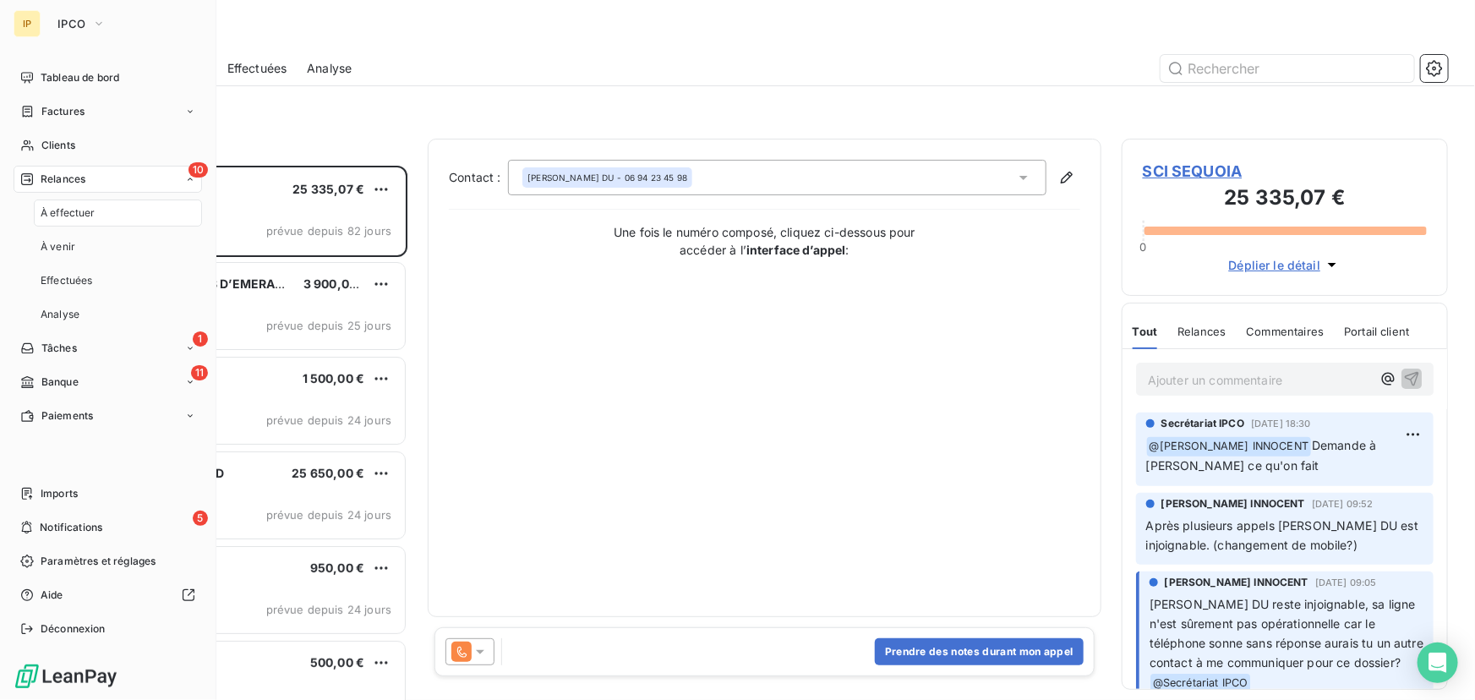
scroll to position [523, 315]
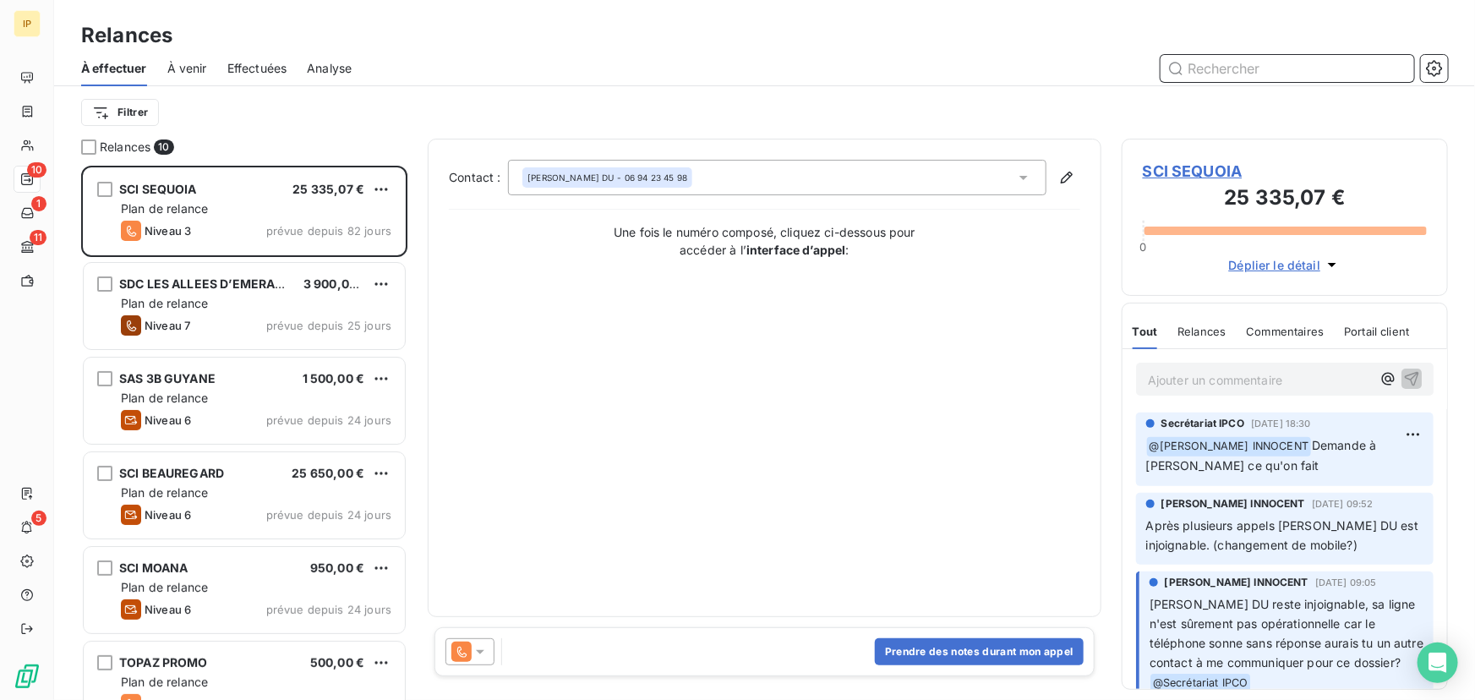
click at [186, 67] on span "À venir" at bounding box center [187, 68] width 40 height 17
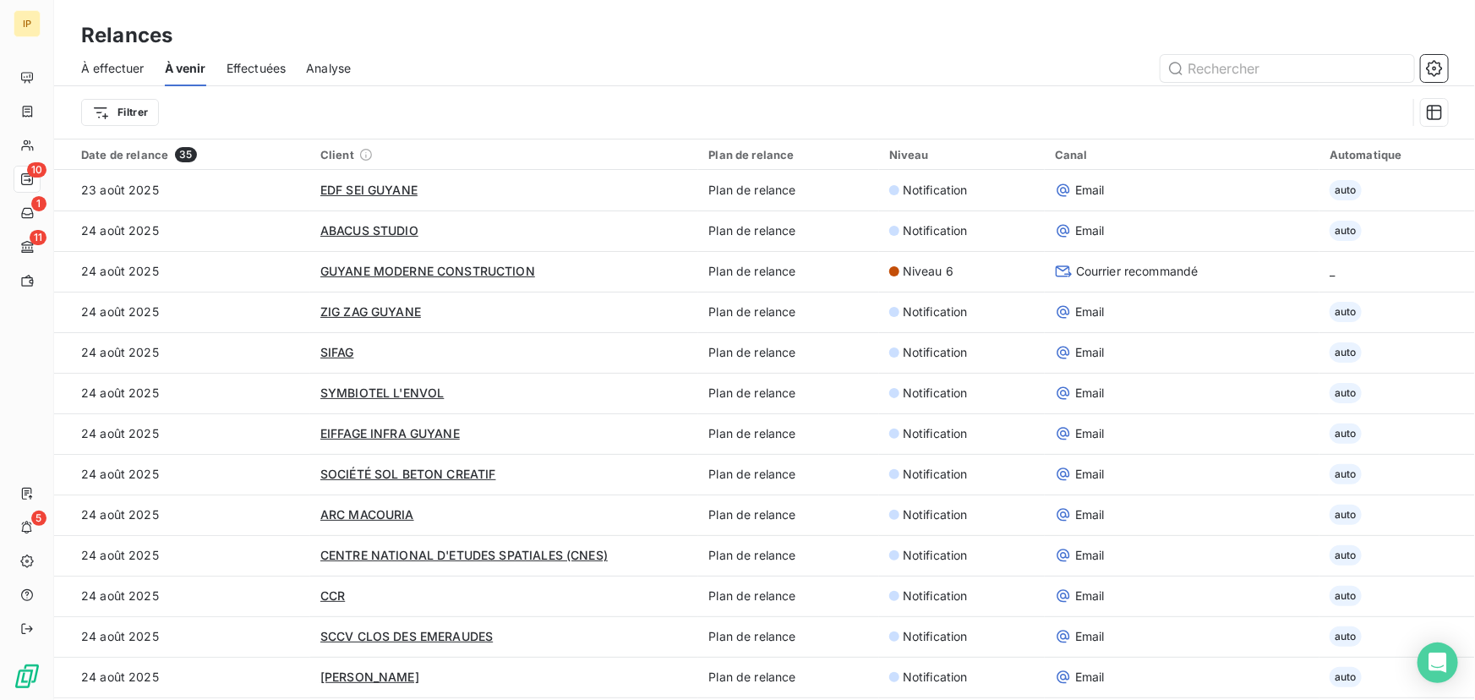
click at [118, 61] on span "À effectuer" at bounding box center [112, 68] width 63 height 17
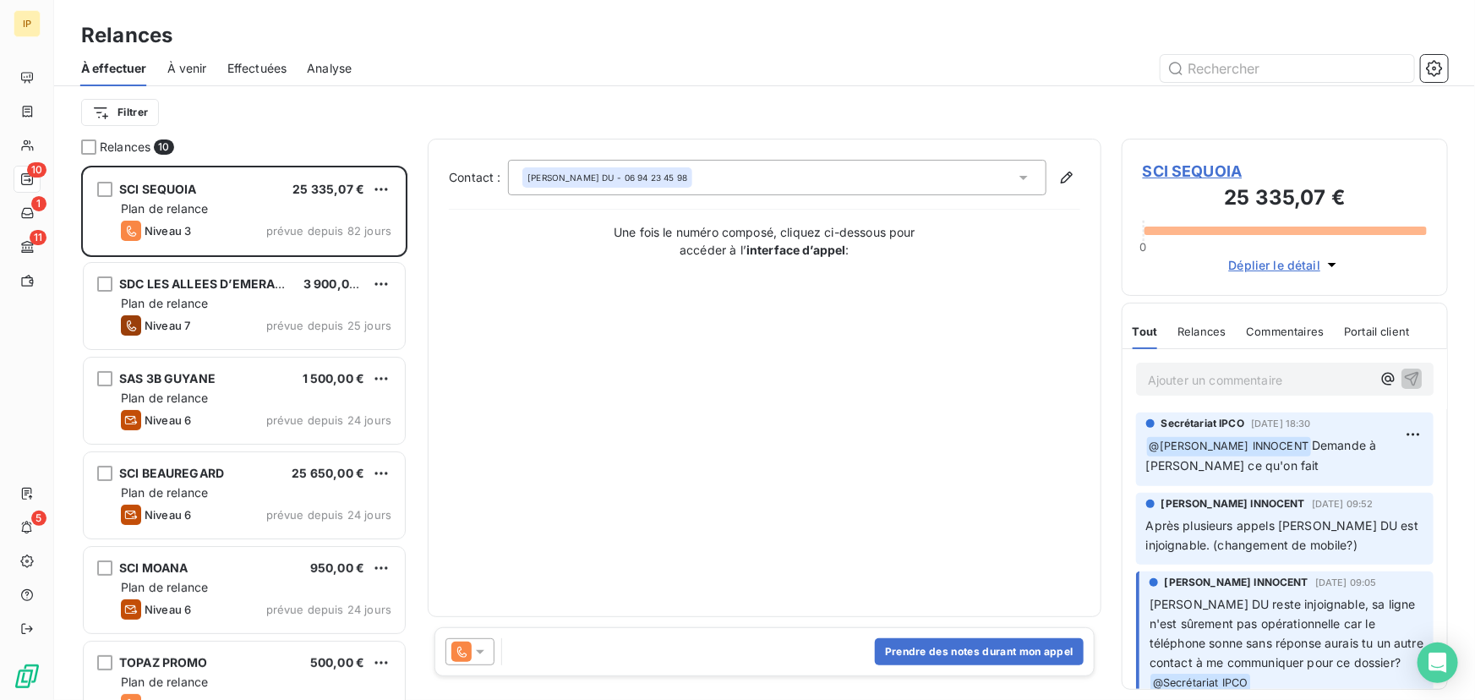
scroll to position [523, 315]
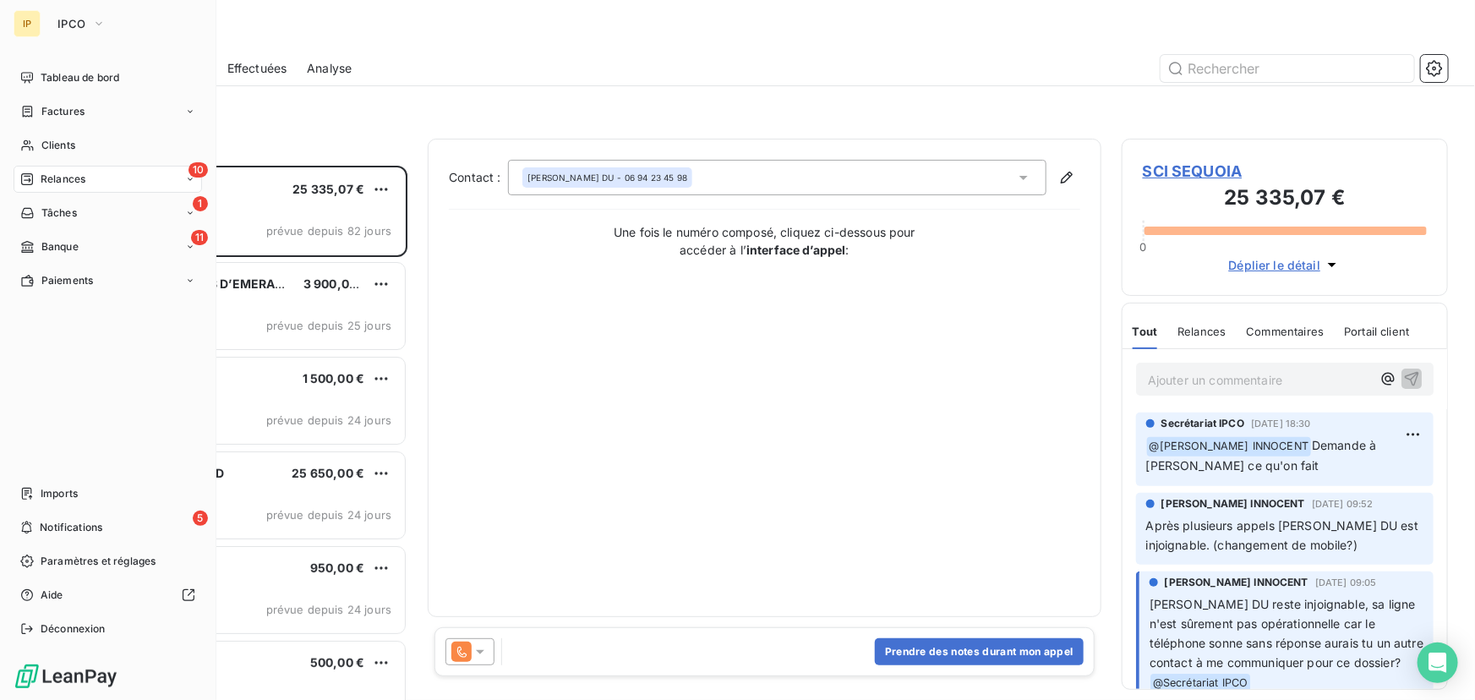
click at [47, 211] on span "Tâches" at bounding box center [59, 212] width 36 height 15
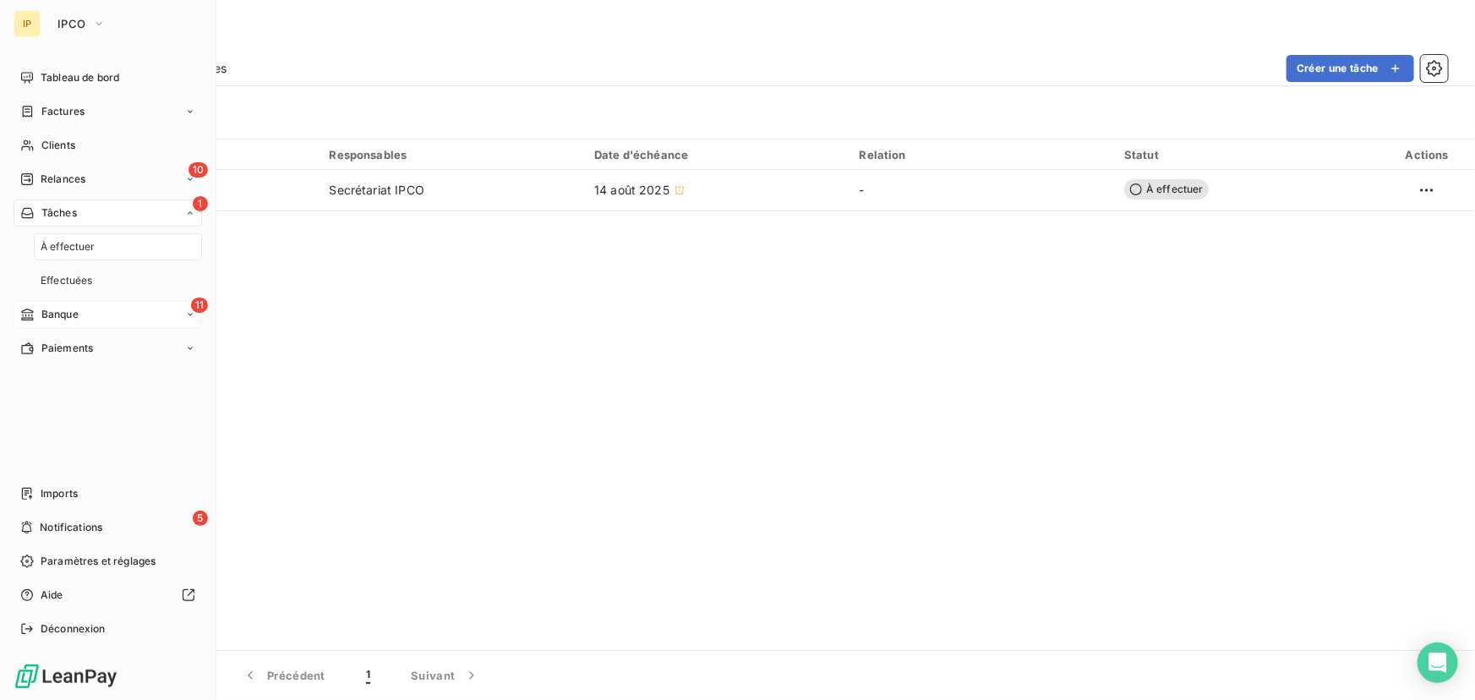
click at [76, 314] on span "Banque" at bounding box center [59, 314] width 37 height 15
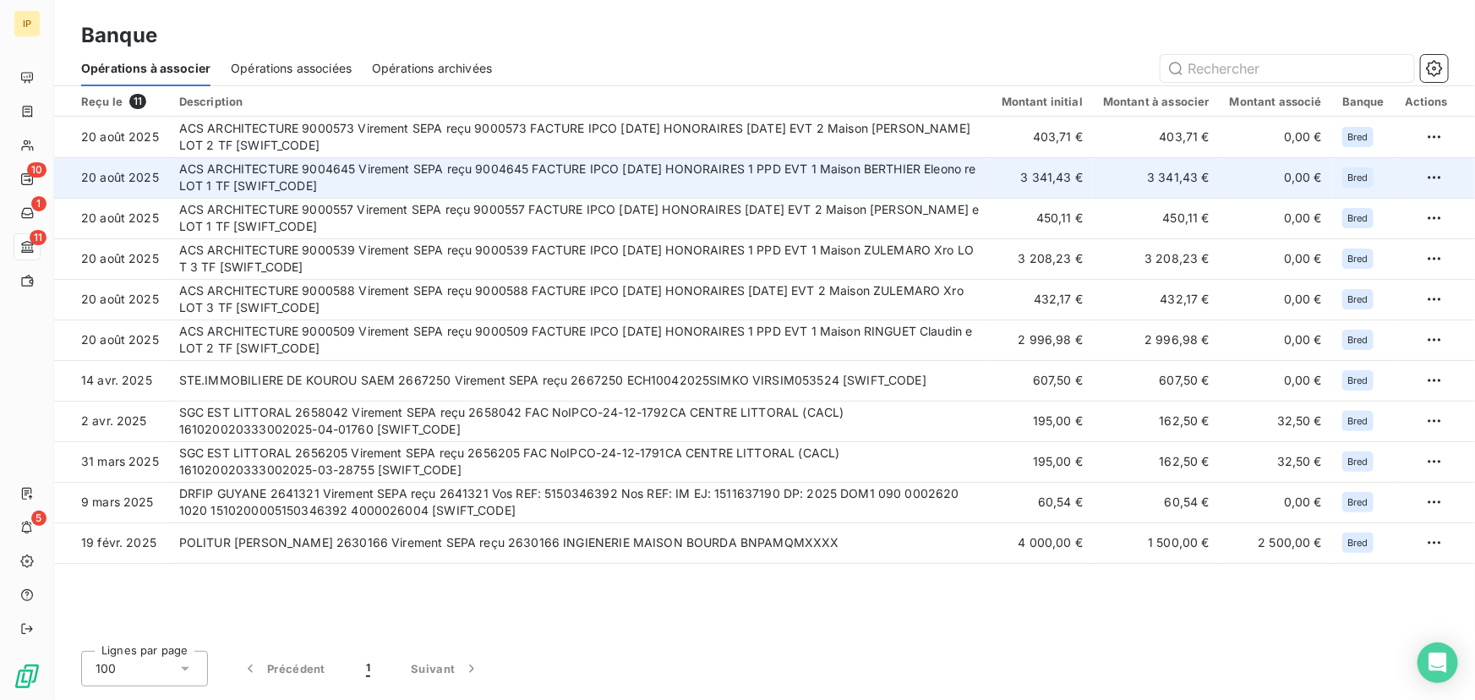
click at [397, 172] on td "ACS ARCHITECTURE 9004645 Virement SEPA reçu 9004645 FACTURE IPCO [DATE] HONORAI…" at bounding box center [580, 177] width 823 height 41
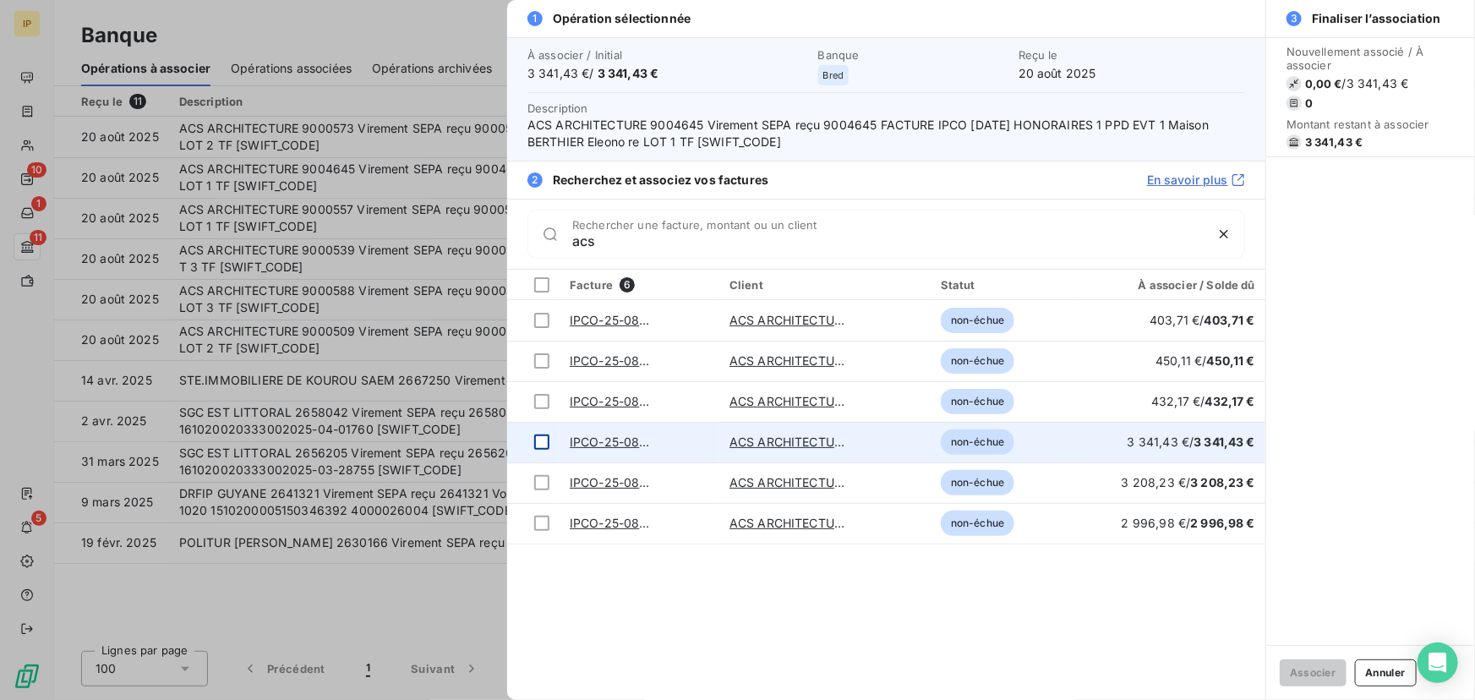
type input "acs"
click at [534, 441] on div at bounding box center [541, 442] width 15 height 15
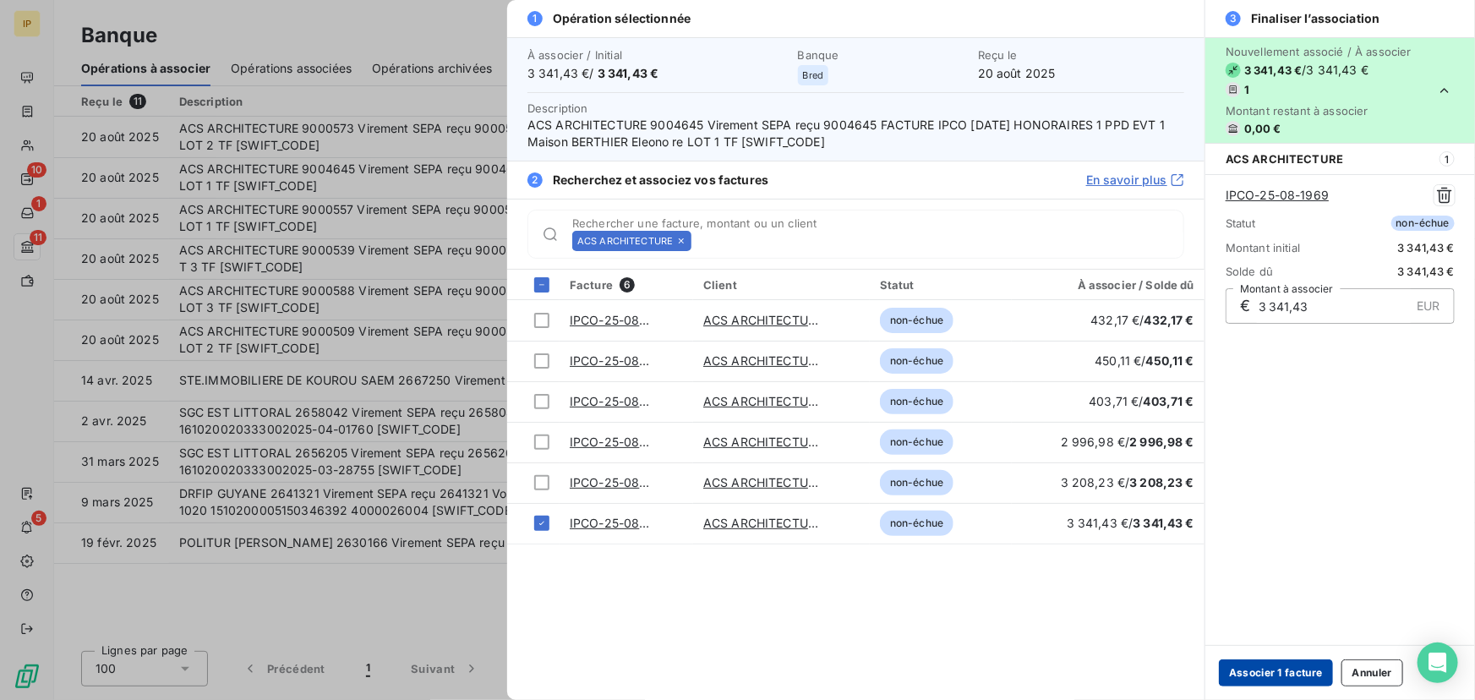
click at [1284, 672] on button "Associer 1 facture" at bounding box center [1276, 672] width 114 height 27
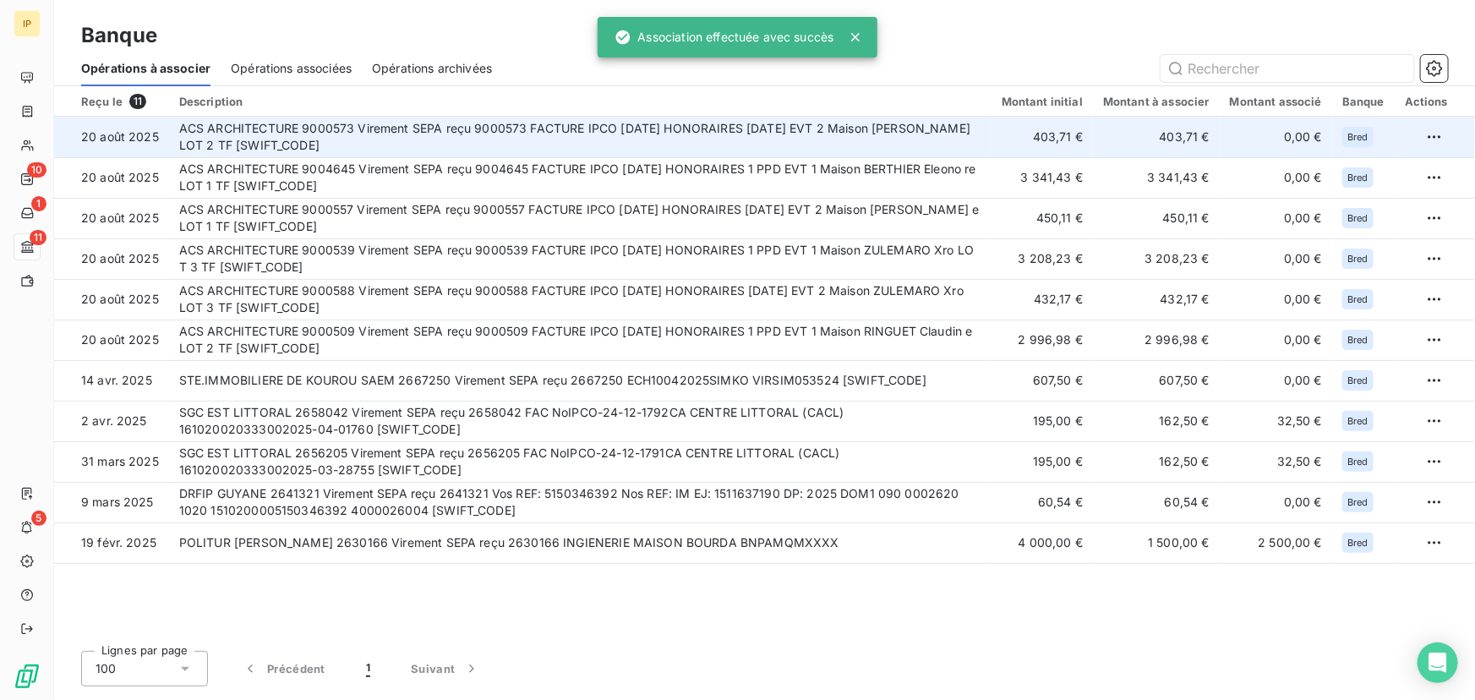
click at [920, 134] on td "ACS ARCHITECTURE 9000573 Virement SEPA reçu 9000573 FACTURE IPCO [DATE] HONORAI…" at bounding box center [580, 137] width 823 height 41
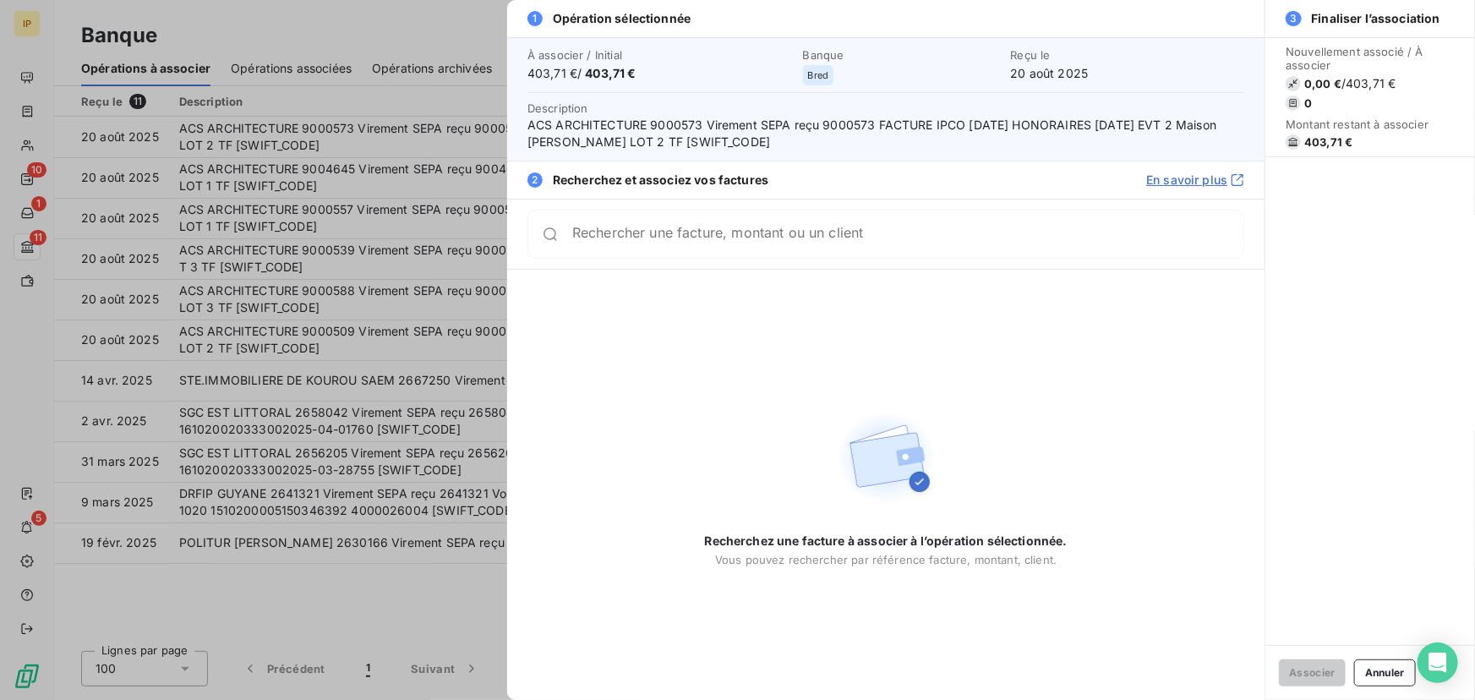
click at [807, 238] on input "Rechercher une facture, montant ou un client" at bounding box center [907, 234] width 671 height 17
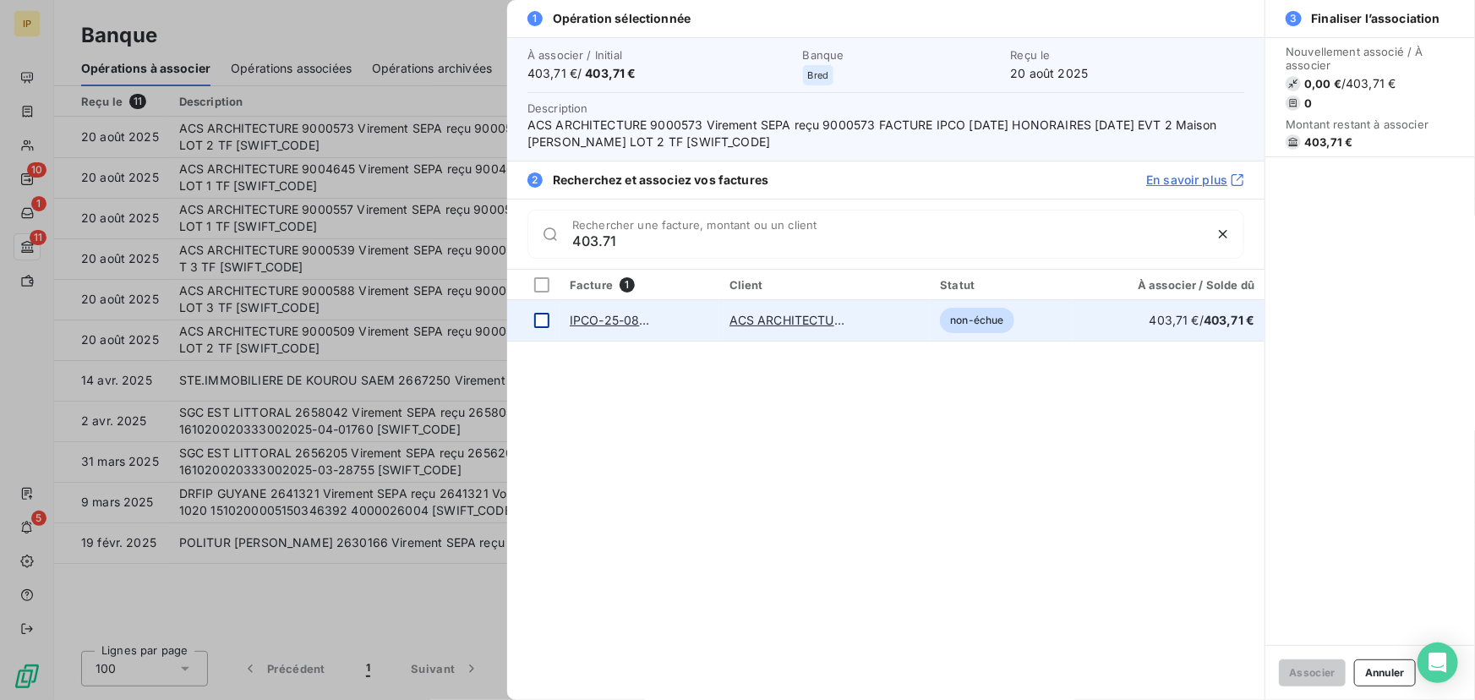
type input "403.71"
click at [548, 320] on div at bounding box center [541, 320] width 15 height 15
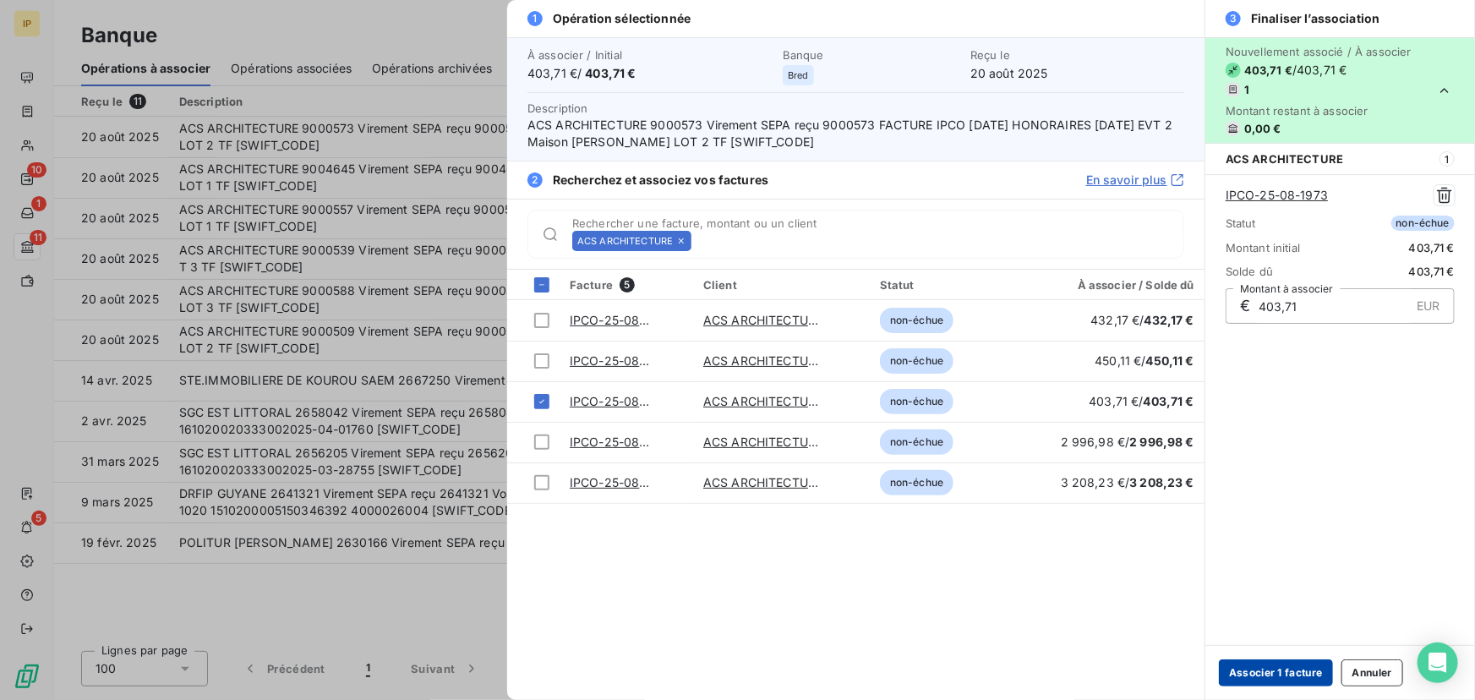
click at [1251, 676] on button "Associer 1 facture" at bounding box center [1276, 672] width 114 height 27
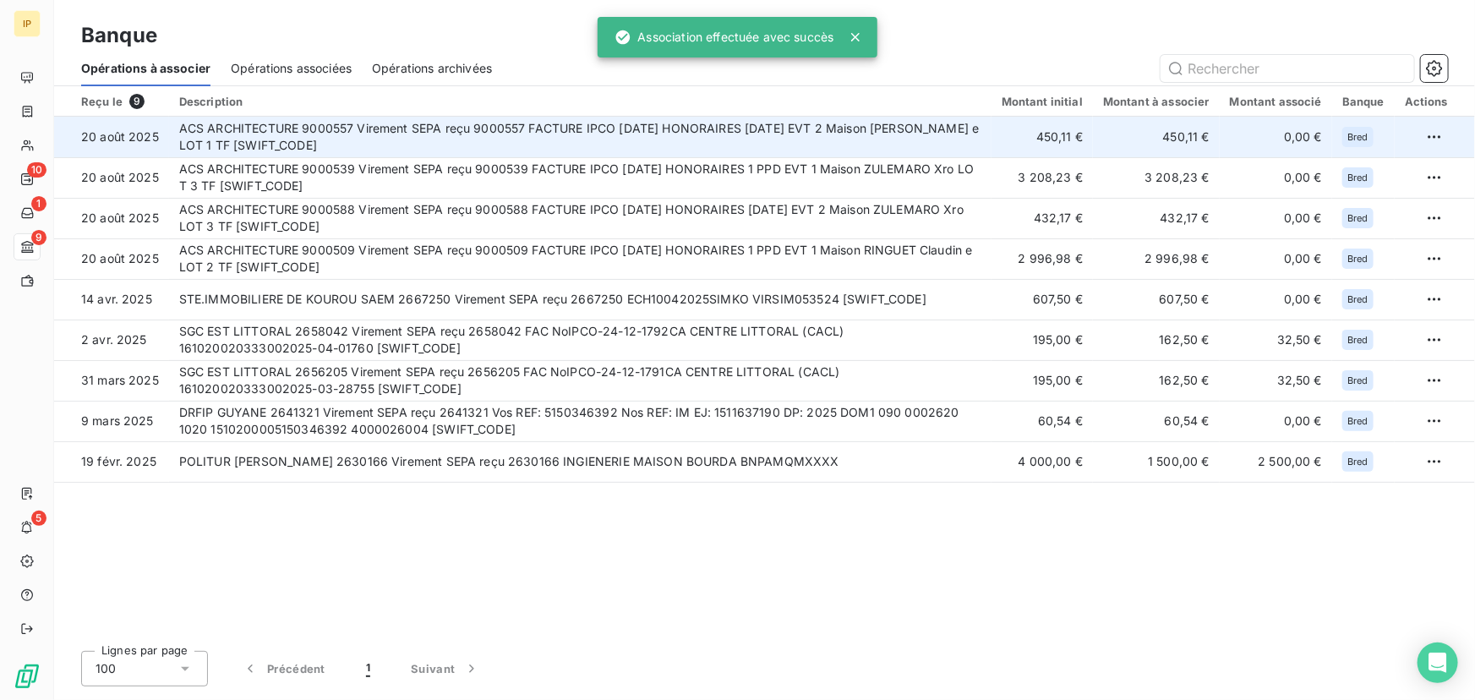
click at [850, 139] on td "ACS ARCHITECTURE 9000557 Virement SEPA reçu 9000557 FACTURE IPCO [DATE] HONORAI…" at bounding box center [580, 137] width 823 height 41
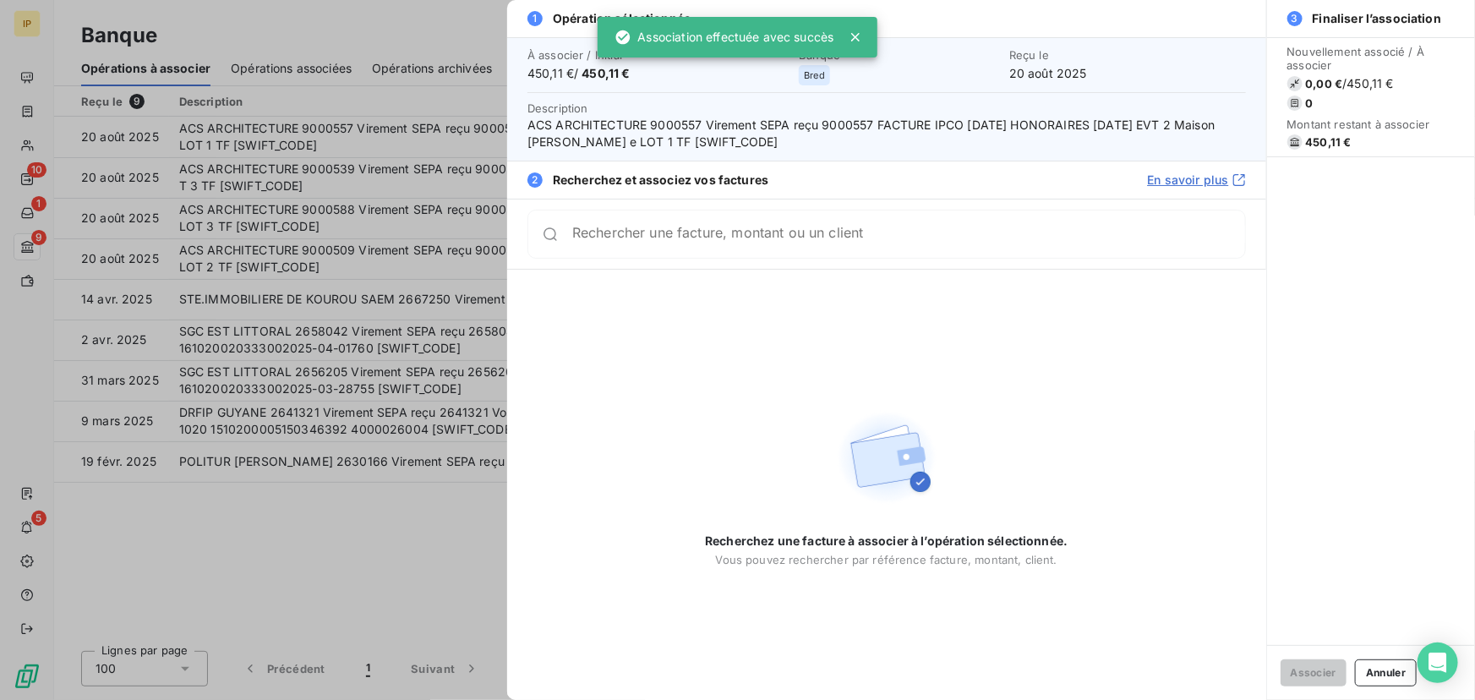
click at [861, 243] on input "Rechercher une facture, montant ou un client" at bounding box center [908, 234] width 673 height 17
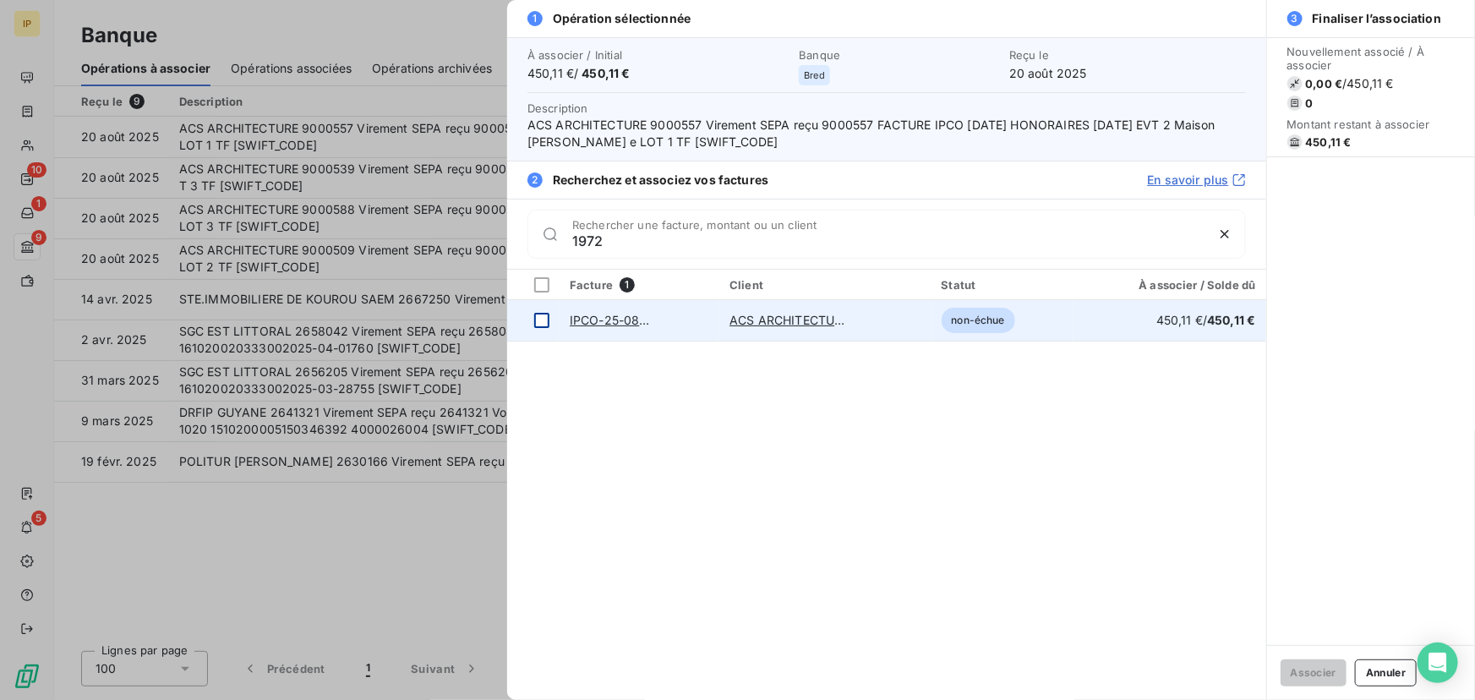
type input "1972"
click at [541, 316] on div at bounding box center [541, 320] width 15 height 15
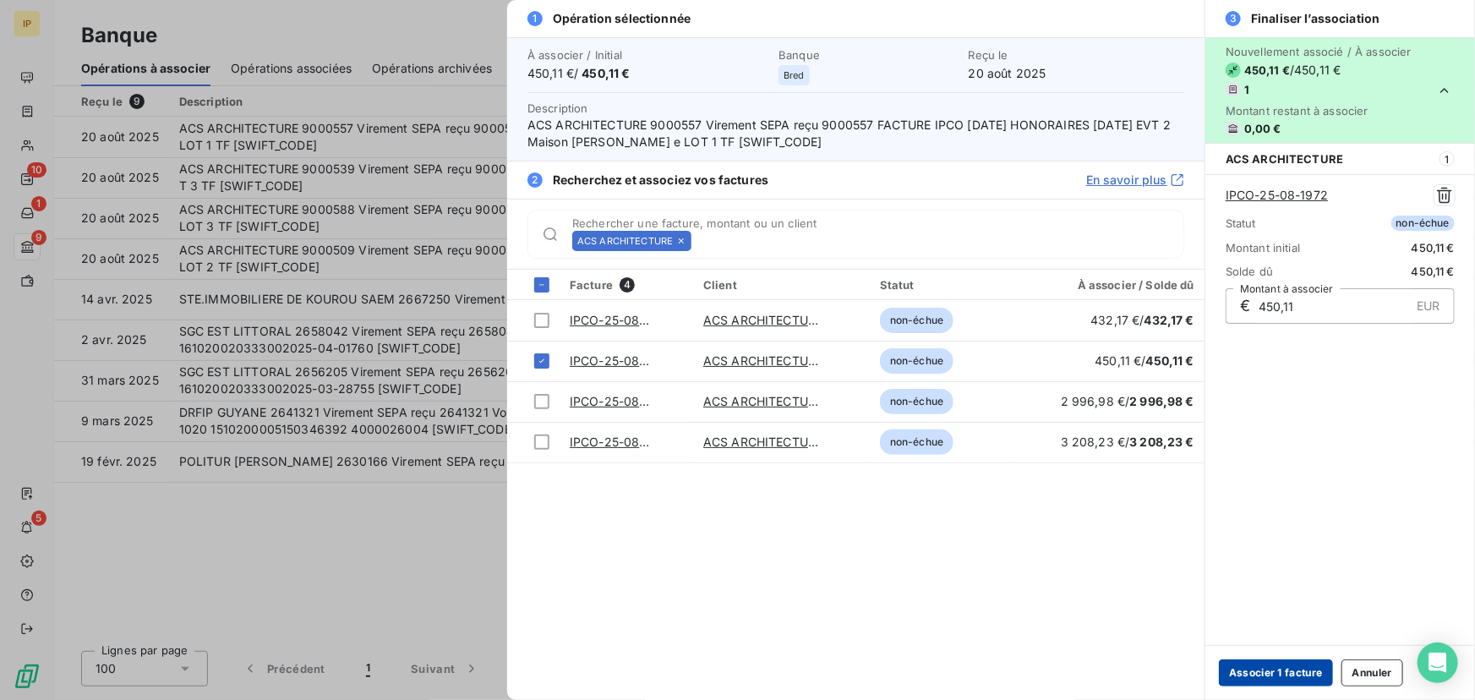
click at [1277, 675] on button "Associer 1 facture" at bounding box center [1276, 672] width 114 height 27
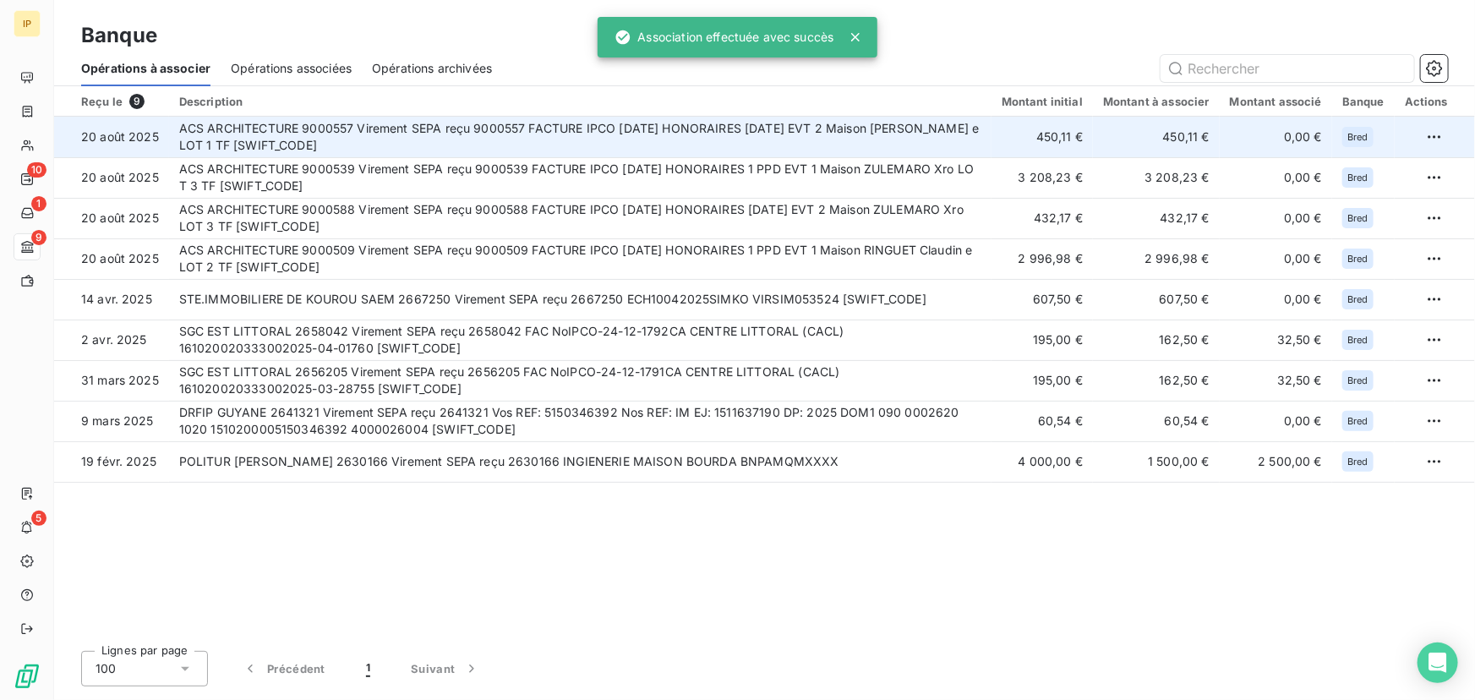
click at [945, 143] on td "ACS ARCHITECTURE 9000557 Virement SEPA reçu 9000557 FACTURE IPCO [DATE] HONORAI…" at bounding box center [580, 137] width 823 height 41
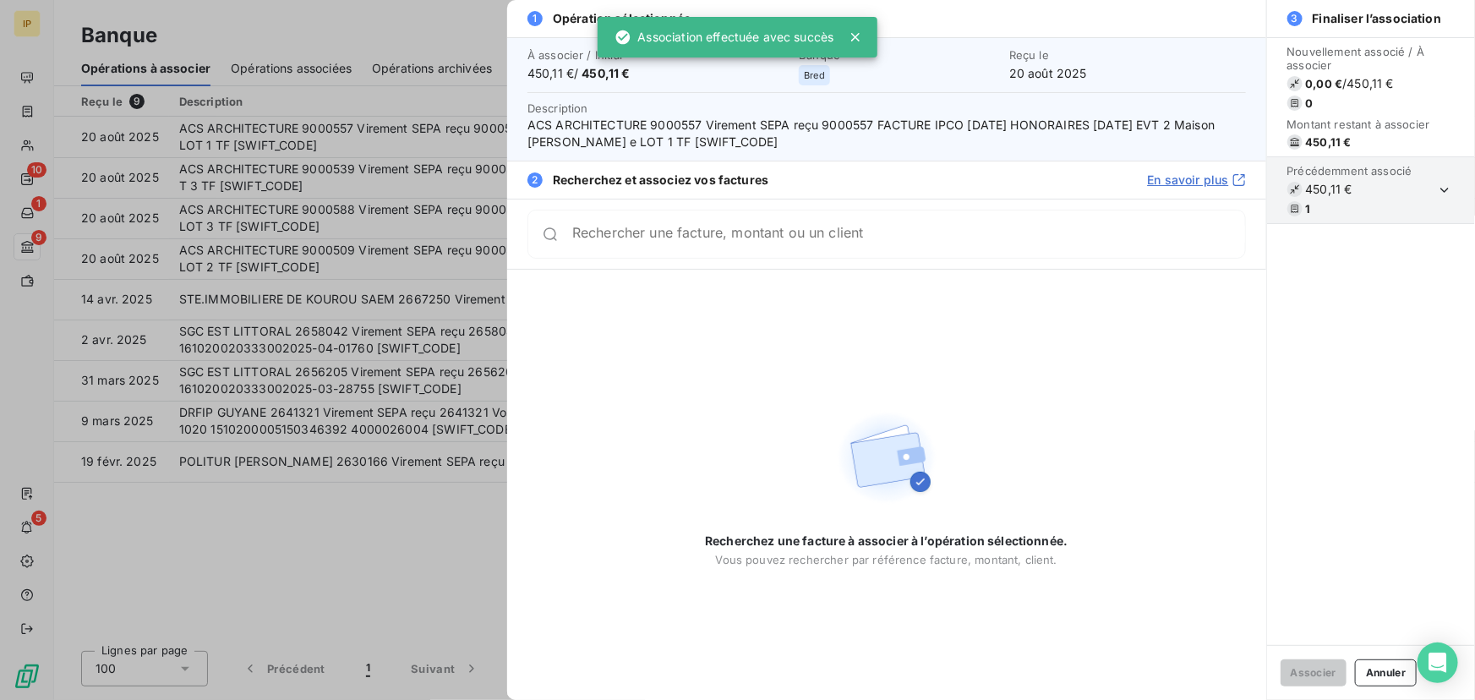
click at [802, 241] on input "Rechercher une facture, montant ou un client" at bounding box center [908, 234] width 673 height 17
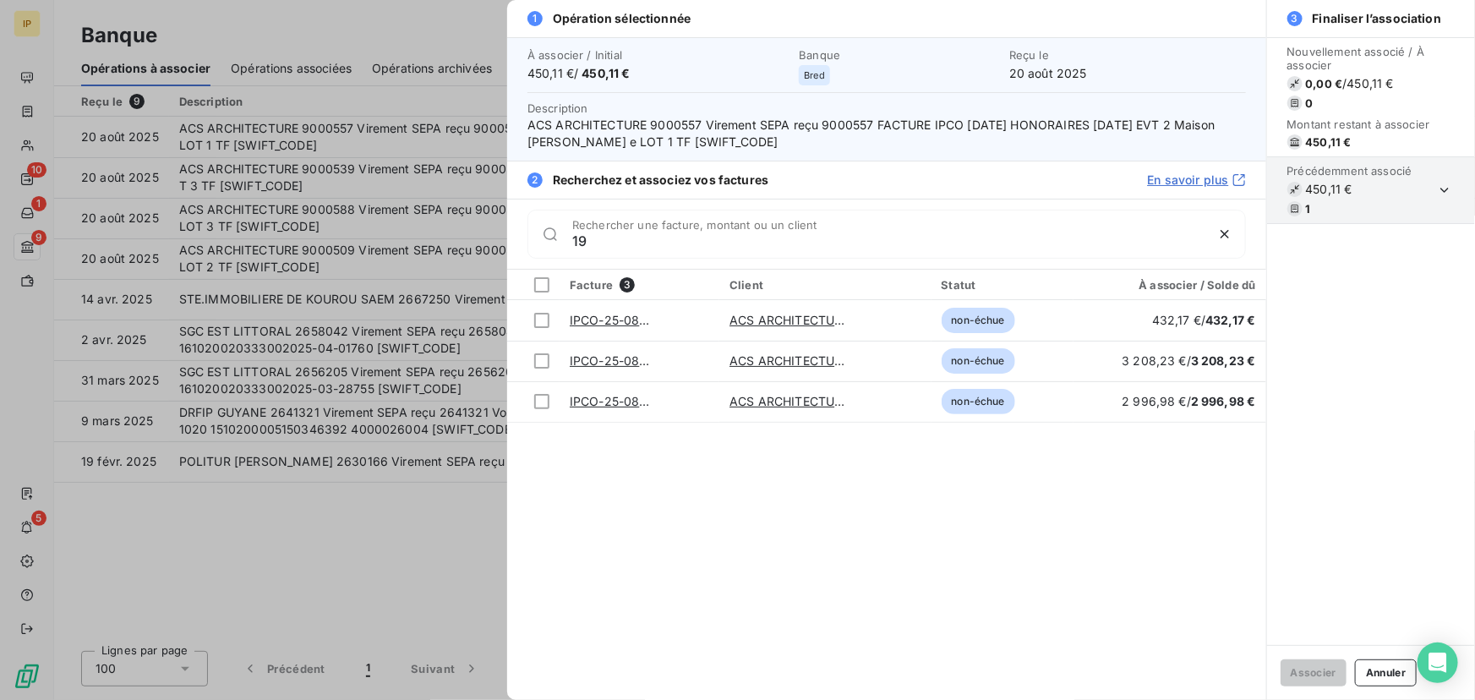
type input "1"
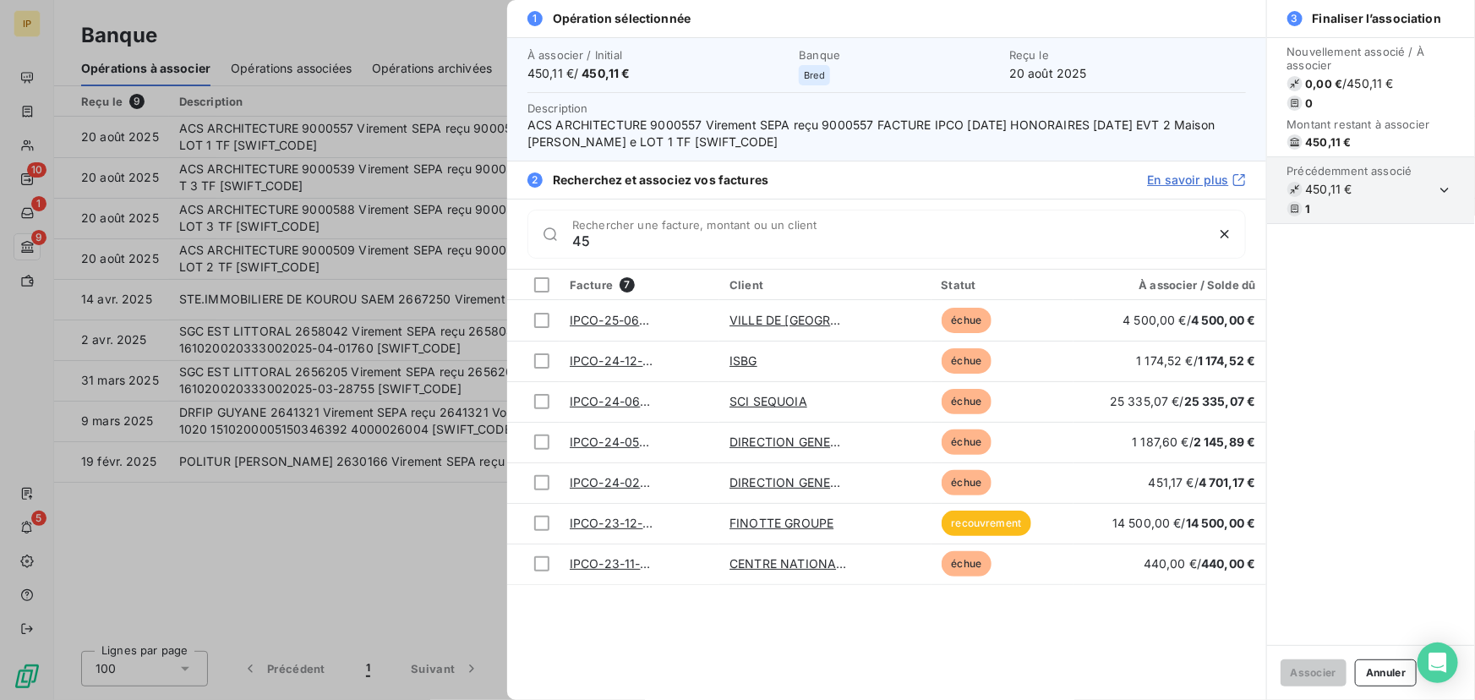
type input "4"
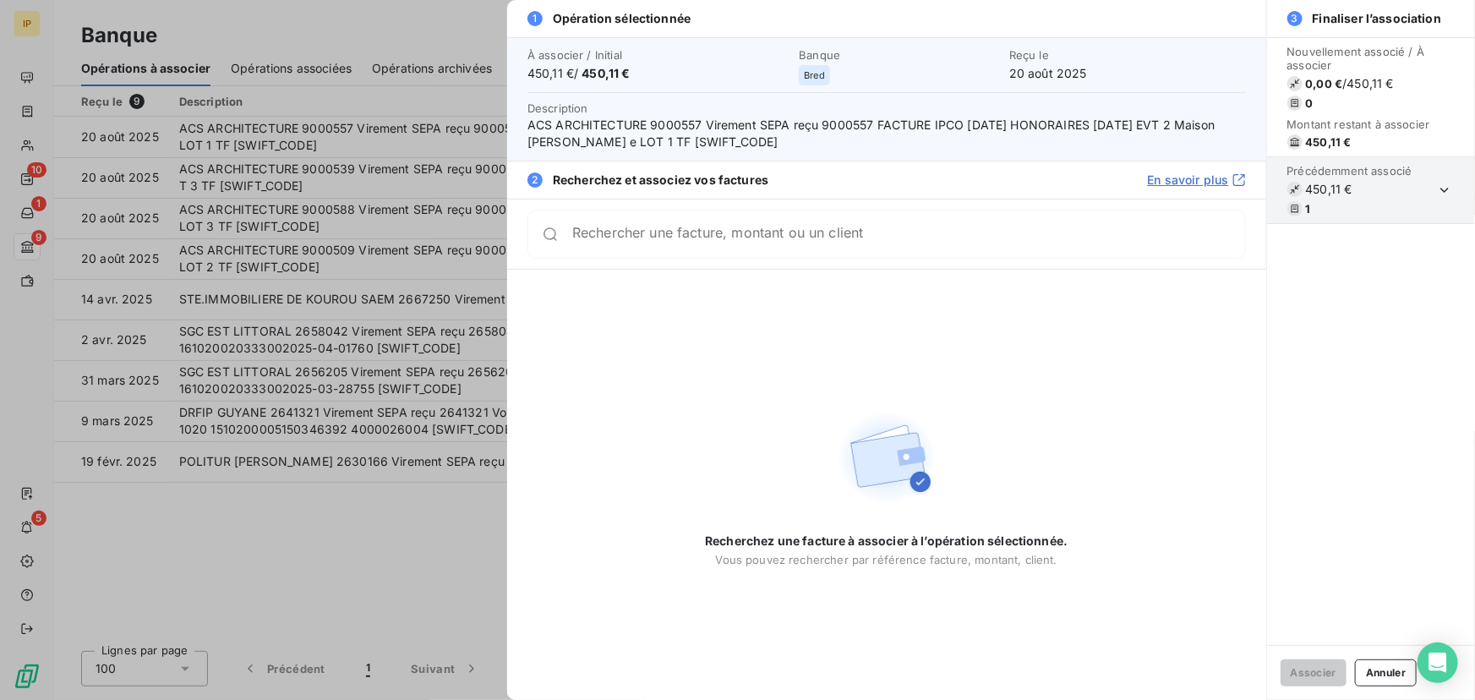
click at [416, 162] on div at bounding box center [737, 350] width 1475 height 700
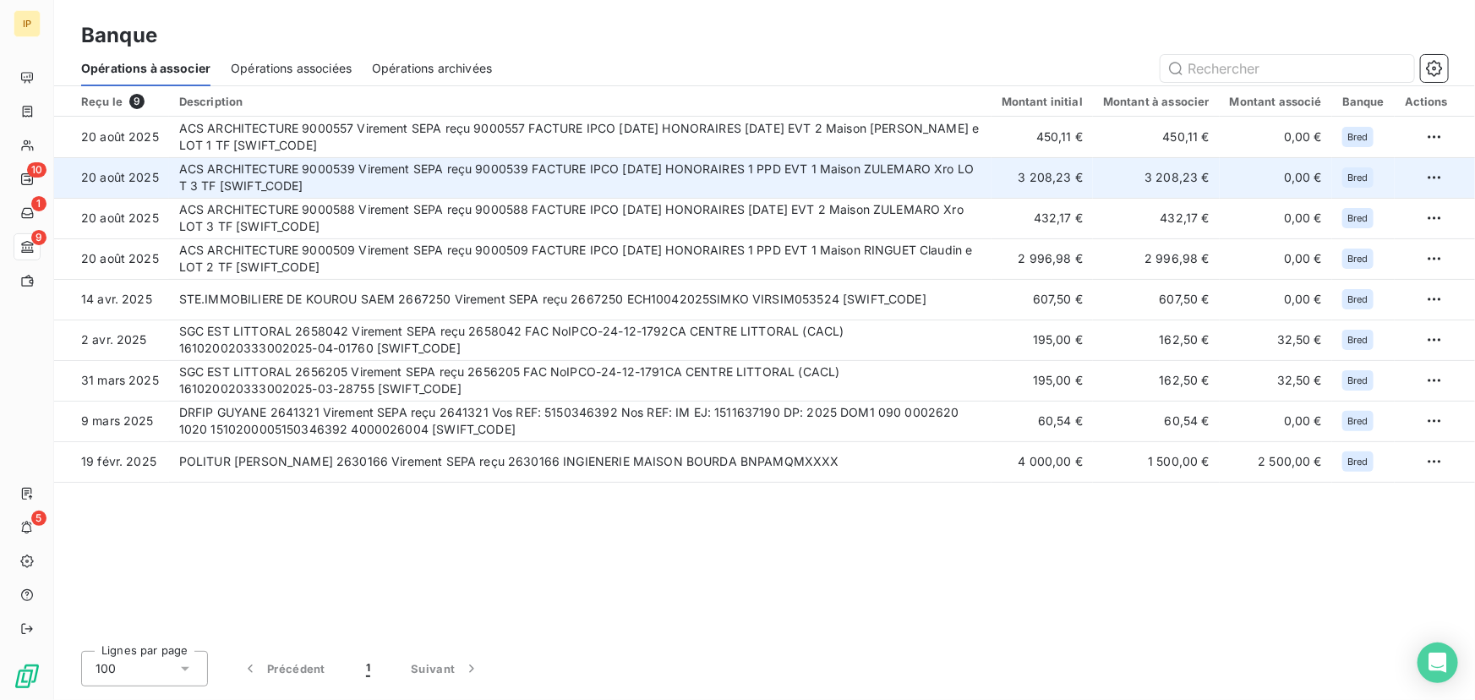
click at [486, 167] on td "ACS ARCHITECTURE 9000539 Virement SEPA reçu 9000539 FACTURE IPCO [DATE] HONORAI…" at bounding box center [580, 177] width 823 height 41
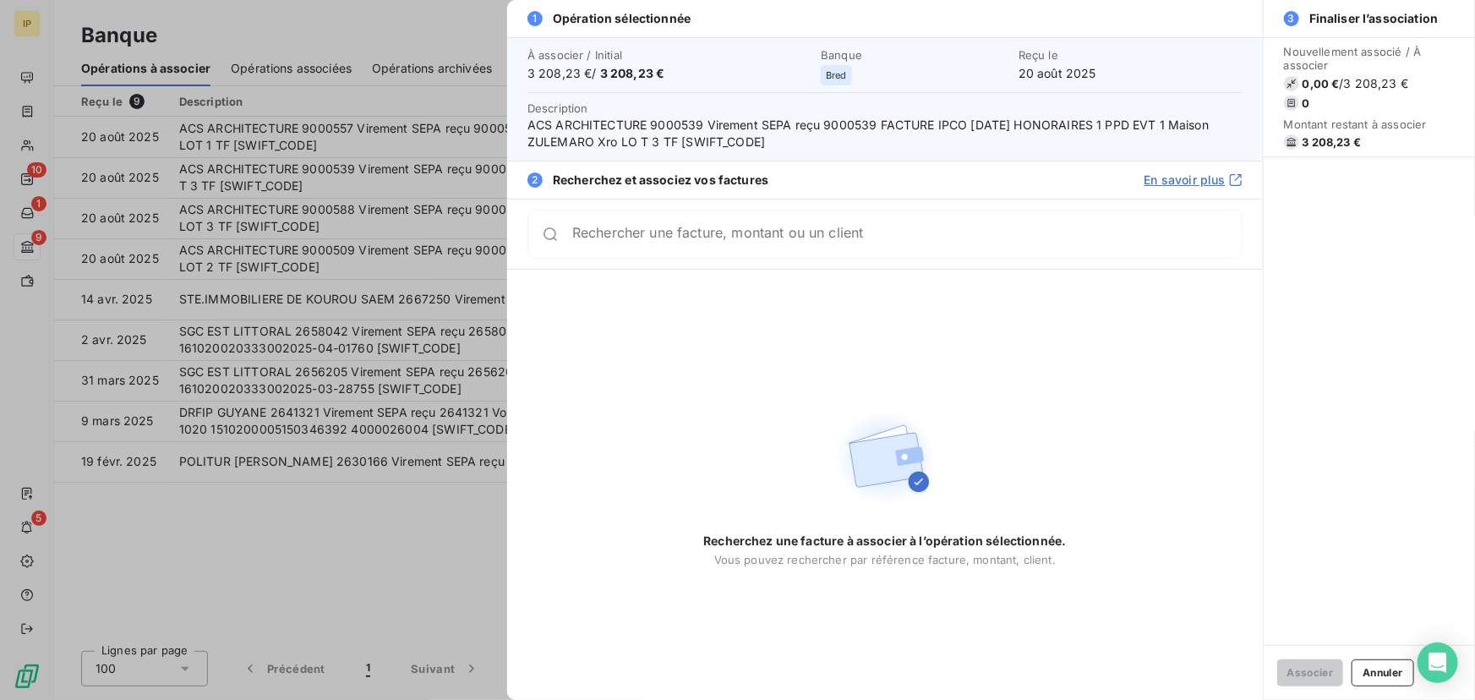
click at [731, 243] on input "Rechercher une facture, montant ou un client" at bounding box center [907, 234] width 670 height 17
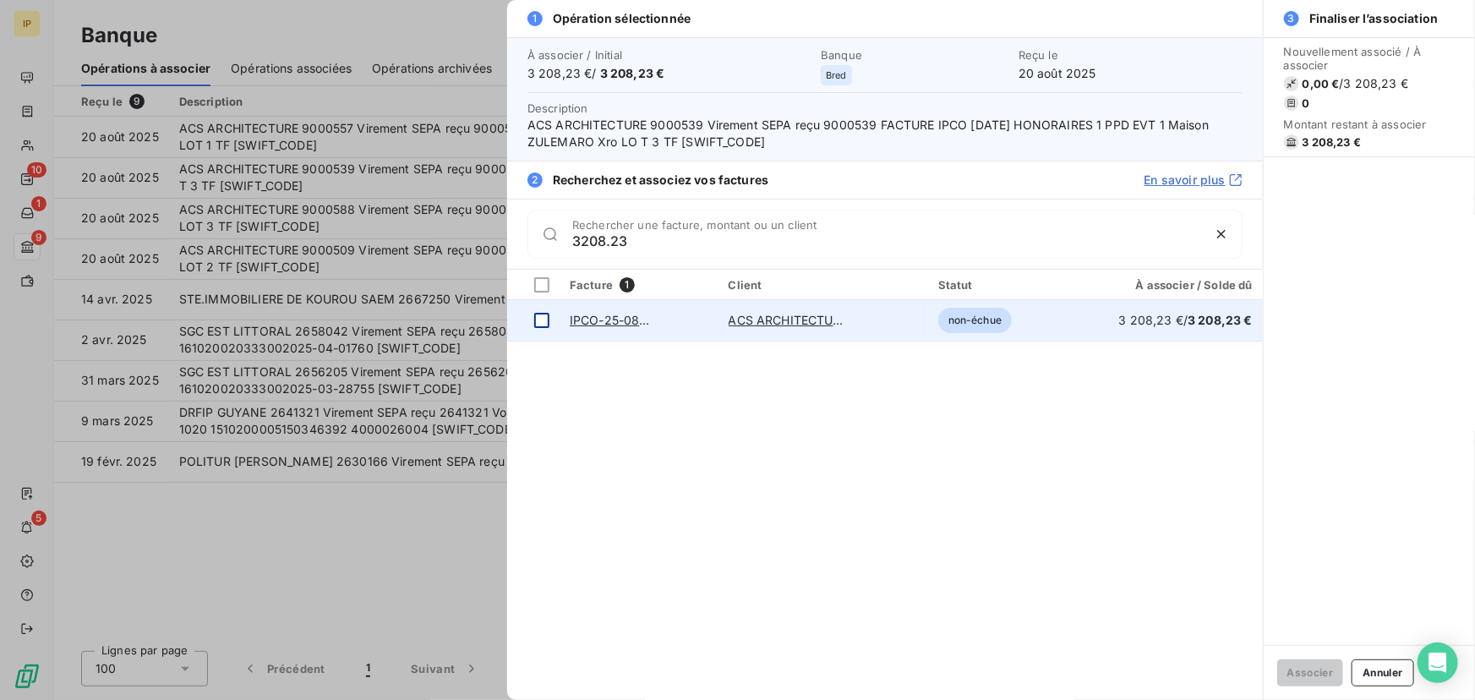
type input "3208.23"
click at [544, 316] on div at bounding box center [541, 320] width 15 height 15
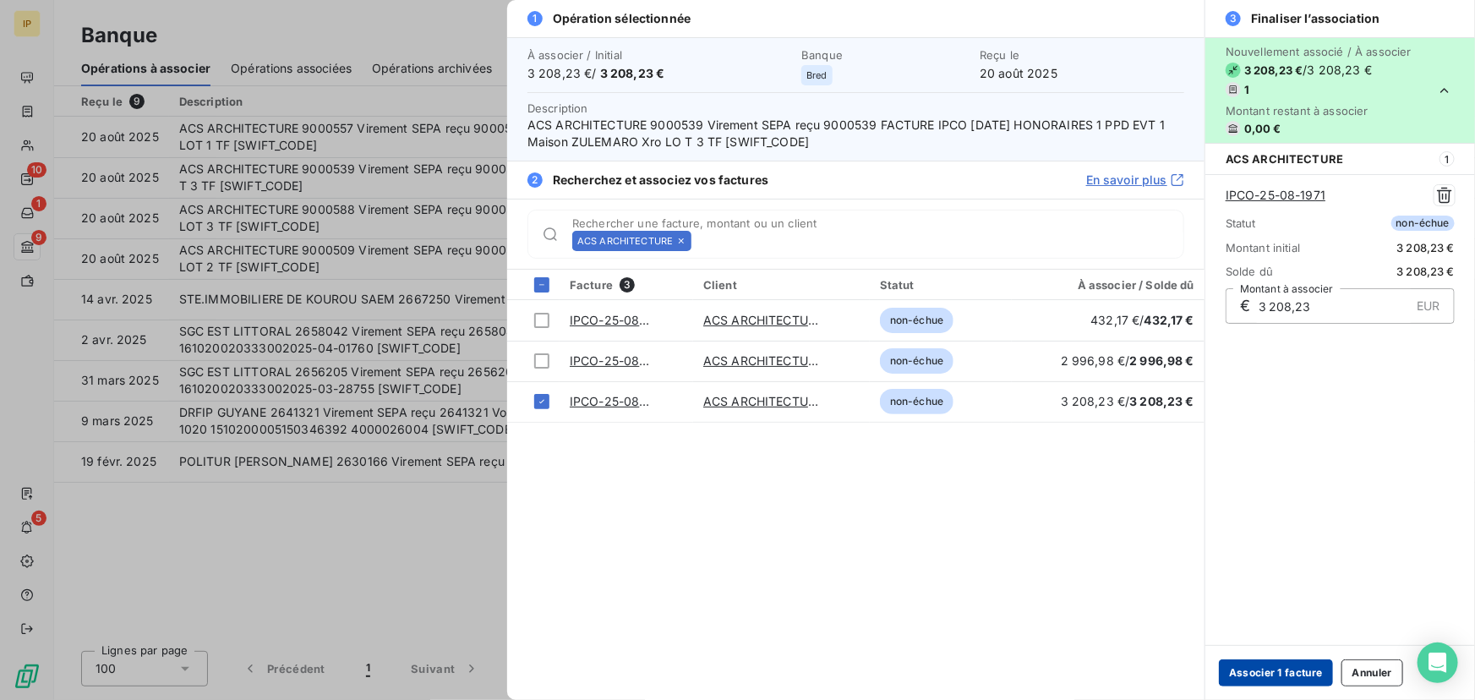
click at [1253, 669] on button "Associer 1 facture" at bounding box center [1276, 672] width 114 height 27
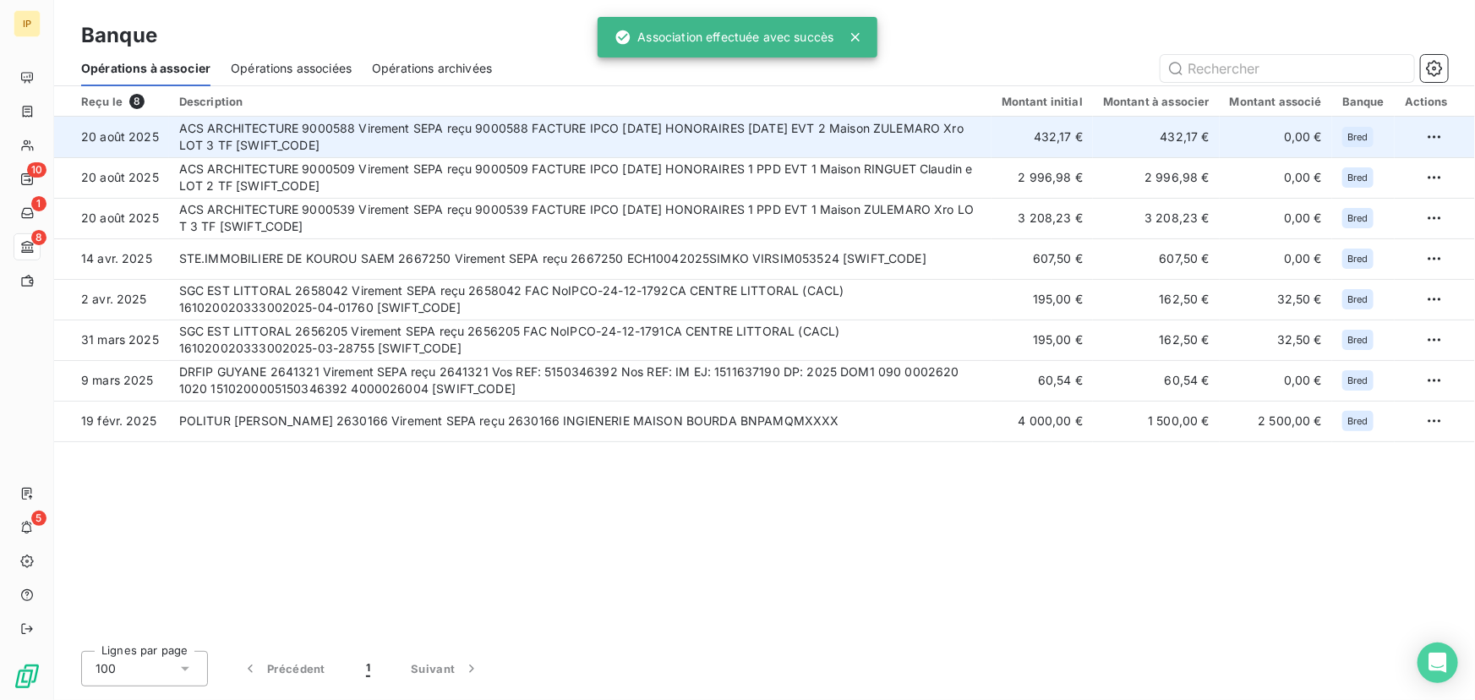
click at [917, 135] on td "ACS ARCHITECTURE 9000588 Virement SEPA reçu 9000588 FACTURE IPCO [DATE] HONORAI…" at bounding box center [580, 137] width 823 height 41
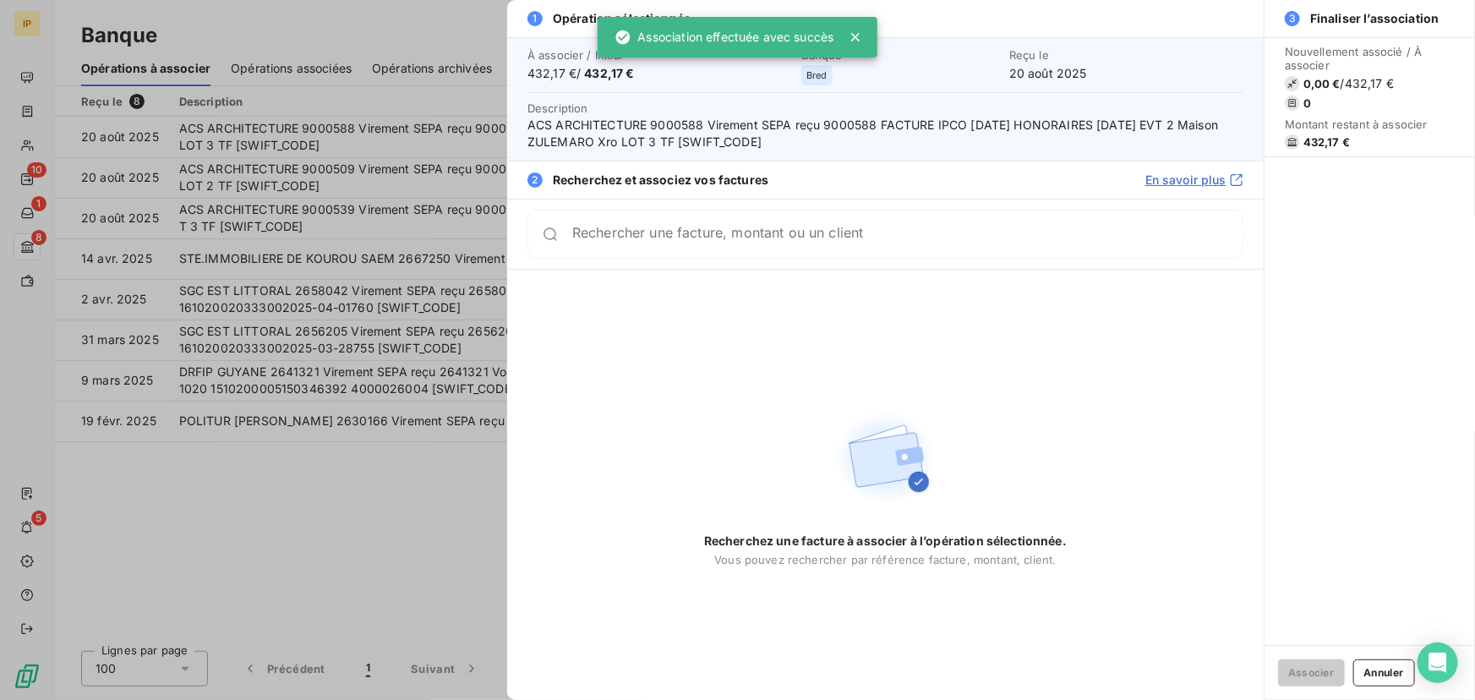
click at [785, 240] on input "Rechercher une facture, montant ou un client" at bounding box center [907, 234] width 670 height 17
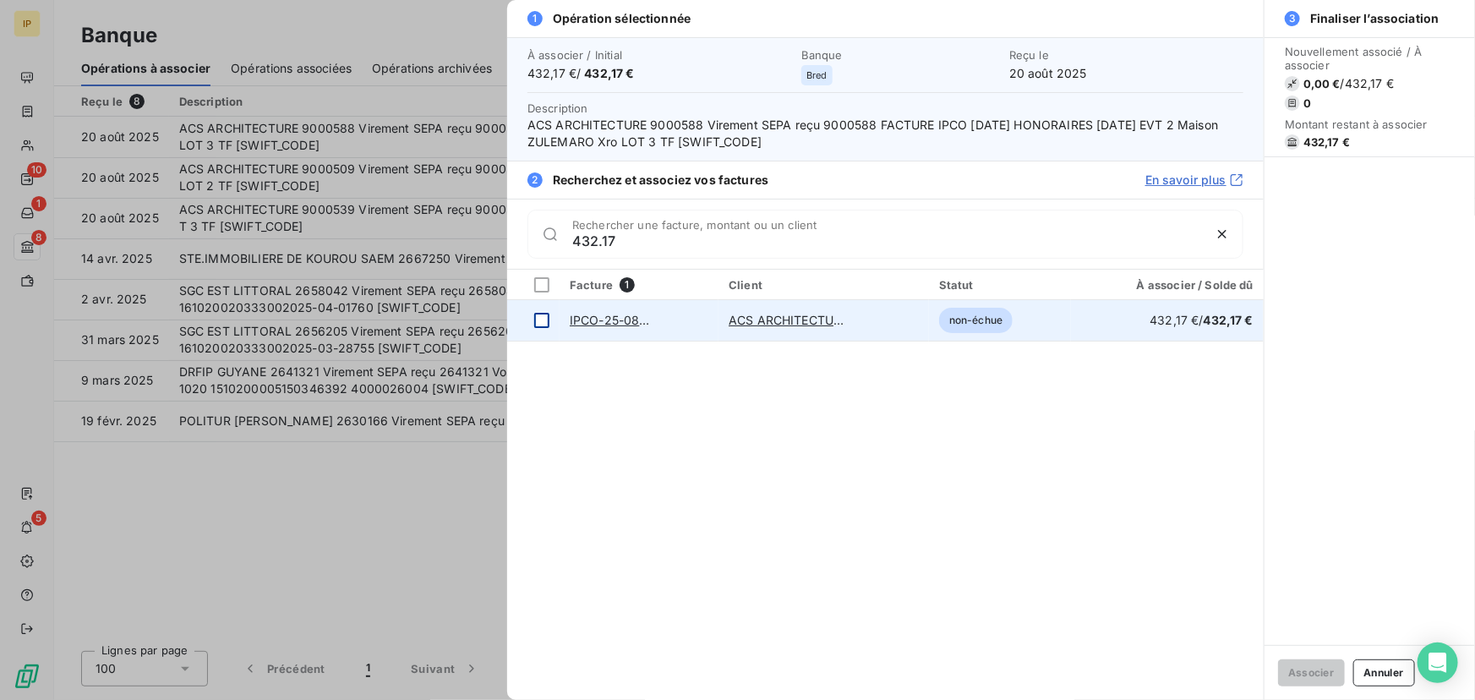
type input "432.17"
click at [541, 320] on div at bounding box center [541, 320] width 15 height 15
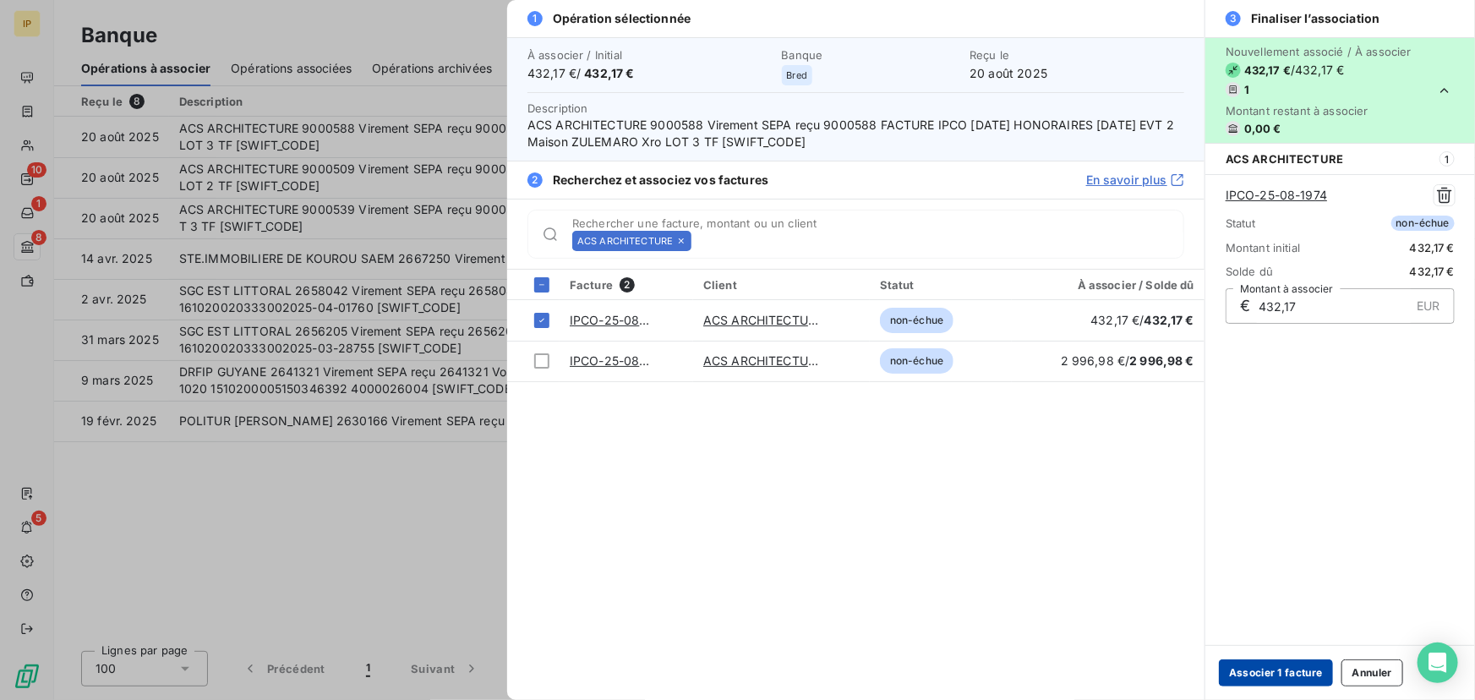
click at [1266, 669] on button "Associer 1 facture" at bounding box center [1276, 672] width 114 height 27
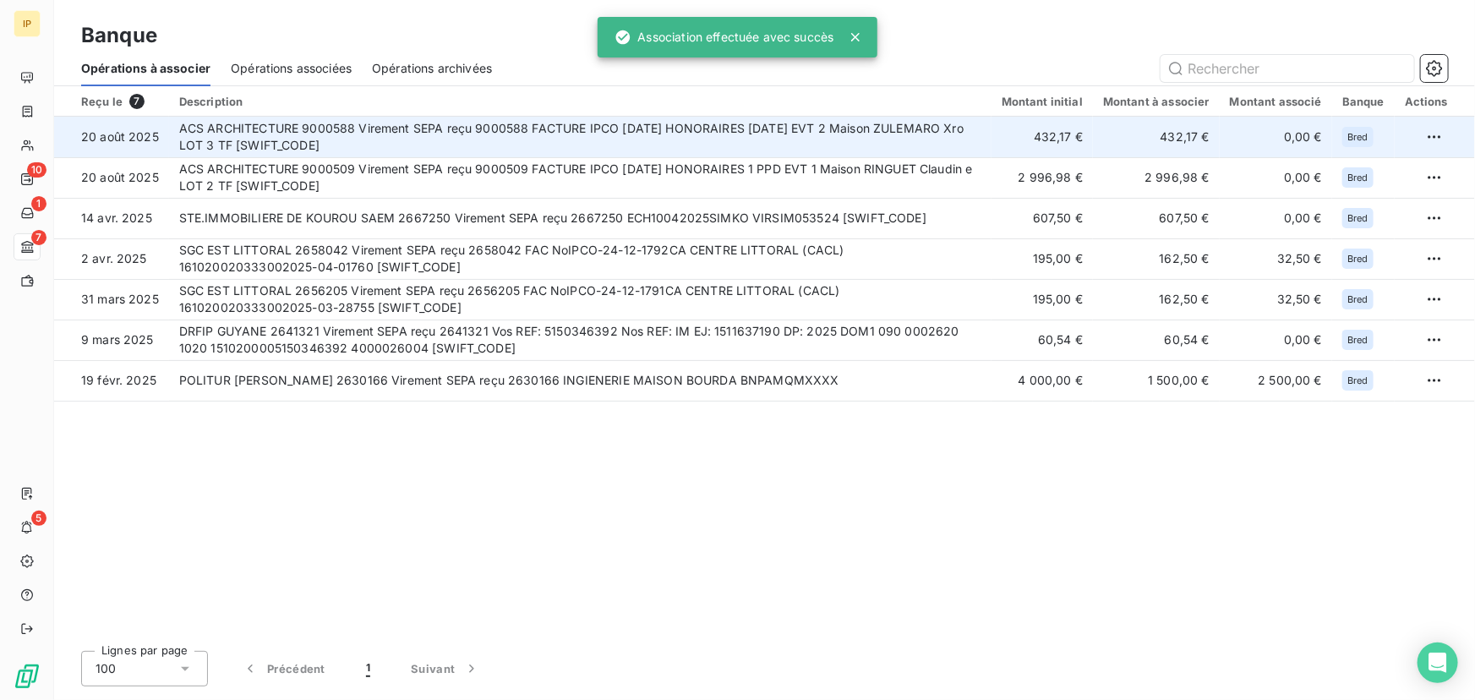
click at [895, 149] on td "ACS ARCHITECTURE 9000588 Virement SEPA reçu 9000588 FACTURE IPCO [DATE] HONORAI…" at bounding box center [580, 137] width 823 height 41
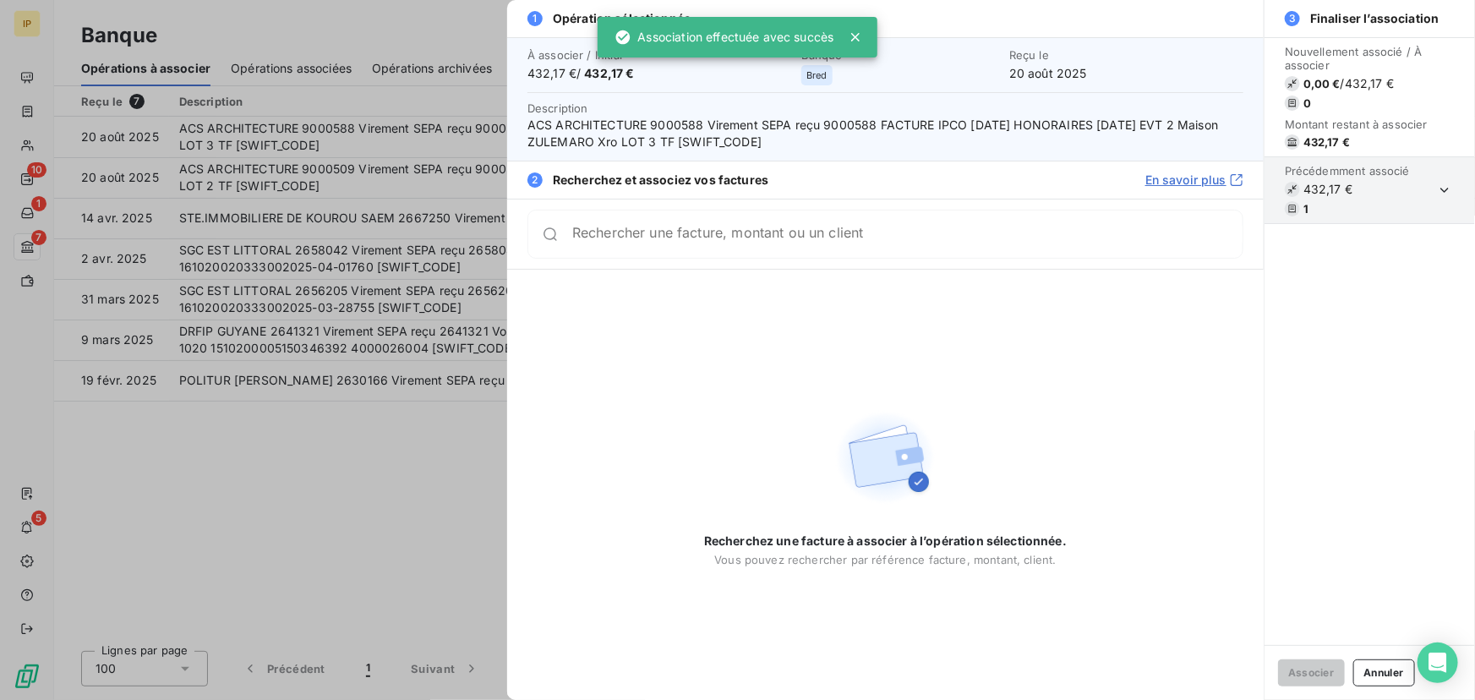
click at [867, 241] on input "Rechercher une facture, montant ou un client" at bounding box center [907, 234] width 670 height 17
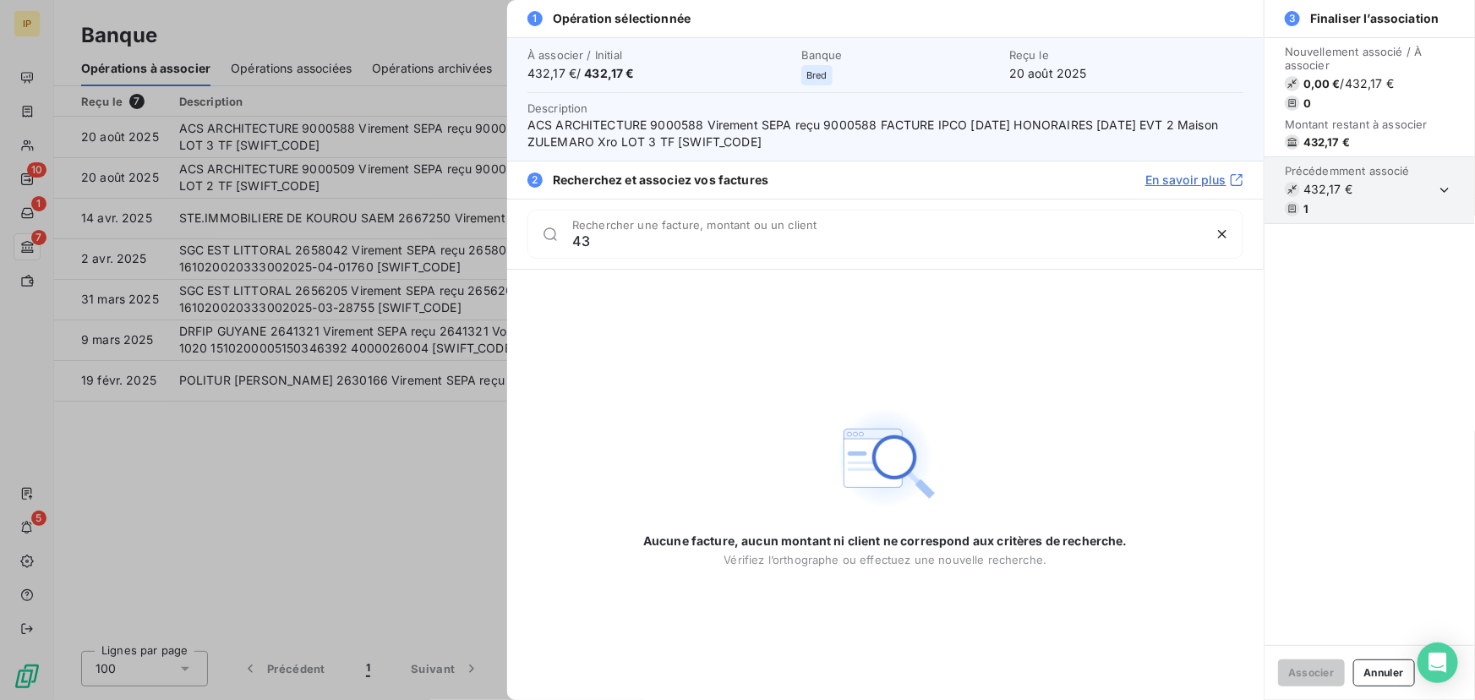
type input "4"
click at [315, 154] on div at bounding box center [737, 350] width 1475 height 700
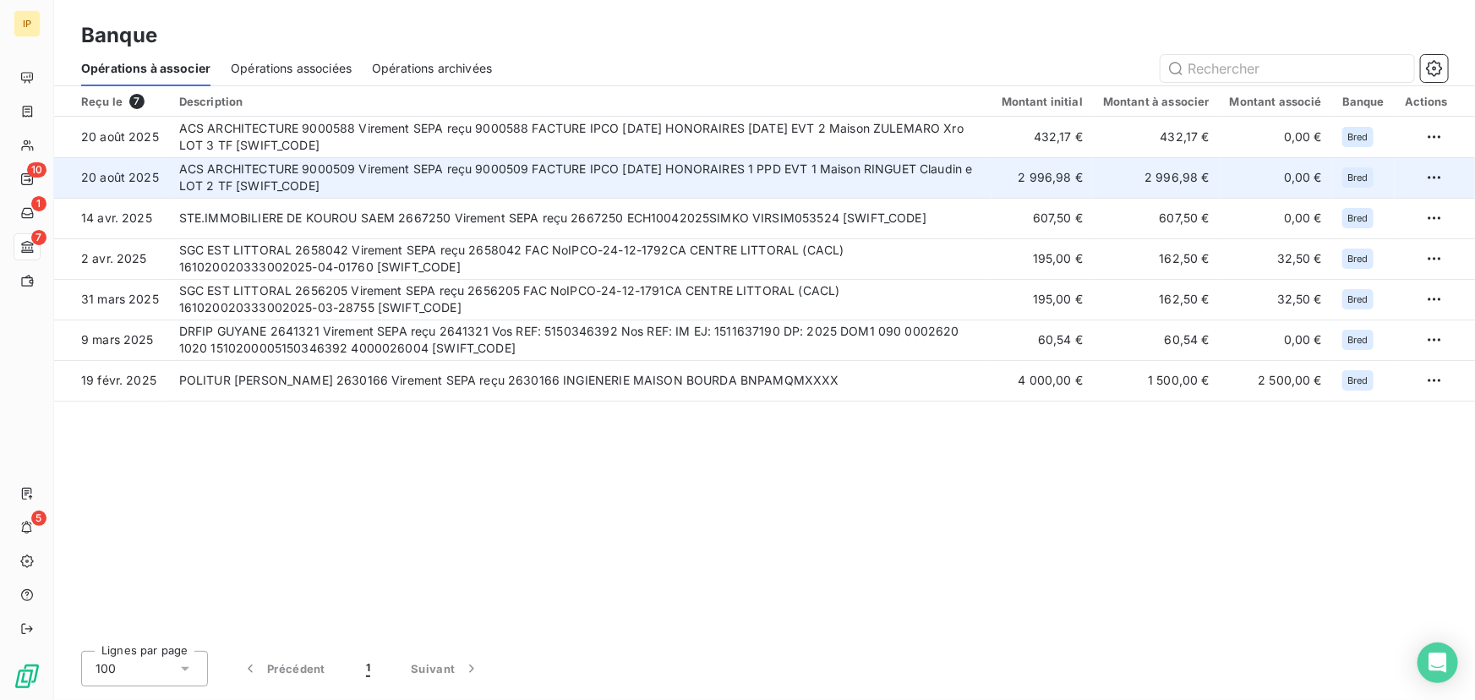
click at [364, 176] on td "ACS ARCHITECTURE 9000509 Virement SEPA reçu 9000509 FACTURE IPCO [DATE] HONORAI…" at bounding box center [580, 177] width 823 height 41
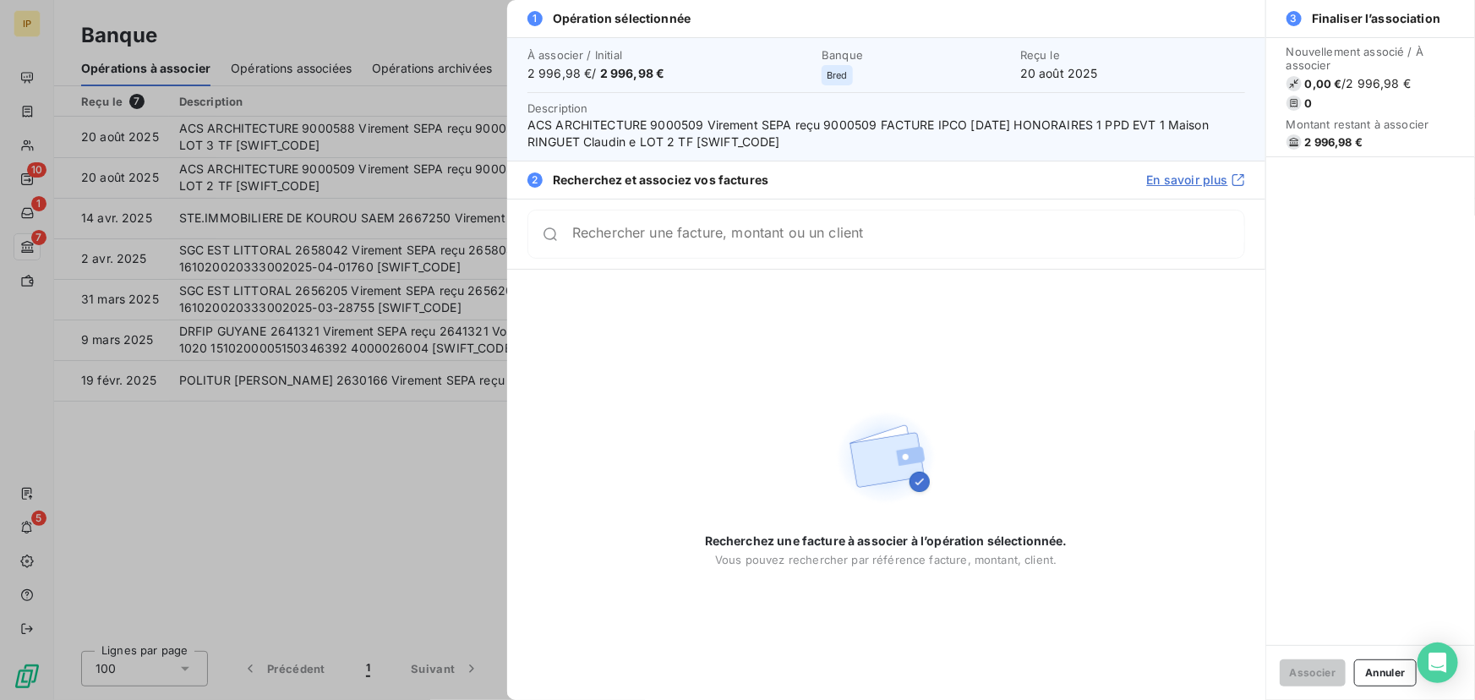
click at [611, 243] on input "Rechercher une facture, montant ou un client" at bounding box center [908, 234] width 672 height 17
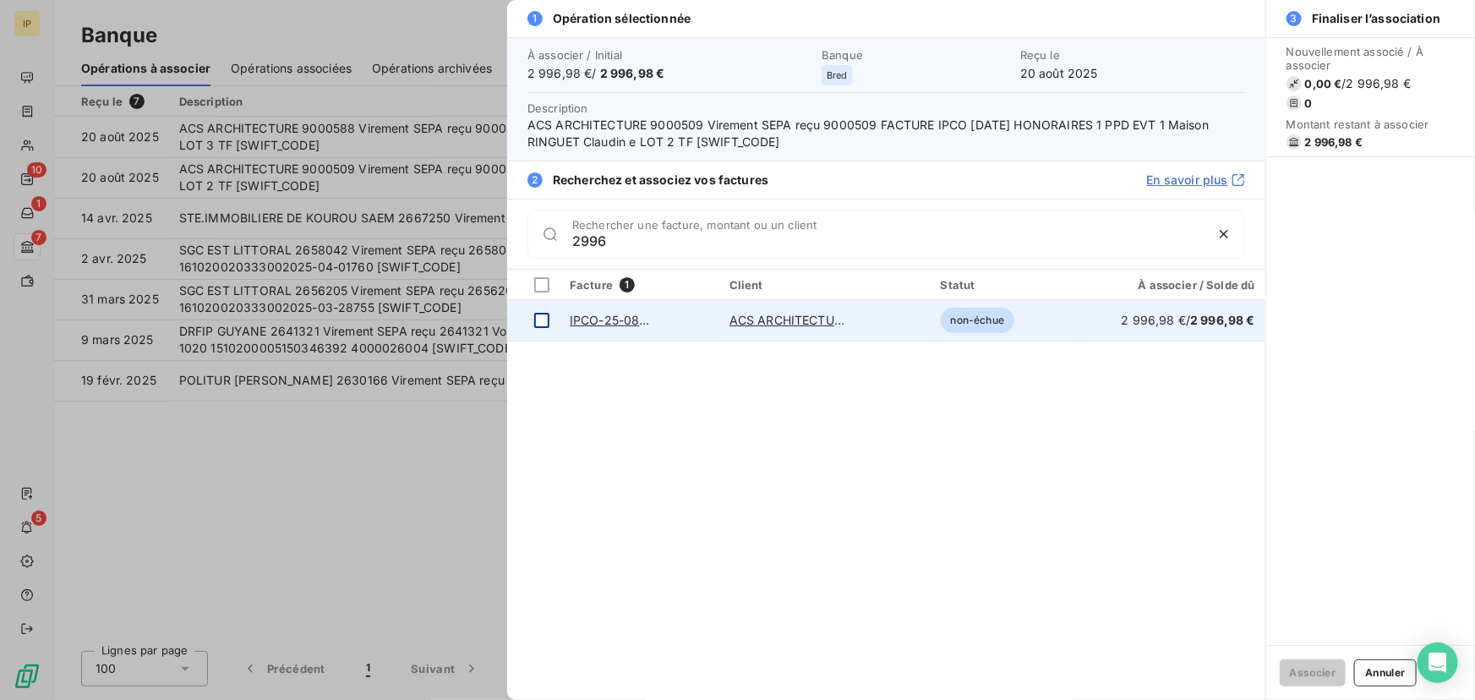
type input "2996"
click at [544, 319] on div at bounding box center [541, 320] width 15 height 15
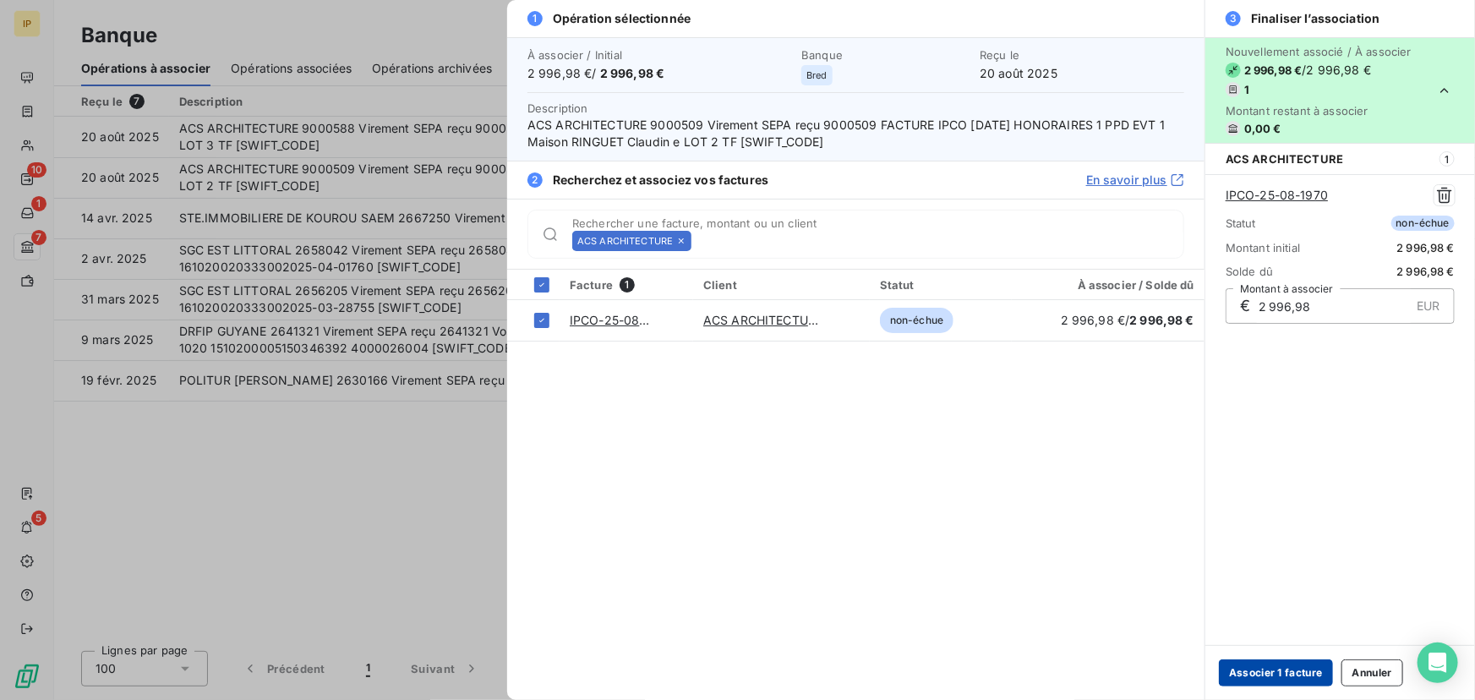
click at [1272, 668] on button "Associer 1 facture" at bounding box center [1276, 672] width 114 height 27
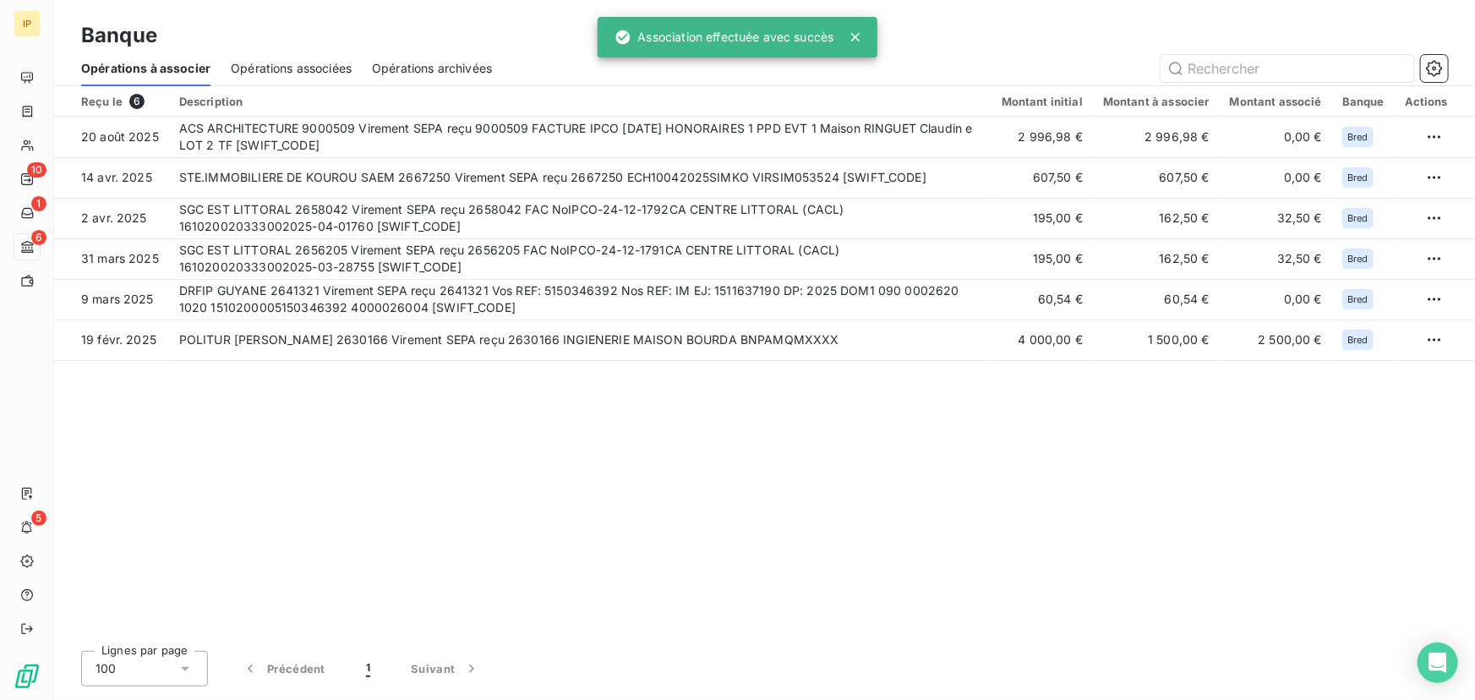
click at [306, 58] on div "Opérations associées" at bounding box center [291, 69] width 121 height 36
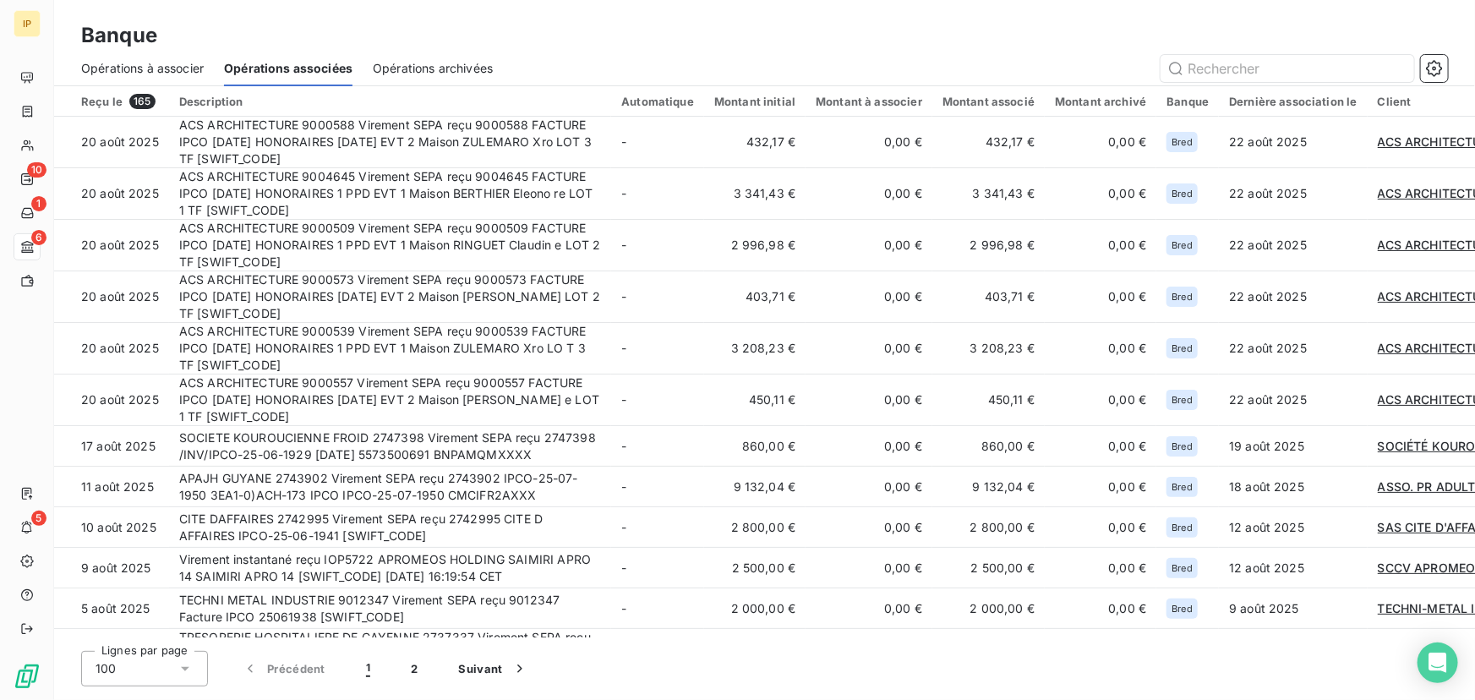
click at [141, 68] on span "Opérations à associer" at bounding box center [142, 68] width 123 height 17
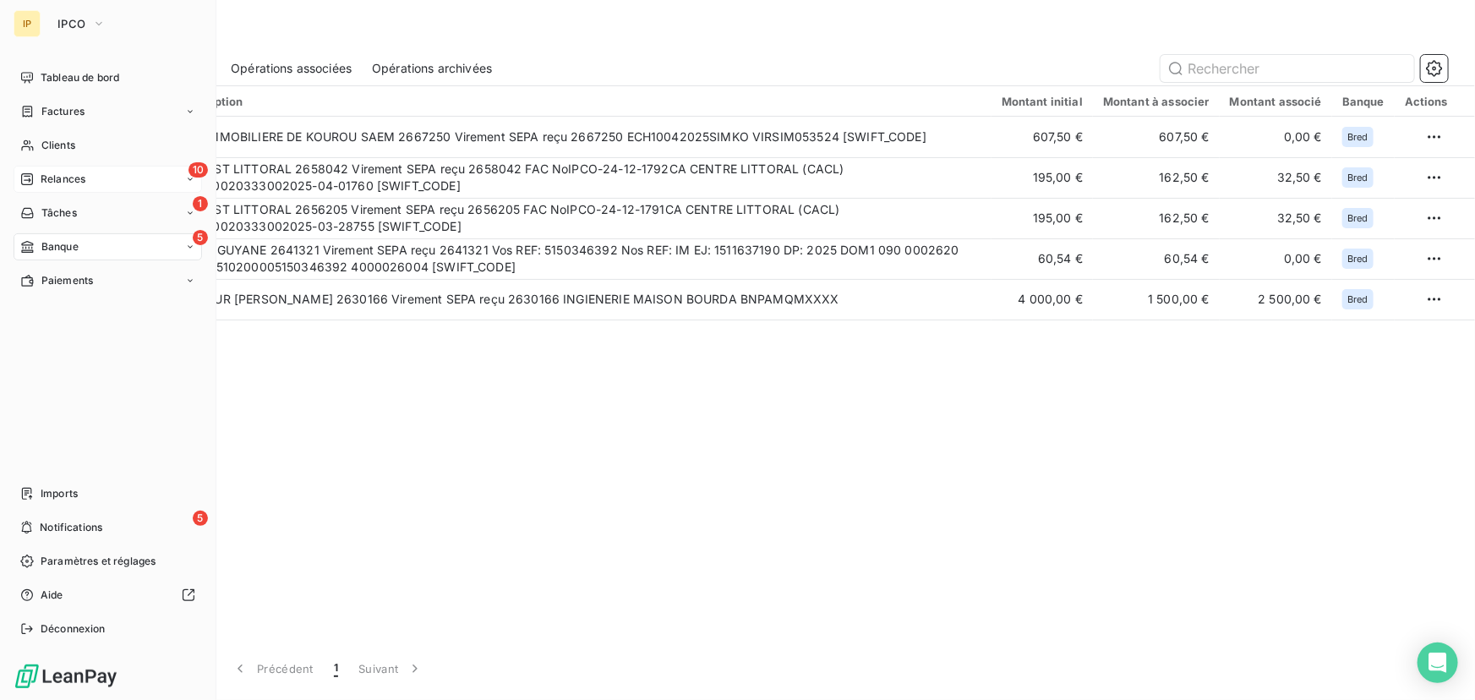
click at [38, 178] on div "Relances" at bounding box center [52, 179] width 65 height 15
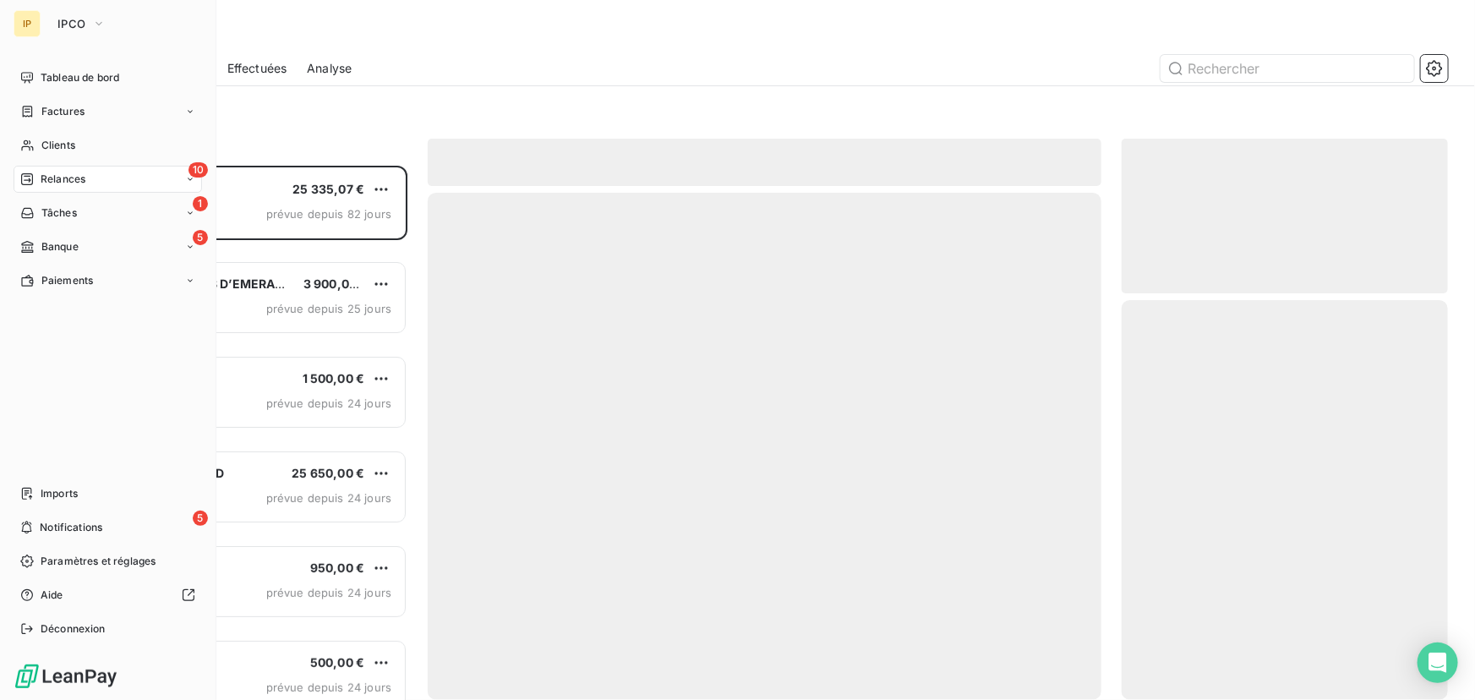
scroll to position [523, 315]
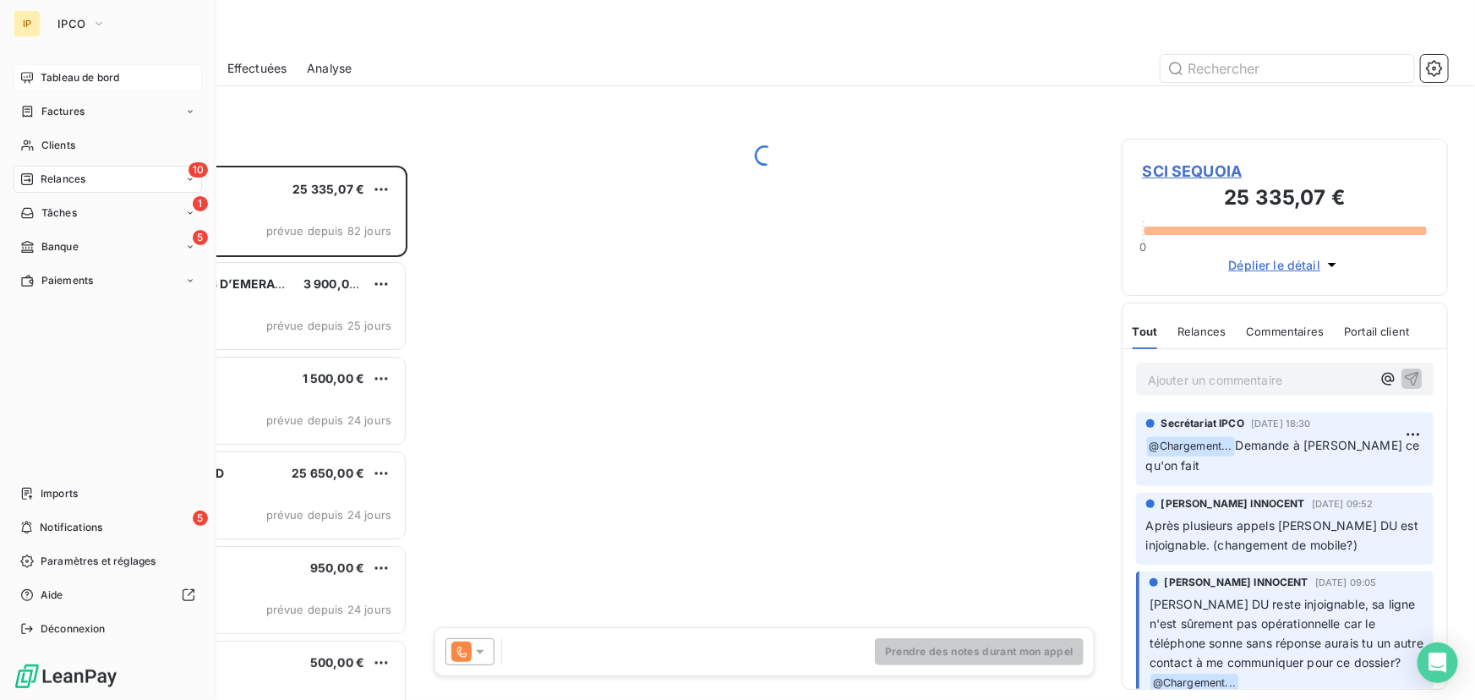
click at [68, 81] on span "Tableau de bord" at bounding box center [80, 77] width 79 height 15
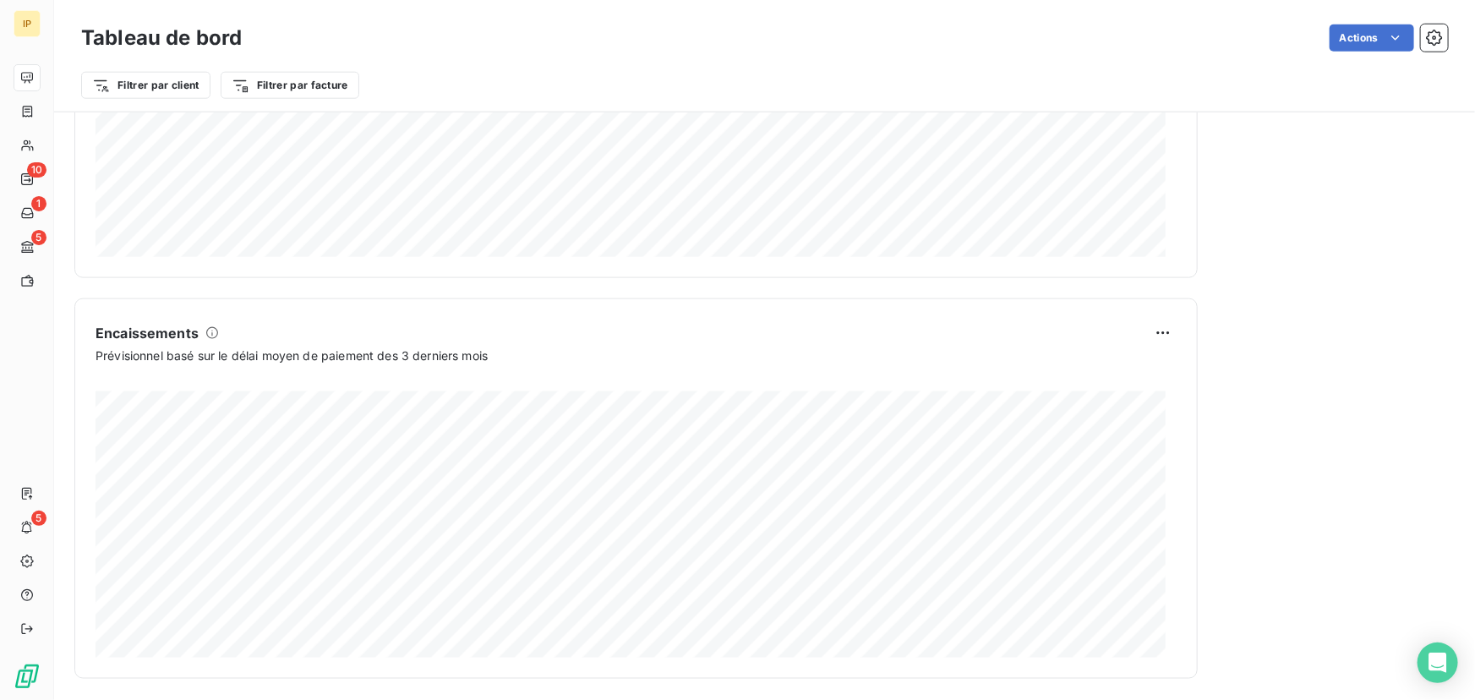
scroll to position [947, 0]
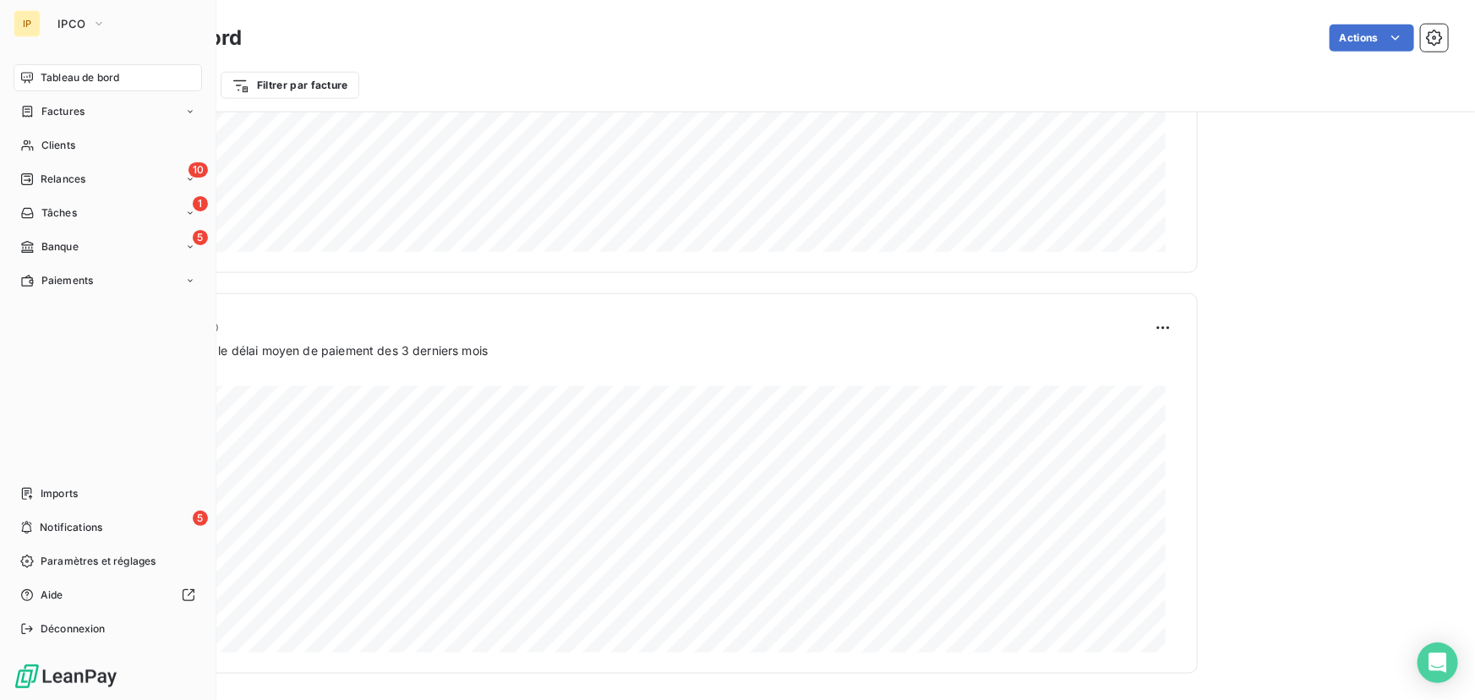
click at [67, 79] on span "Tableau de bord" at bounding box center [80, 77] width 79 height 15
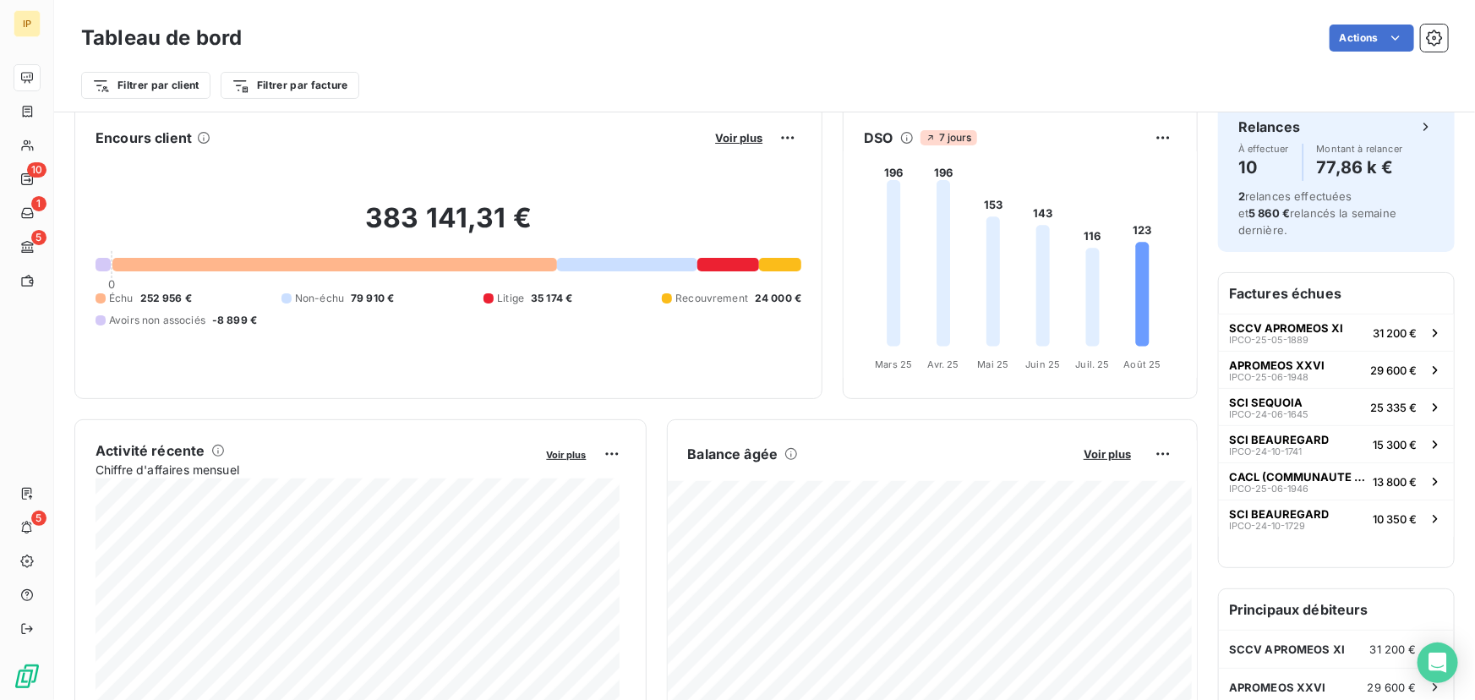
scroll to position [0, 0]
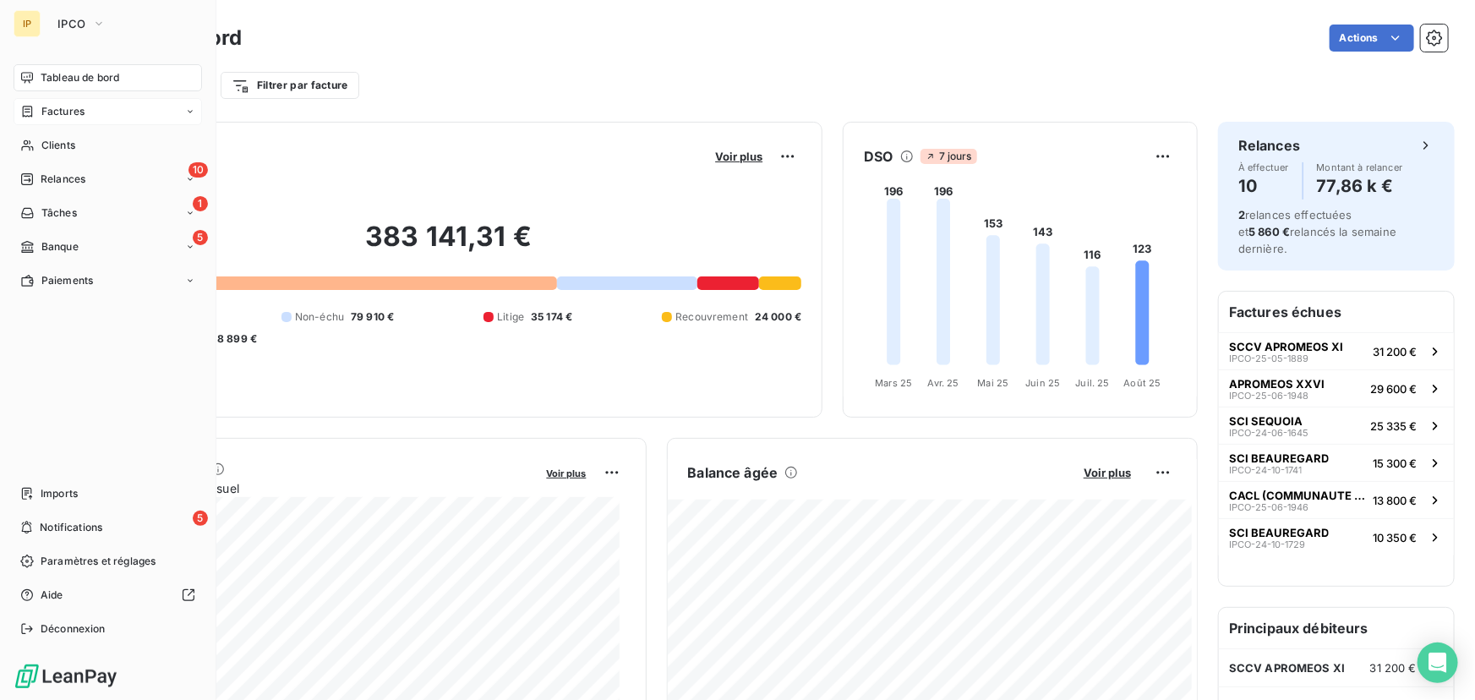
click at [91, 115] on div "Factures" at bounding box center [108, 111] width 189 height 27
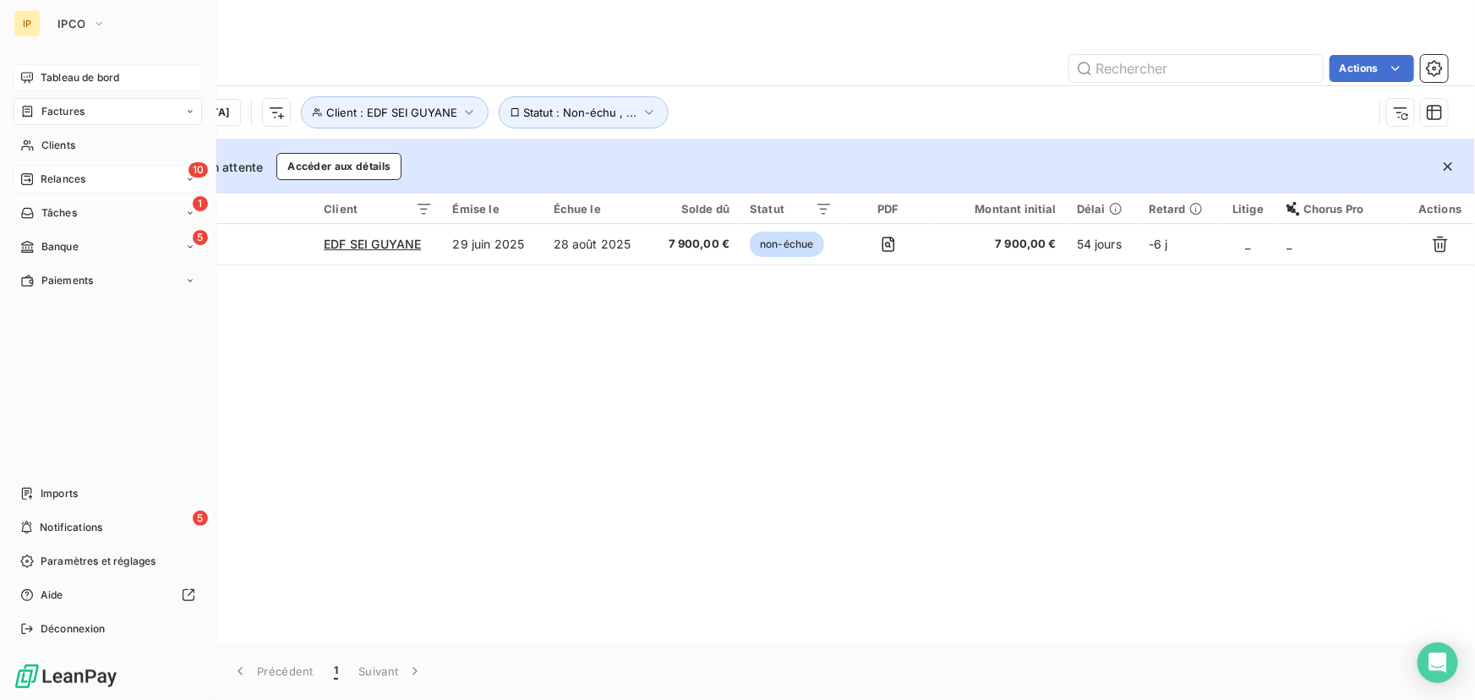
click at [74, 176] on span "Relances" at bounding box center [63, 179] width 45 height 15
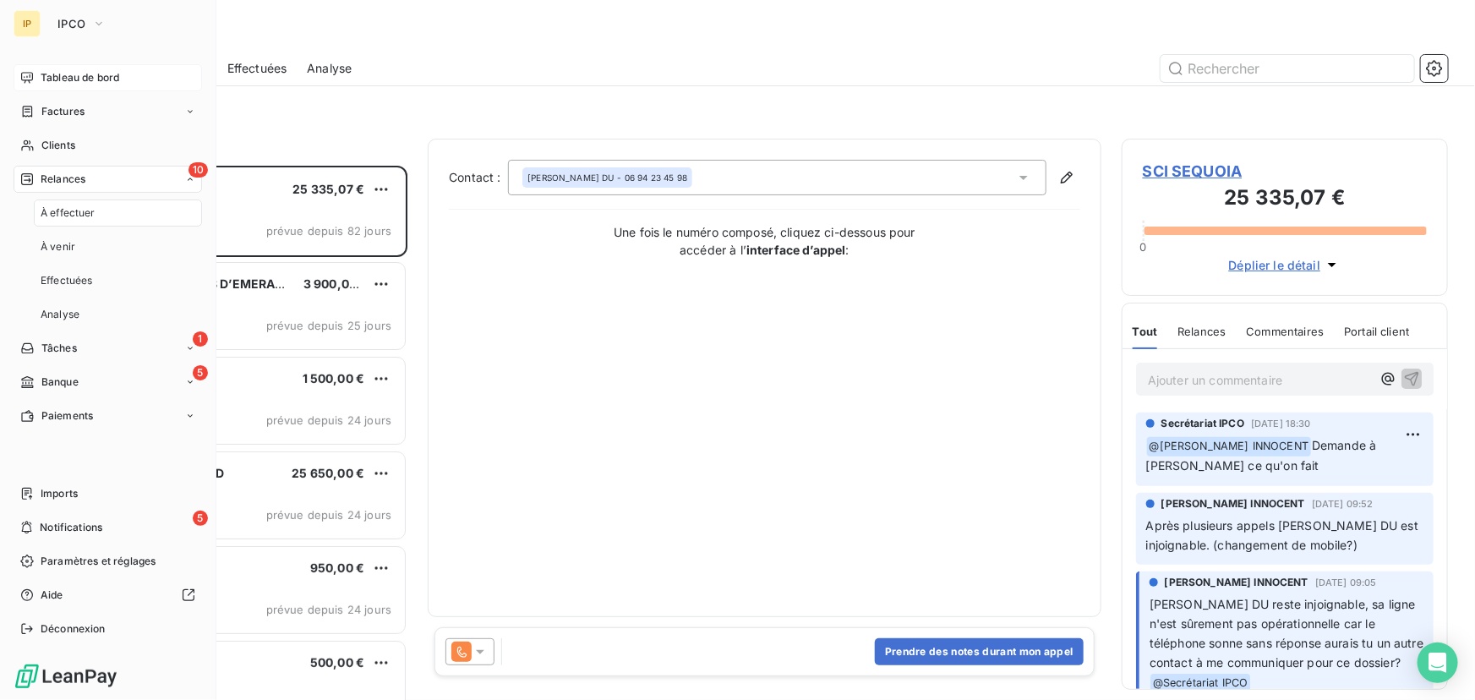
scroll to position [523, 315]
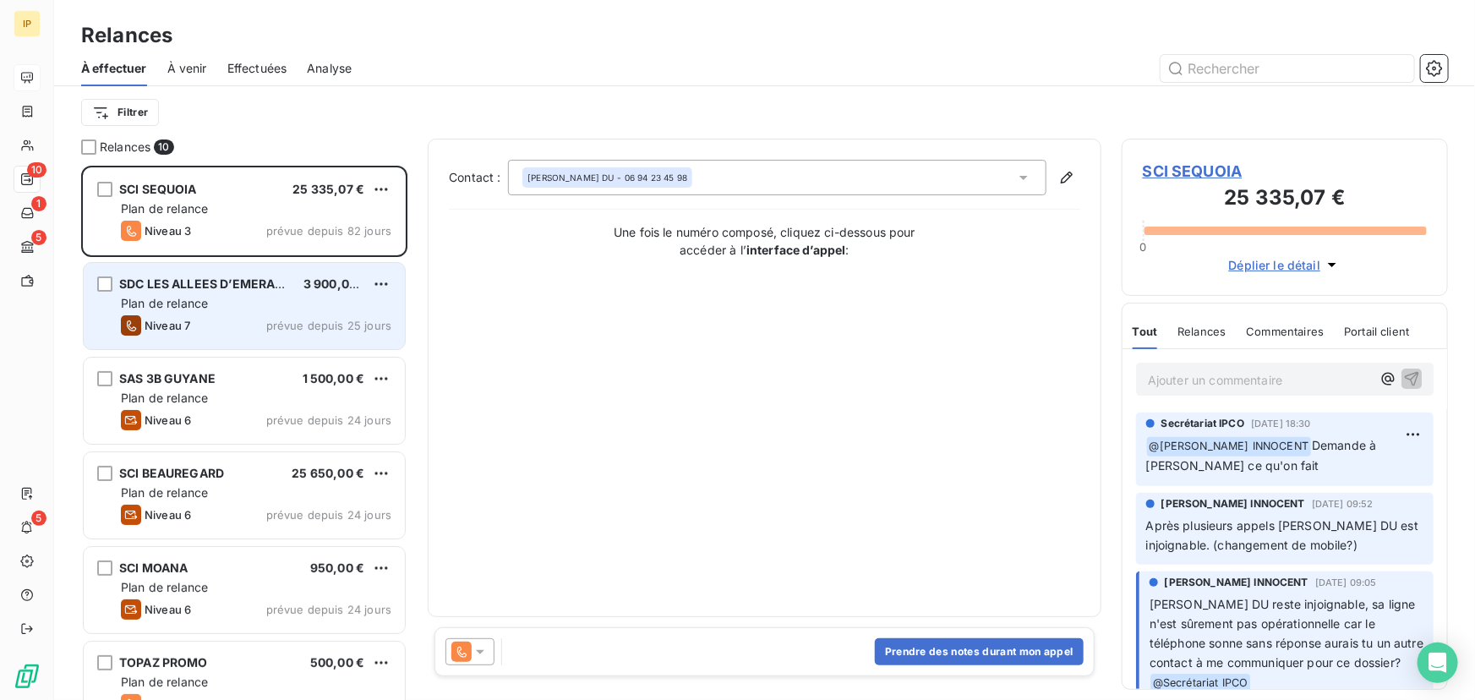
click at [259, 312] on div "Plan de relance" at bounding box center [256, 303] width 271 height 17
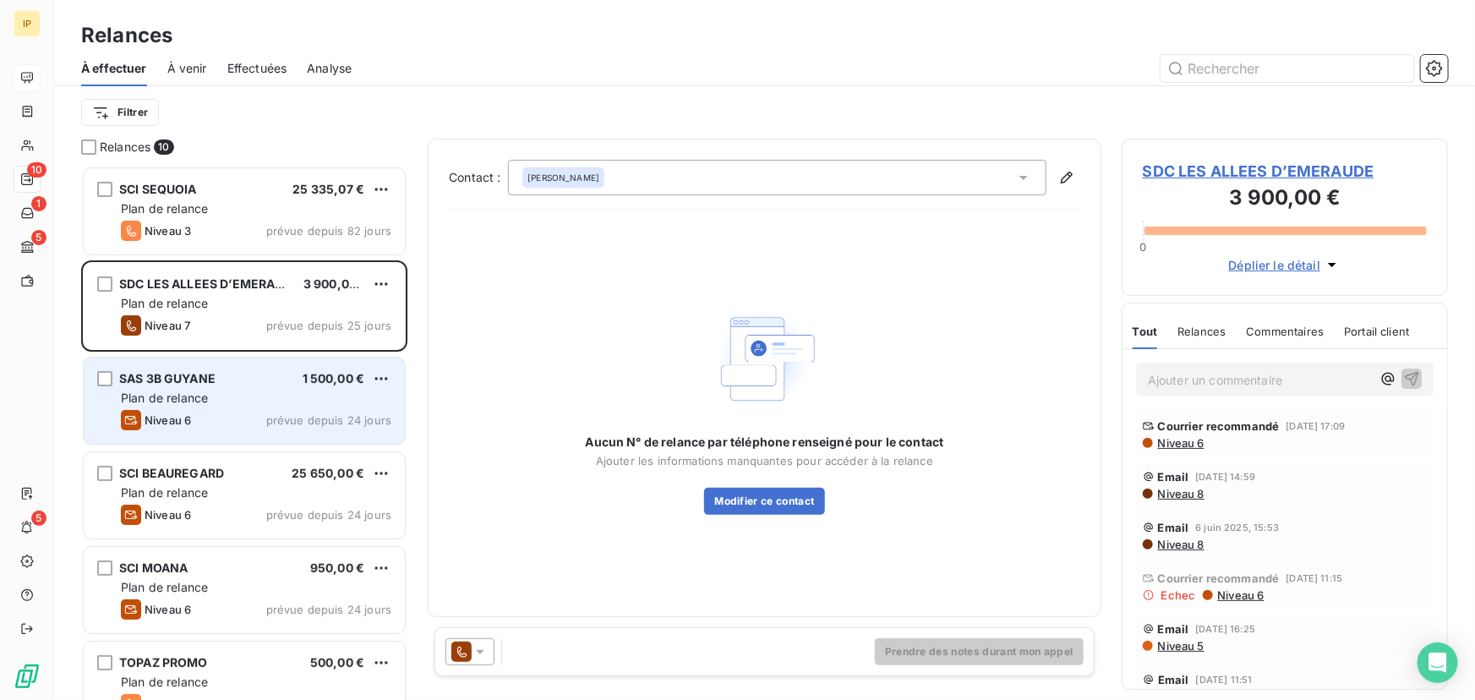
click at [265, 377] on div "SAS 3B GUYANE 1 500,00 €" at bounding box center [256, 378] width 271 height 15
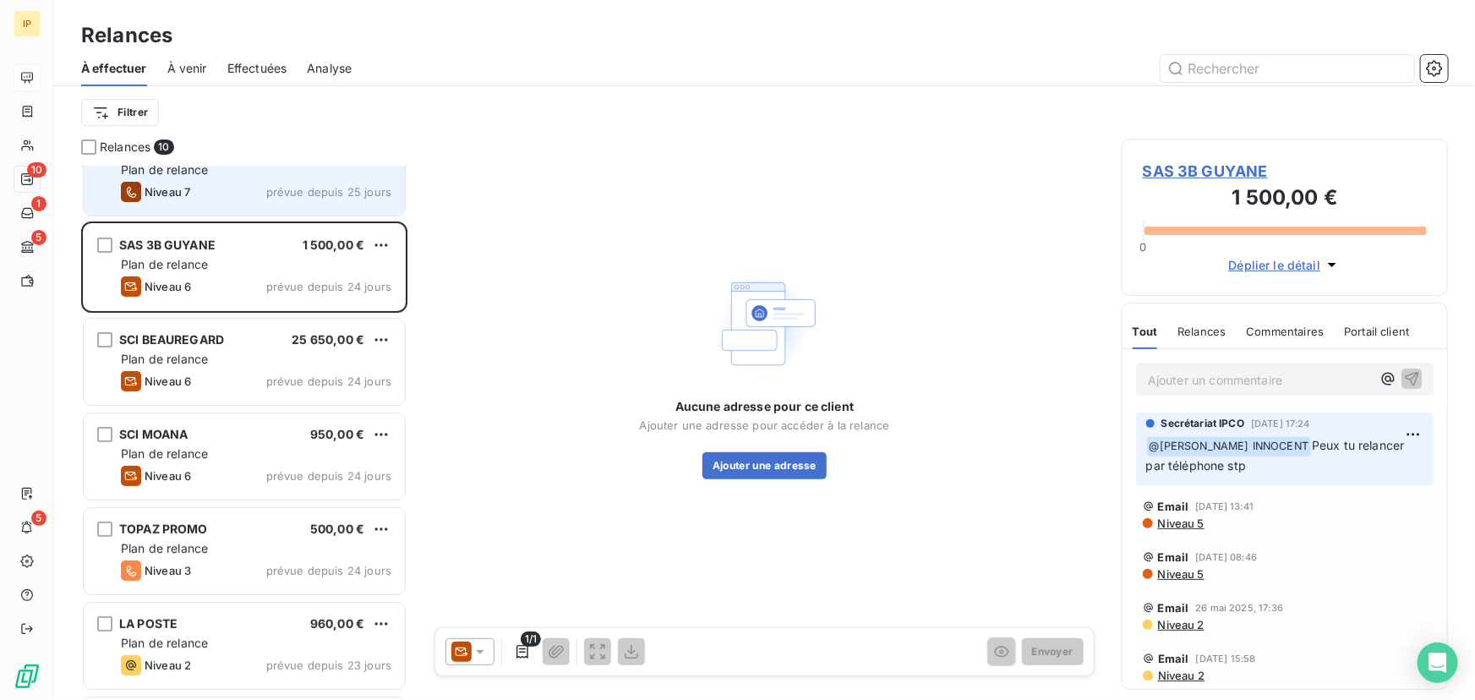
scroll to position [205, 0]
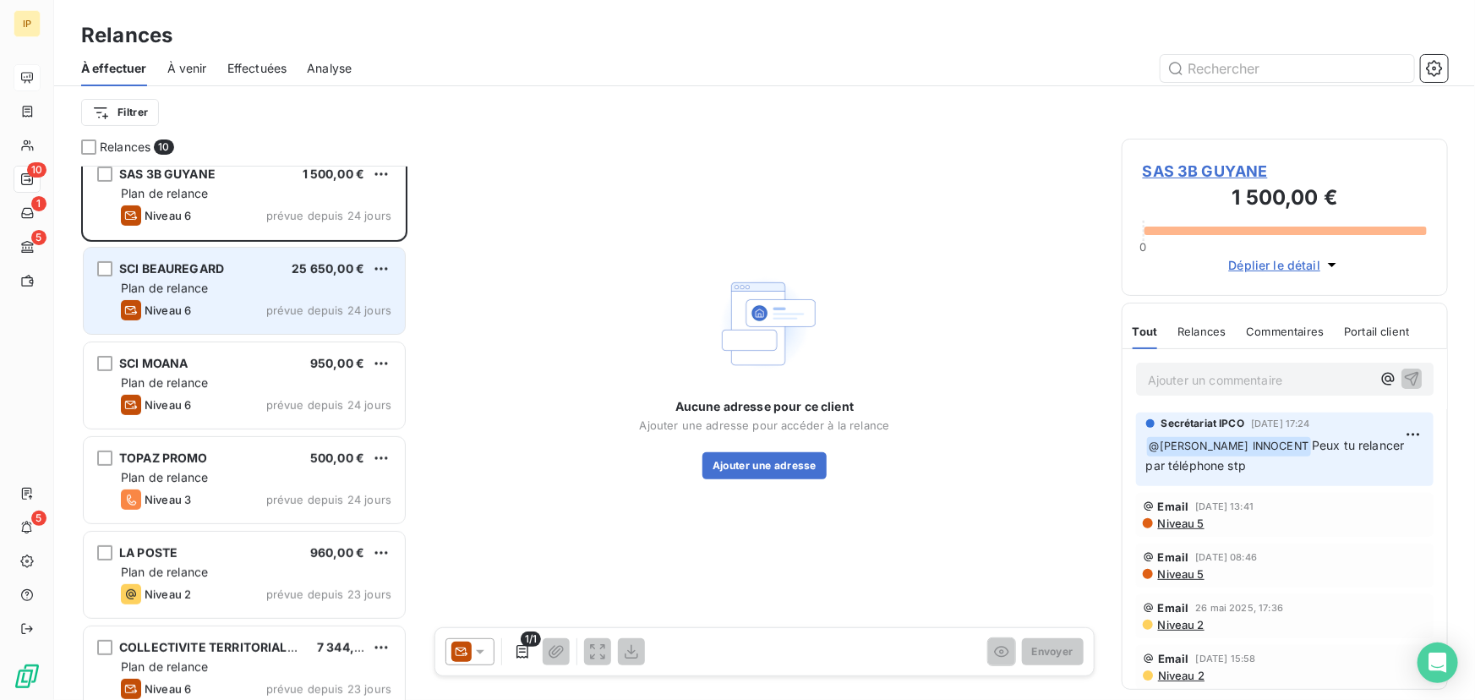
click at [255, 290] on div "Plan de relance" at bounding box center [256, 288] width 271 height 17
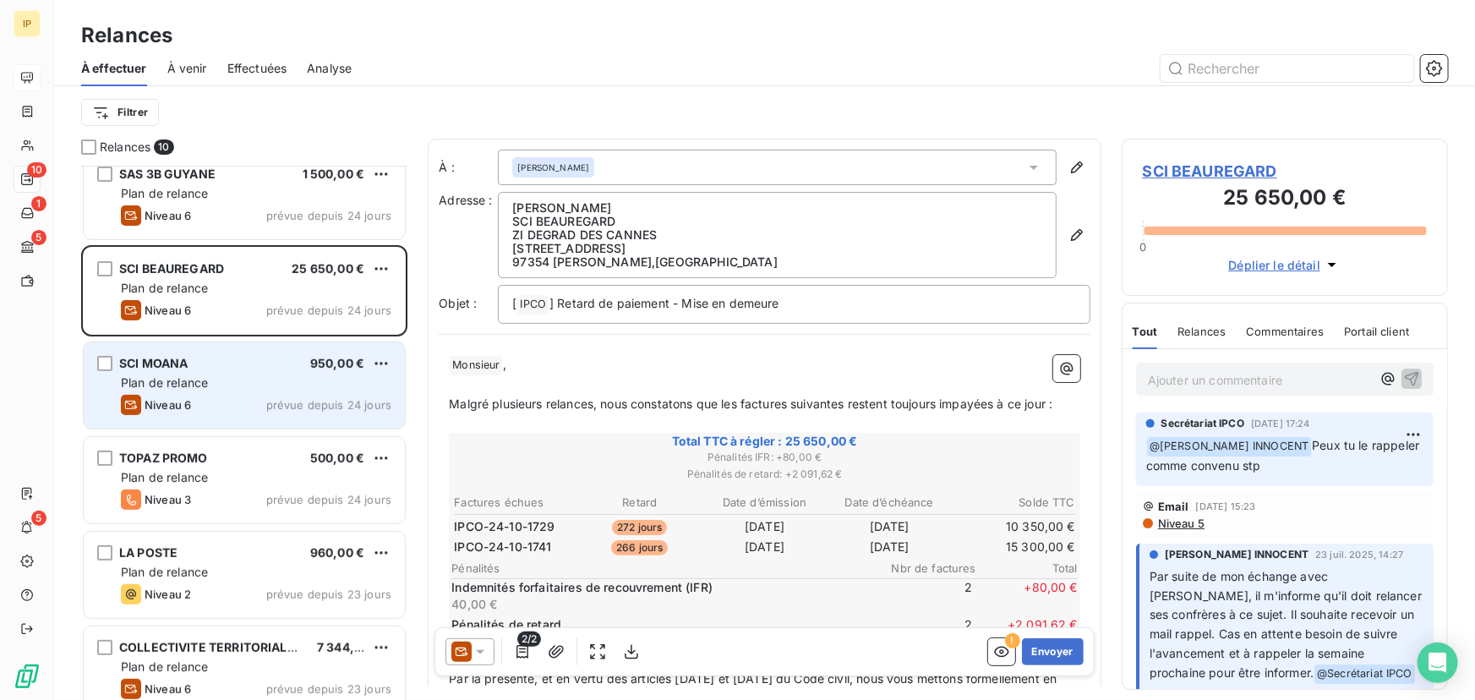
click at [254, 375] on div "Plan de relance" at bounding box center [256, 383] width 271 height 17
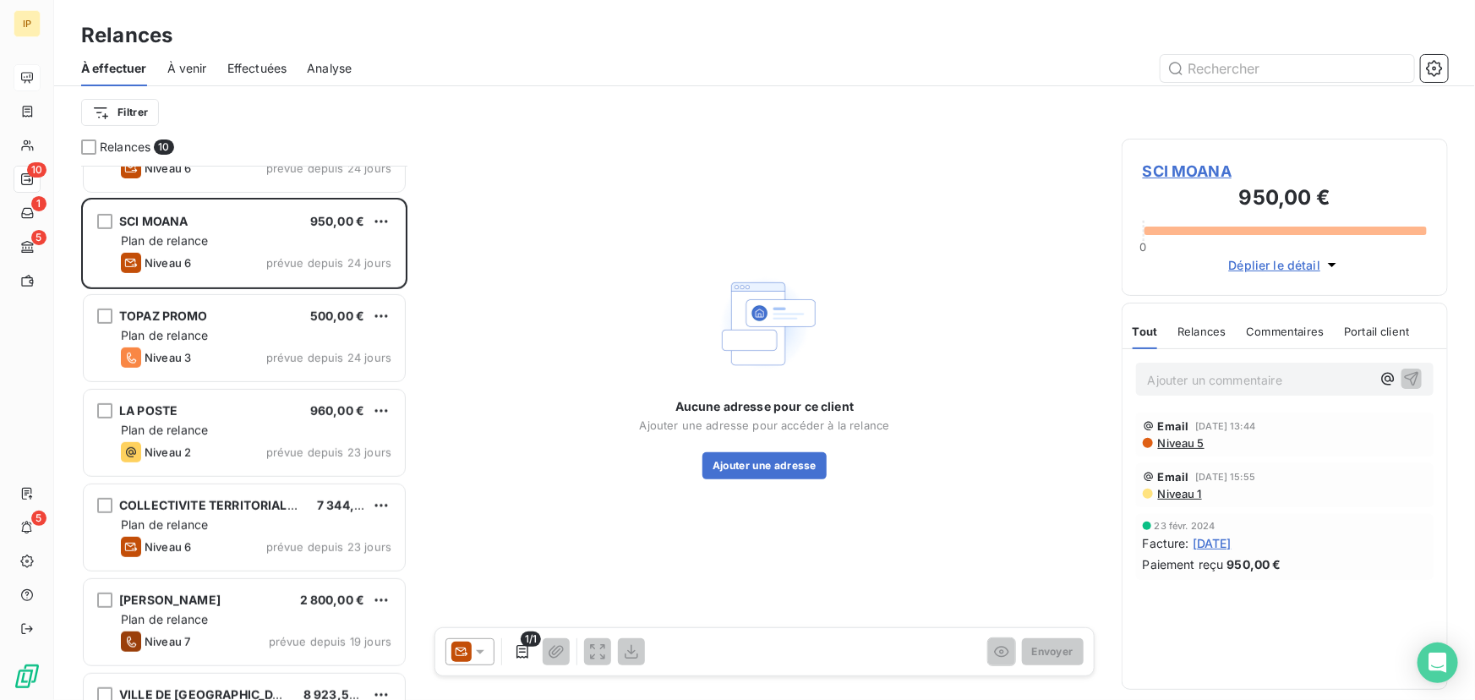
scroll to position [359, 0]
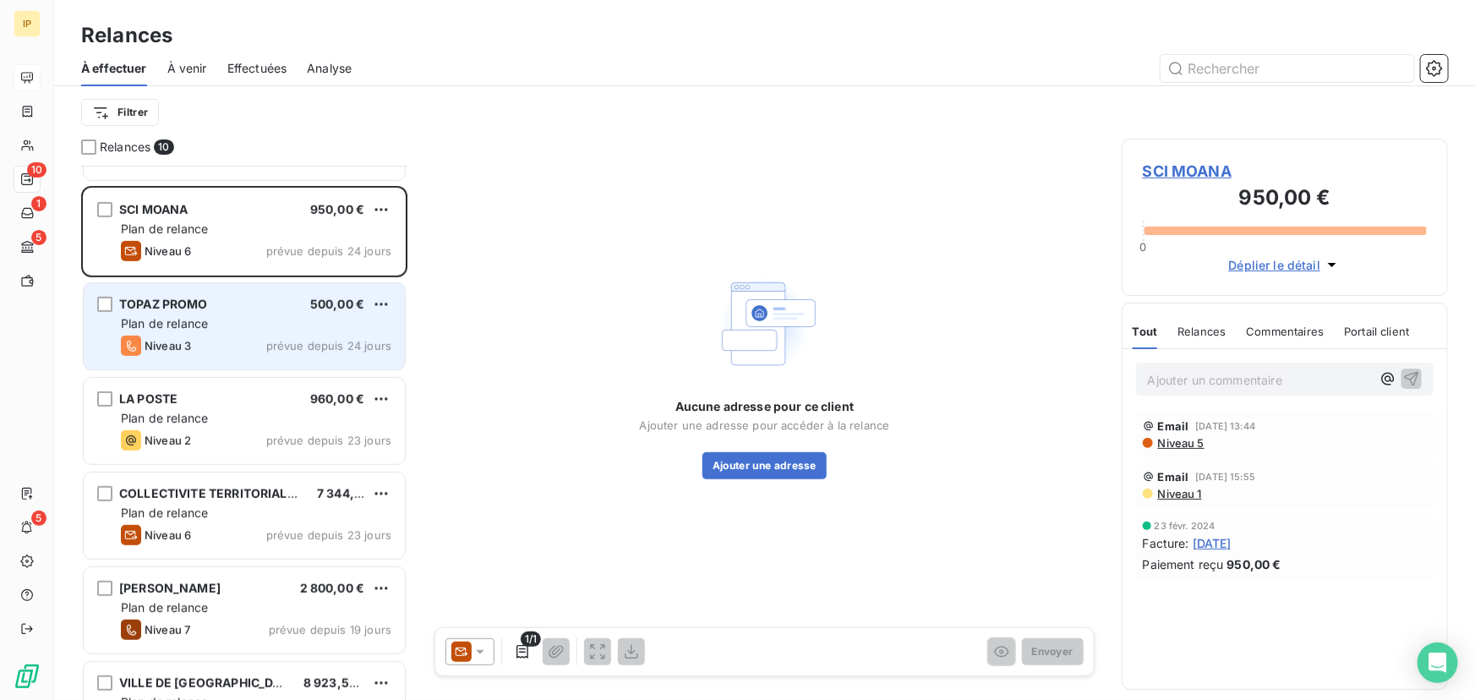
click at [258, 332] on div "TOPAZ PROMO 500,00 € Plan de relance Niveau 3 prévue depuis 24 jours" at bounding box center [244, 326] width 321 height 86
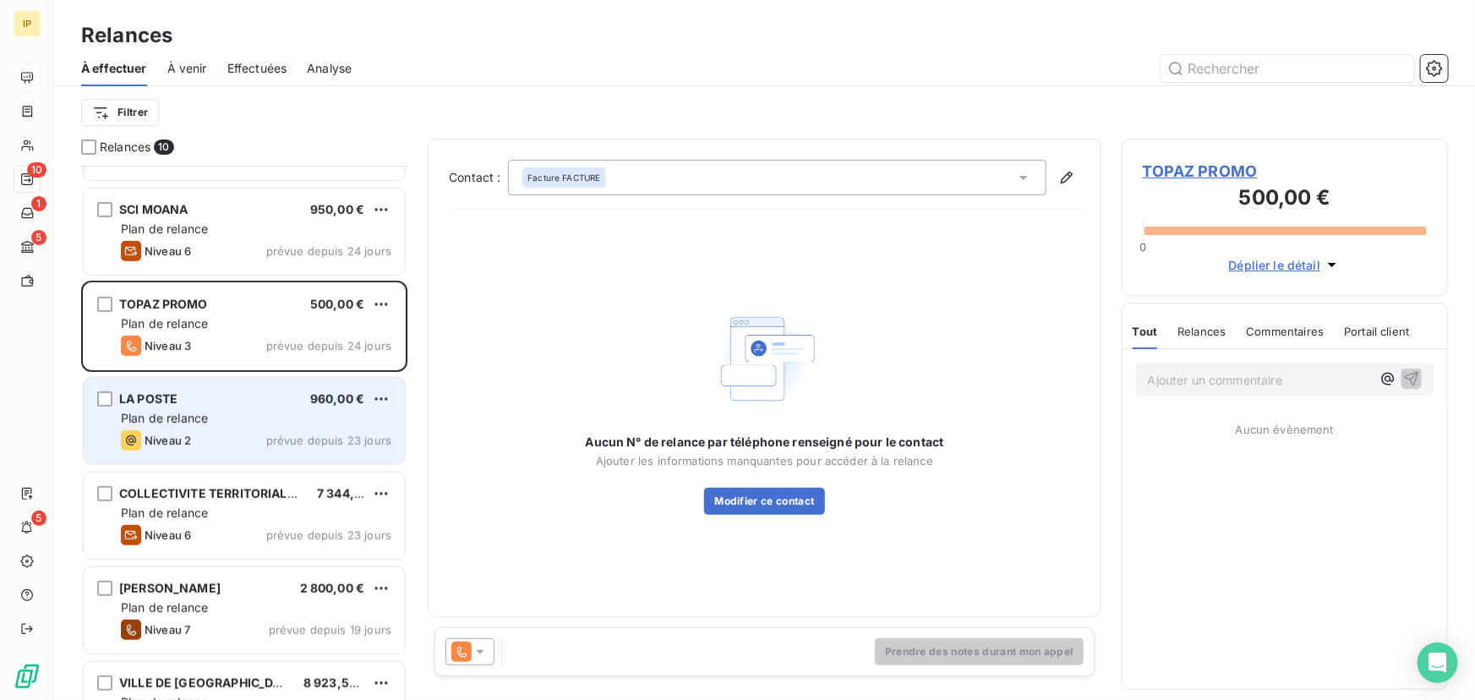
click at [266, 408] on div "LA POSTE 960,00 € Plan de relance Niveau 2 prévue depuis 23 jours" at bounding box center [244, 421] width 321 height 86
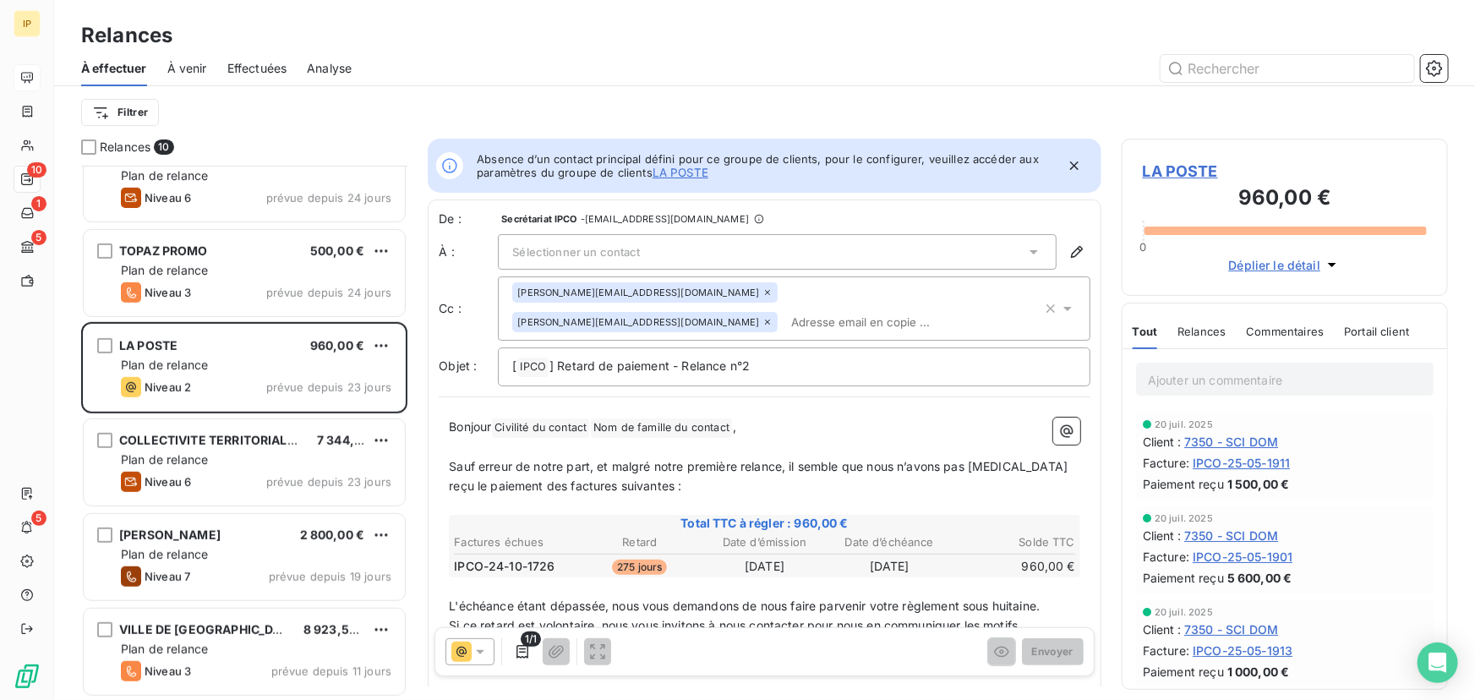
scroll to position [413, 0]
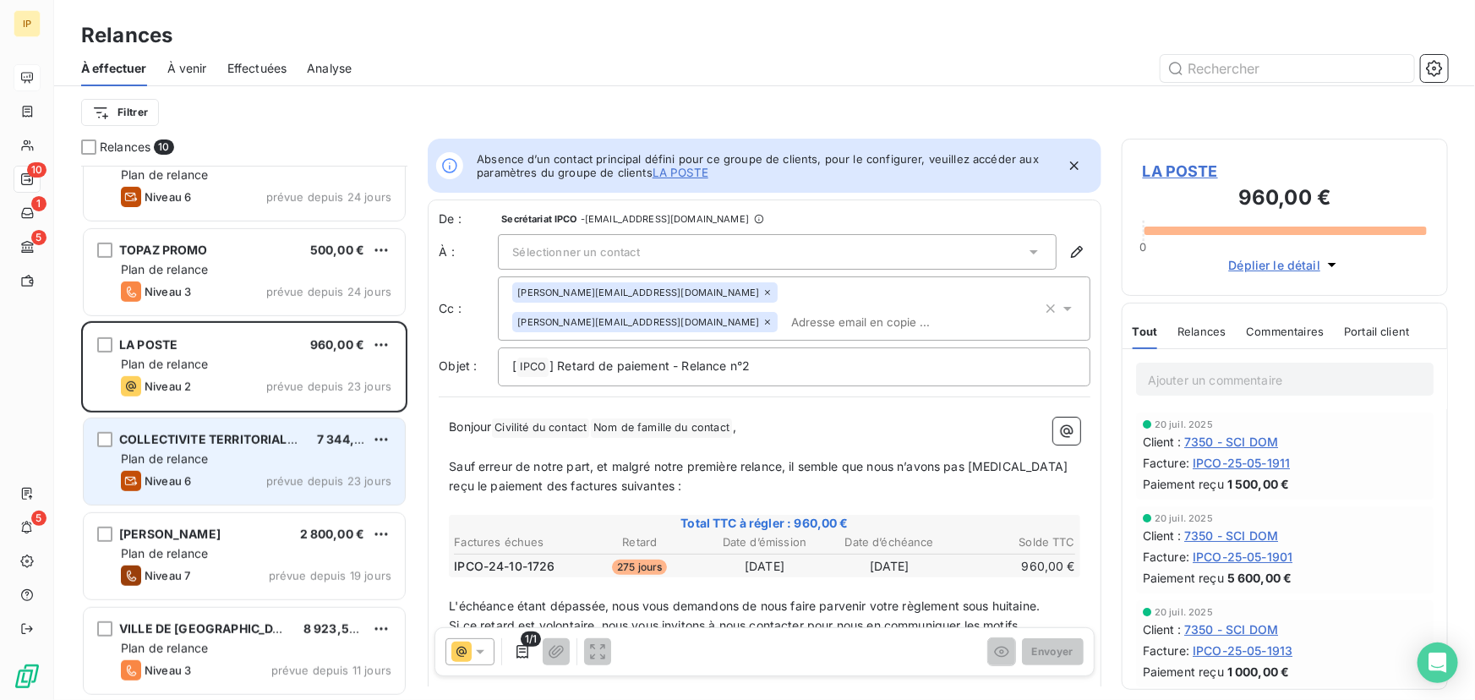
click at [251, 432] on span "COLLECTIVITE TERRITORIALE DE GUYANE" at bounding box center [243, 439] width 249 height 14
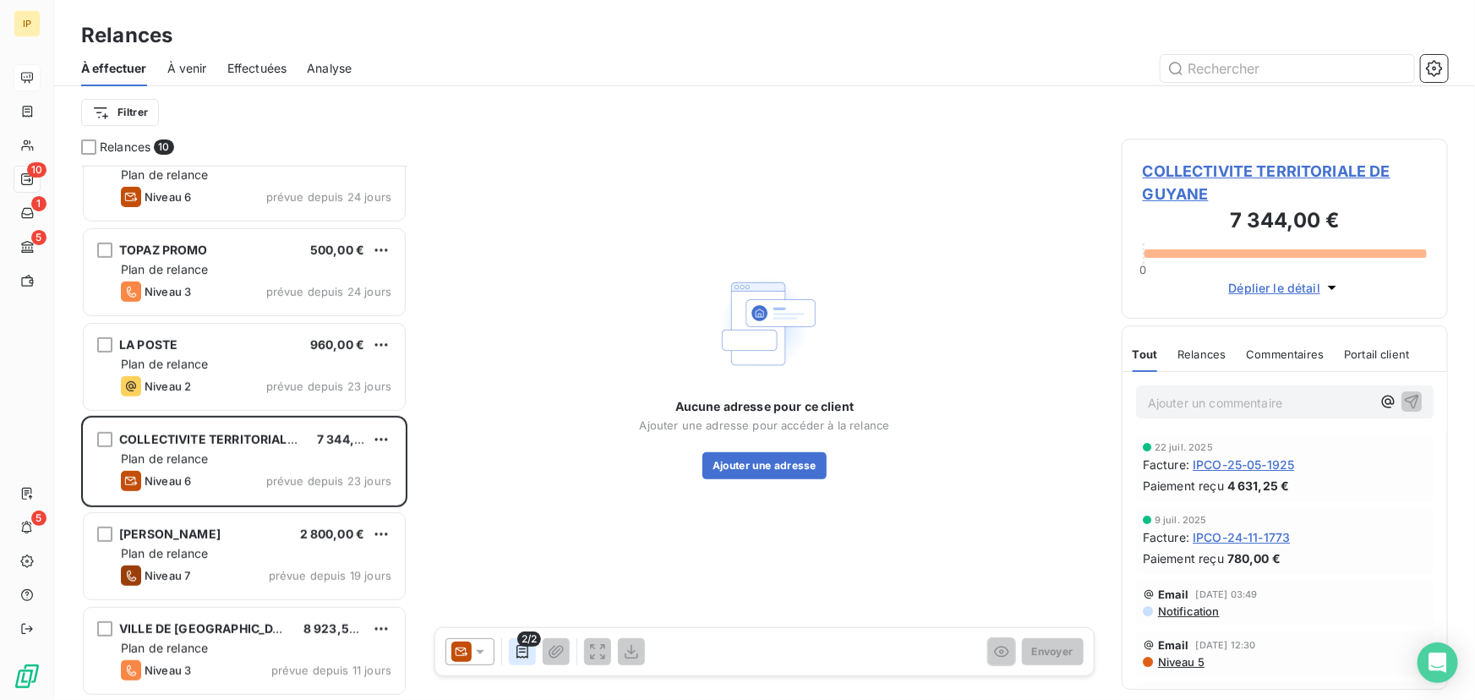
click at [525, 656] on icon "button" at bounding box center [523, 652] width 12 height 14
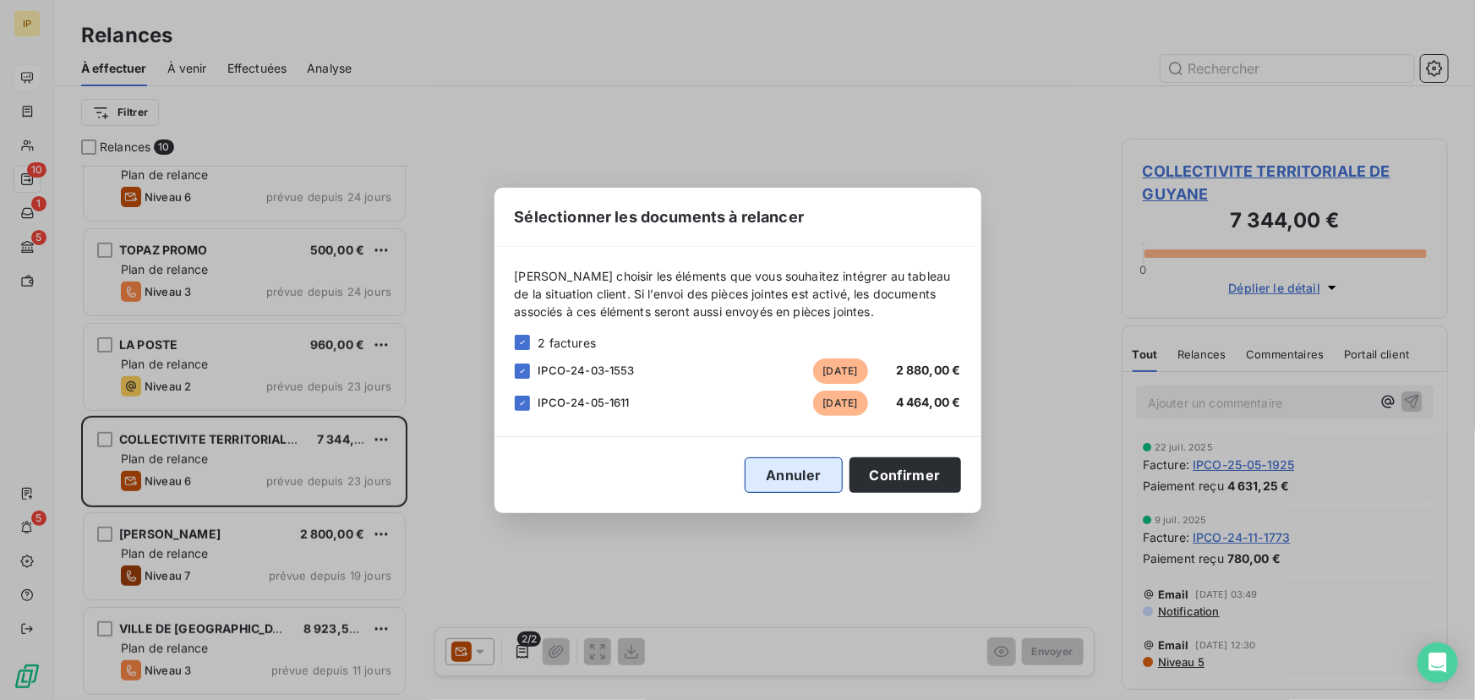
click at [792, 481] on button "Annuler" at bounding box center [793, 475] width 97 height 36
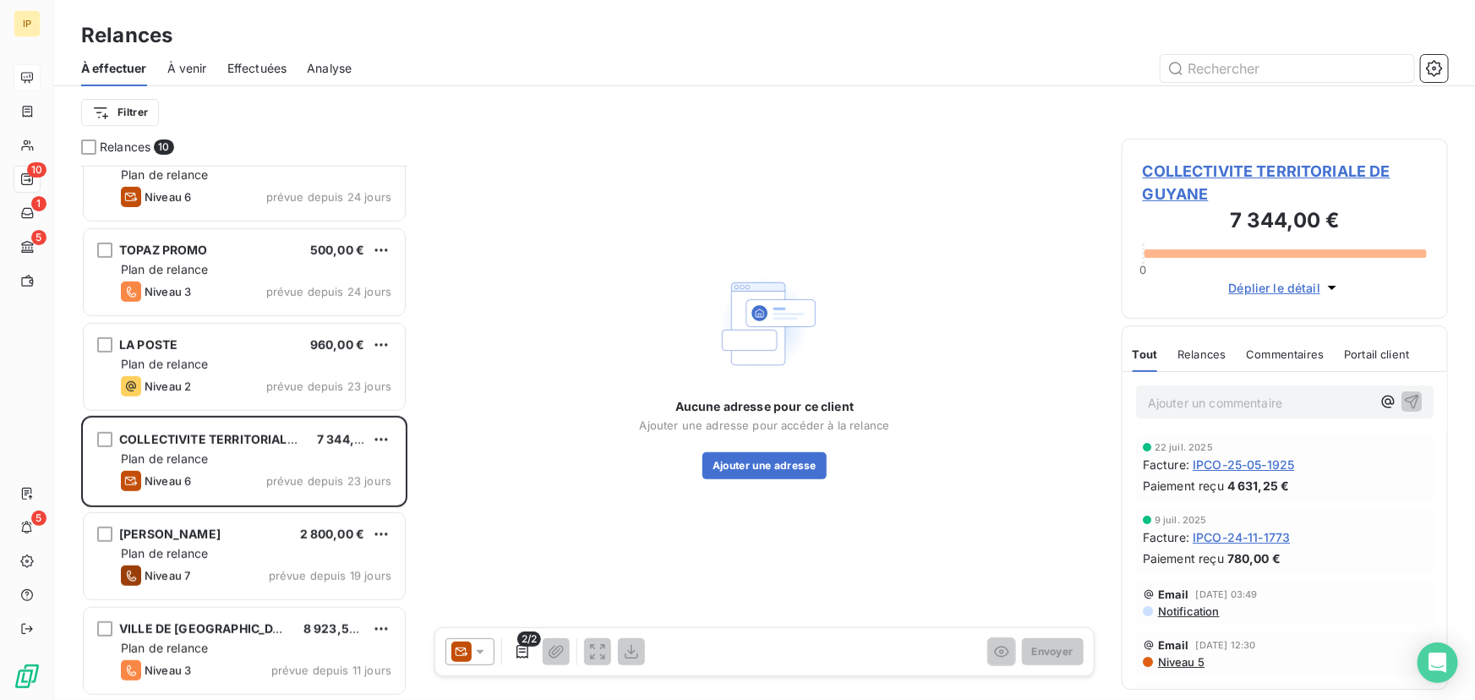
click at [1279, 350] on span "Commentaires" at bounding box center [1286, 355] width 78 height 14
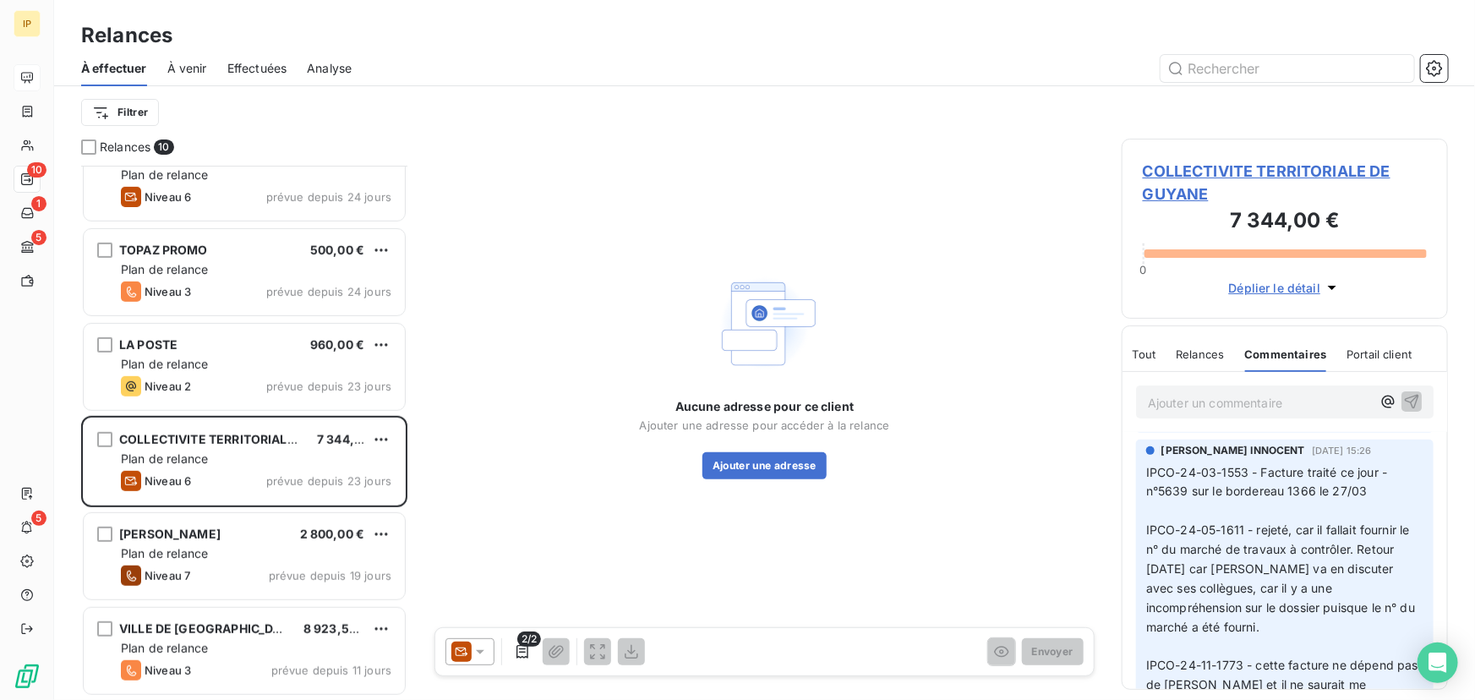
scroll to position [358, 0]
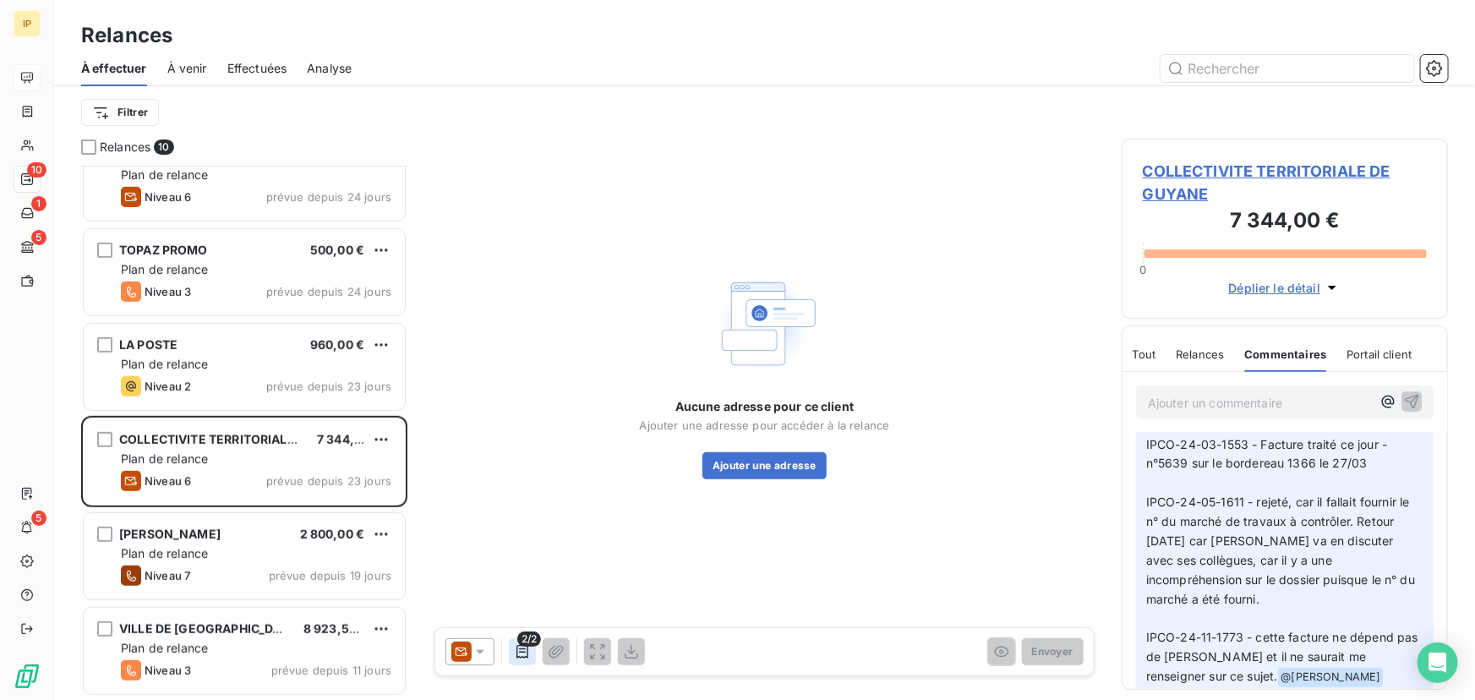
click at [522, 654] on icon "button" at bounding box center [522, 651] width 17 height 17
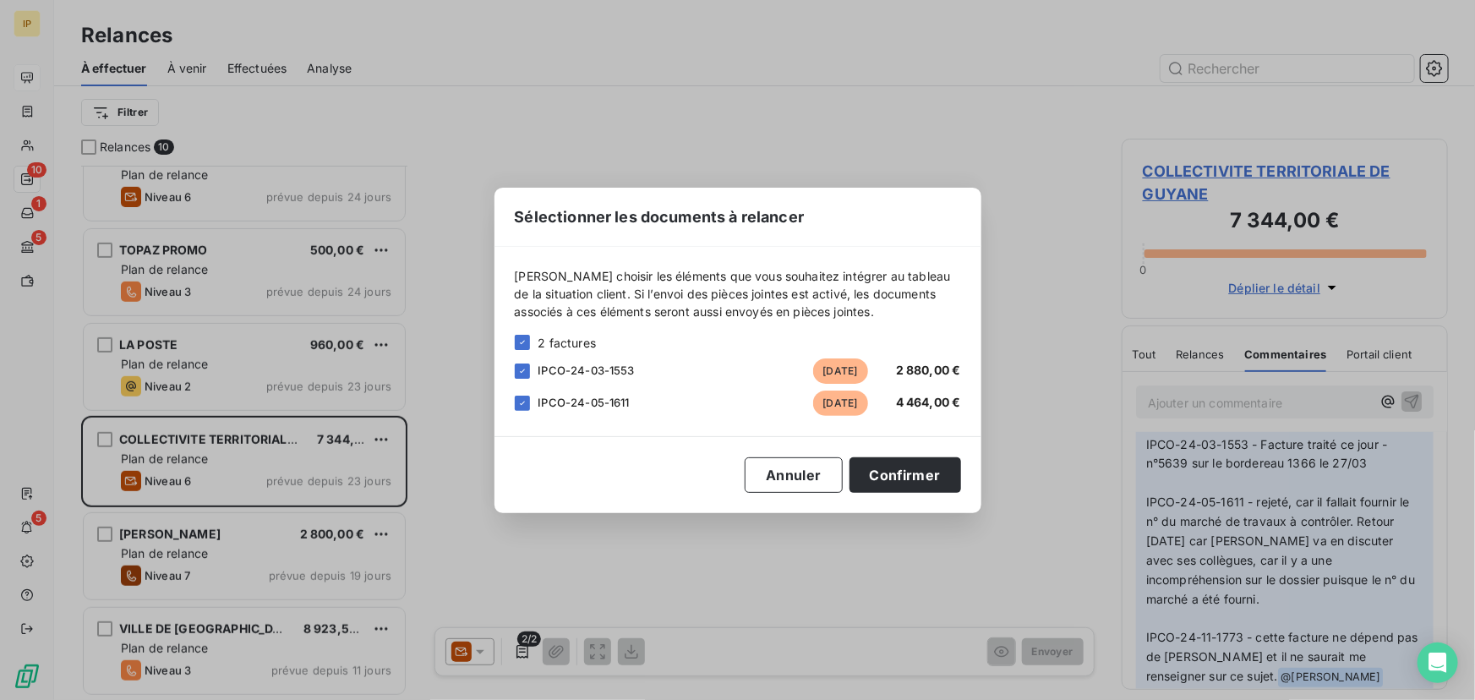
click at [630, 401] on div "IPCO-24-05-1611" at bounding box center [672, 402] width 266 height 17
click at [624, 402] on span "IPCO-24-05-1611" at bounding box center [584, 403] width 91 height 14
drag, startPoint x: 627, startPoint y: 402, endPoint x: 535, endPoint y: 401, distance: 92.2
click at [535, 401] on div "IPCO-24-05-1611 il y a 421 jours 4 464,00 €" at bounding box center [738, 403] width 446 height 25
copy span "IPCO-24-05-1611"
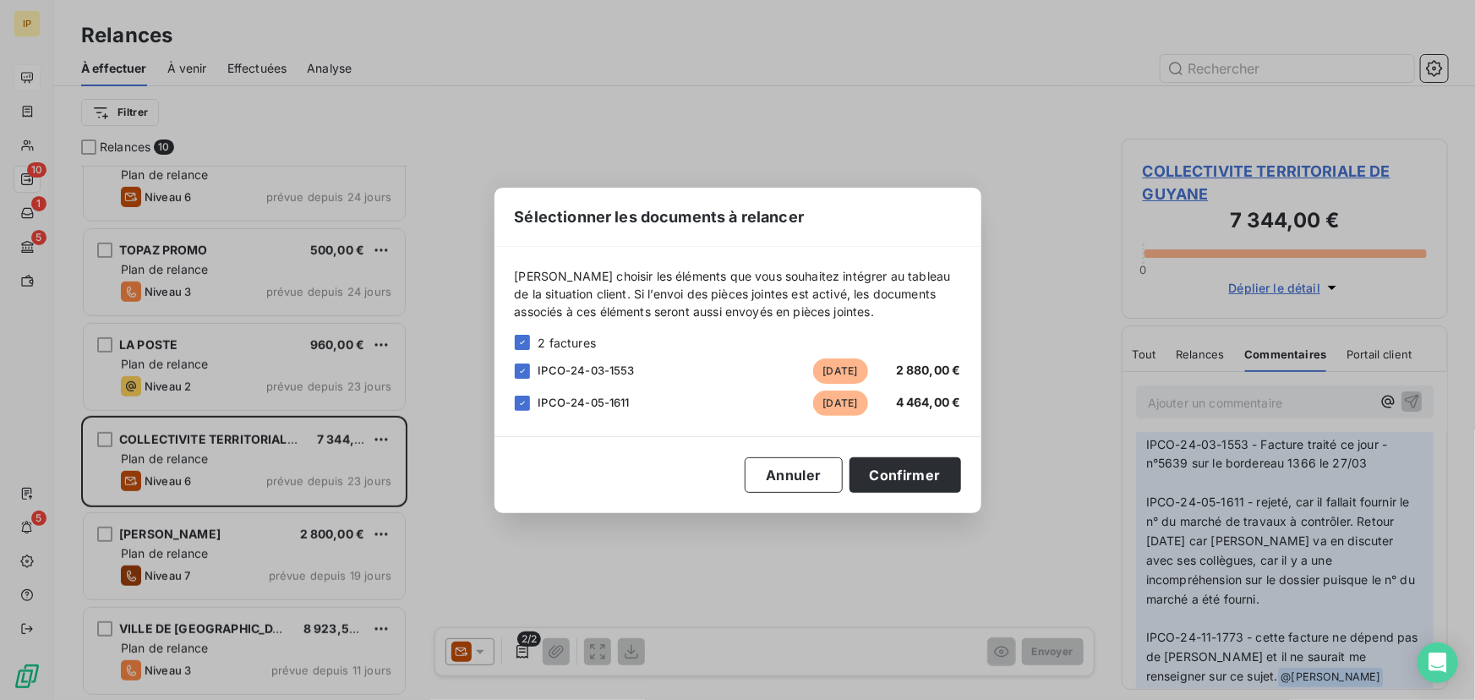
click at [1234, 544] on div "Sélectionner les documents à relancer Veuillez choisir les éléments que vous so…" at bounding box center [737, 350] width 1475 height 700
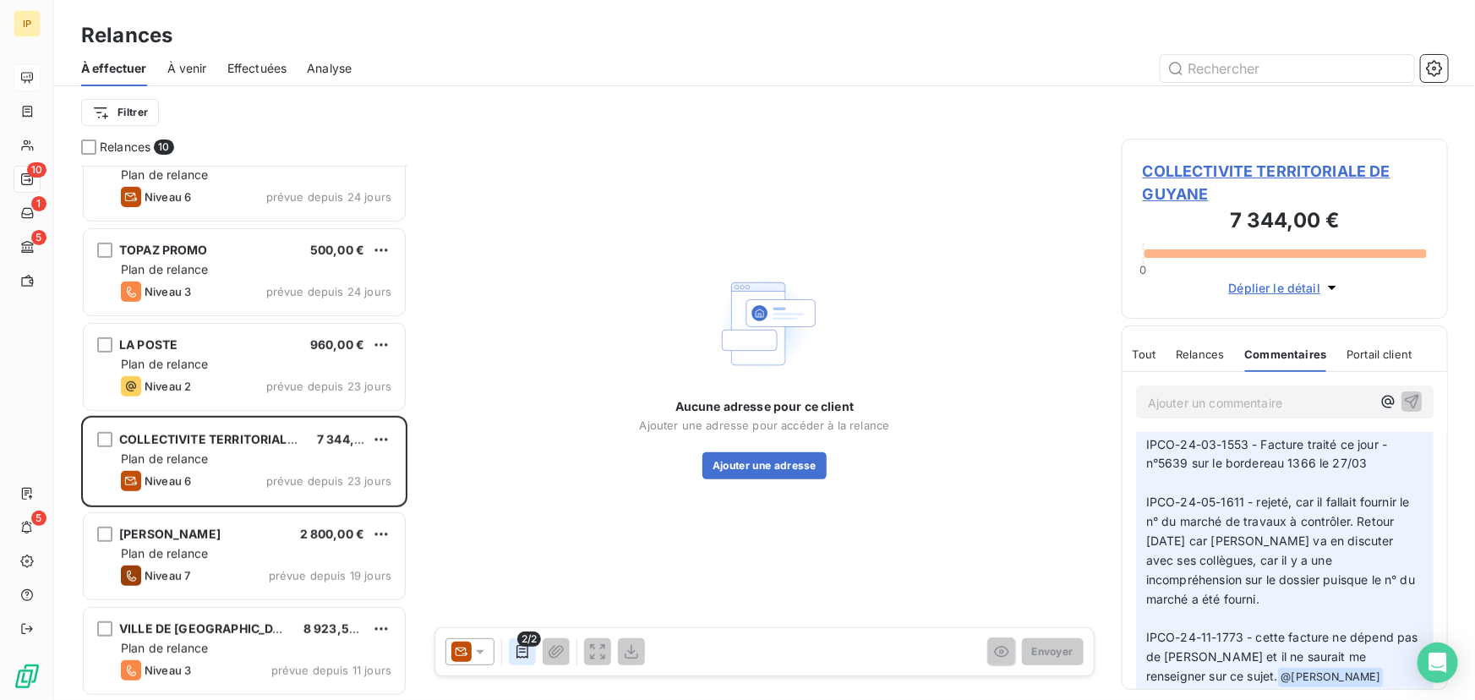
click at [527, 651] on icon "button" at bounding box center [523, 652] width 12 height 14
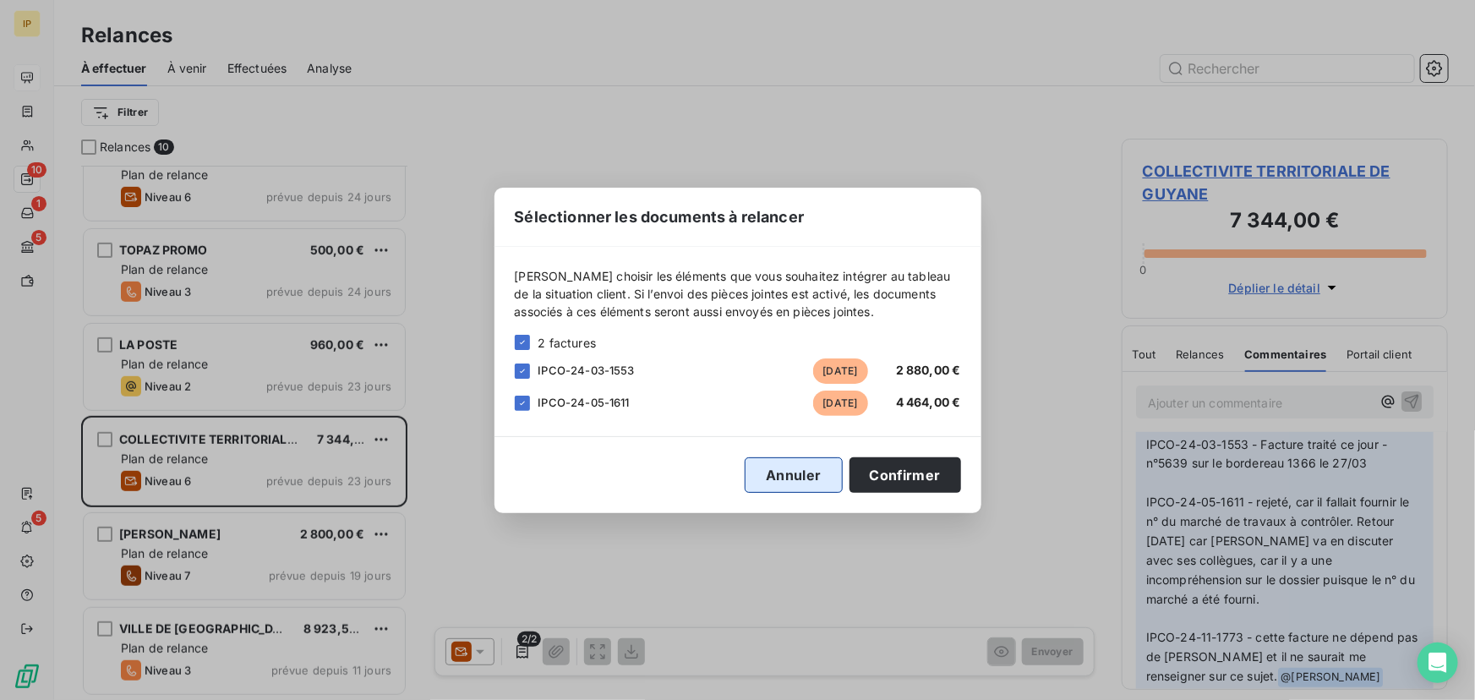
click at [762, 482] on button "Annuler" at bounding box center [793, 475] width 97 height 36
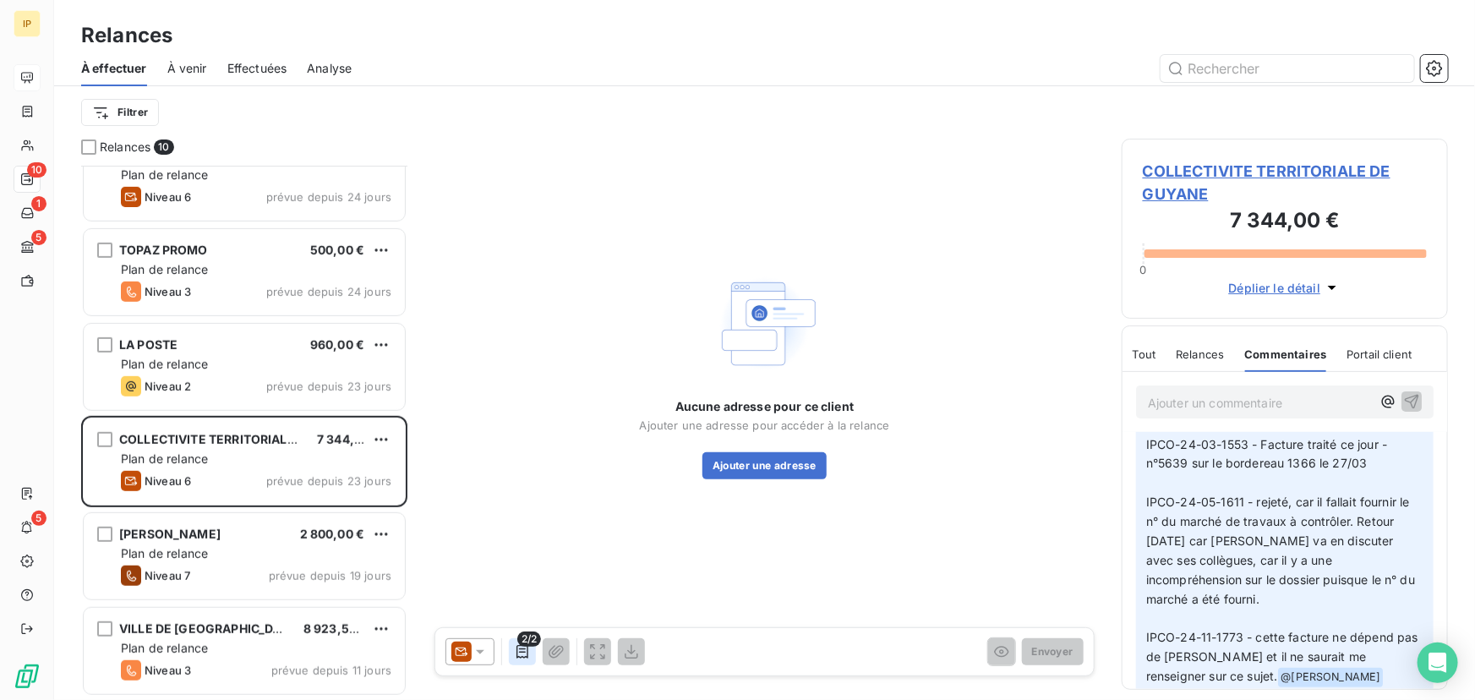
click at [516, 649] on icon "button" at bounding box center [522, 651] width 17 height 17
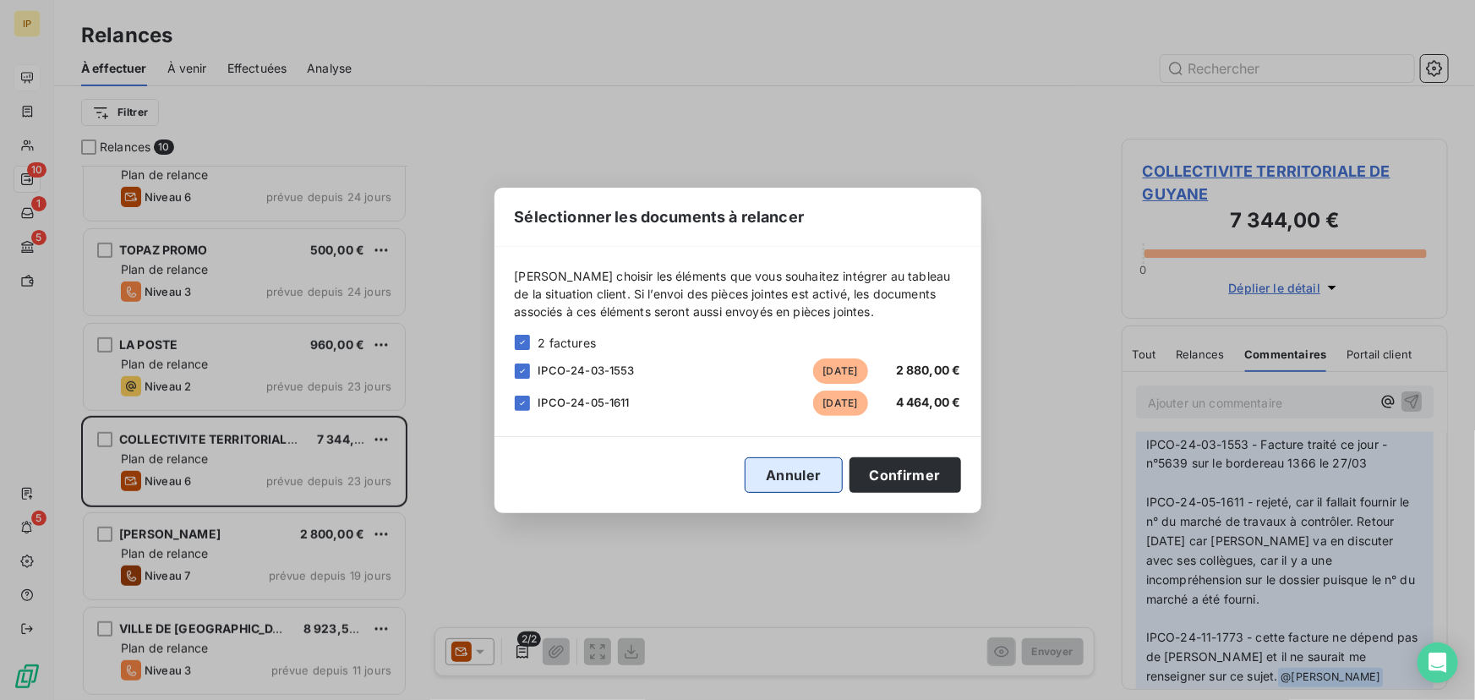
click at [780, 484] on button "Annuler" at bounding box center [793, 475] width 97 height 36
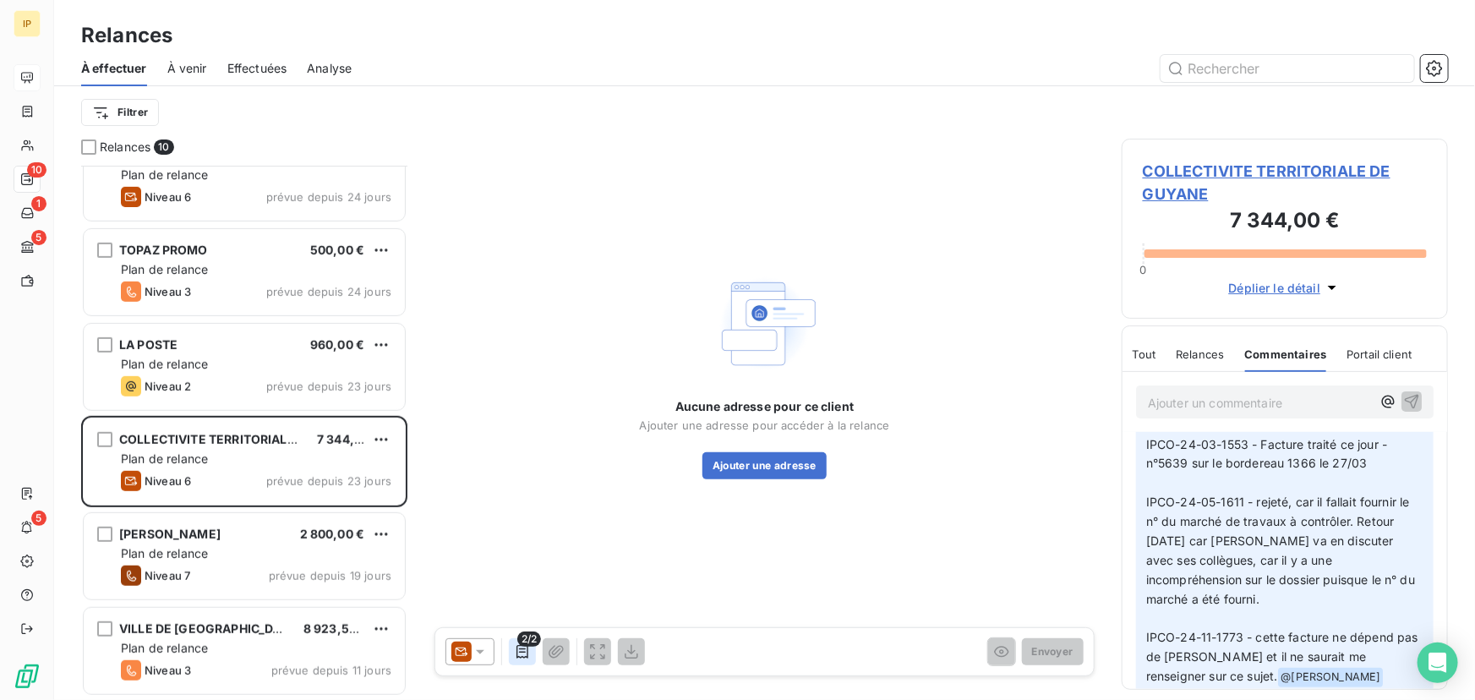
click at [531, 648] on button "button" at bounding box center [522, 651] width 27 height 27
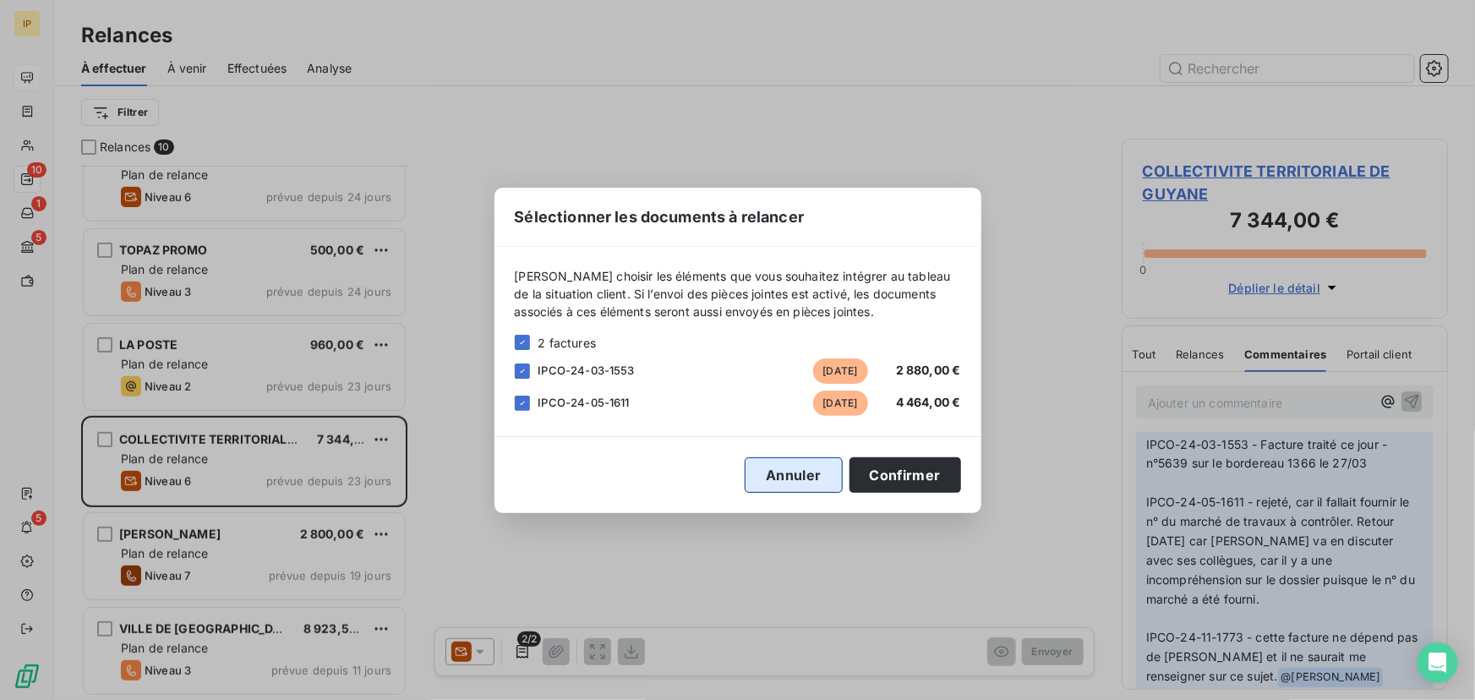
click at [785, 482] on button "Annuler" at bounding box center [793, 475] width 97 height 36
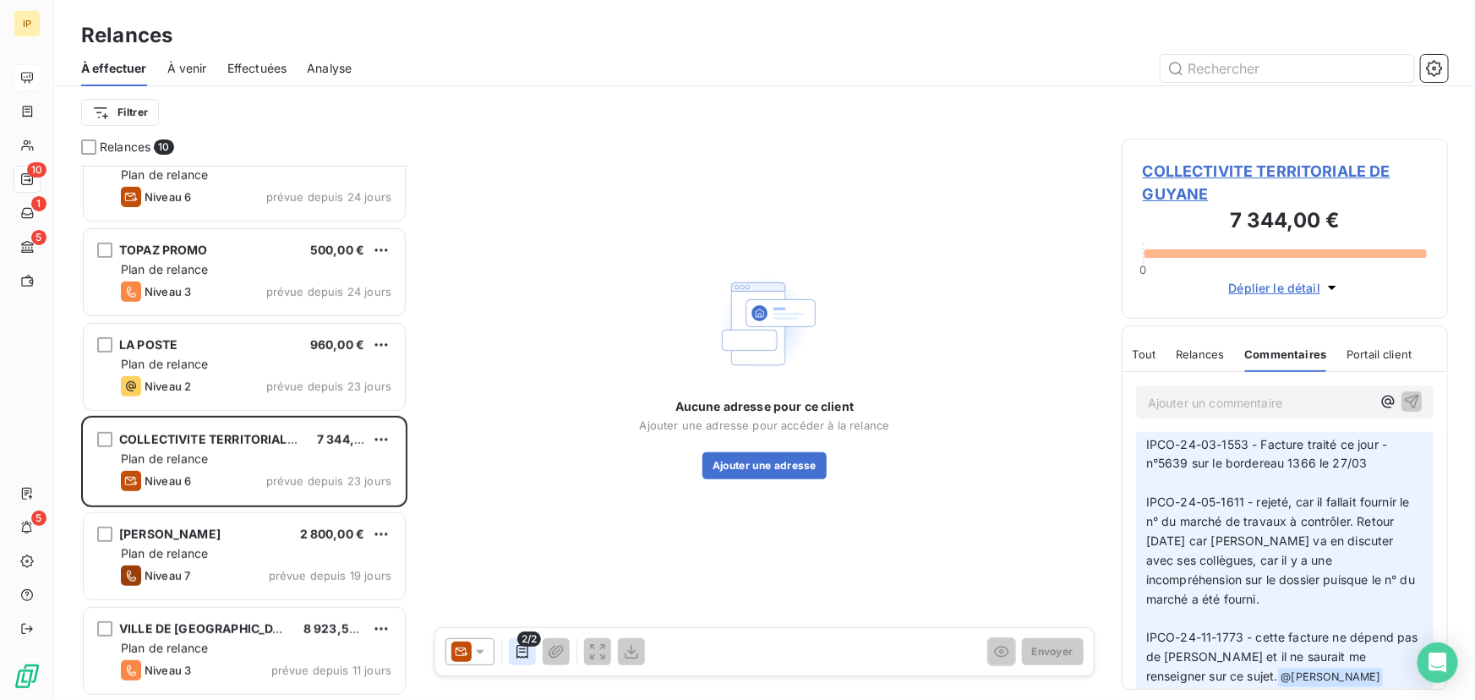
click at [527, 650] on icon "button" at bounding box center [523, 652] width 12 height 14
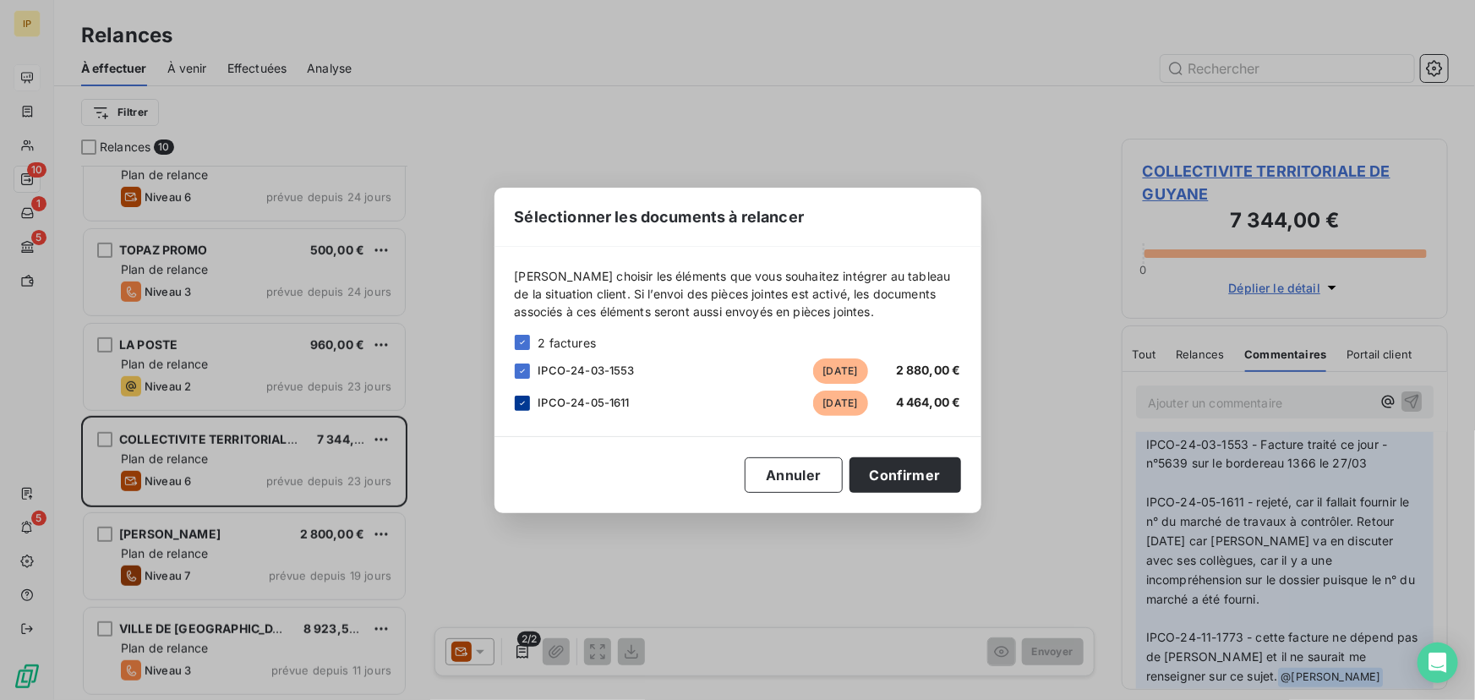
click at [523, 405] on icon at bounding box center [522, 403] width 10 height 10
click at [905, 469] on button "Confirmer" at bounding box center [906, 475] width 112 height 36
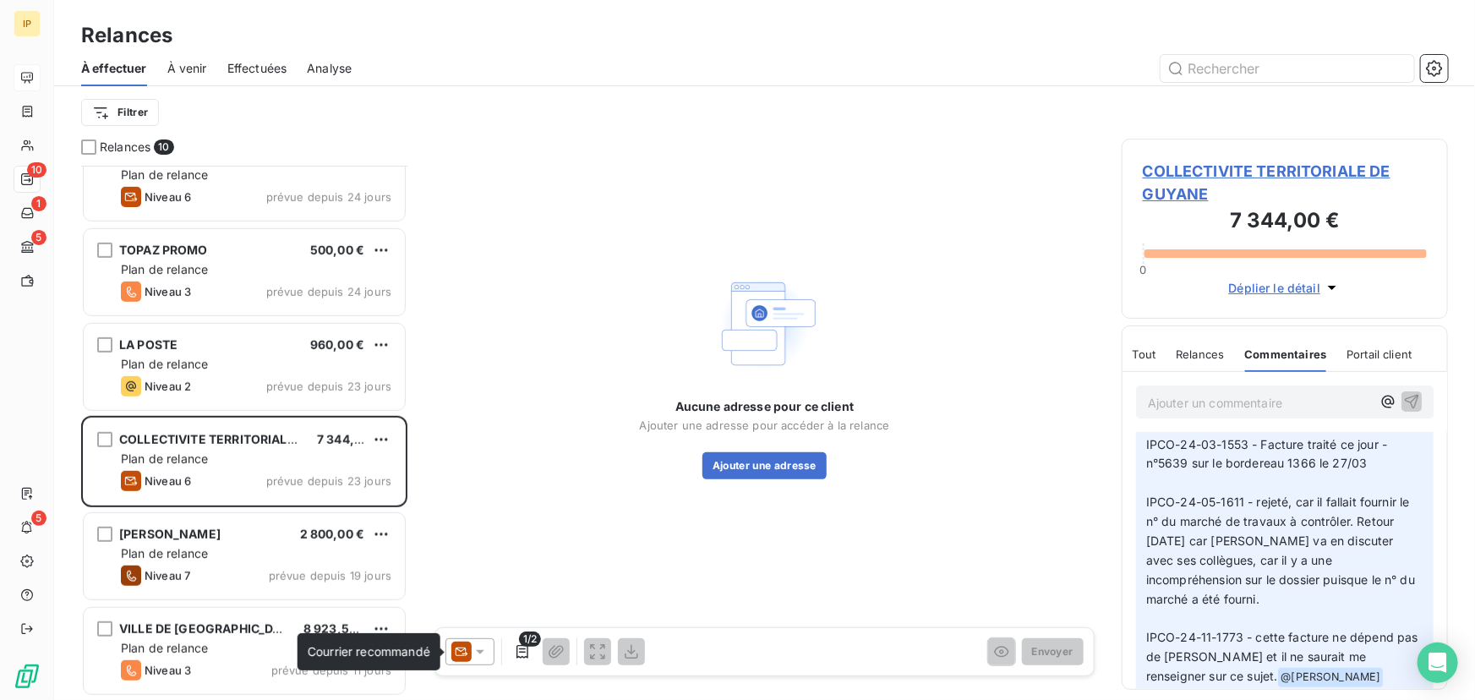
click at [470, 647] on icon at bounding box center [462, 652] width 20 height 20
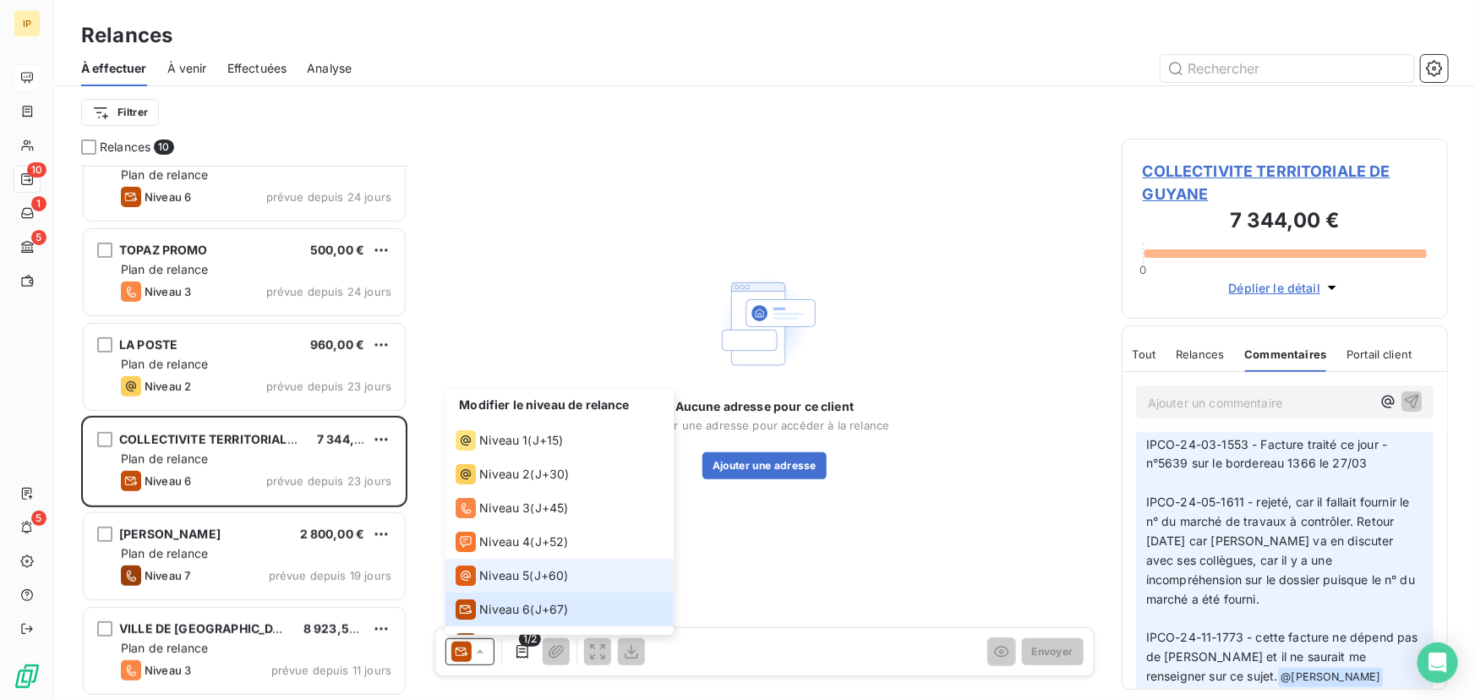
click at [534, 570] on div "Niveau 5 ( J+60 )" at bounding box center [512, 576] width 112 height 20
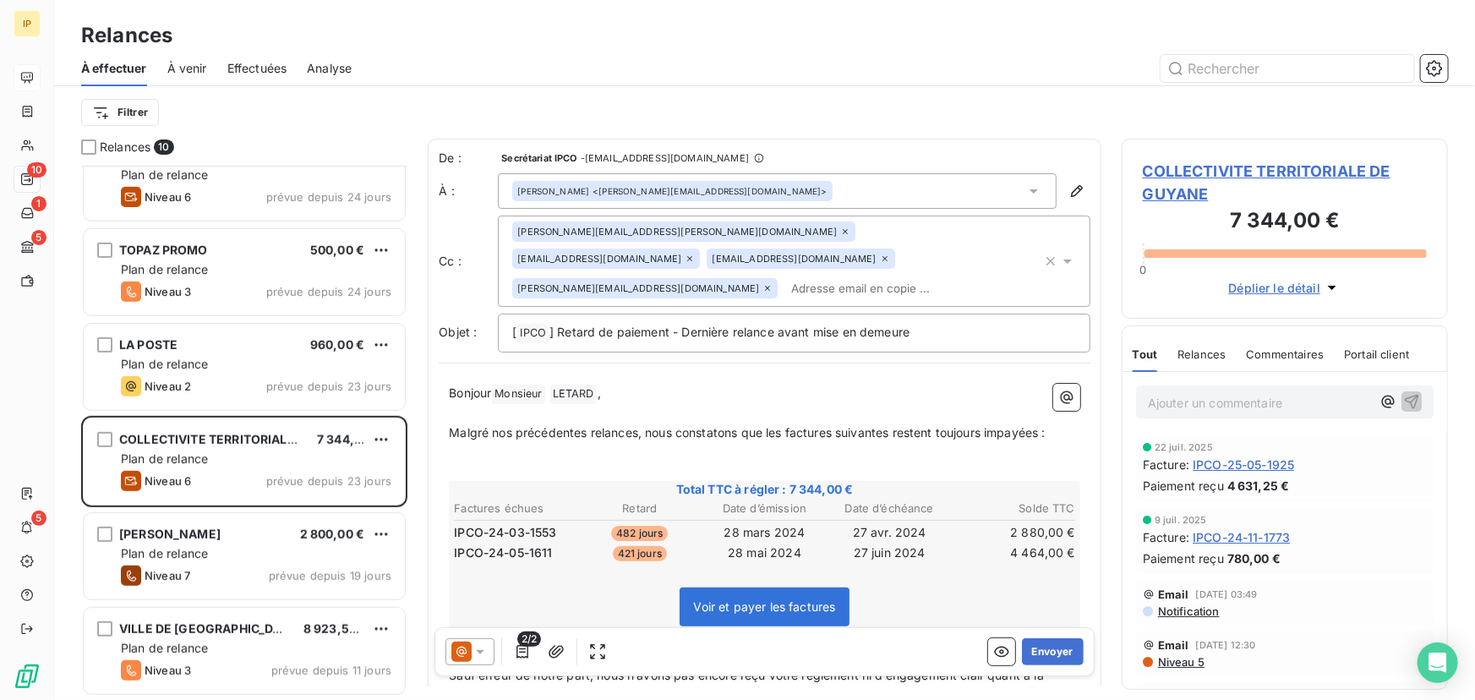
click at [765, 286] on icon at bounding box center [767, 288] width 5 height 5
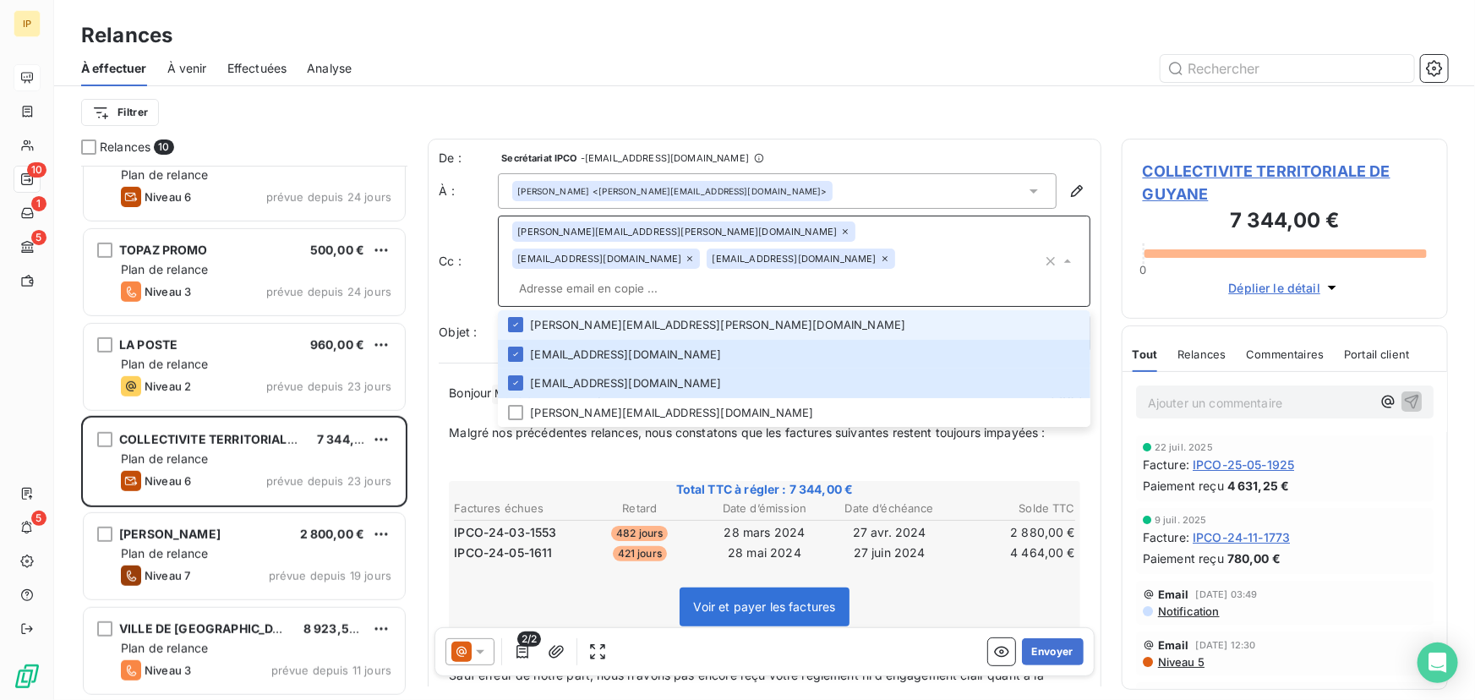
click at [890, 254] on icon at bounding box center [885, 259] width 10 height 10
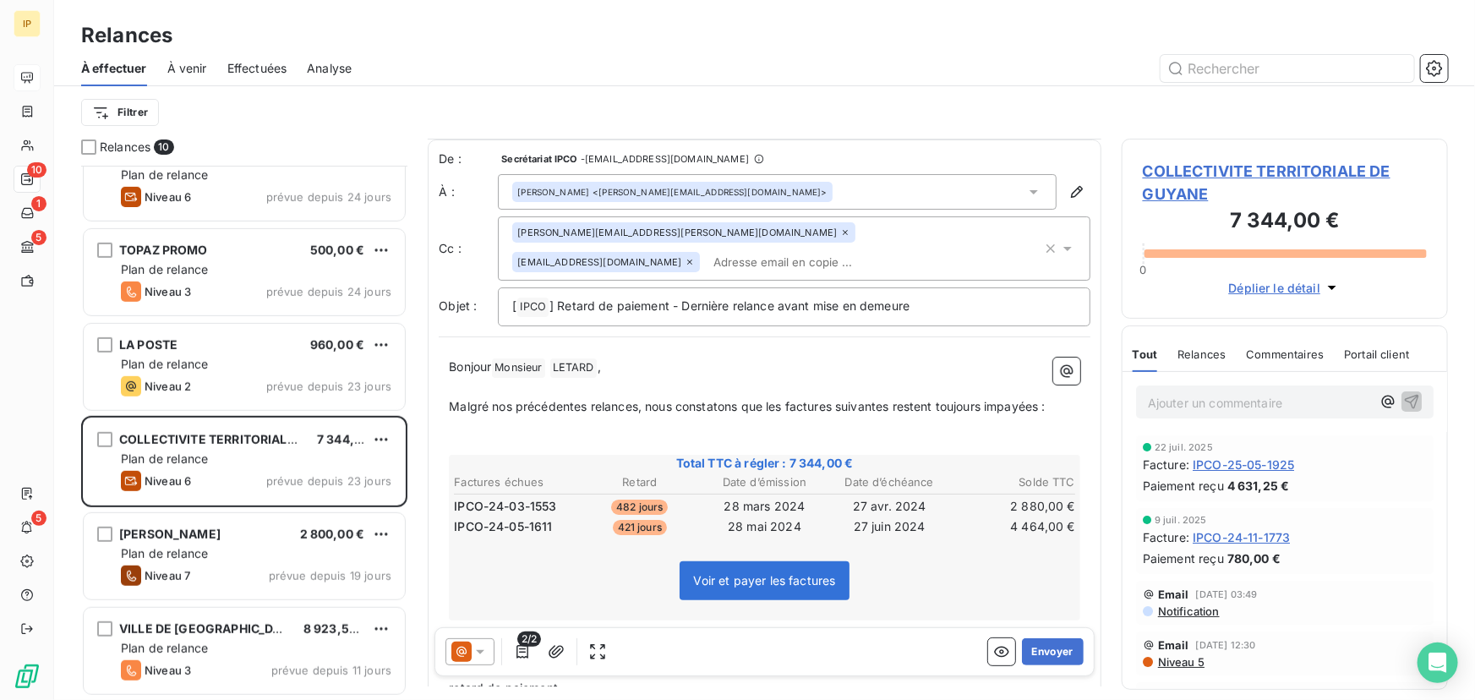
scroll to position [1, 0]
click at [526, 643] on span "2/2" at bounding box center [529, 639] width 24 height 15
click at [521, 652] on icon "button" at bounding box center [523, 652] width 12 height 14
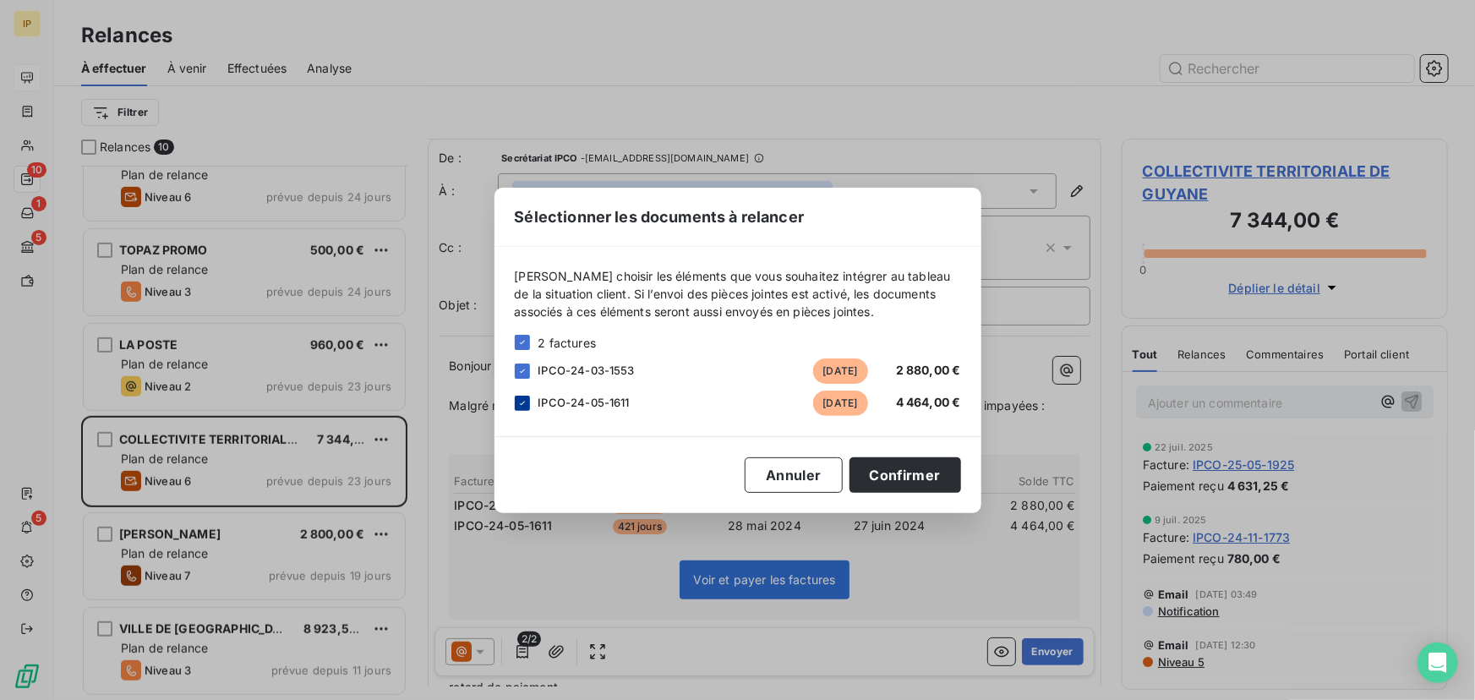
click at [519, 402] on icon at bounding box center [522, 403] width 10 height 10
click at [931, 482] on button "Confirmer" at bounding box center [906, 475] width 112 height 36
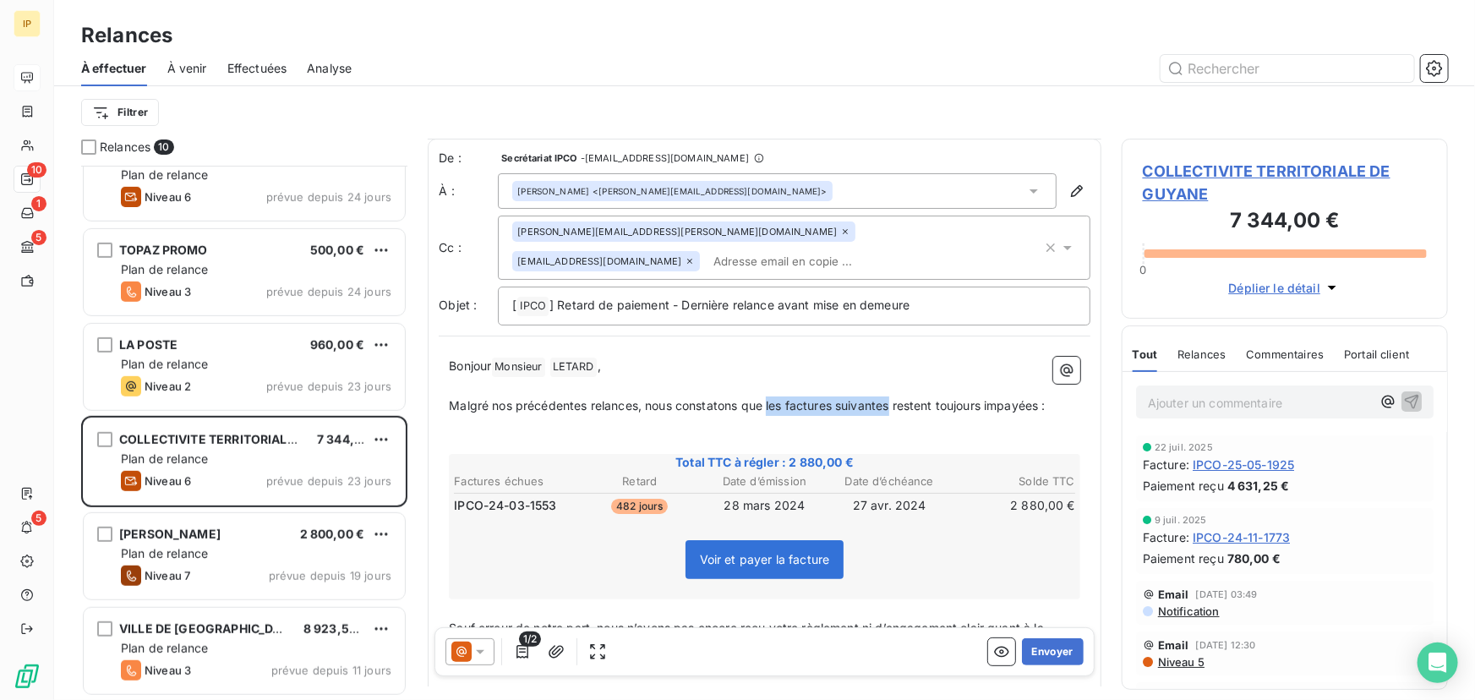
drag, startPoint x: 769, startPoint y: 380, endPoint x: 895, endPoint y: 378, distance: 125.1
click at [895, 398] on span "Malgré nos précédentes relances, nous constatons que les factures suivantes res…" at bounding box center [747, 405] width 596 height 14
click at [907, 398] on span "Malgré nos précédentes relances, nous constatons que la facture suivante resten…" at bounding box center [738, 405] width 578 height 14
click at [999, 398] on span "Malgré nos précédentes relances, nous constatons que la facture suivante reste …" at bounding box center [732, 405] width 567 height 14
click at [1003, 435] on p "﻿" at bounding box center [765, 444] width 632 height 19
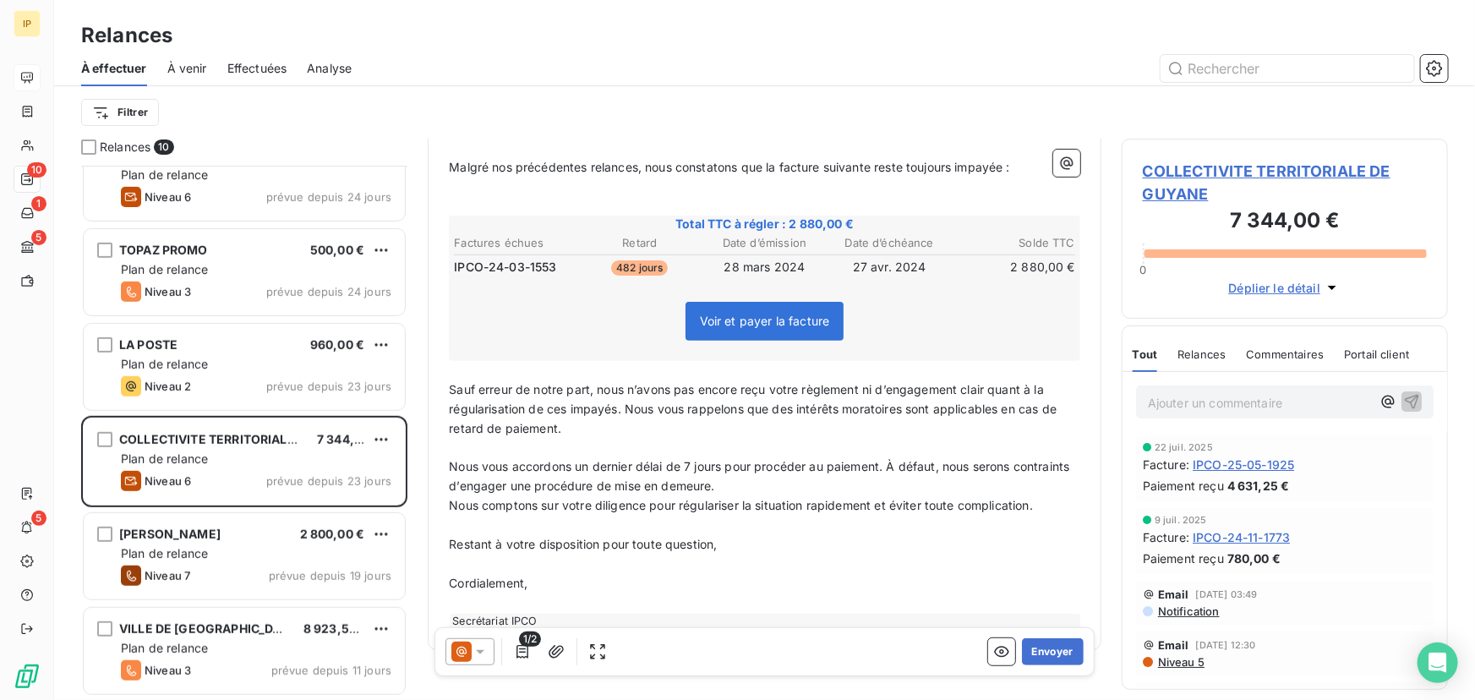
scroll to position [245, 0]
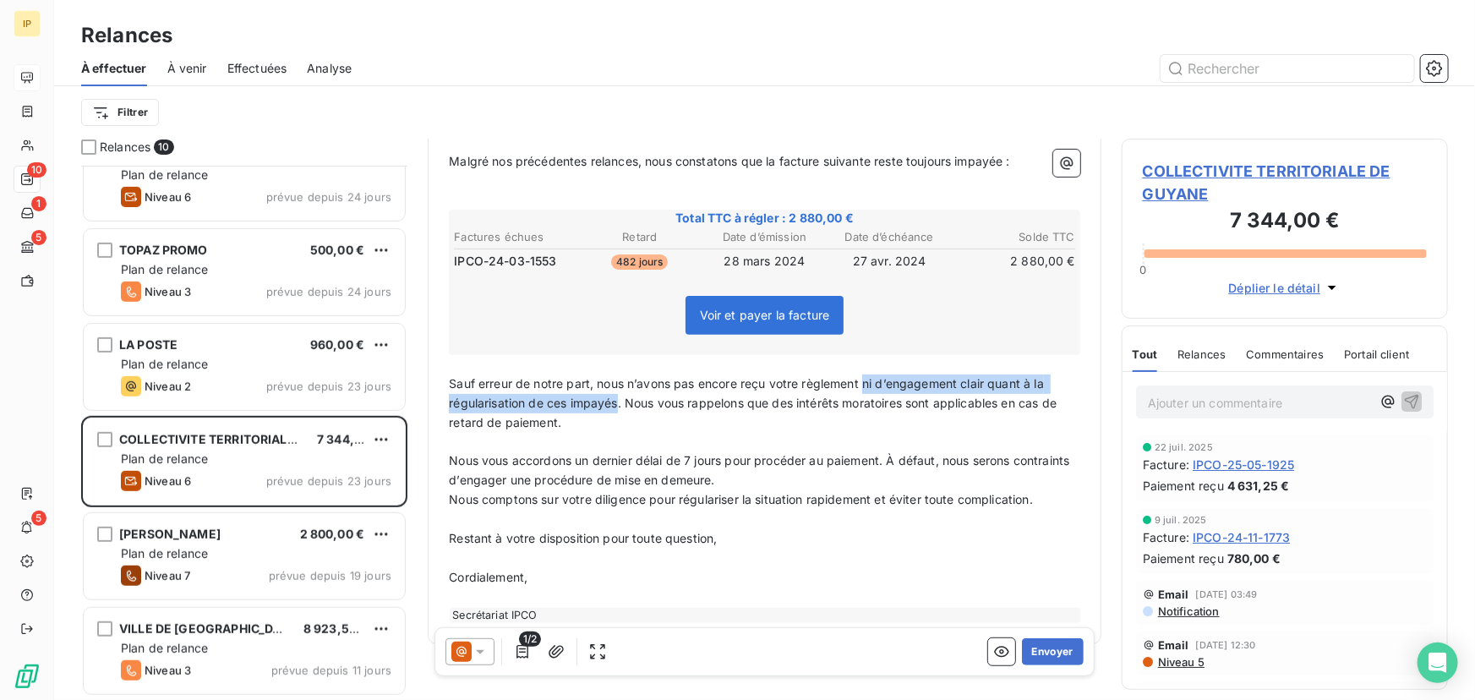
drag, startPoint x: 867, startPoint y: 354, endPoint x: 621, endPoint y: 375, distance: 246.9
click at [621, 376] on span "Sauf erreur de notre part, nous n’avons pas encore reçu votre règlement ni d’en…" at bounding box center [754, 402] width 611 height 53
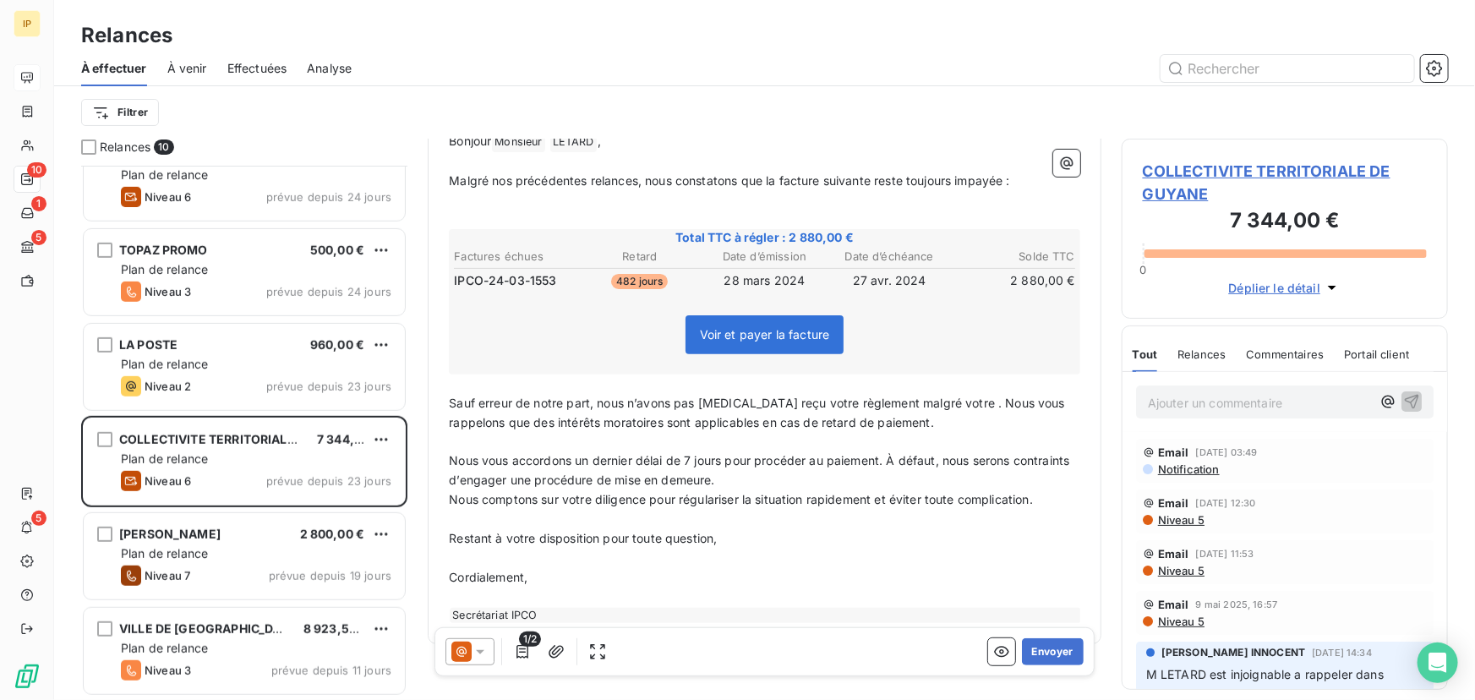
scroll to position [153, 0]
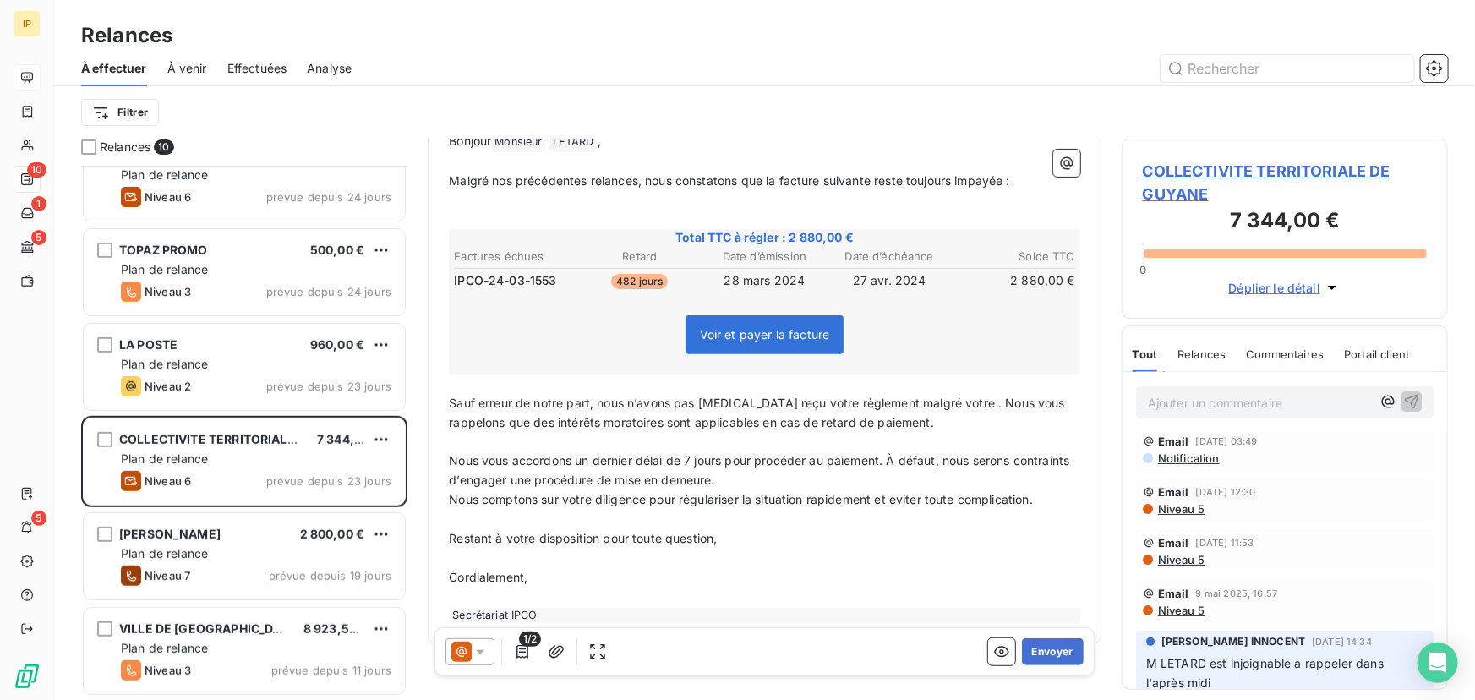
click at [1285, 352] on span "Commentaires" at bounding box center [1286, 355] width 78 height 14
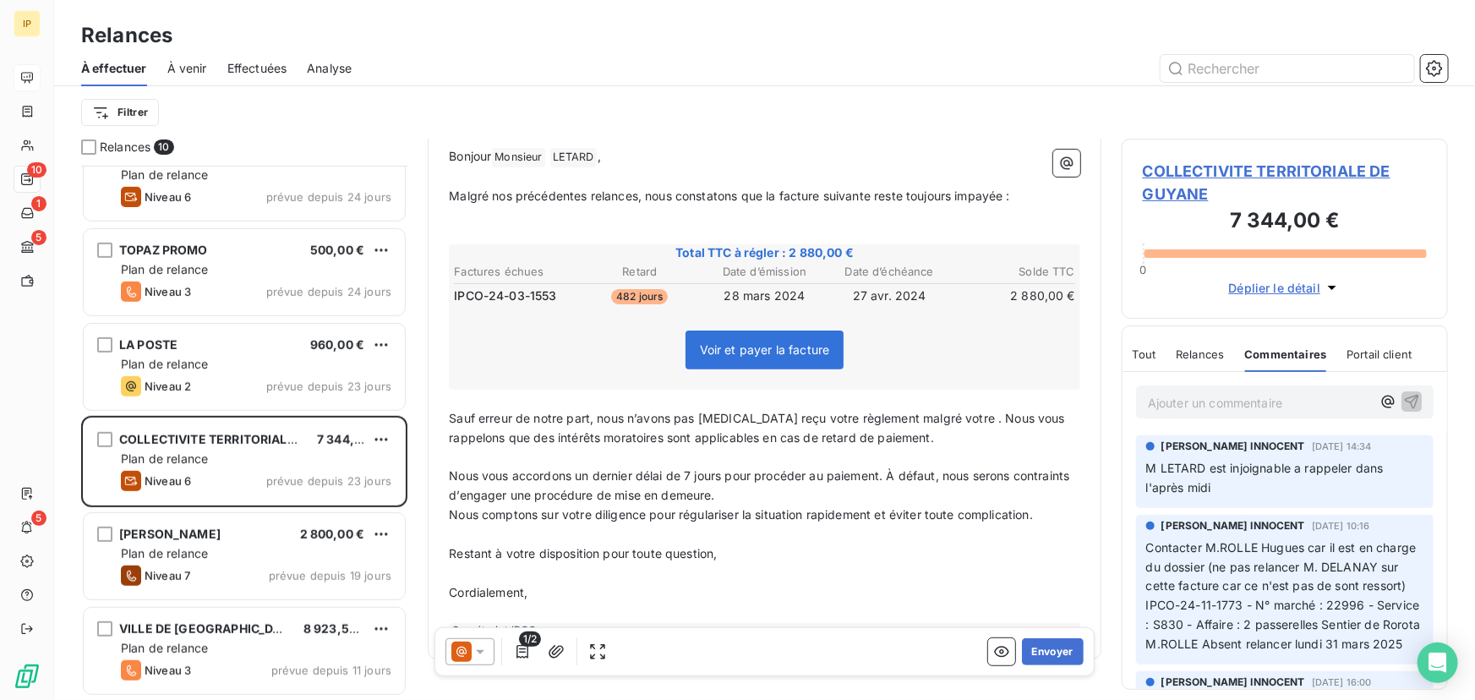
scroll to position [226, 0]
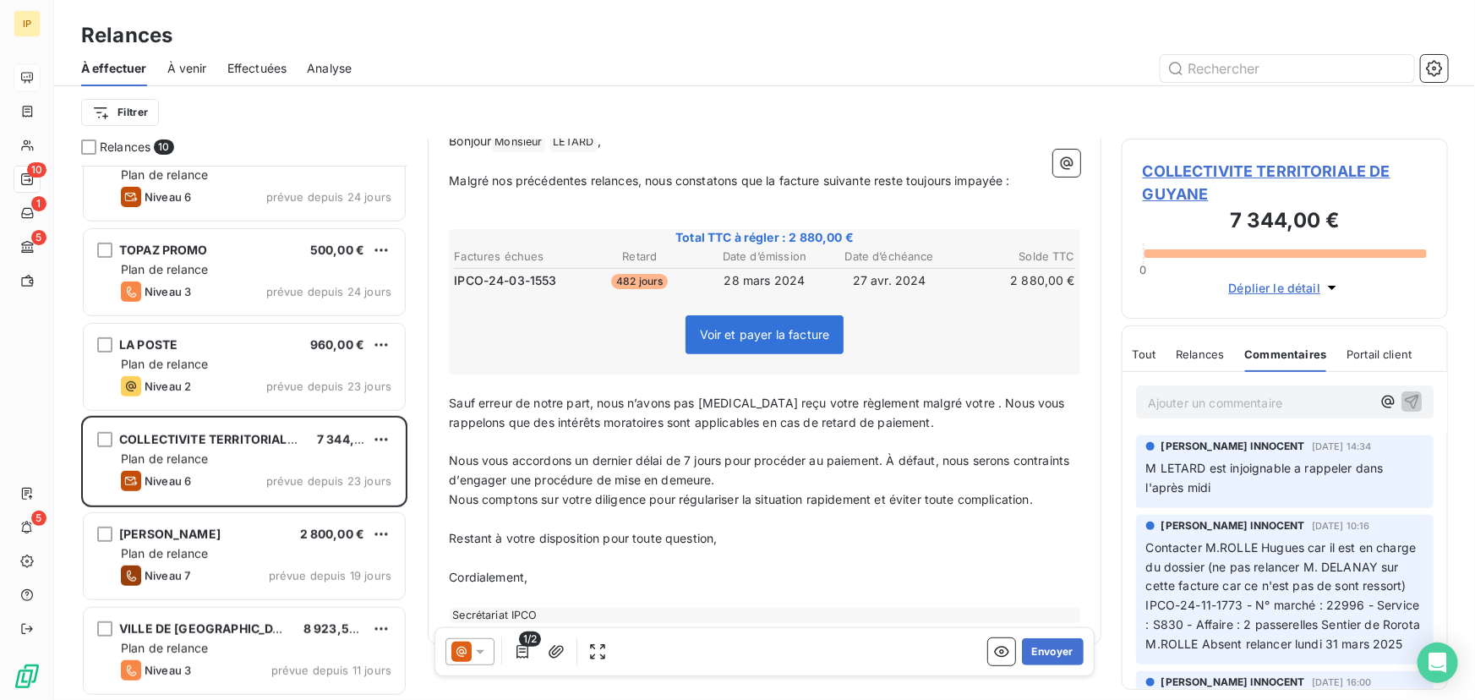
click at [941, 396] on span "Sauf erreur de notre part, nous n’avons pas encore reçu votre règlement malgré …" at bounding box center [759, 413] width 620 height 34
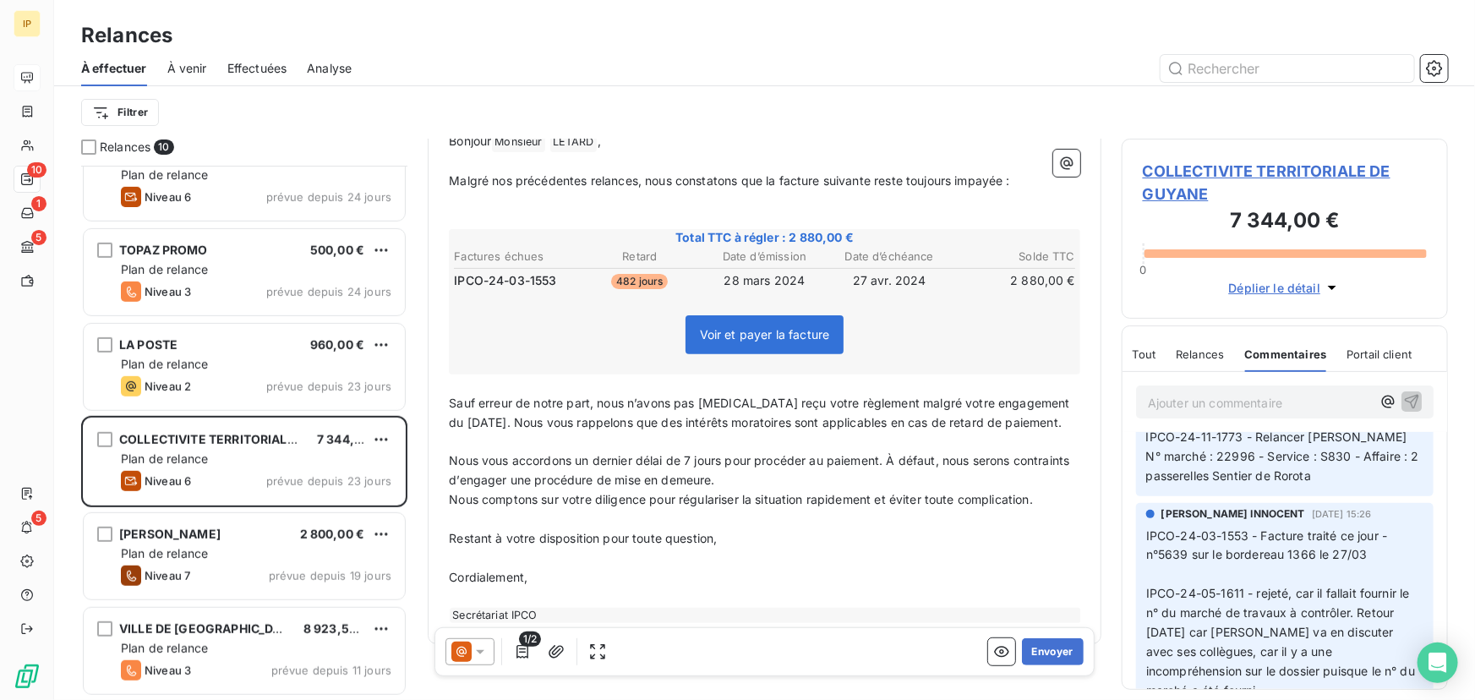
scroll to position [358, 0]
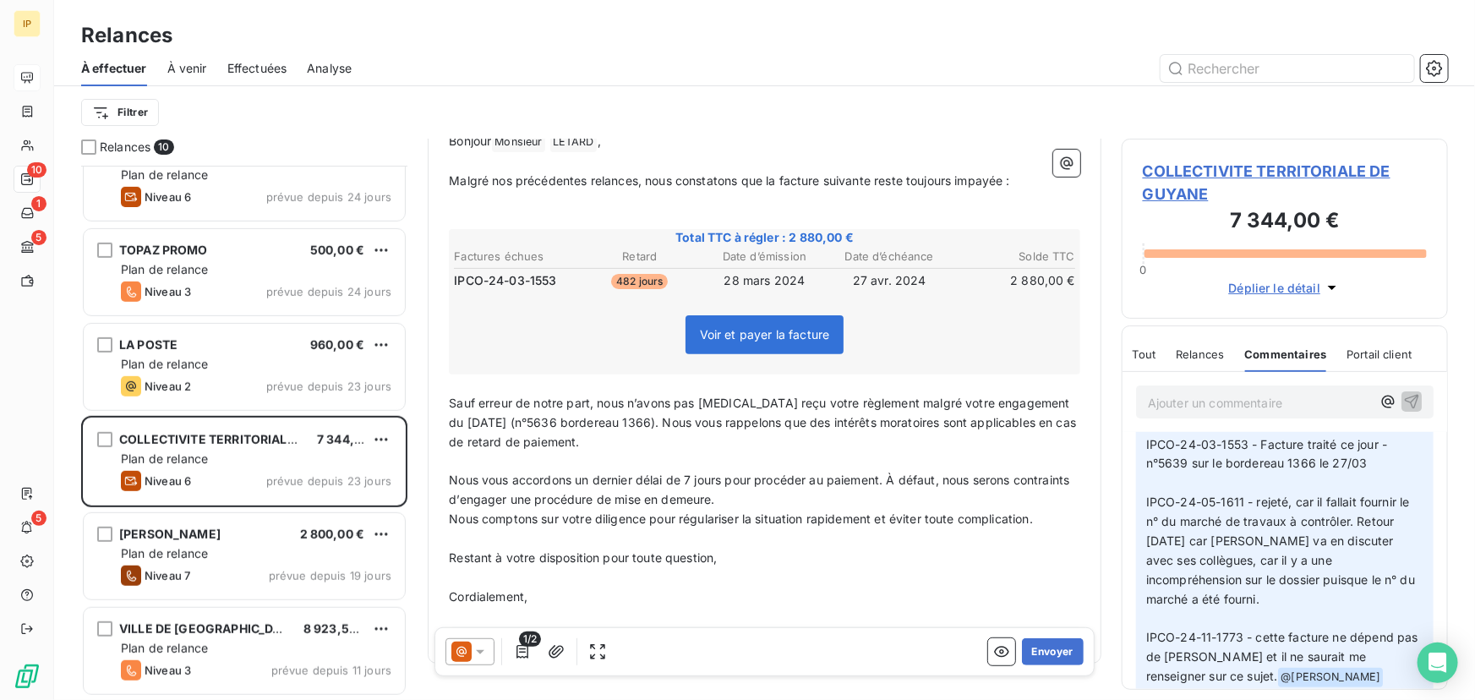
click at [676, 422] on p "Sauf erreur de notre part, nous n’avons pas encore reçu votre règlement malgré …" at bounding box center [765, 423] width 632 height 58
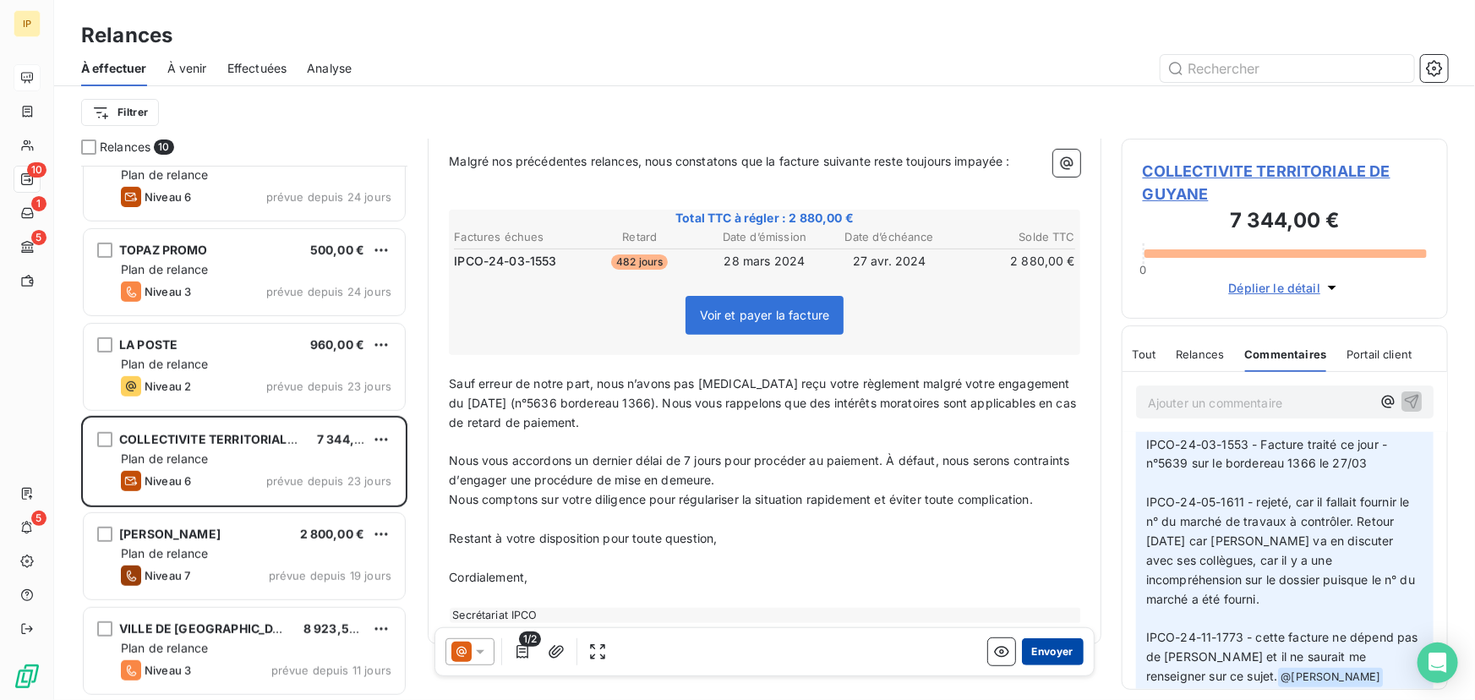
click at [1037, 646] on button "Envoyer" at bounding box center [1053, 651] width 62 height 27
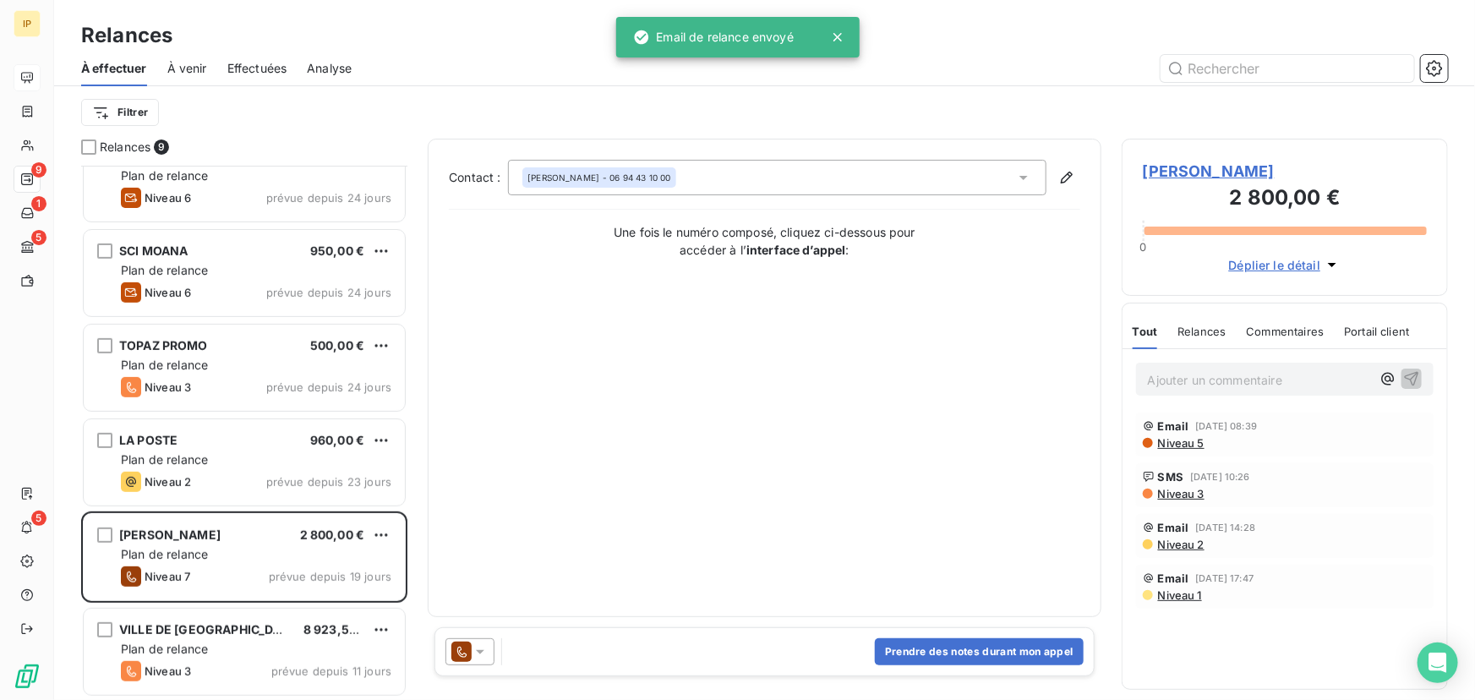
scroll to position [319, 0]
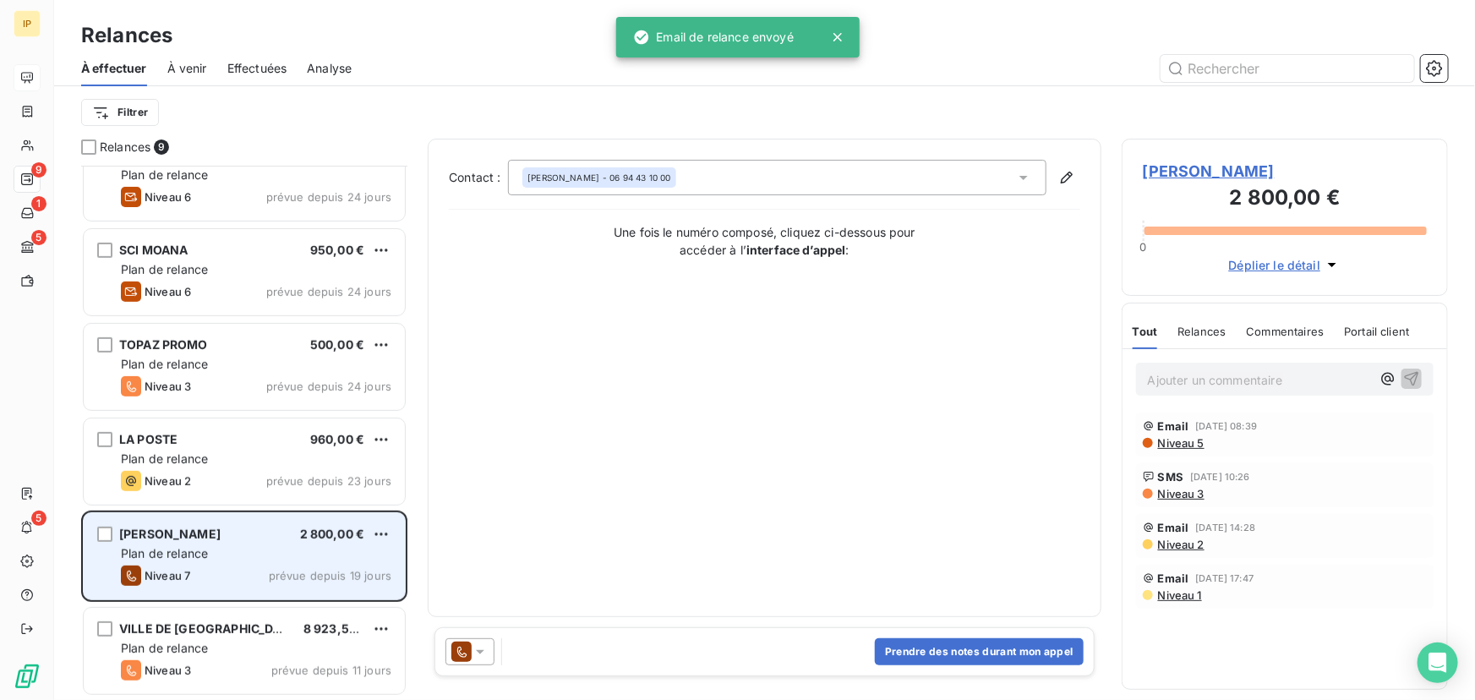
click at [296, 552] on div "Plan de relance" at bounding box center [256, 553] width 271 height 17
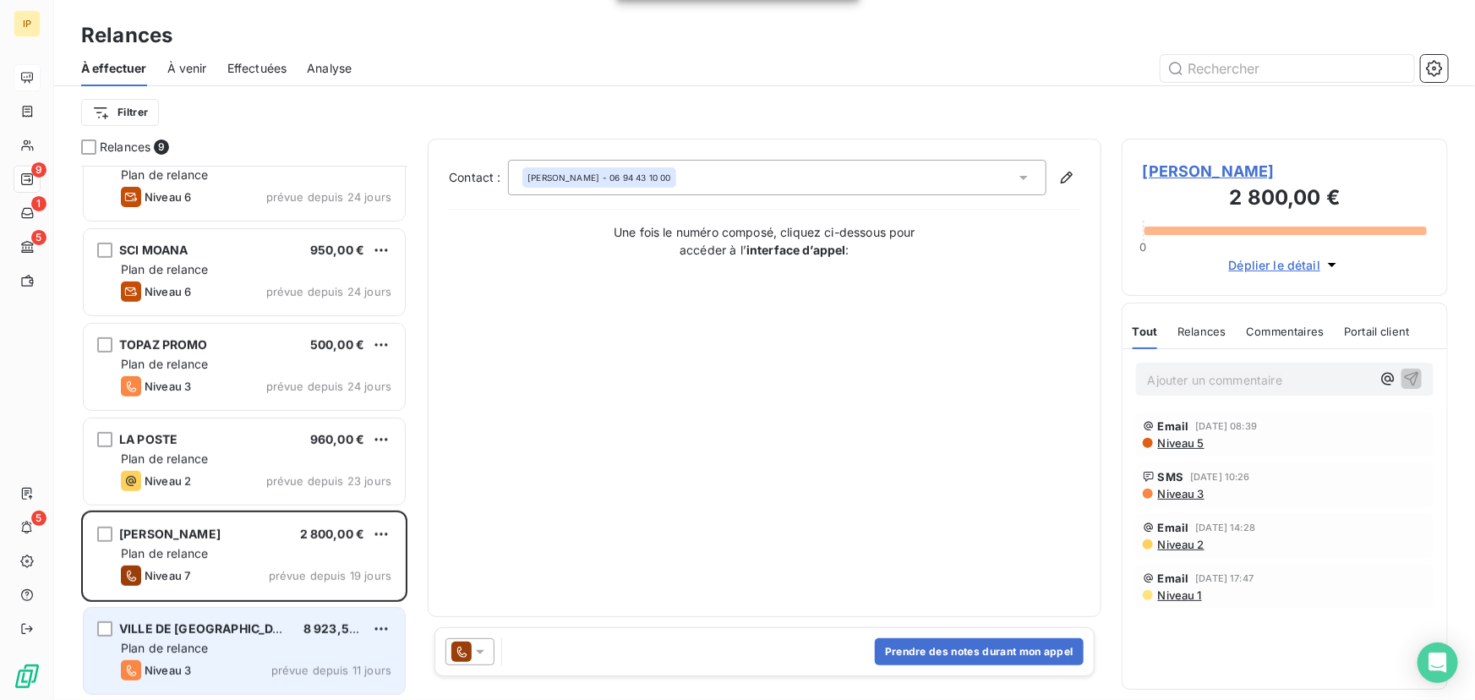
click at [262, 640] on div "Plan de relance" at bounding box center [256, 648] width 271 height 17
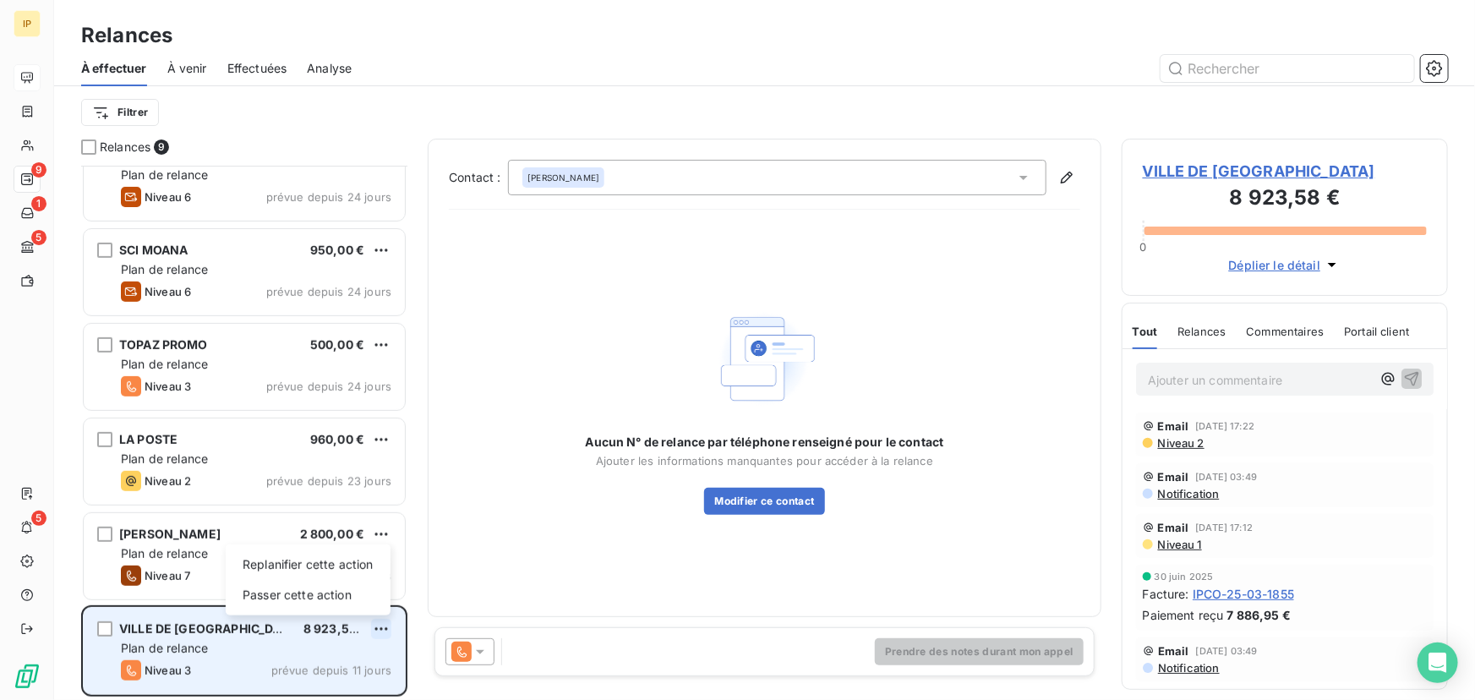
click at [380, 627] on html "IP 9 1 5 5 Relances À effectuer À venir Effectuées Analyse Filtrer Relances 9 S…" at bounding box center [737, 350] width 1475 height 700
click at [348, 566] on div "Replanifier cette action" at bounding box center [308, 564] width 151 height 27
select select "7"
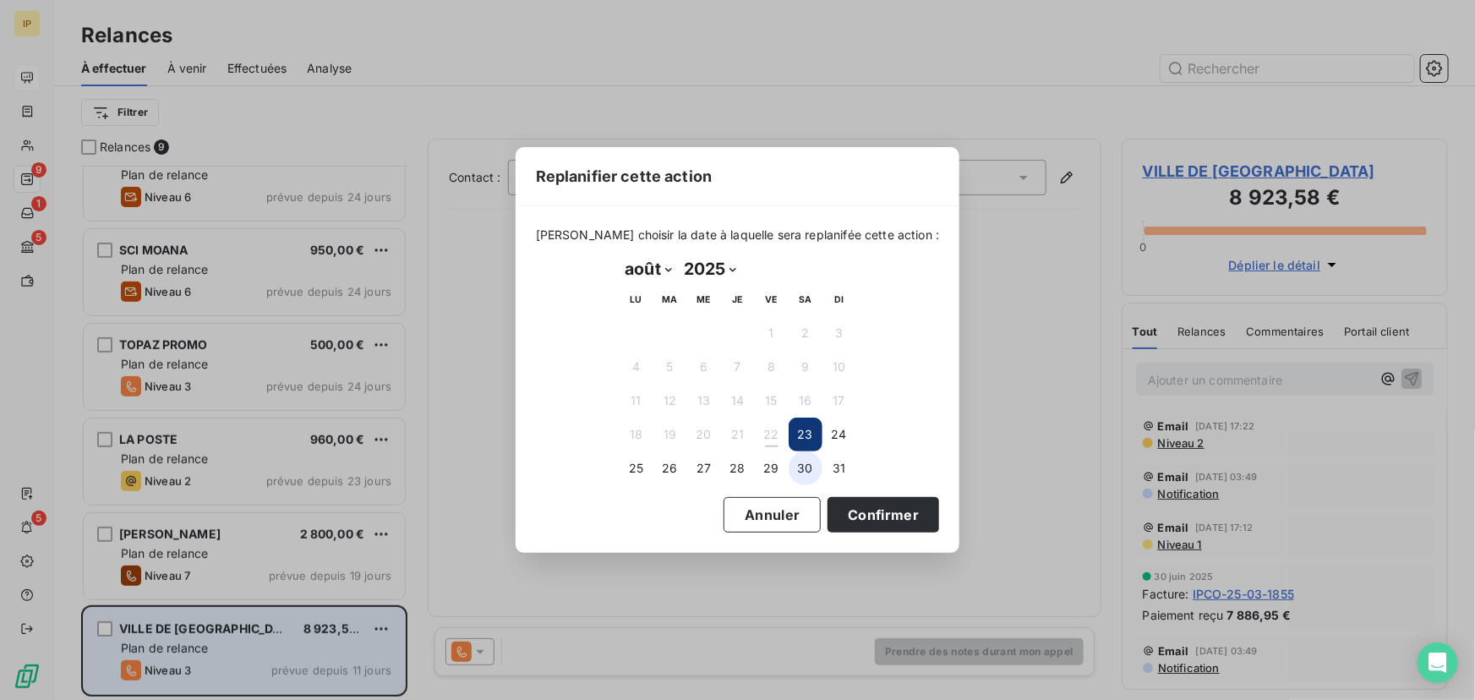
click at [802, 462] on button "30" at bounding box center [806, 469] width 34 height 34
click at [849, 512] on button "Confirmer" at bounding box center [884, 515] width 112 height 36
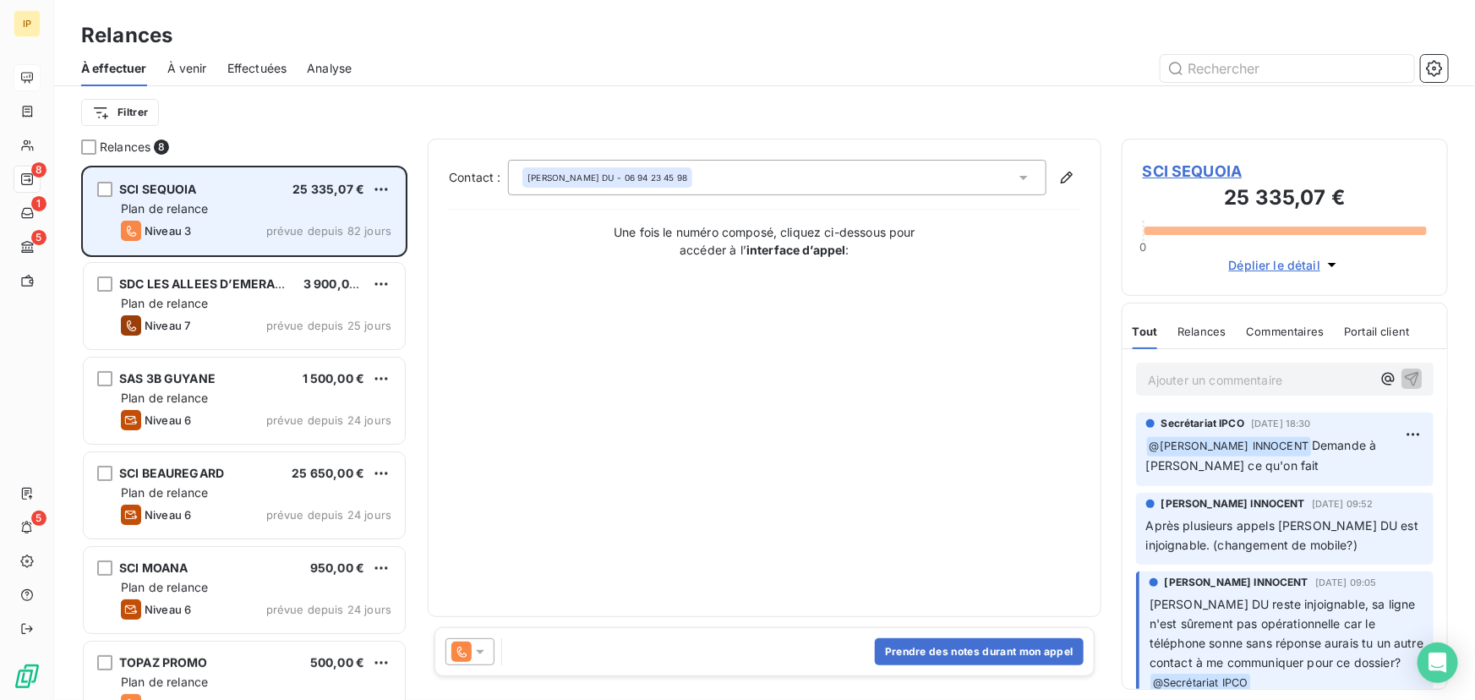
click at [330, 216] on div "Plan de relance" at bounding box center [256, 208] width 271 height 17
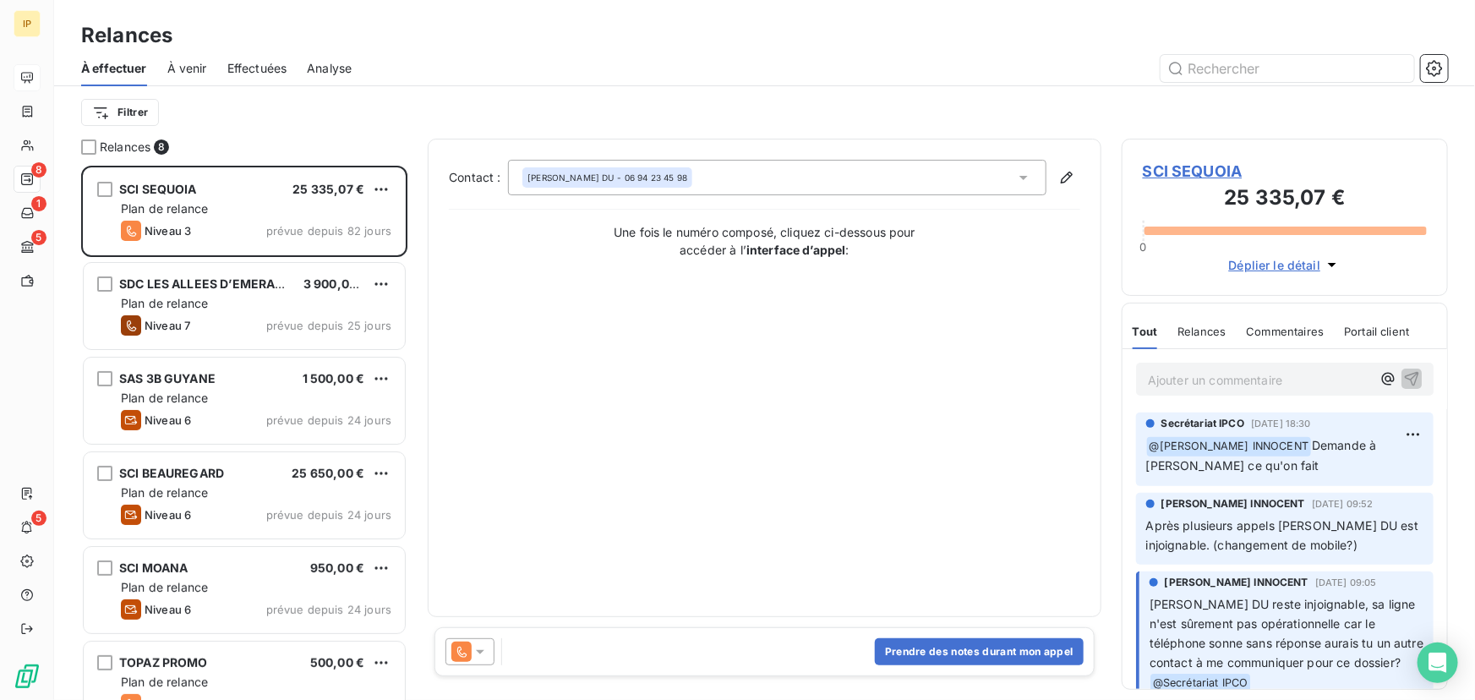
click at [478, 649] on icon at bounding box center [480, 651] width 17 height 17
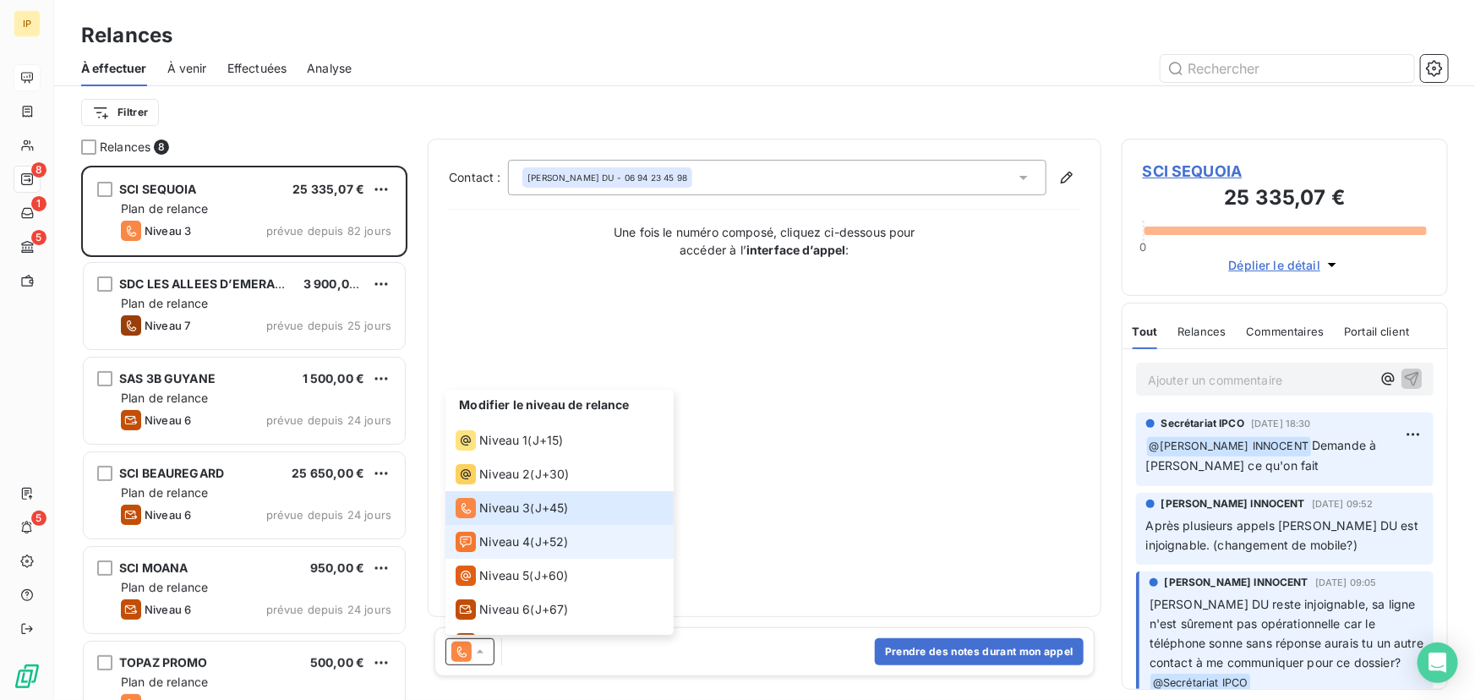
click at [533, 546] on div "Niveau 4 ( J+52 )" at bounding box center [512, 542] width 112 height 20
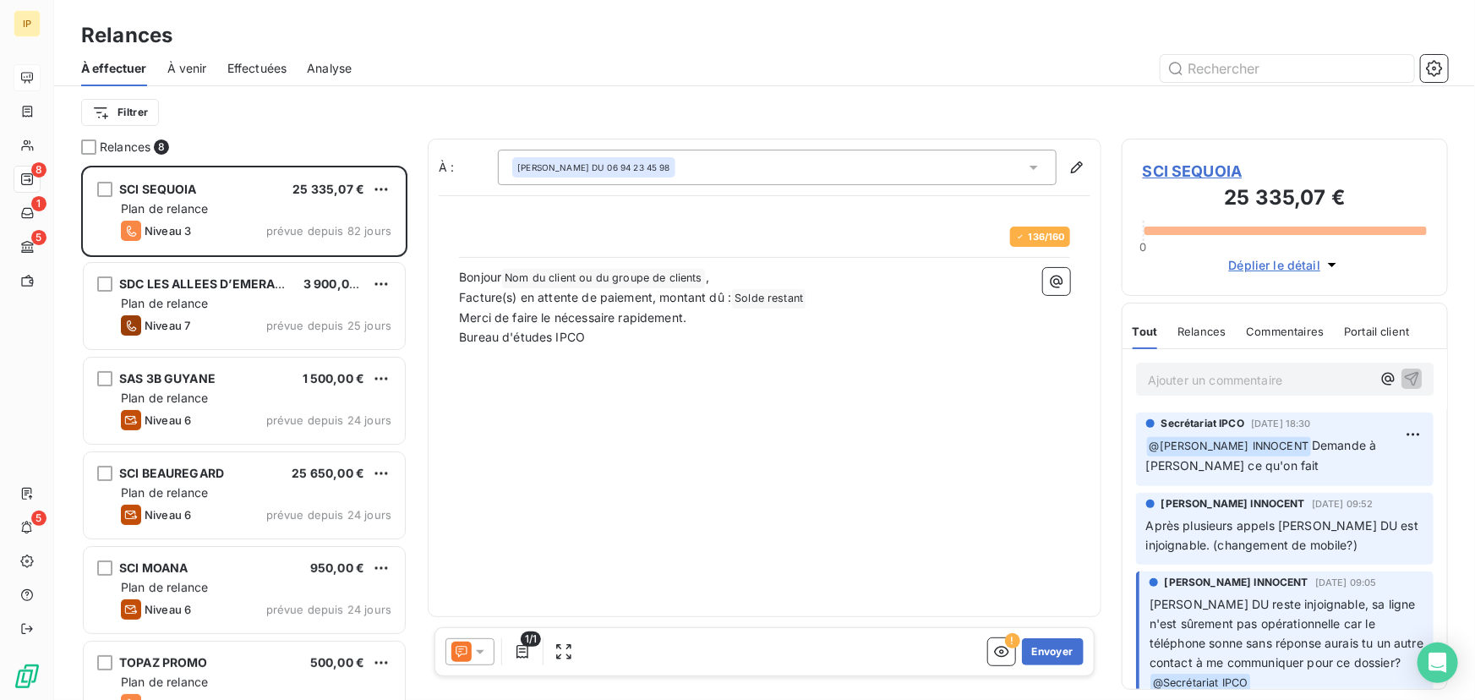
scroll to position [523, 315]
click at [1004, 651] on icon "button" at bounding box center [1001, 651] width 17 height 17
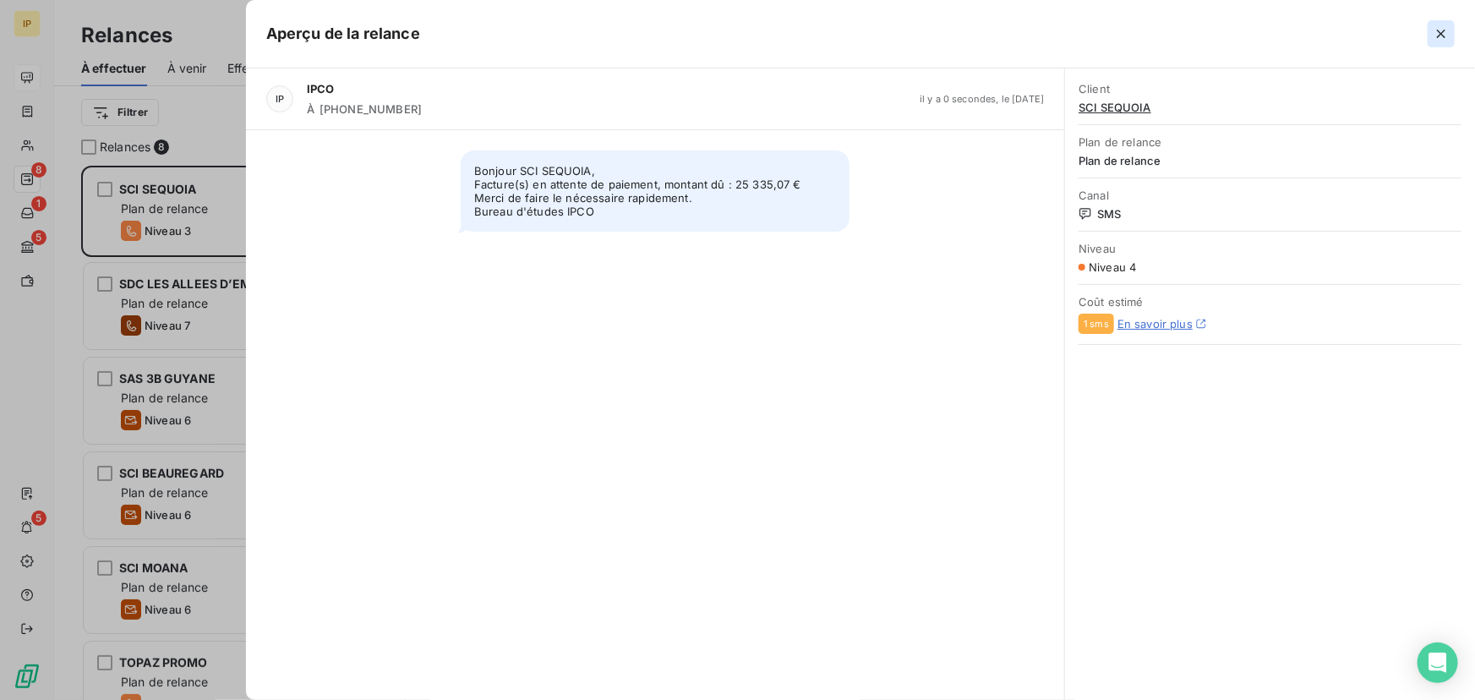
click at [1443, 29] on icon "button" at bounding box center [1441, 33] width 17 height 17
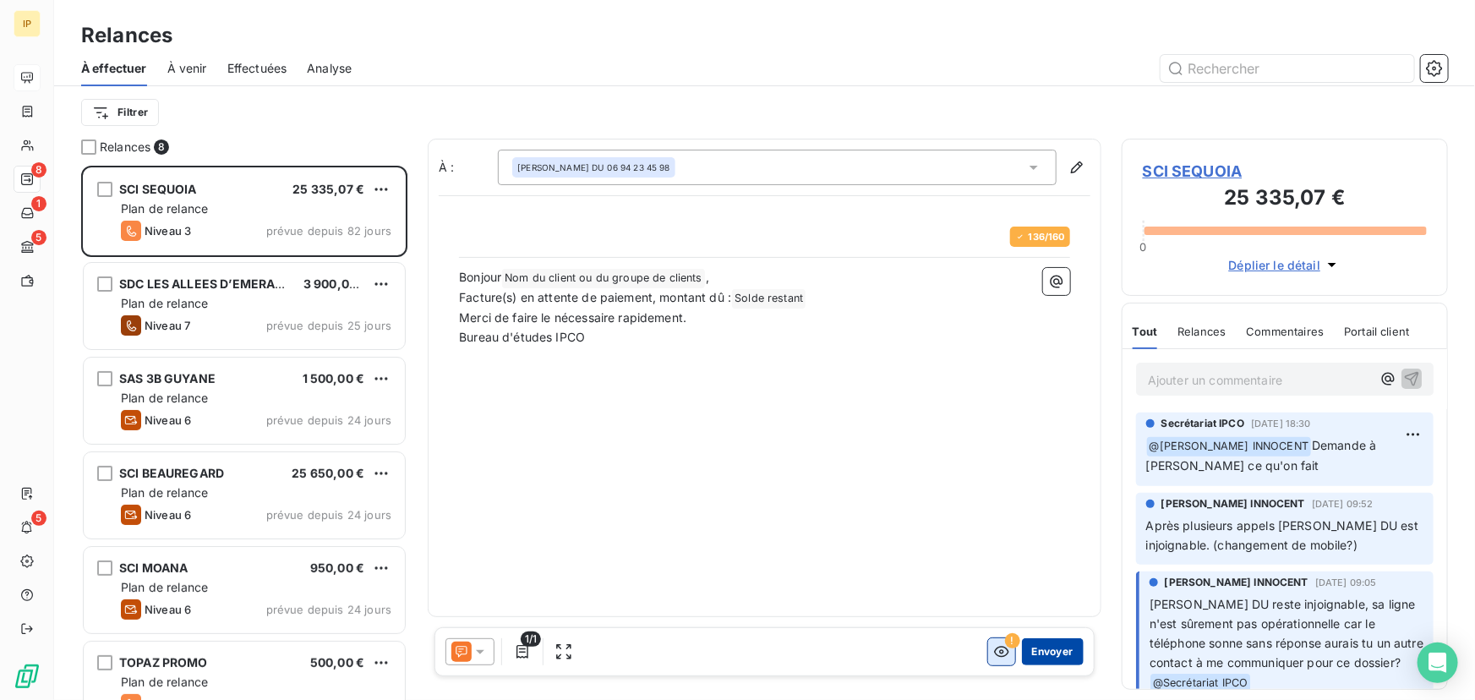
click at [1060, 651] on button "Envoyer" at bounding box center [1053, 651] width 62 height 27
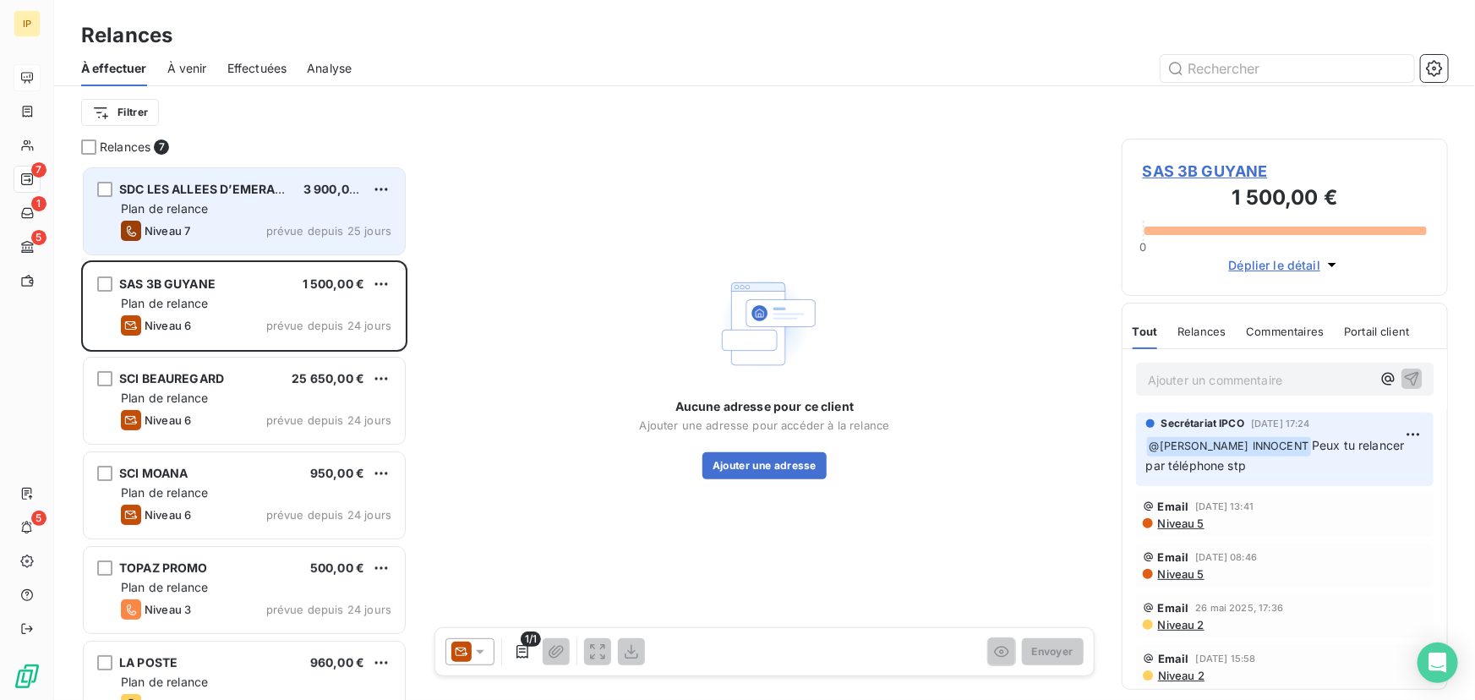
click at [279, 227] on span "prévue depuis 25 jours" at bounding box center [328, 231] width 125 height 14
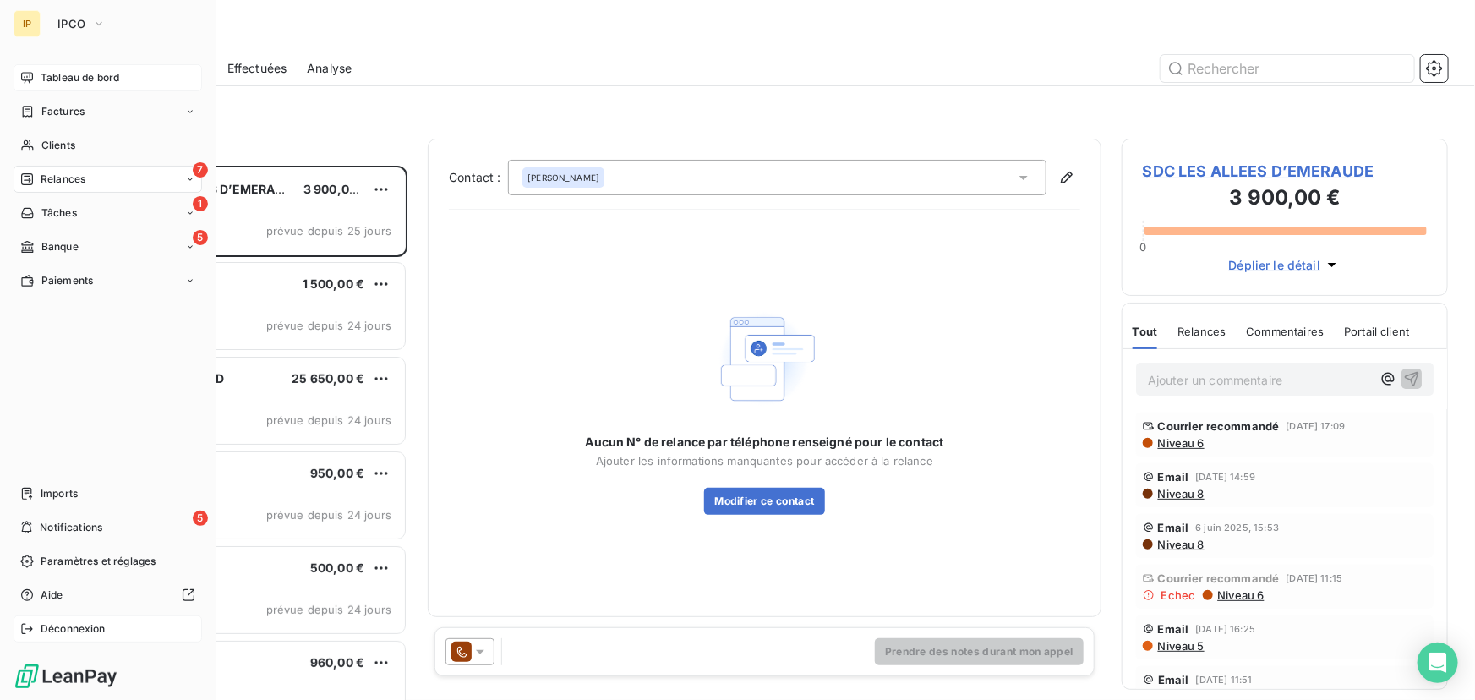
click at [96, 634] on span "Déconnexion" at bounding box center [73, 628] width 65 height 15
